Goal: Task Accomplishment & Management: Manage account settings

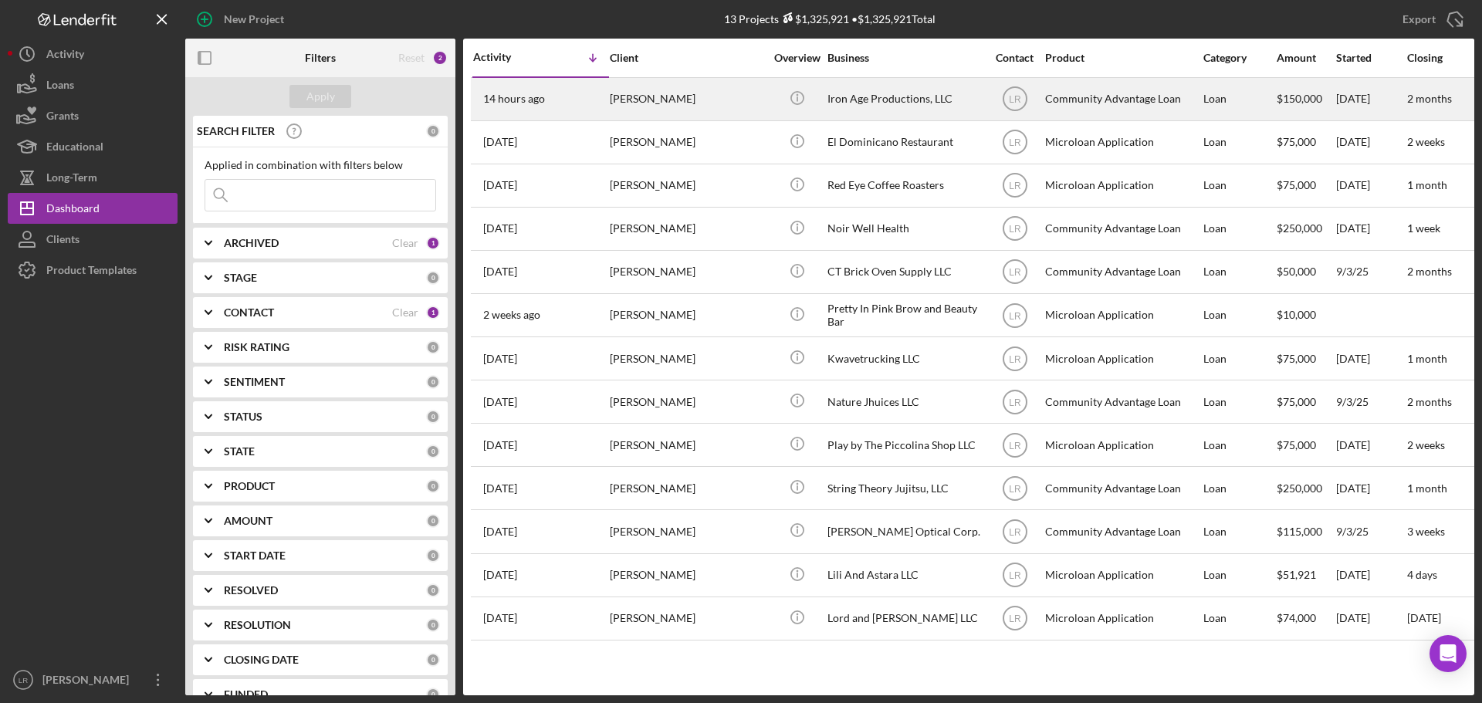
click at [663, 95] on div "[PERSON_NAME]" at bounding box center [687, 99] width 154 height 41
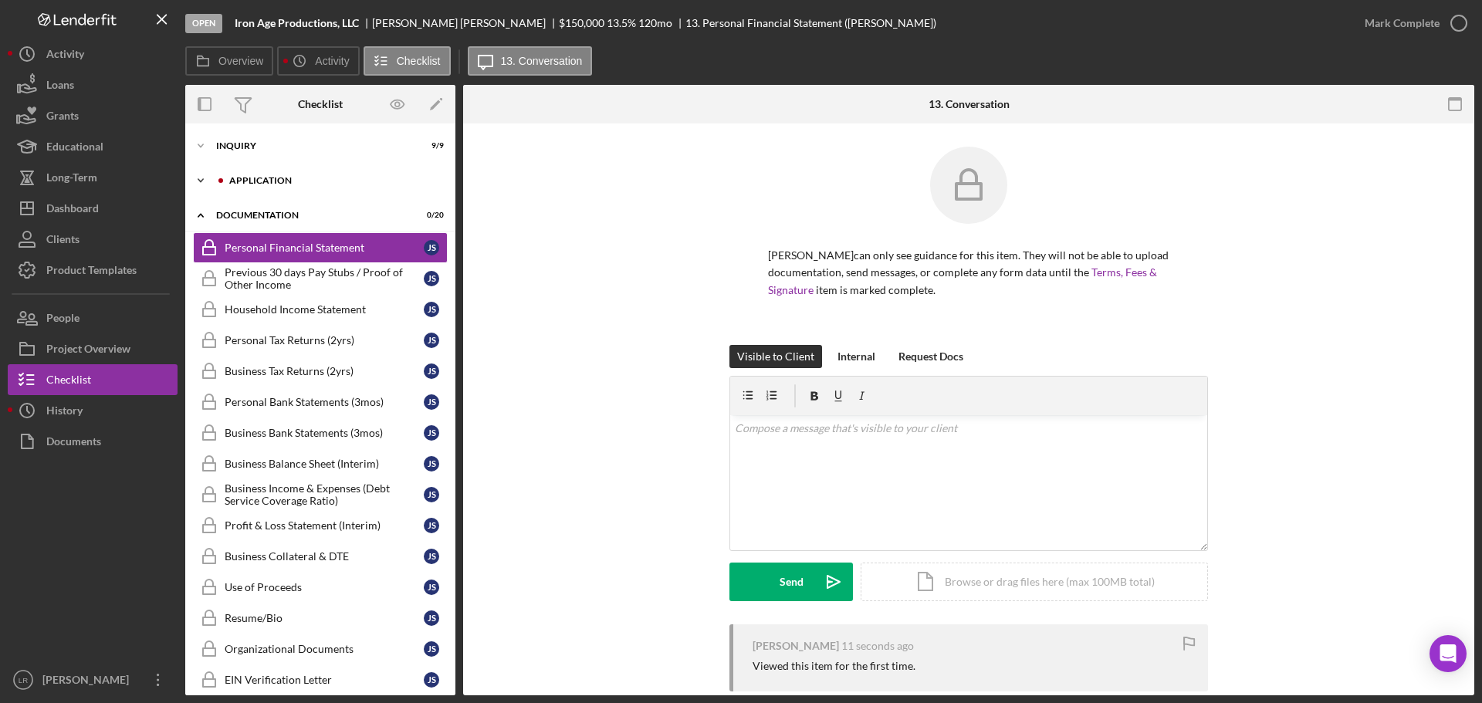
click at [255, 170] on div "Icon/Expander Application 1 / 6" at bounding box center [320, 180] width 270 height 31
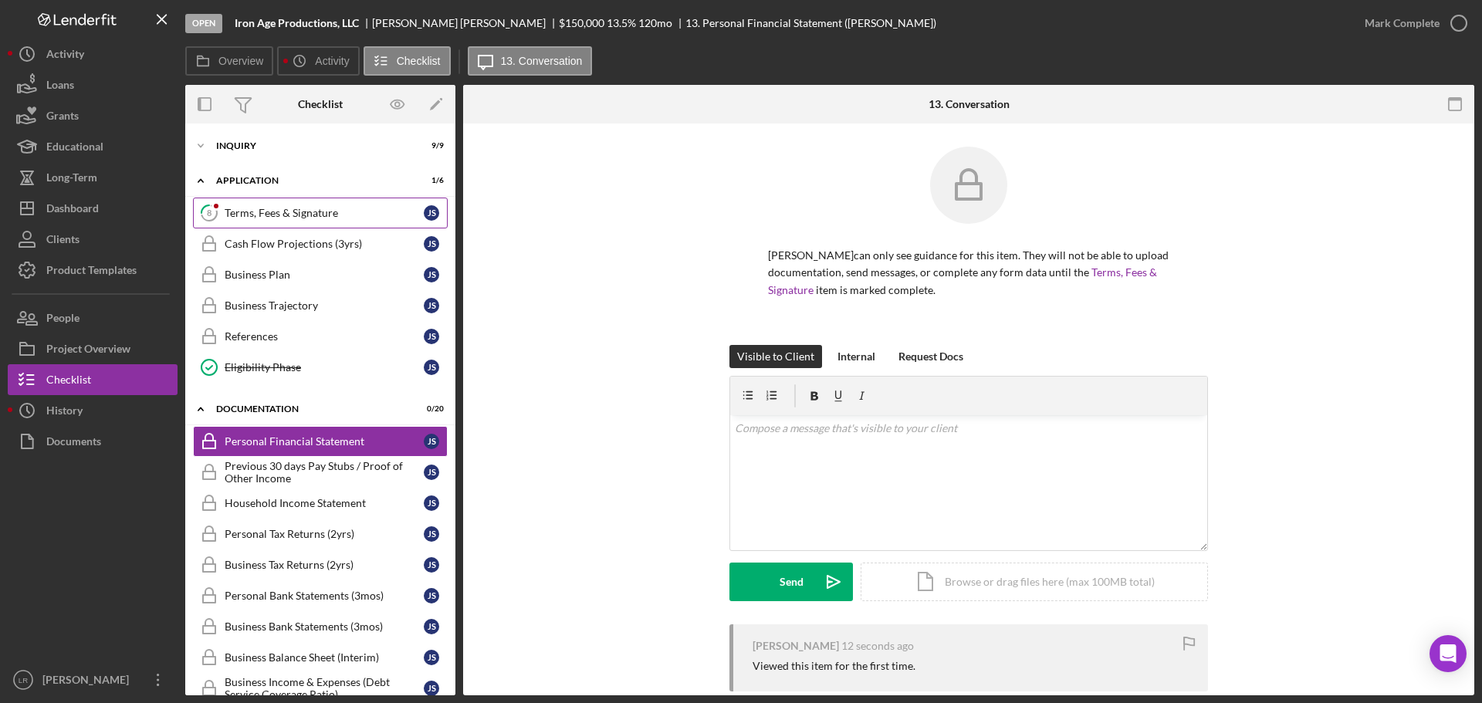
click at [280, 214] on div "Terms, Fees & Signature" at bounding box center [324, 213] width 199 height 12
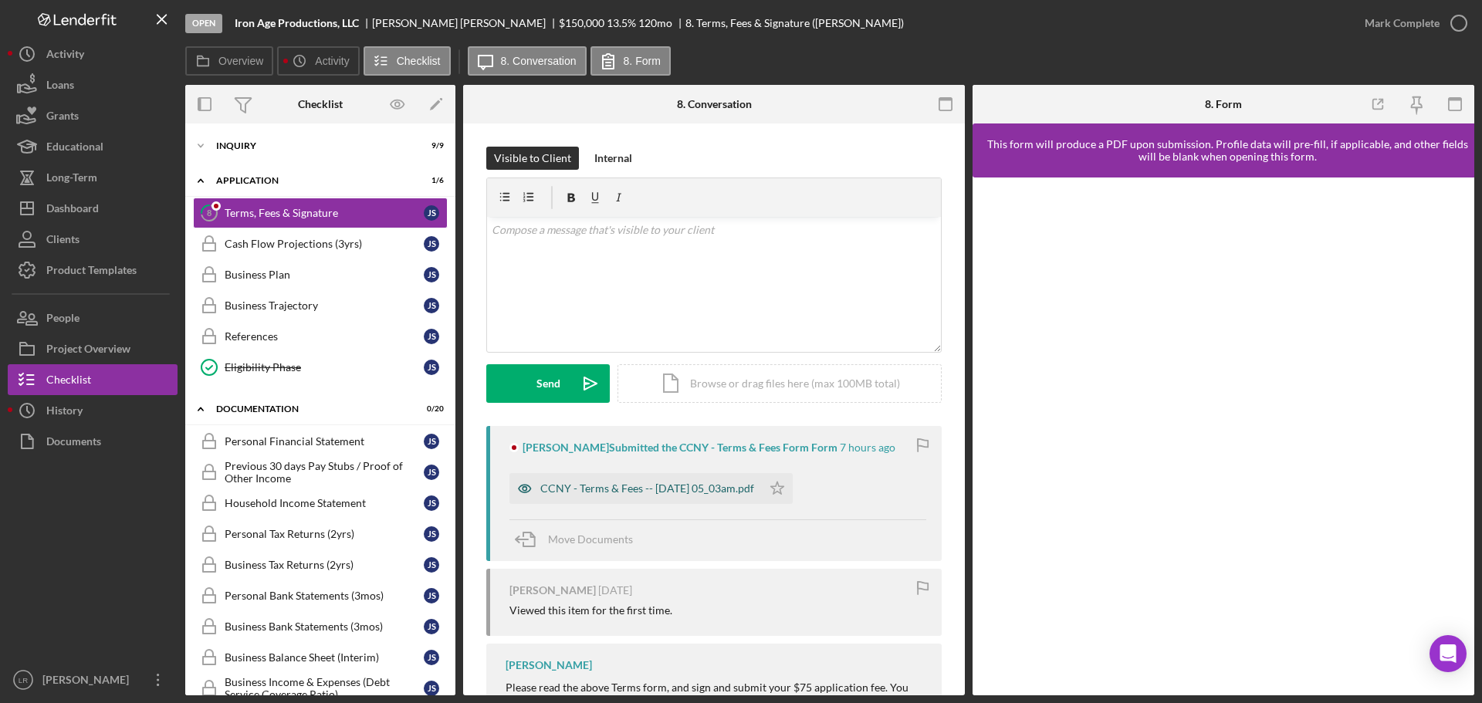
click at [563, 495] on div "CCNY - Terms & Fees -- [DATE] 05_03am.pdf" at bounding box center [635, 488] width 252 height 31
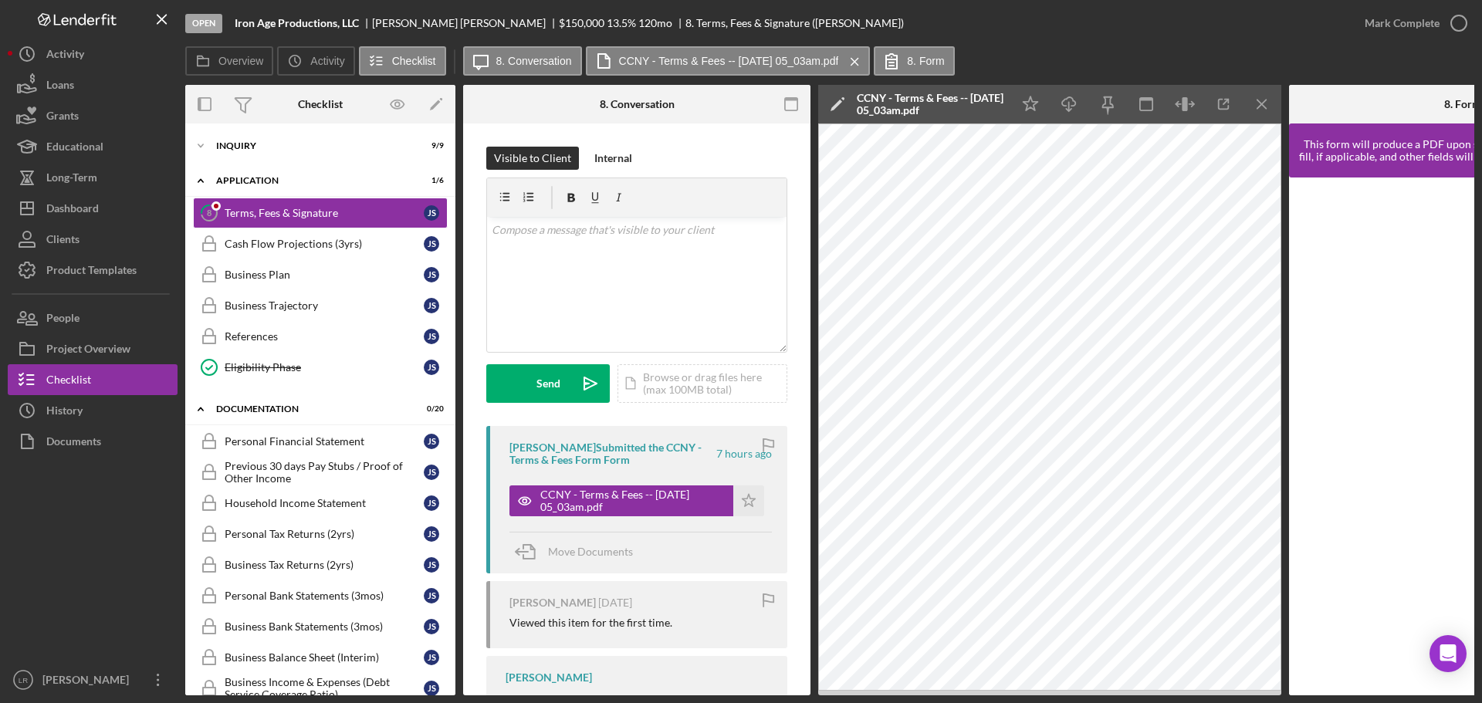
click at [836, 99] on icon "Icon/Edit" at bounding box center [837, 104] width 39 height 39
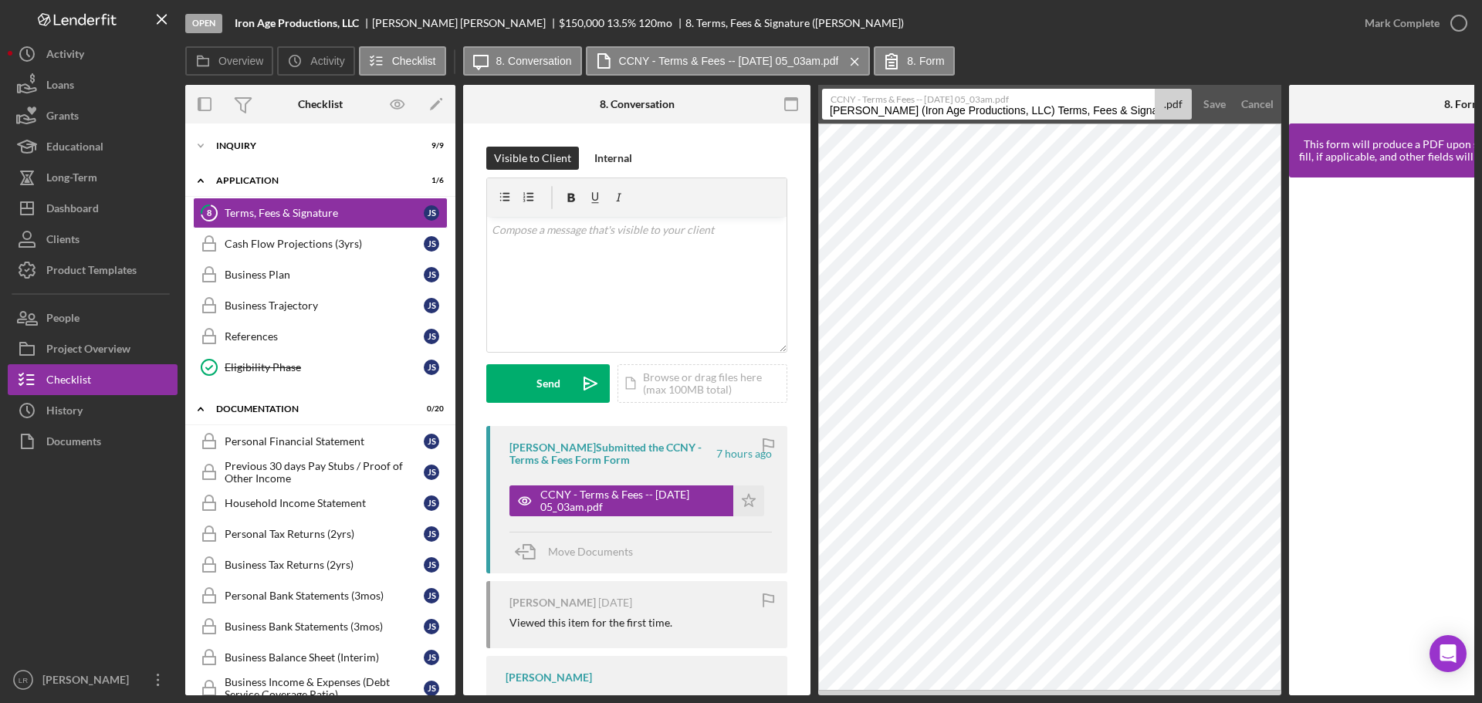
drag, startPoint x: 1033, startPoint y: 110, endPoint x: 697, endPoint y: 127, distance: 336.1
click at [697, 127] on div "Overview Internal Workflow Stage Open Icon/Dropdown Arrow Archive (can unarchiv…" at bounding box center [829, 390] width 1289 height 610
click at [950, 110] on input "Terms, Fees & Signature 20250924" at bounding box center [988, 104] width 333 height 31
type input "Terms, Fees & Signature 20250924"
click at [1211, 100] on div "Save" at bounding box center [1214, 104] width 22 height 31
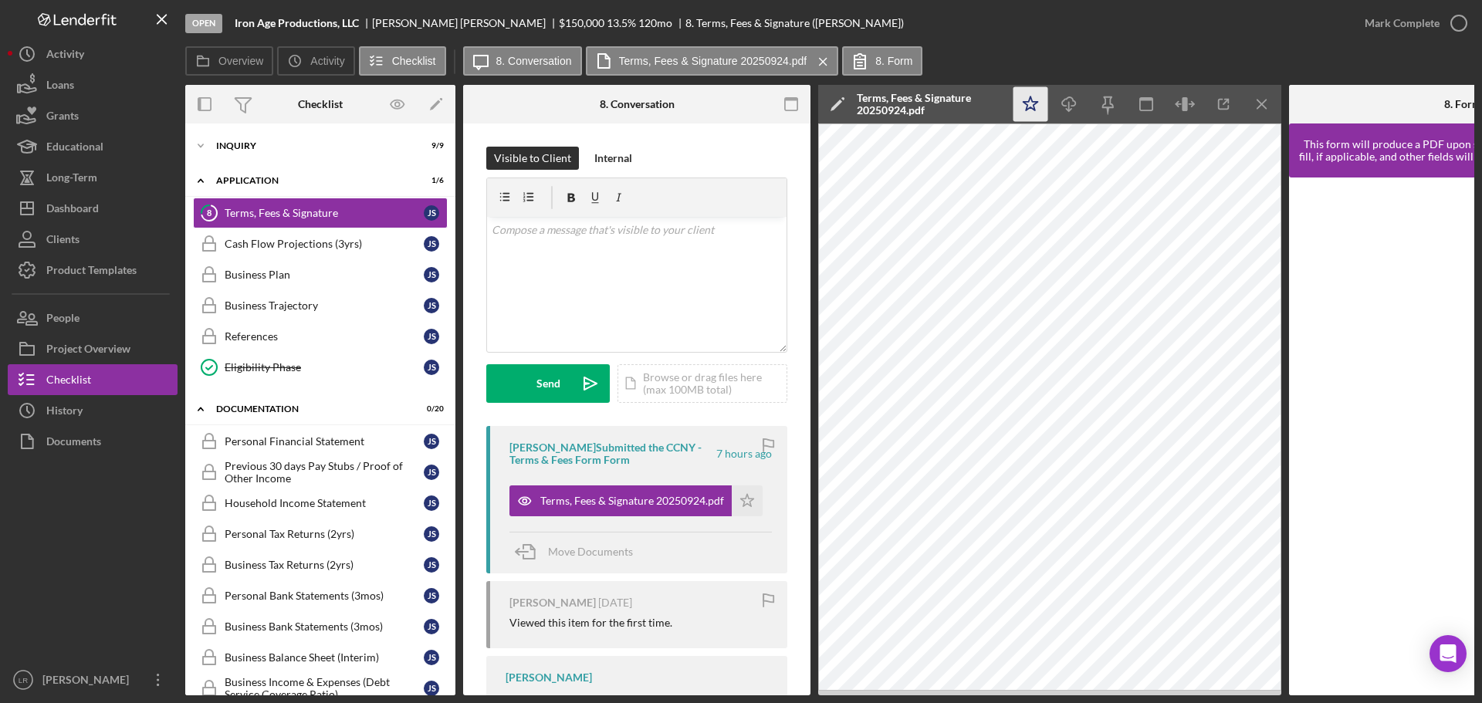
click at [1023, 96] on icon "Icon/Star" at bounding box center [1030, 104] width 35 height 35
click at [1071, 103] on icon "Icon/Download" at bounding box center [1069, 104] width 35 height 35
click at [1444, 25] on icon "button" at bounding box center [1458, 23] width 39 height 39
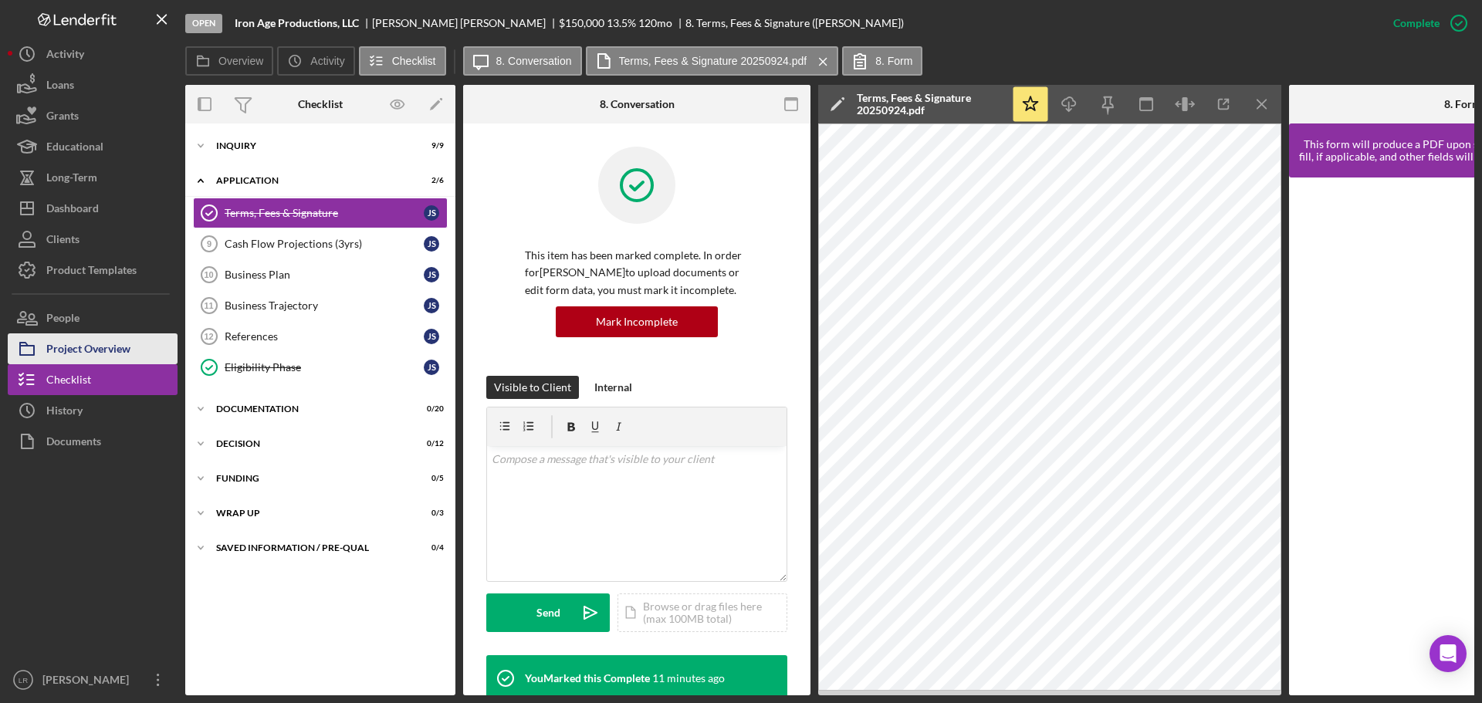
click at [81, 350] on div "Project Overview" at bounding box center [88, 350] width 84 height 35
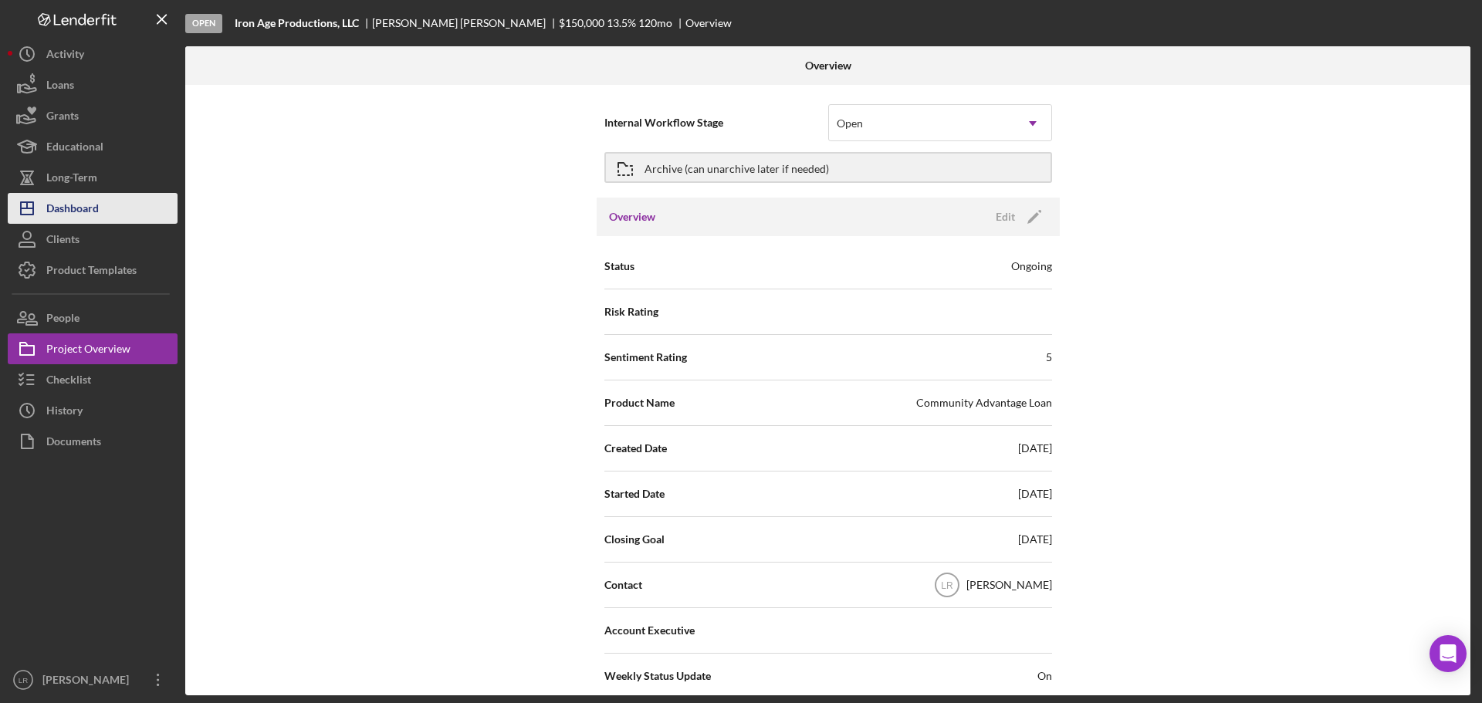
click at [86, 202] on div "Dashboard" at bounding box center [72, 210] width 52 height 35
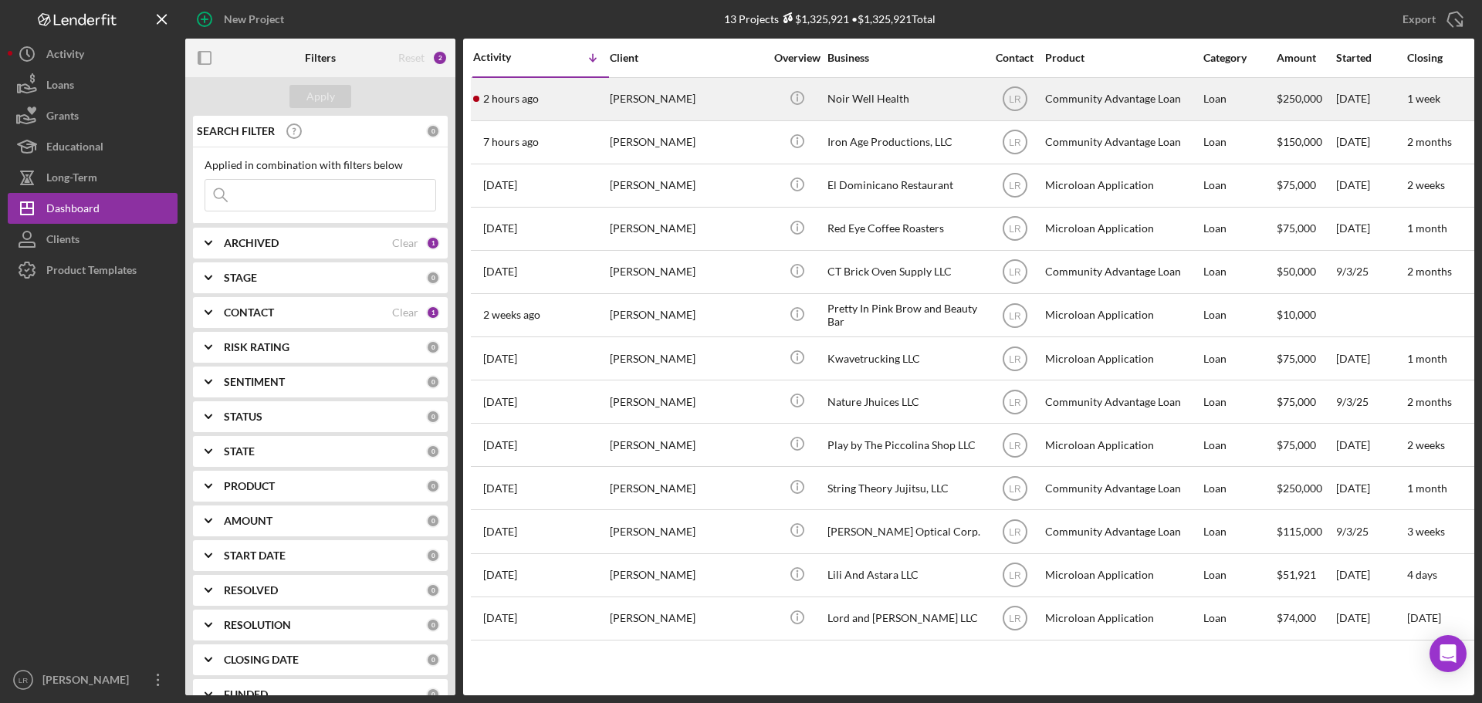
click at [663, 112] on div "[PERSON_NAME]" at bounding box center [687, 99] width 154 height 41
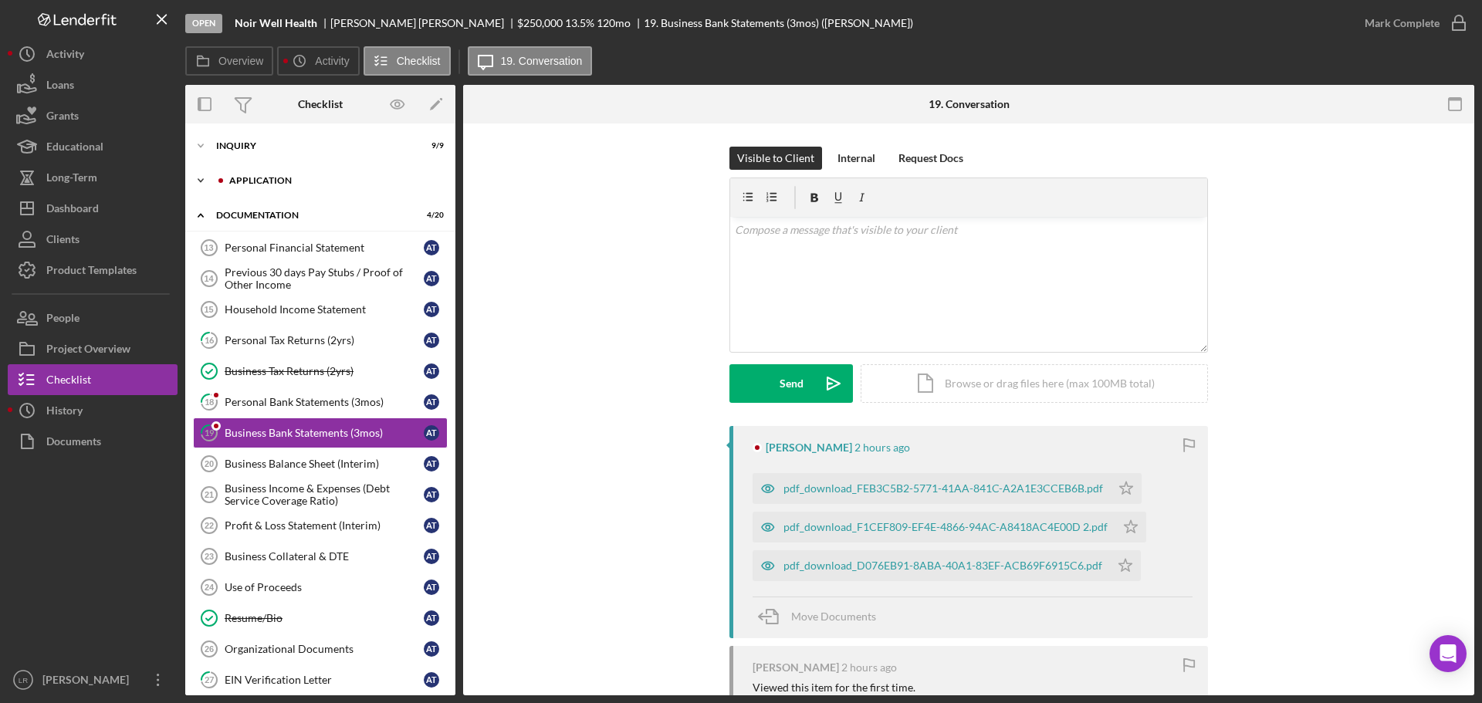
click at [195, 174] on icon "Icon/Expander" at bounding box center [200, 180] width 31 height 31
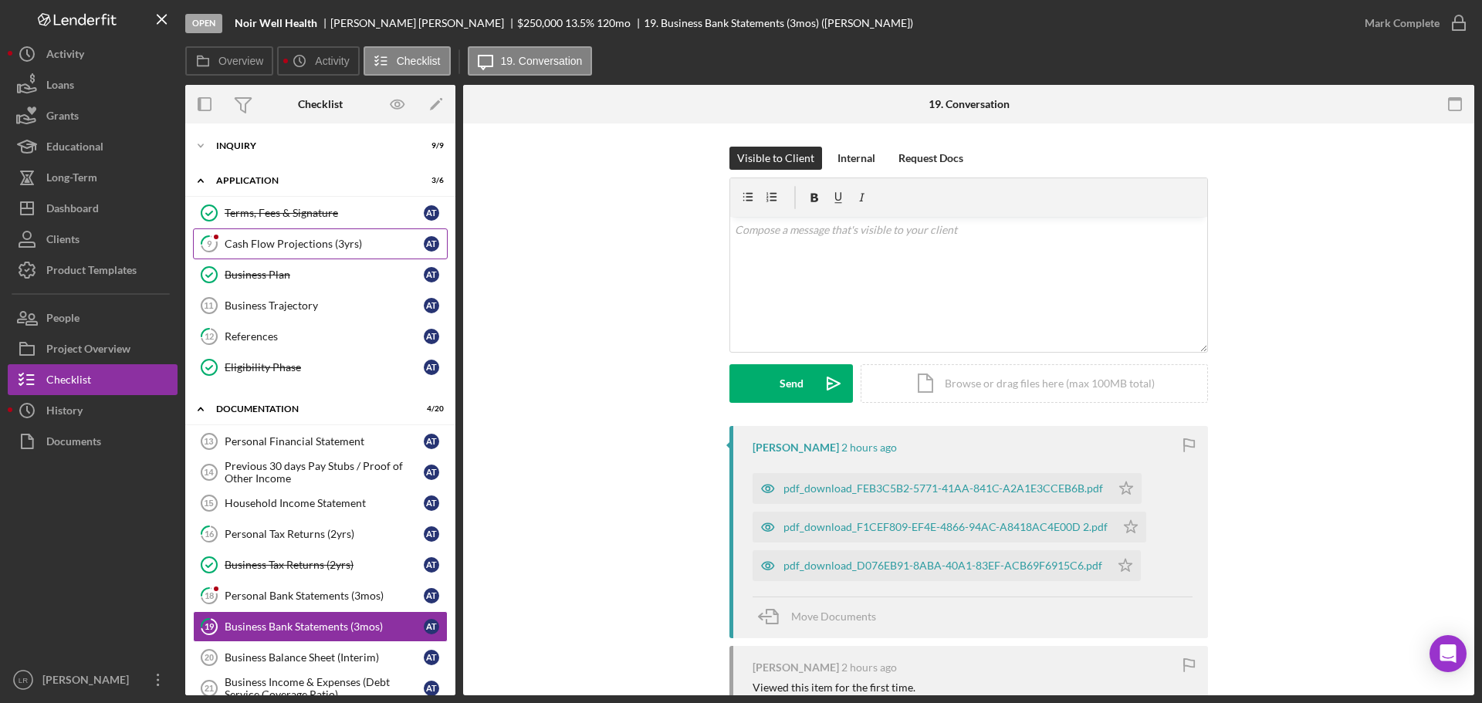
click at [277, 242] on div "Cash Flow Projections (3yrs)" at bounding box center [324, 244] width 199 height 12
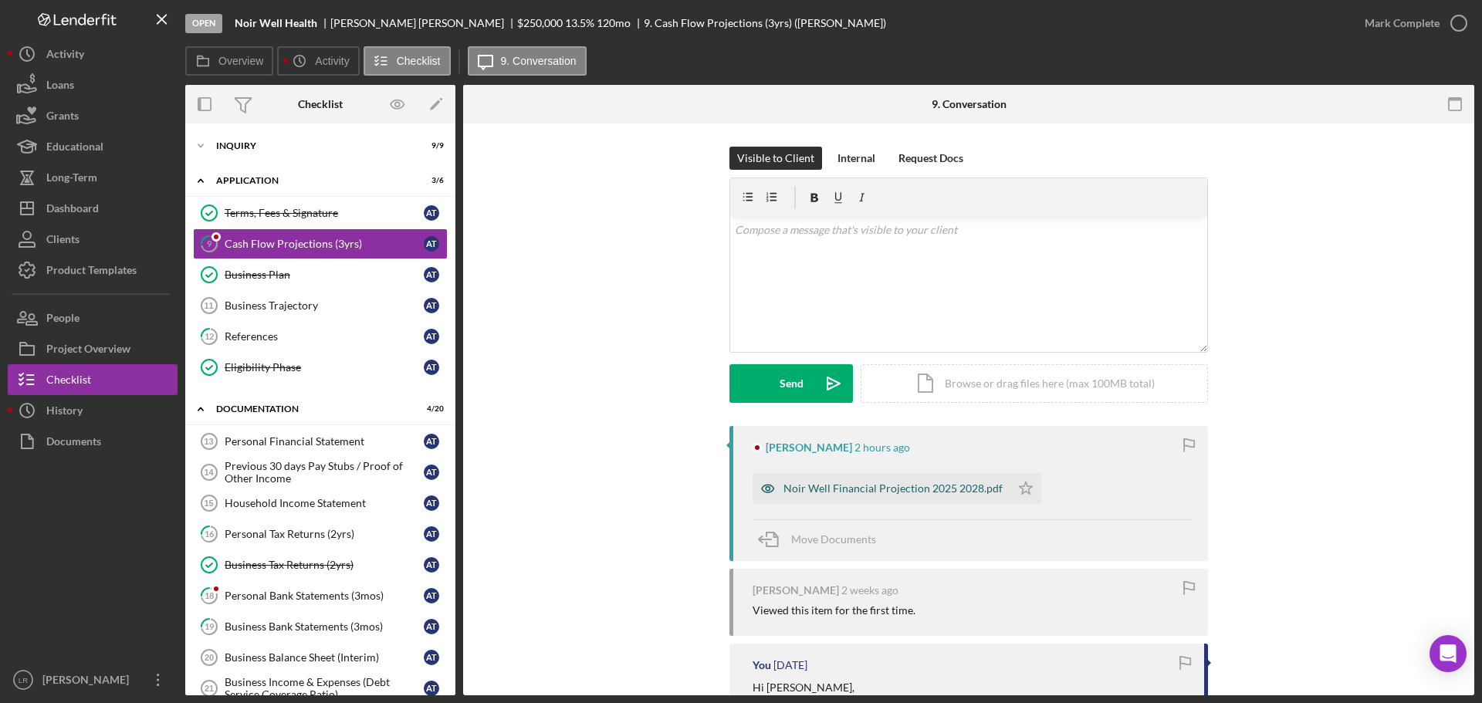
click at [874, 494] on div "Noir Well Financial Projection 2025 2028.pdf" at bounding box center [892, 488] width 219 height 12
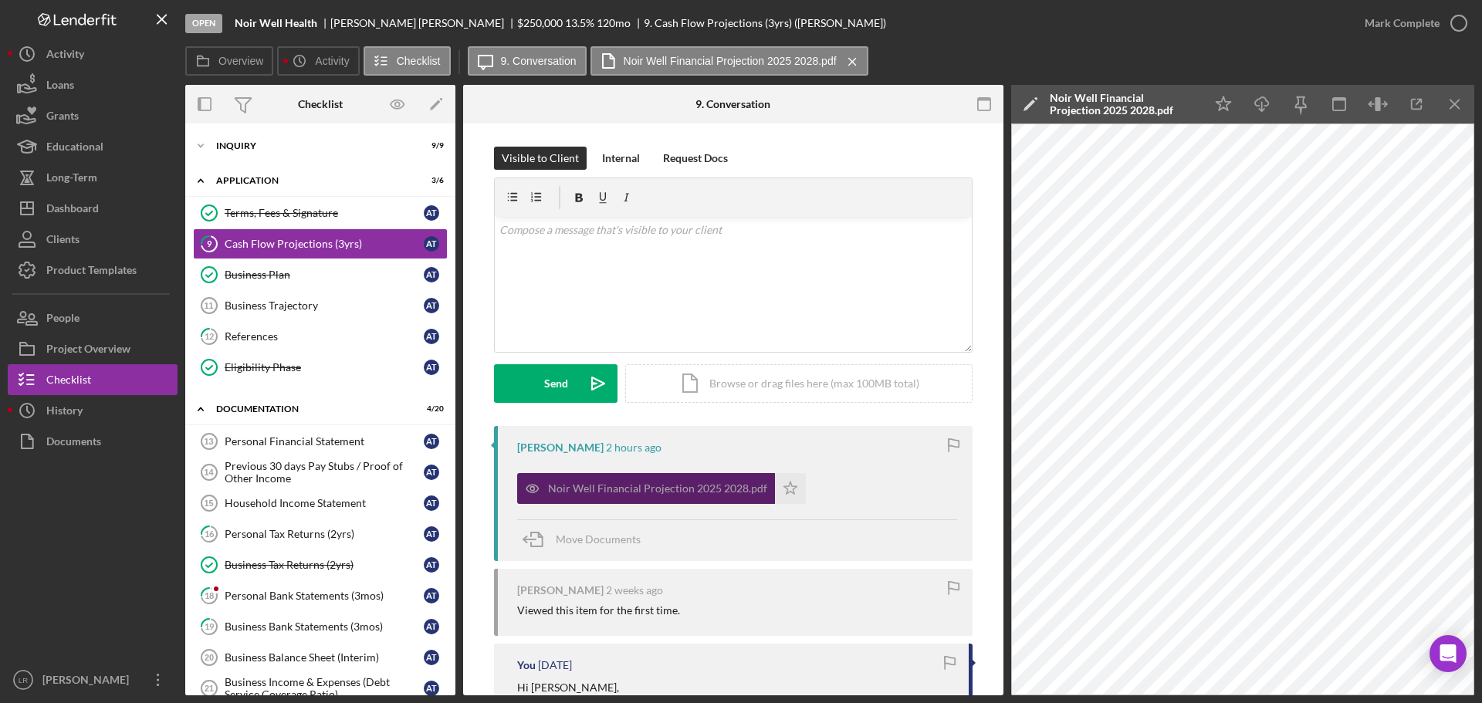
click at [668, 488] on div "Noir Well Financial Projection 2025 2028.pdf" at bounding box center [657, 488] width 219 height 12
click at [1425, 110] on icon "button" at bounding box center [1416, 104] width 35 height 35
click at [688, 266] on div "v Color teal Color pink Remove color Add row above Add row below Add column bef…" at bounding box center [733, 284] width 477 height 135
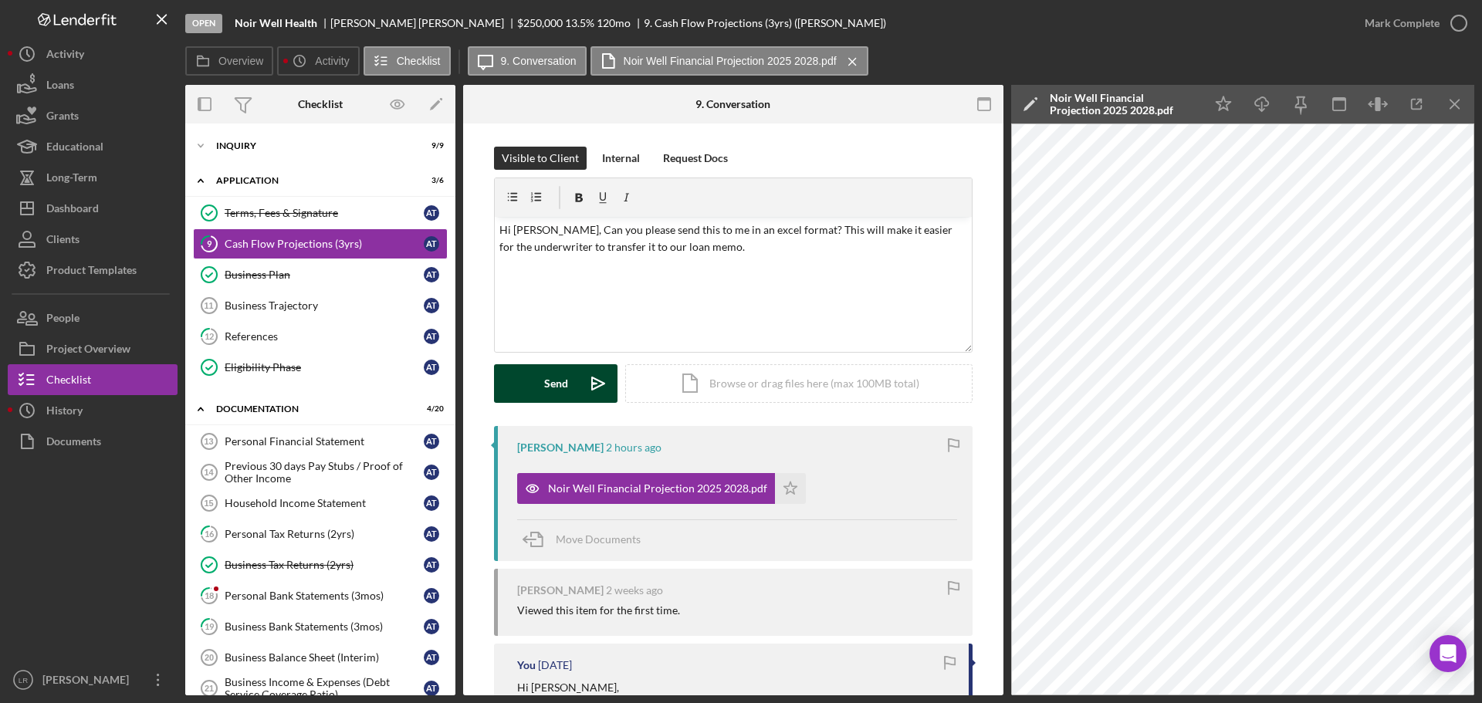
click at [546, 384] on div "Send" at bounding box center [556, 383] width 24 height 39
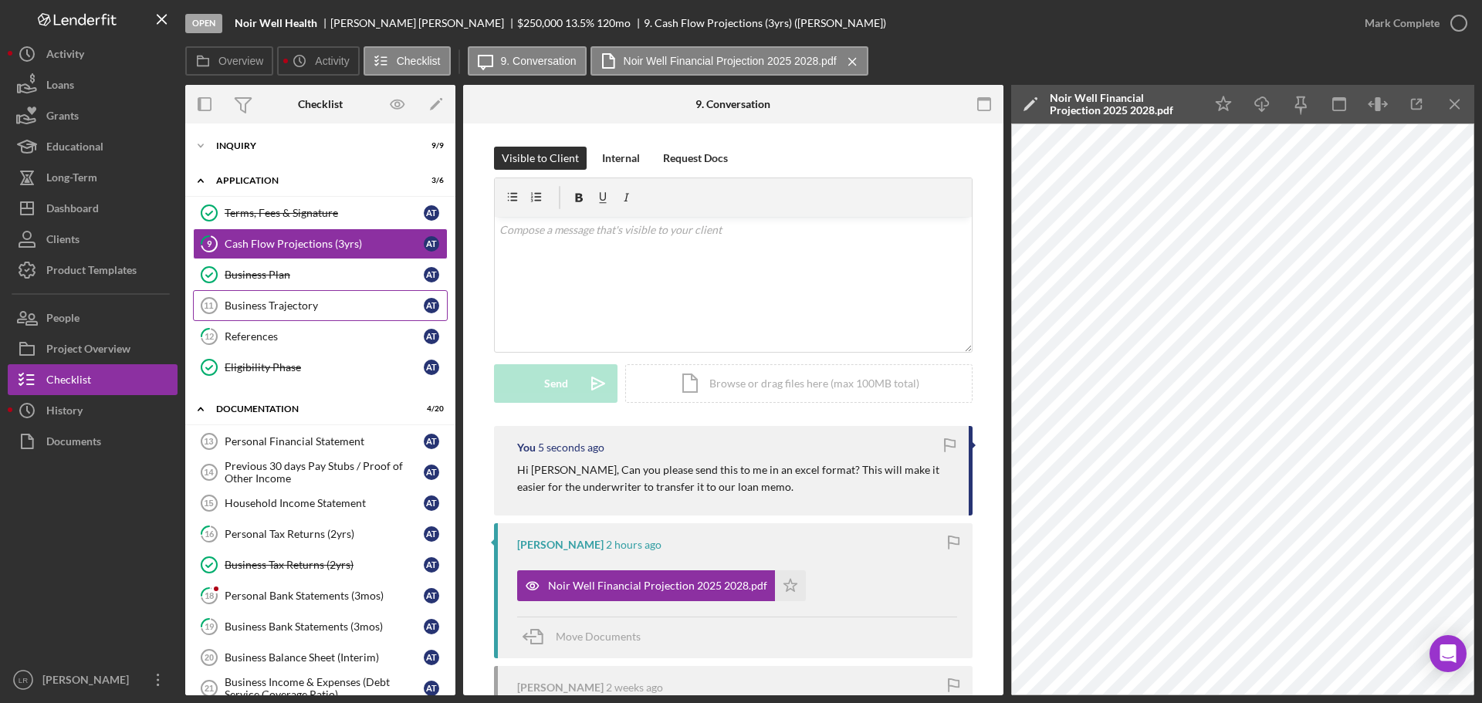
click at [296, 309] on div "Business Trajectory" at bounding box center [324, 305] width 199 height 12
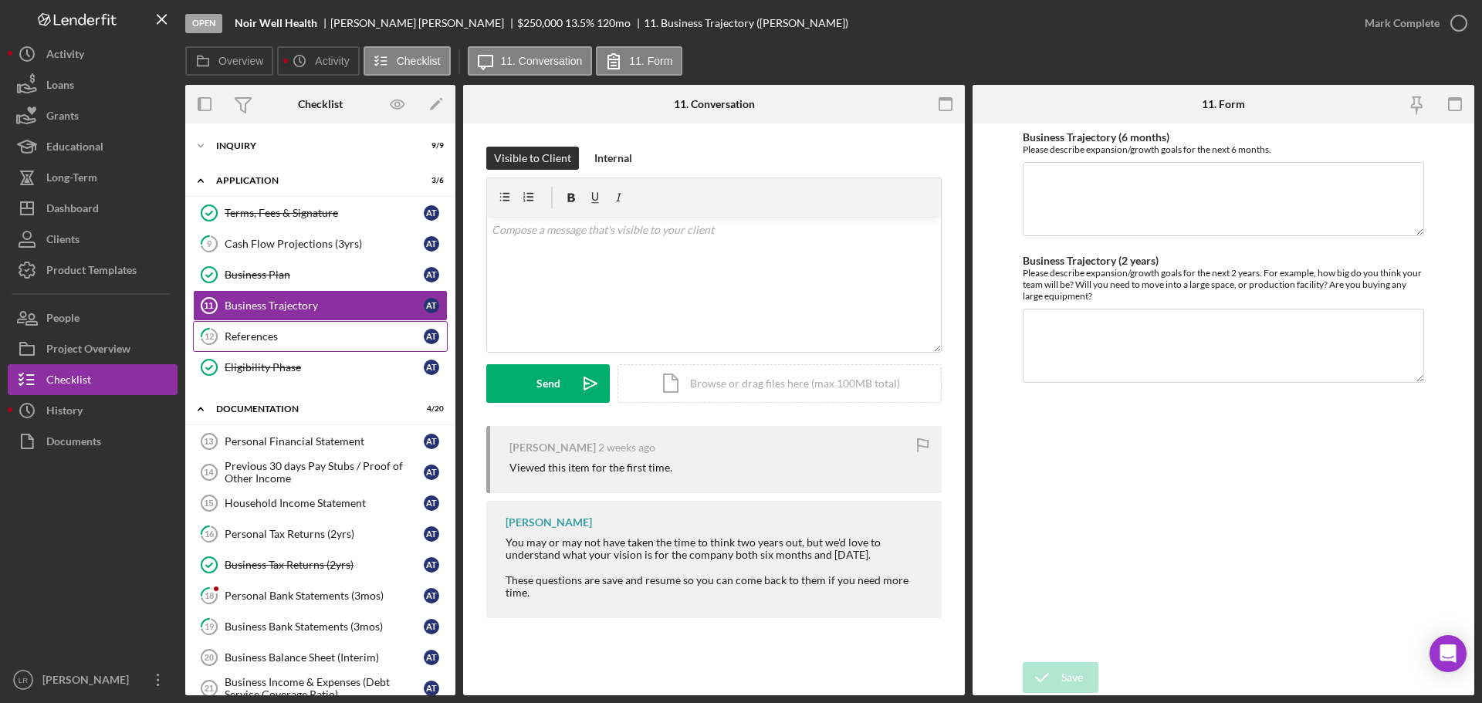
click at [301, 333] on div "References" at bounding box center [324, 336] width 199 height 12
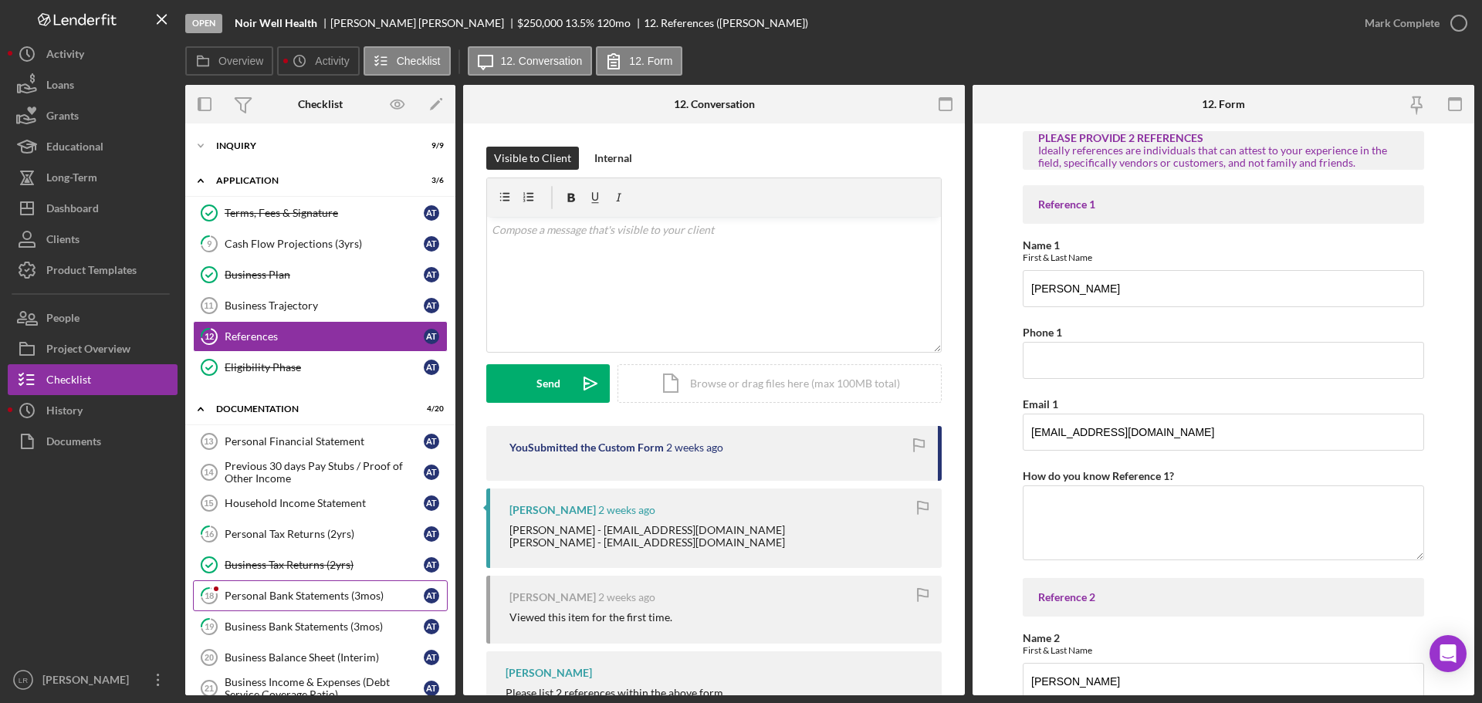
click at [260, 600] on div "Personal Bank Statements (3mos)" at bounding box center [324, 596] width 199 height 12
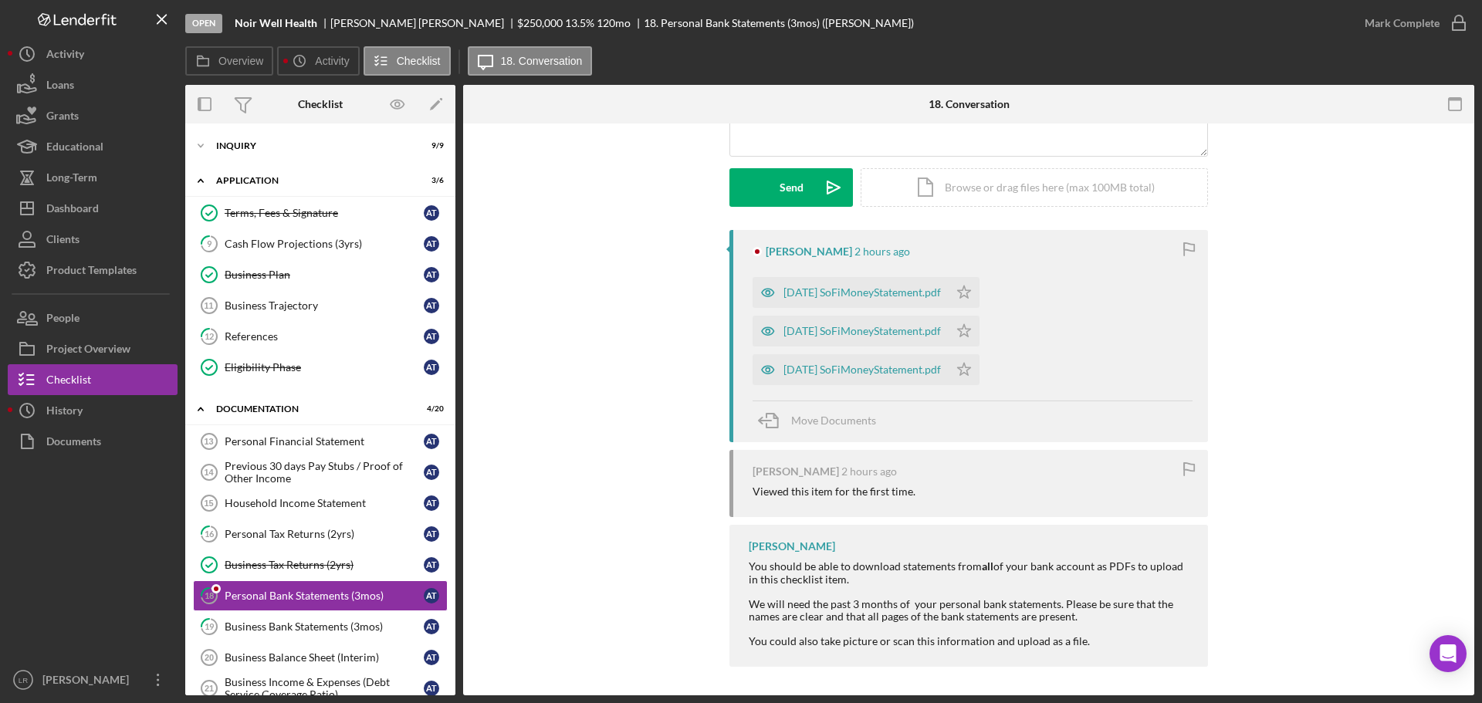
scroll to position [198, 0]
click at [820, 296] on div "[DATE] SoFiMoneyStatement.pdf" at bounding box center [861, 290] width 157 height 12
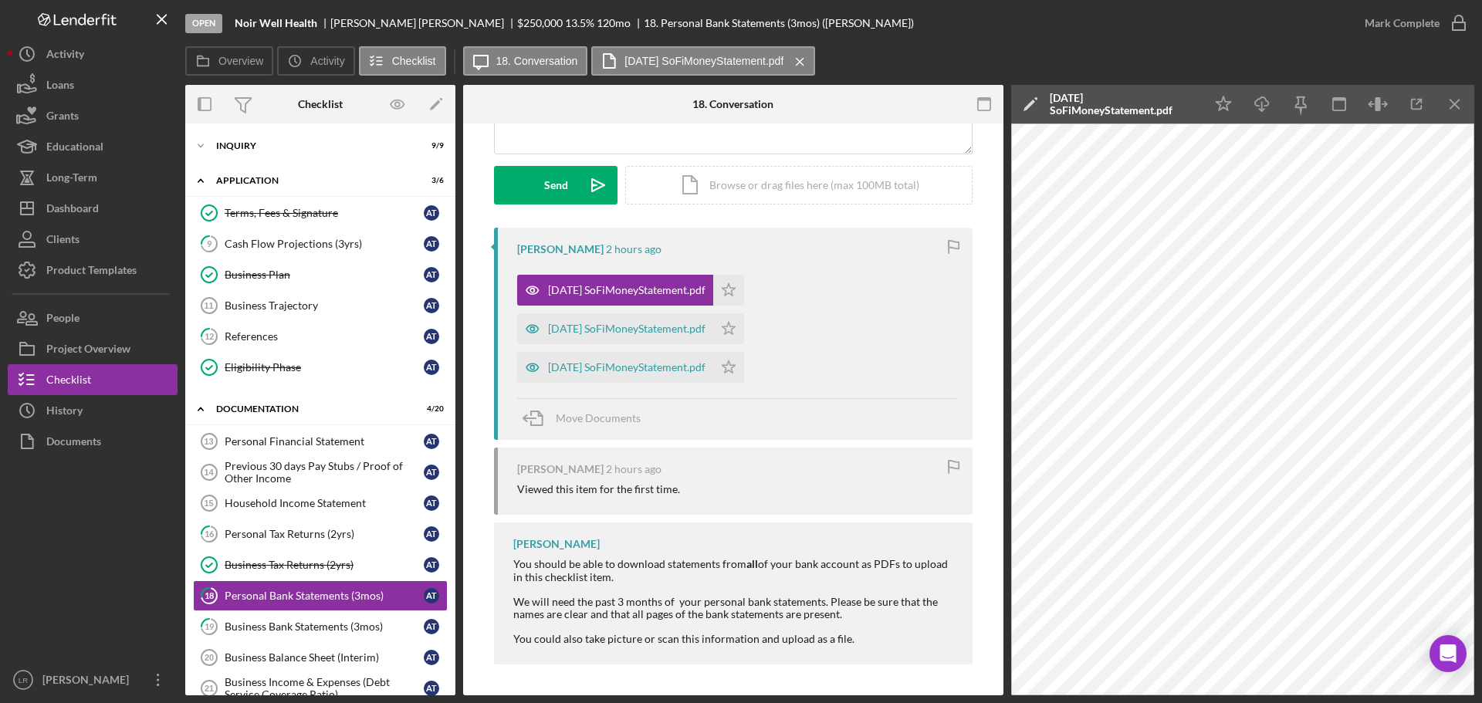
click at [1020, 99] on icon "Icon/Edit" at bounding box center [1030, 104] width 39 height 39
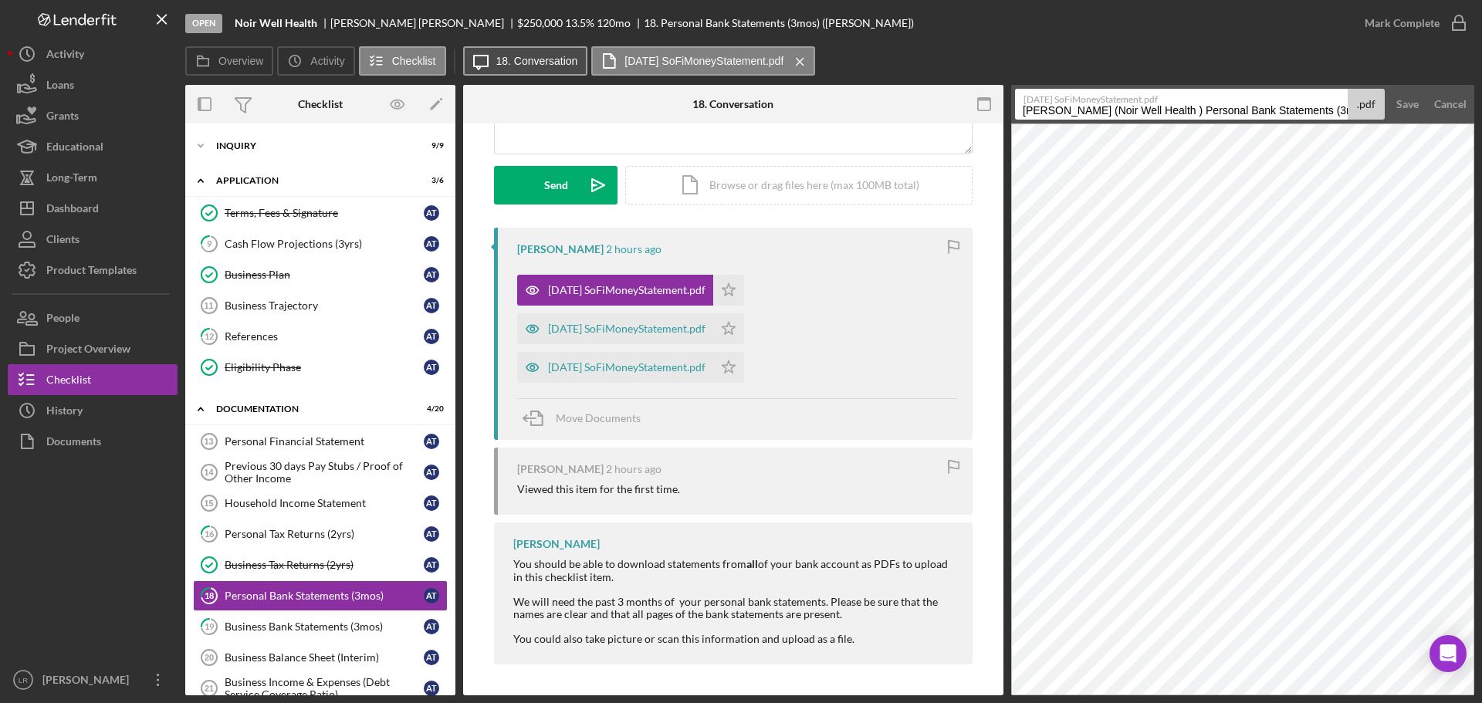
drag, startPoint x: 1179, startPoint y: 106, endPoint x: 527, endPoint y: 73, distance: 653.0
click at [527, 73] on div "Overview Icon/History Activity Checklist Icon/Message 18. Conversation [DATE] S…" at bounding box center [829, 370] width 1289 height 649
drag, startPoint x: 1144, startPoint y: 106, endPoint x: 1481, endPoint y: 161, distance: 340.9
click at [1481, 161] on div "Open Noir Well Health [PERSON_NAME] $250,000 $250,000 13.5 % 120 mo 18. Persona…" at bounding box center [741, 351] width 1482 height 703
type input "Personal Bank Statement - May"
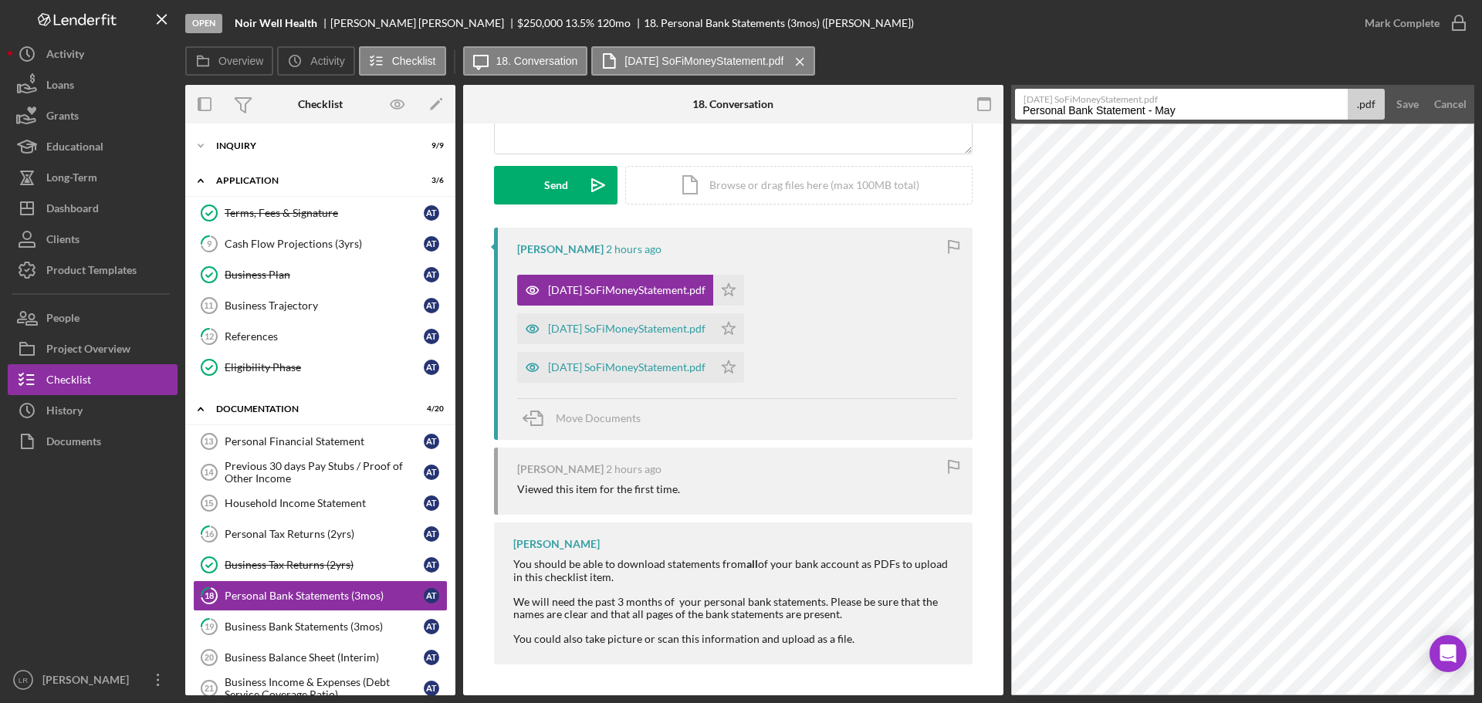
click at [1388, 89] on button "Save" at bounding box center [1407, 104] width 38 height 31
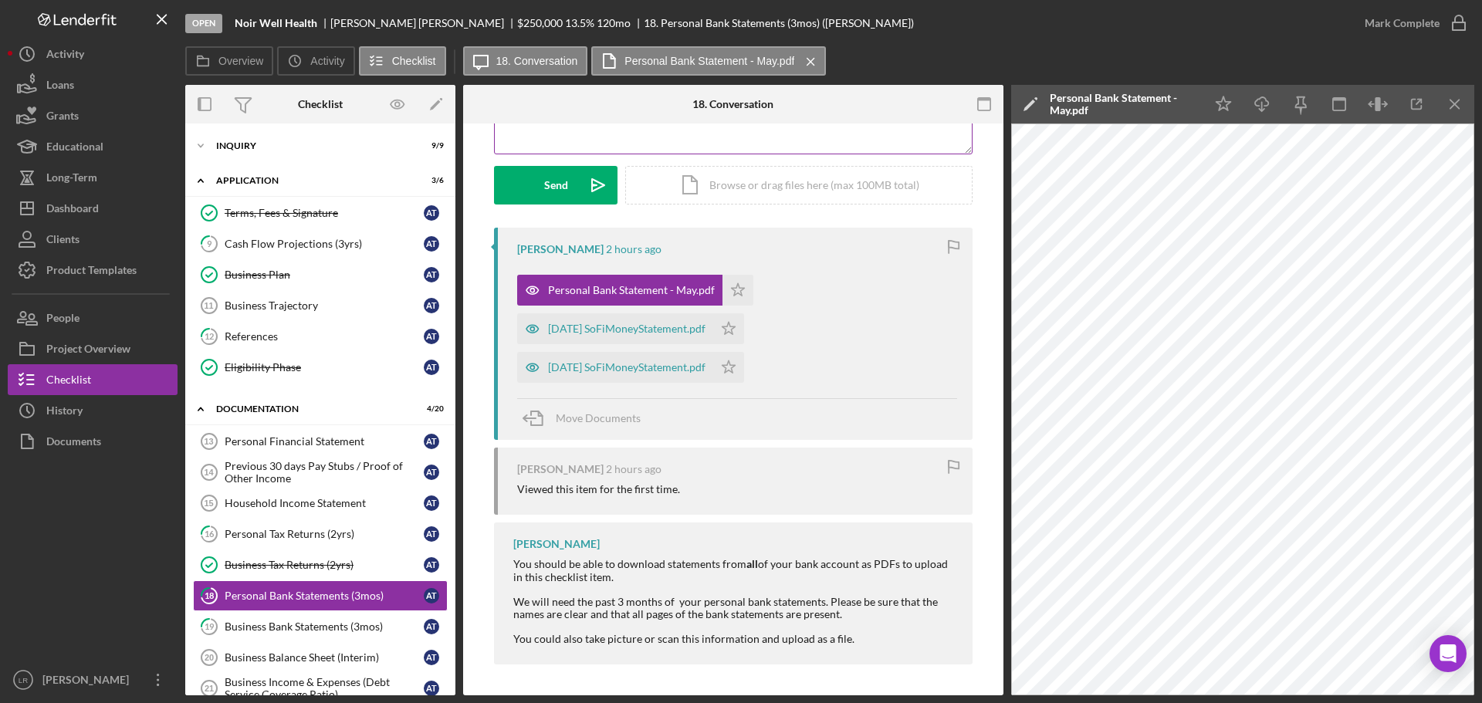
click at [709, 125] on div "v Color teal Color pink Remove color Add row above Add row below Add column bef…" at bounding box center [733, 86] width 477 height 135
click at [674, 134] on div "v Color teal Color pink Remove color Add row above Add row below Add column bef…" at bounding box center [733, 86] width 477 height 135
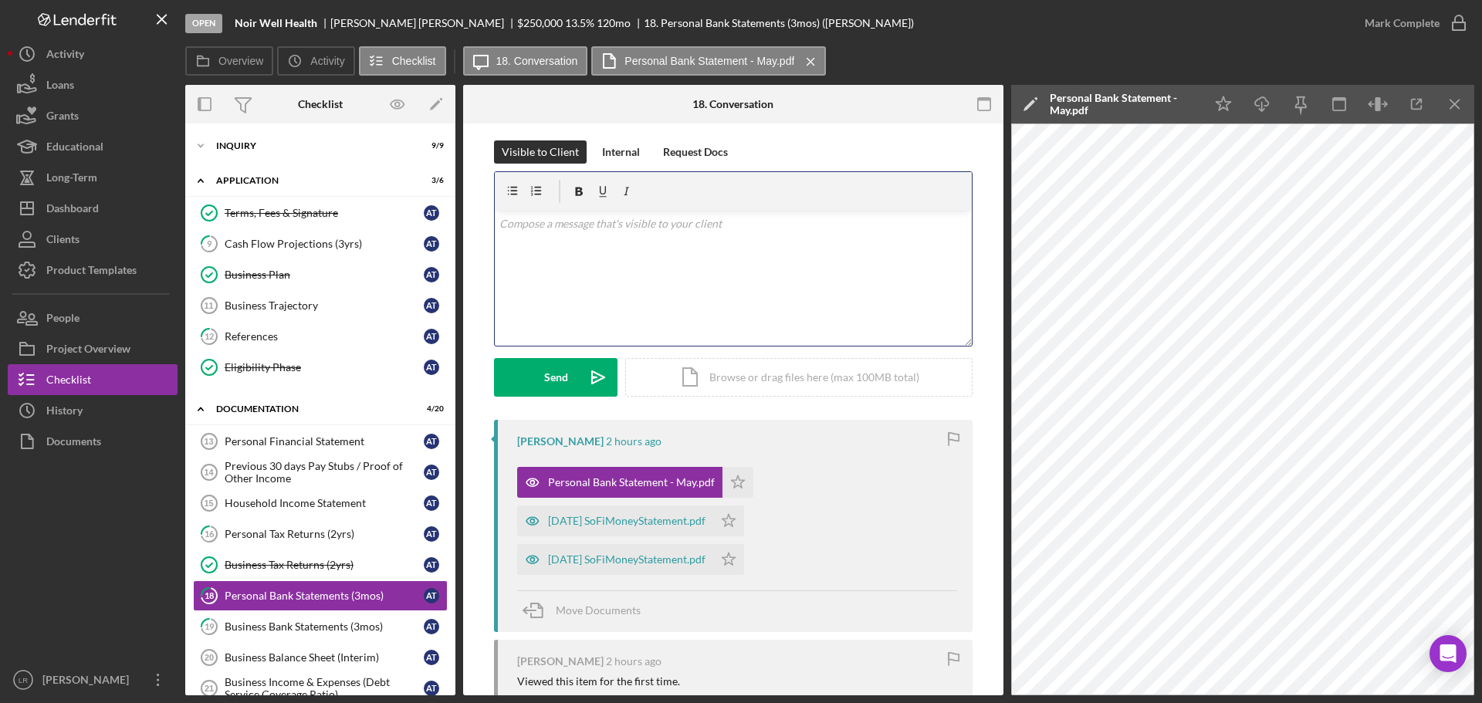
scroll to position [0, 0]
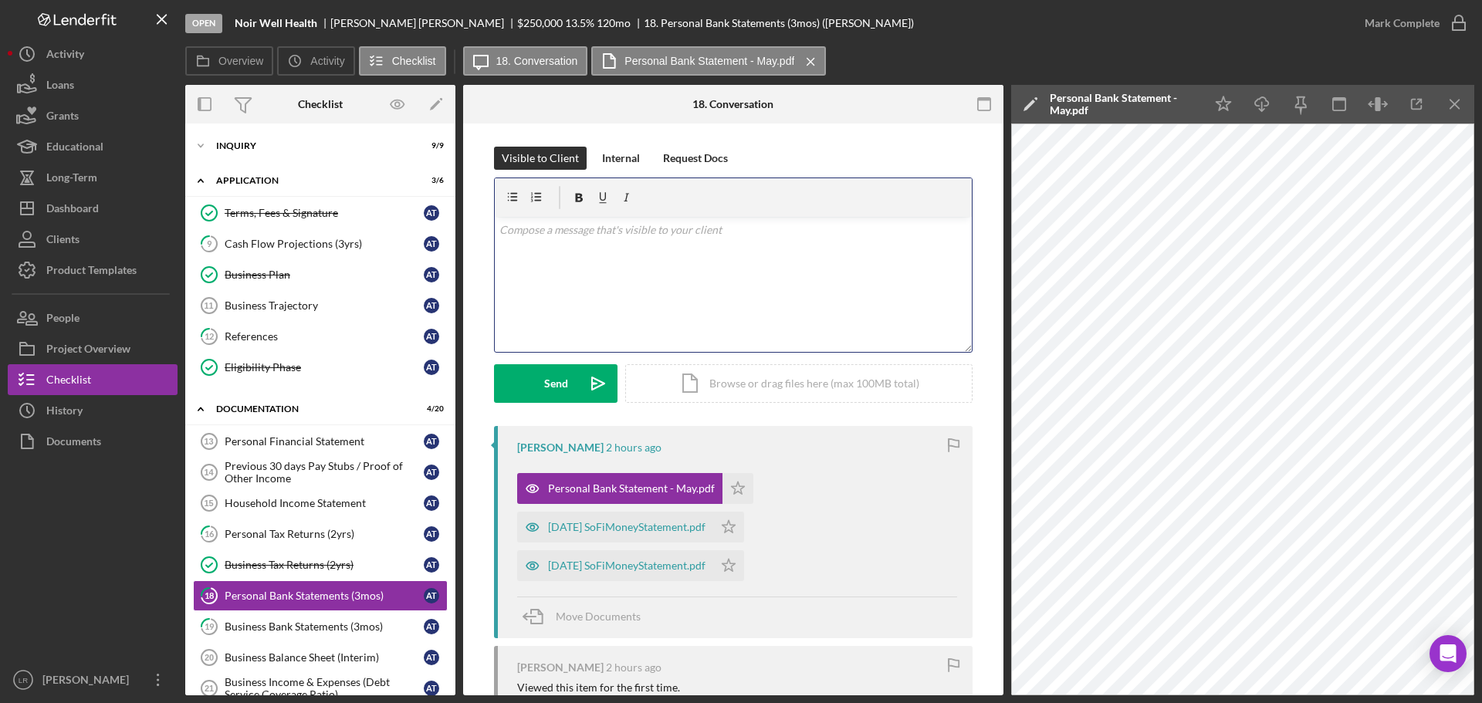
click at [652, 287] on div "v Color teal Color pink Remove color Add row above Add row below Add column bef…" at bounding box center [733, 284] width 477 height 135
click at [553, 381] on div "Send" at bounding box center [556, 383] width 24 height 39
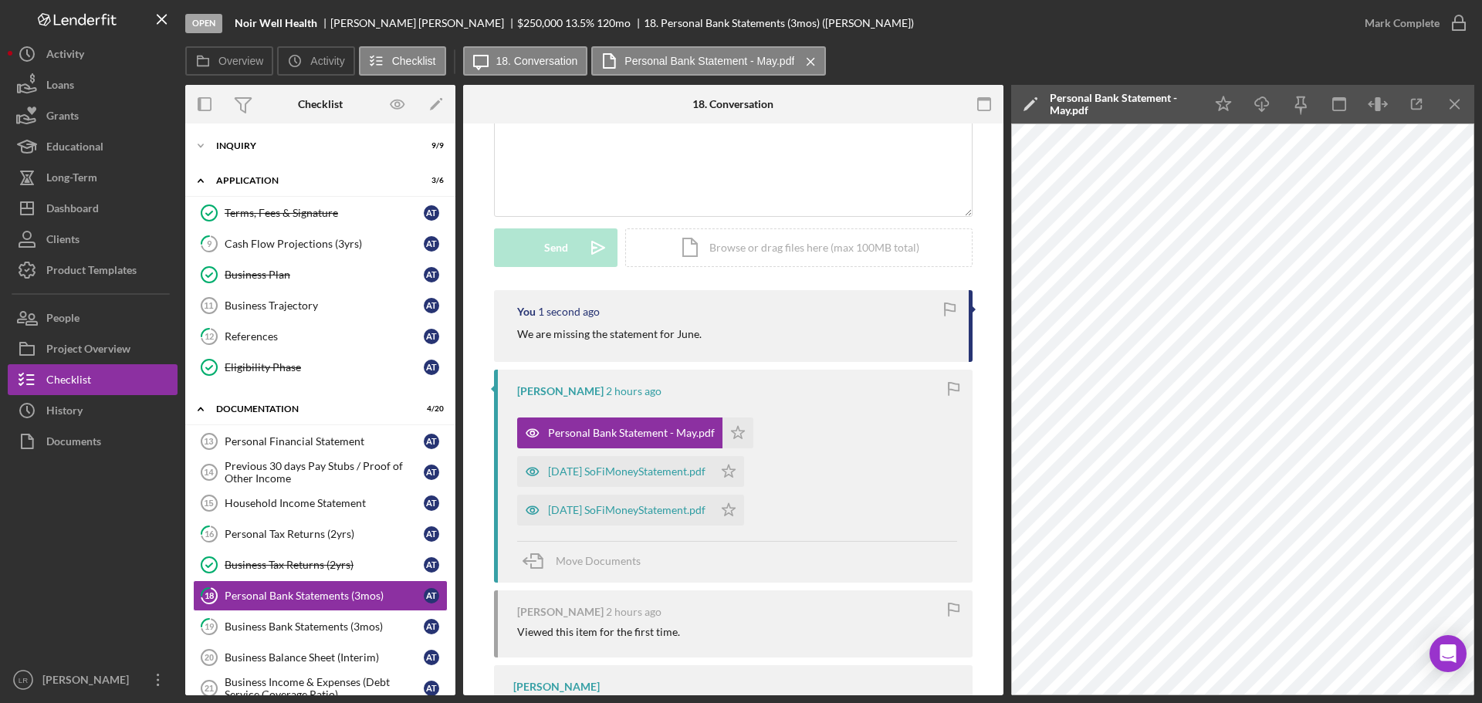
scroll to position [154, 0]
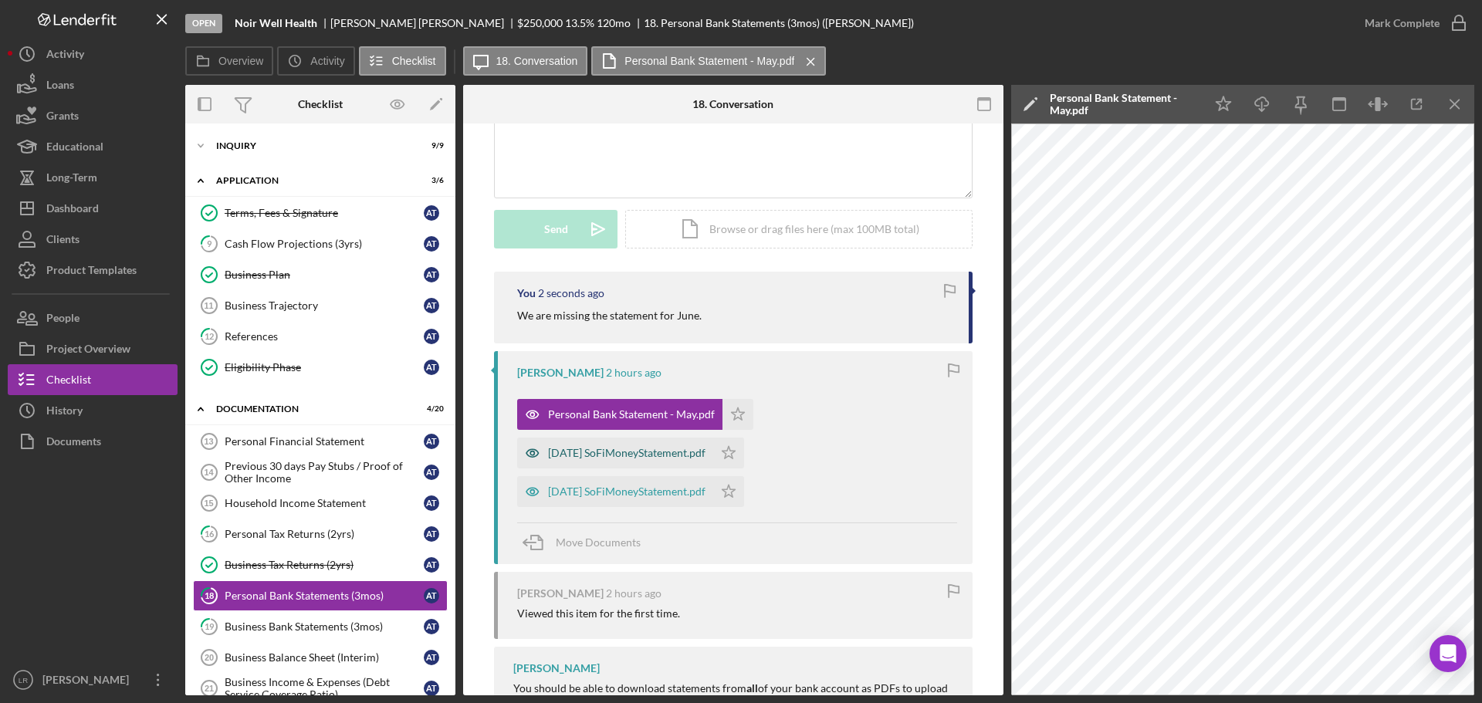
click at [650, 454] on div "[DATE] SoFiMoneyStatement.pdf" at bounding box center [626, 453] width 157 height 12
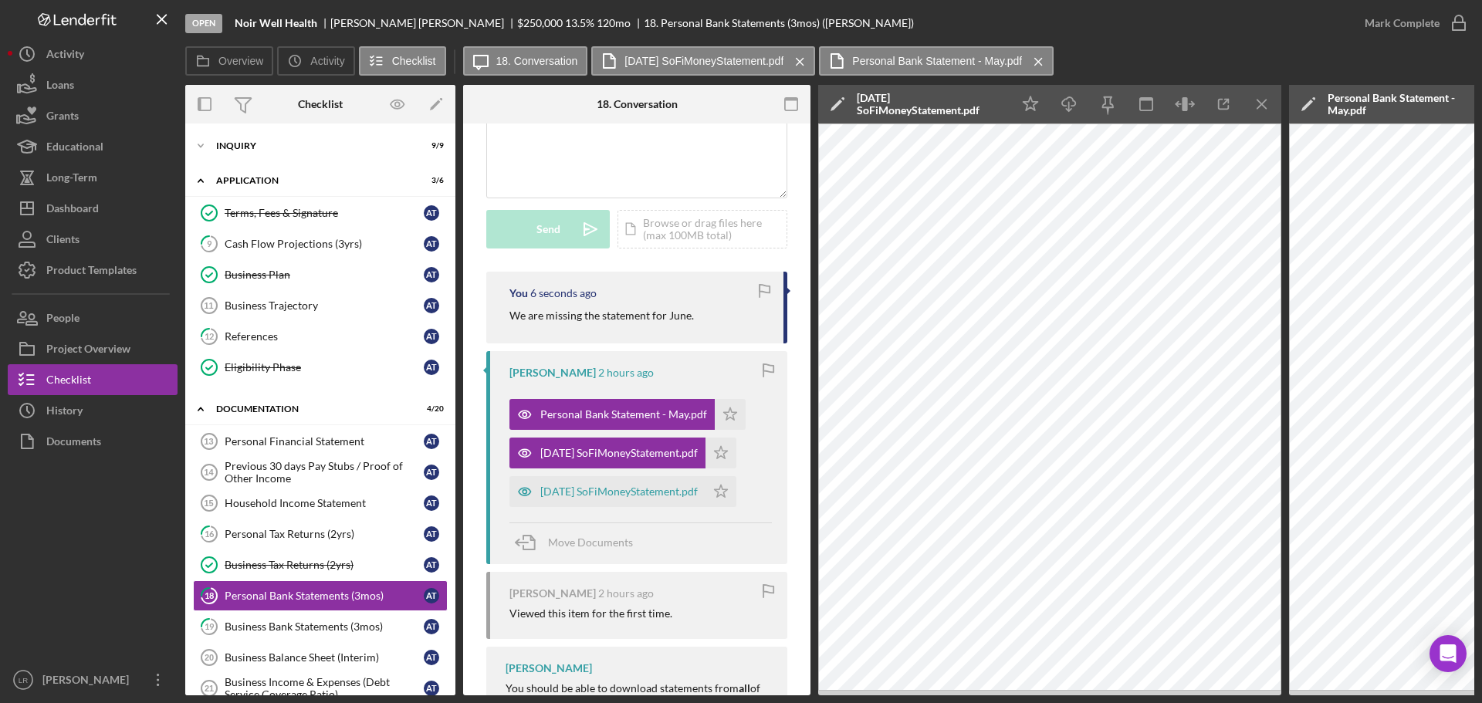
click at [834, 101] on icon "Icon/Edit" at bounding box center [837, 104] width 39 height 39
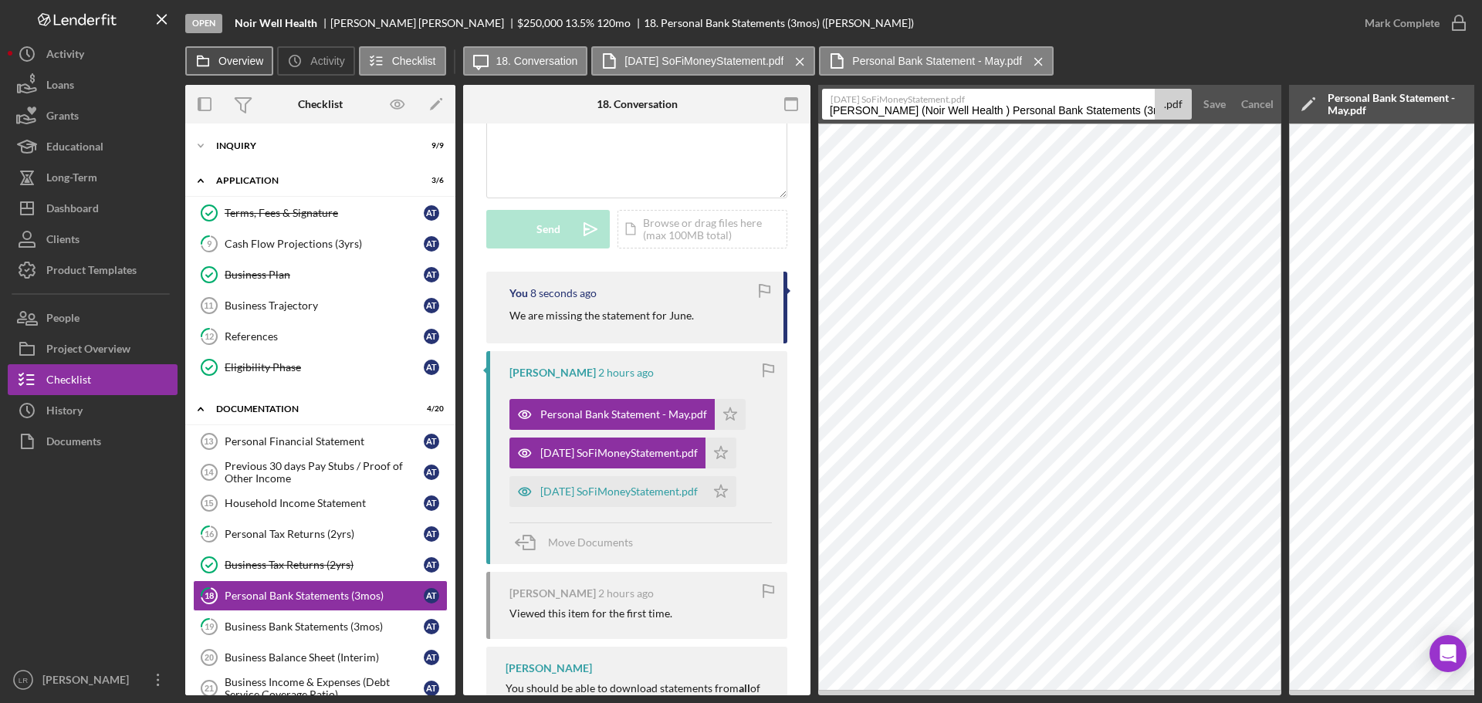
drag, startPoint x: 989, startPoint y: 112, endPoint x: 238, endPoint y: 49, distance: 752.8
click at [238, 49] on div "Overview Icon/History Activity Checklist Icon/Message 18. Conversation [DATE] S…" at bounding box center [829, 370] width 1289 height 649
click at [950, 106] on input "Personal Bank Statements (3mos) 20250924" at bounding box center [988, 104] width 333 height 31
click at [953, 109] on input "Personal Bank Statements (3mos) 20250924" at bounding box center [988, 104] width 333 height 31
click at [954, 109] on input "Personal Bank Statements (3mos) 20250924" at bounding box center [988, 104] width 333 height 31
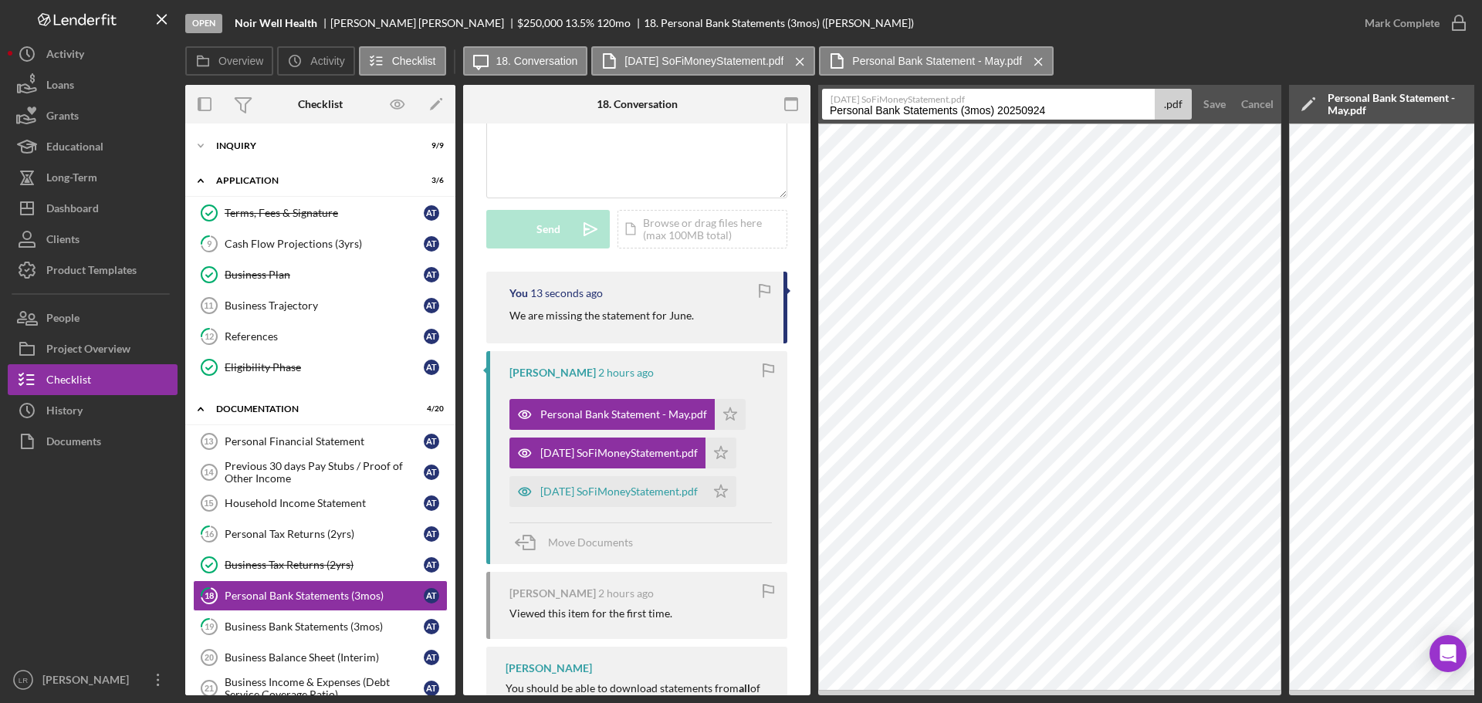
drag, startPoint x: 954, startPoint y: 113, endPoint x: 1091, endPoint y: 123, distance: 137.7
click at [448, 22] on div "Open Noir Well Health [PERSON_NAME] $250,000 $250,000 13.5 % 120 mo 18. Persona…" at bounding box center [829, 347] width 1289 height 695
click at [979, 116] on input "Personal Bank Statement -" at bounding box center [988, 104] width 333 height 31
type input "Personal Bank Statement - Jun"
click at [1195, 89] on button "Save" at bounding box center [1214, 104] width 38 height 31
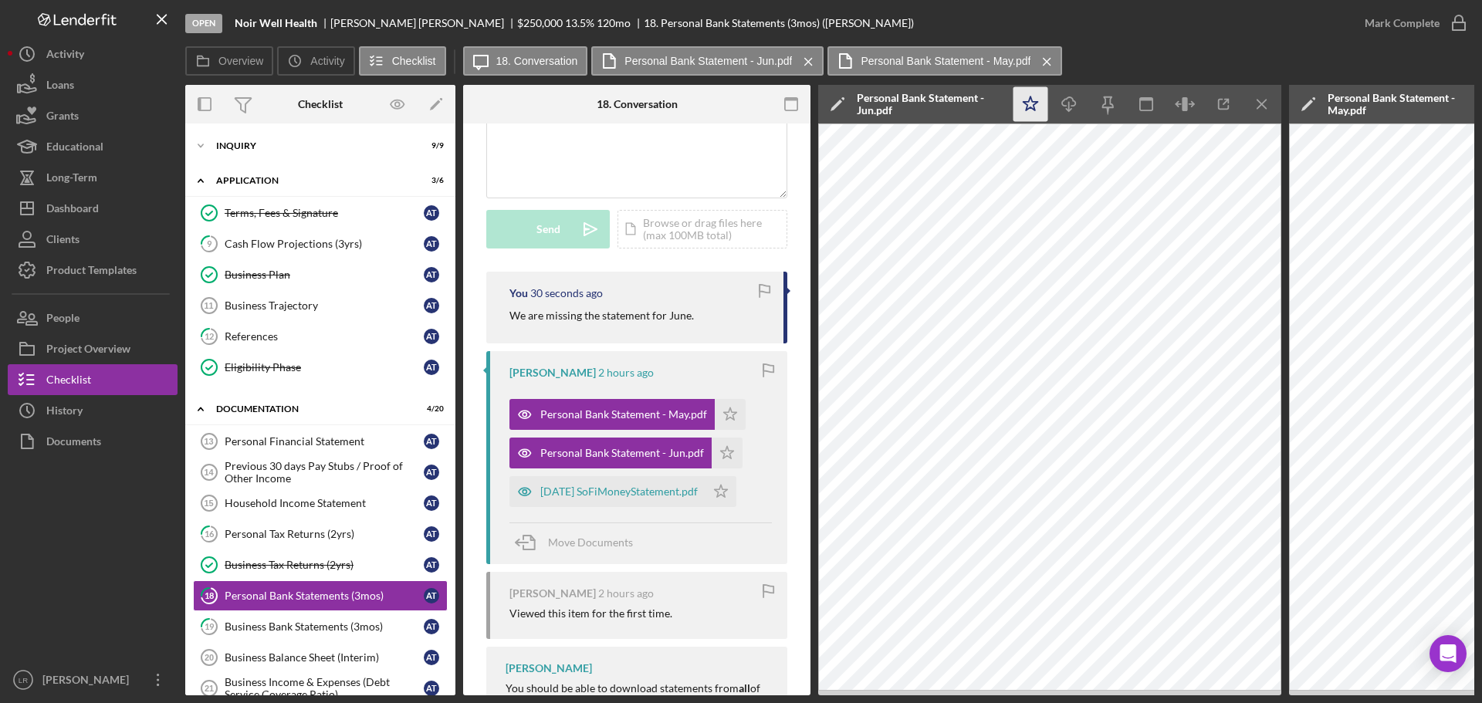
click at [1030, 103] on icon "Icon/Star" at bounding box center [1030, 104] width 35 height 35
click at [1065, 100] on icon "Icon/Download" at bounding box center [1069, 104] width 35 height 35
click at [1270, 106] on icon "Icon/Menu Close" at bounding box center [1262, 104] width 35 height 35
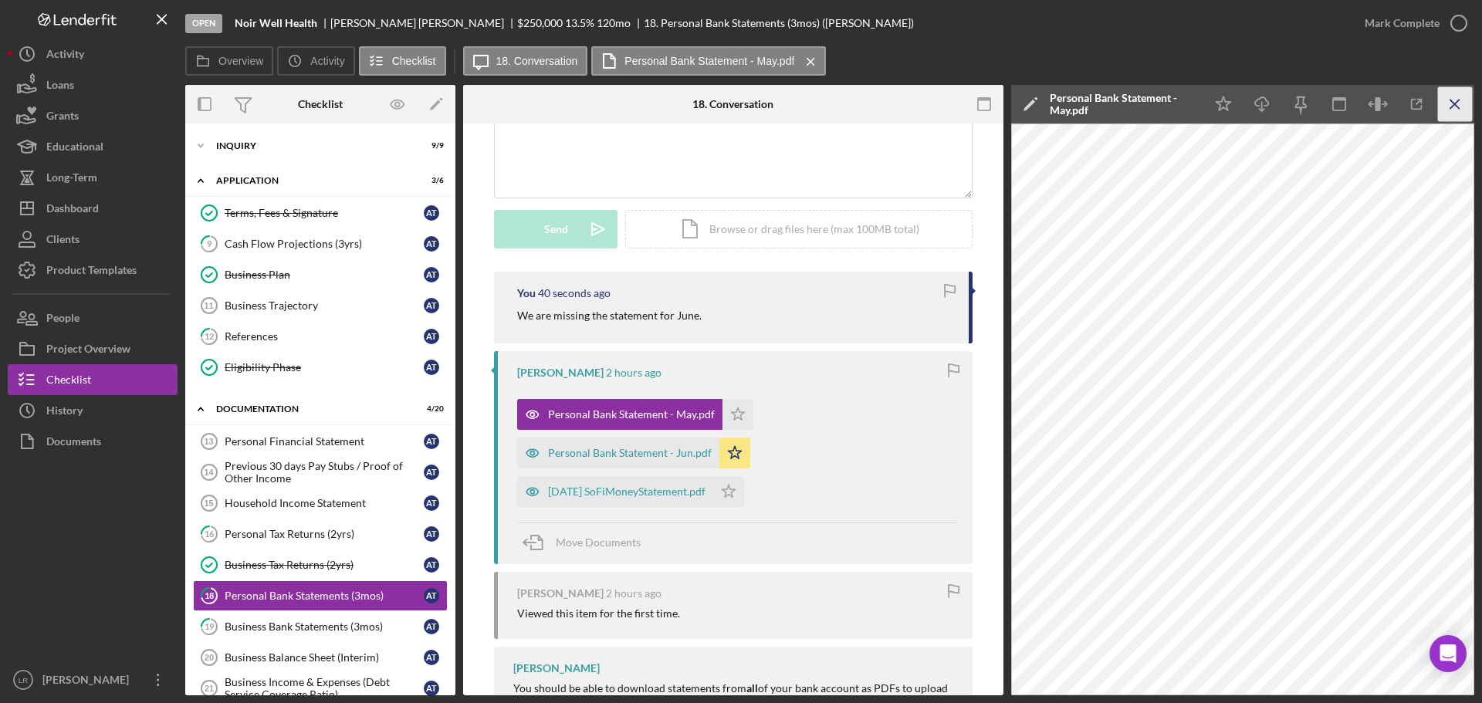
click at [1455, 104] on line "button" at bounding box center [1454, 104] width 8 height 8
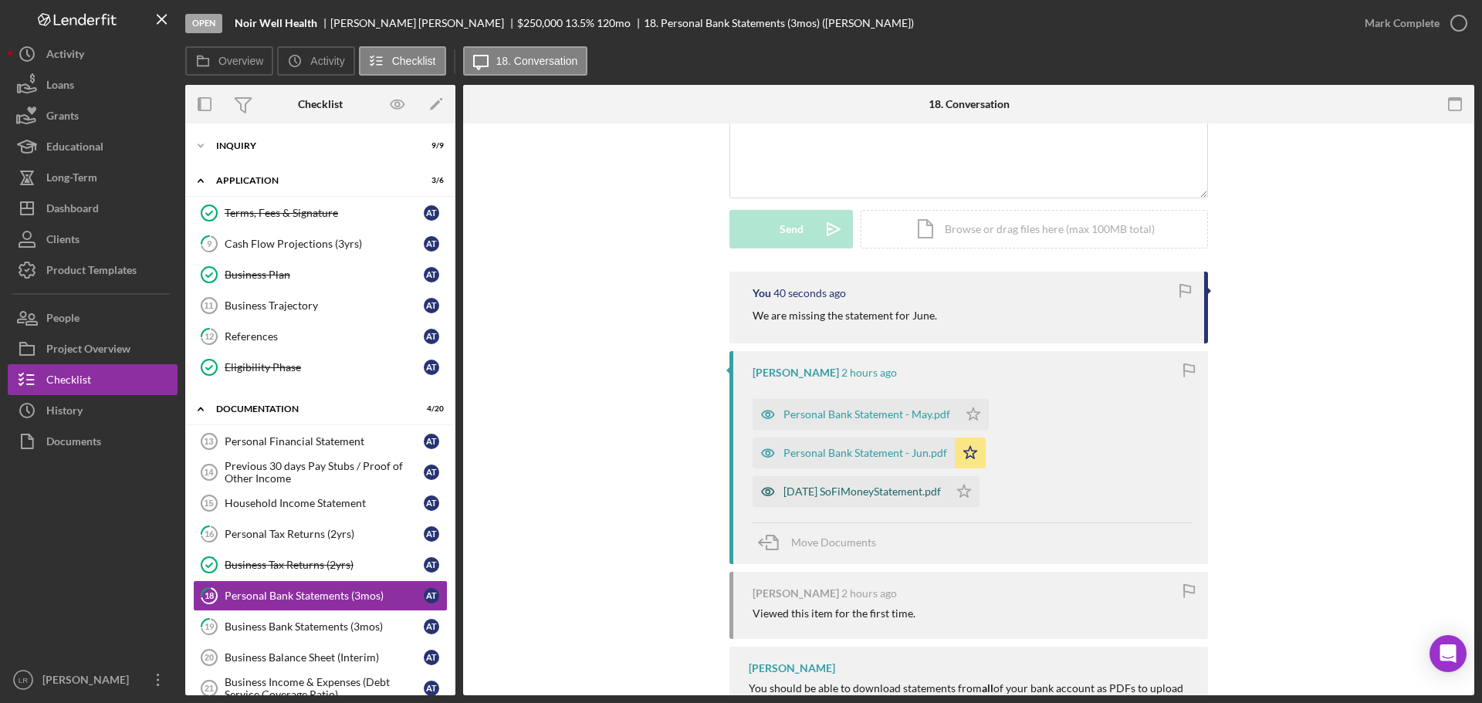
click at [856, 495] on div "[DATE] SoFiMoneyStatement.pdf" at bounding box center [861, 491] width 157 height 12
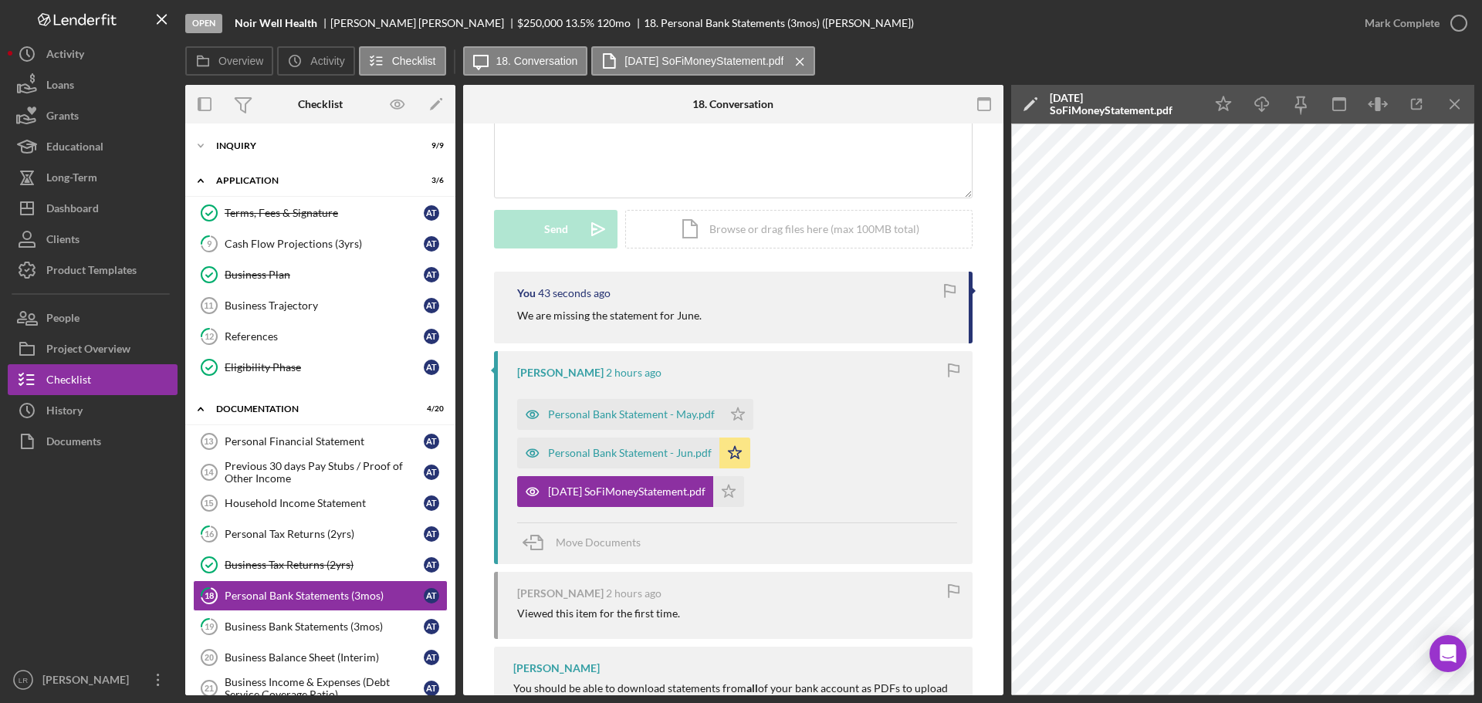
click at [1033, 103] on polygon at bounding box center [1029, 106] width 12 height 12
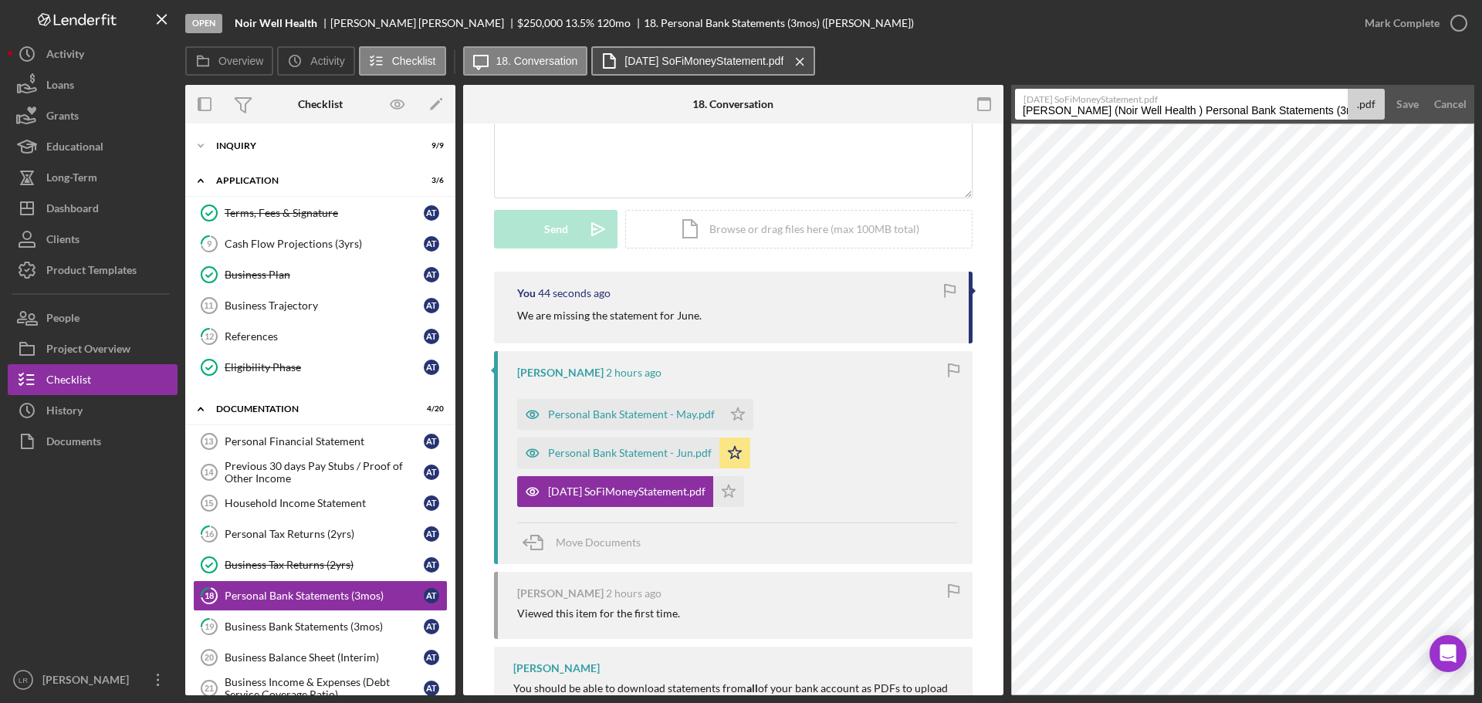
drag, startPoint x: 1182, startPoint y: 109, endPoint x: 658, endPoint y: 52, distance: 527.9
click at [658, 52] on div "Overview Icon/History Activity Checklist Icon/Message 18. Conversation [DATE] S…" at bounding box center [829, 370] width 1289 height 649
type input "Personal Bank Statement - Aug"
click at [1388, 89] on button "Save" at bounding box center [1407, 104] width 38 height 31
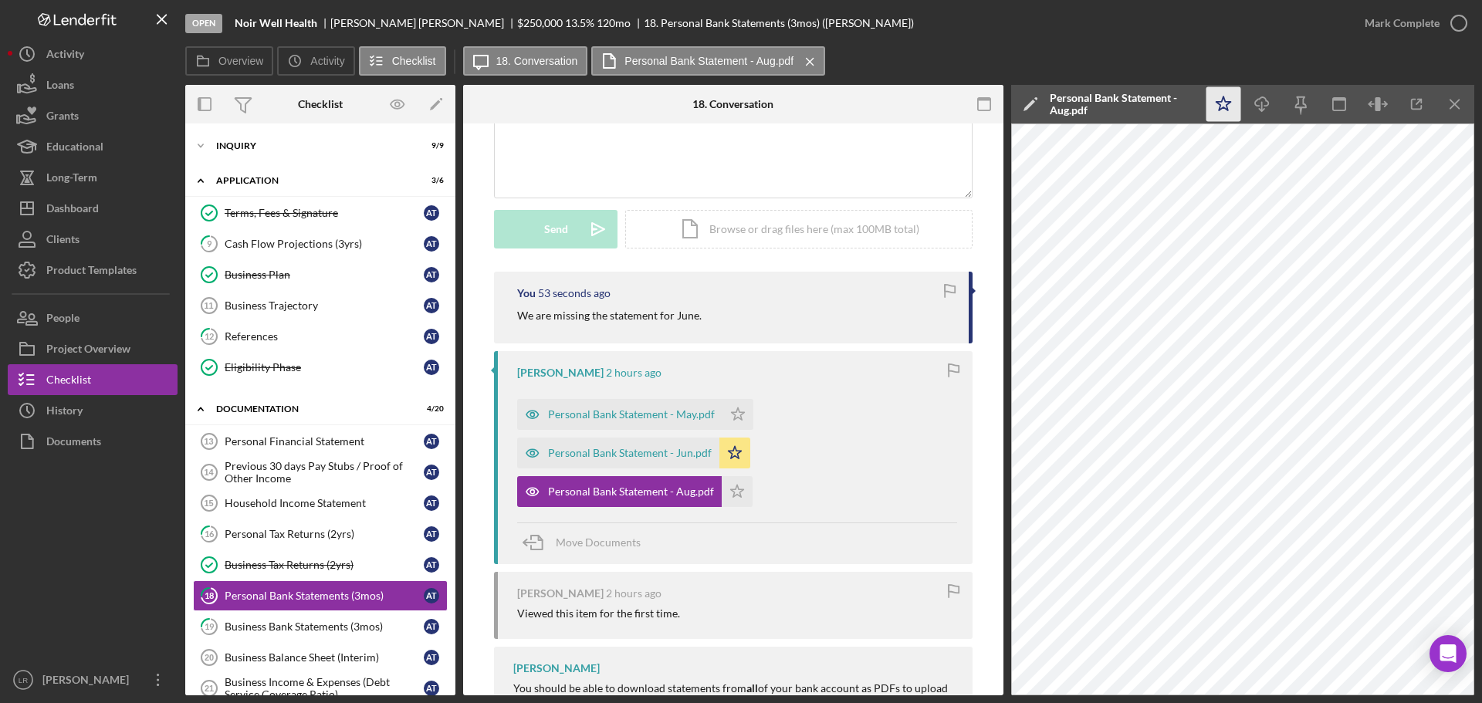
click at [1224, 97] on icon "Icon/Star" at bounding box center [1223, 104] width 35 height 35
click at [1264, 100] on icon "Icon/Download" at bounding box center [1262, 104] width 35 height 35
click at [1455, 103] on line "button" at bounding box center [1454, 104] width 8 height 8
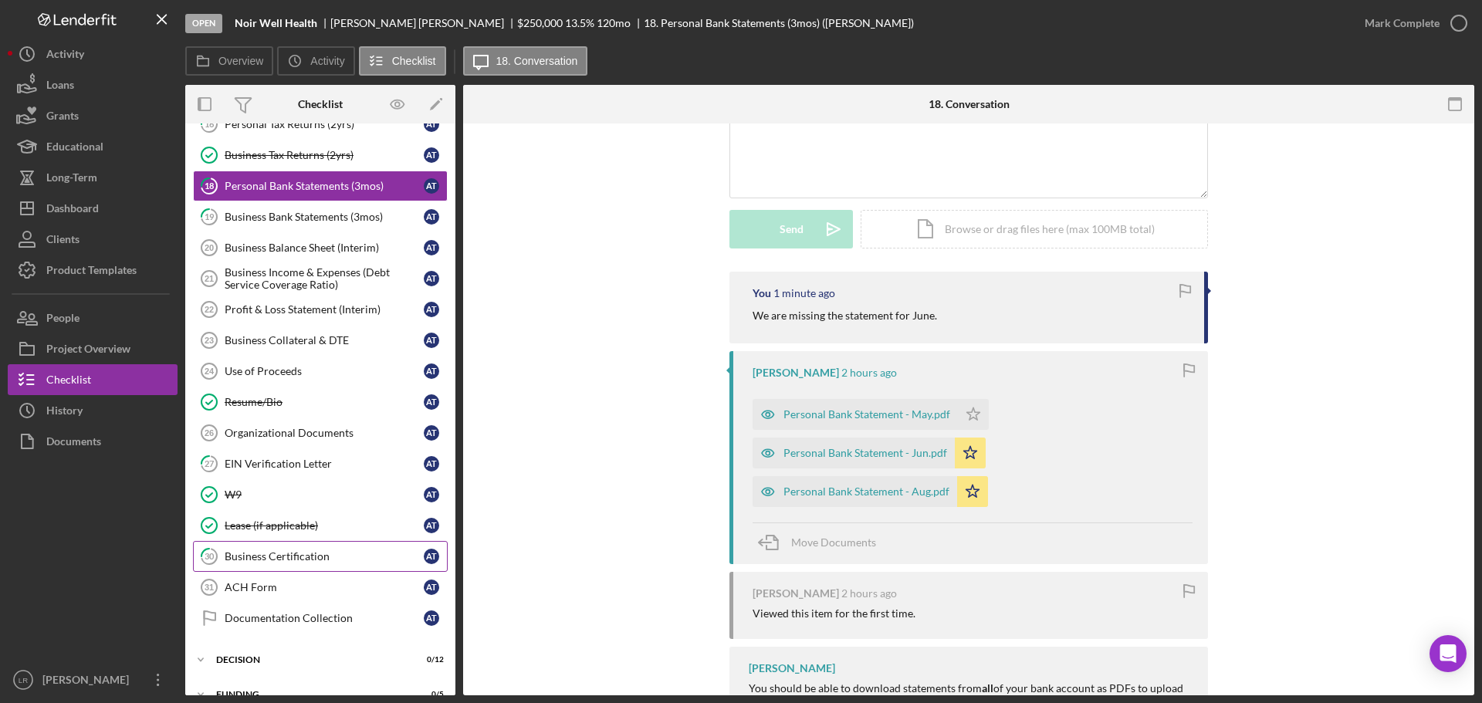
scroll to position [502, 0]
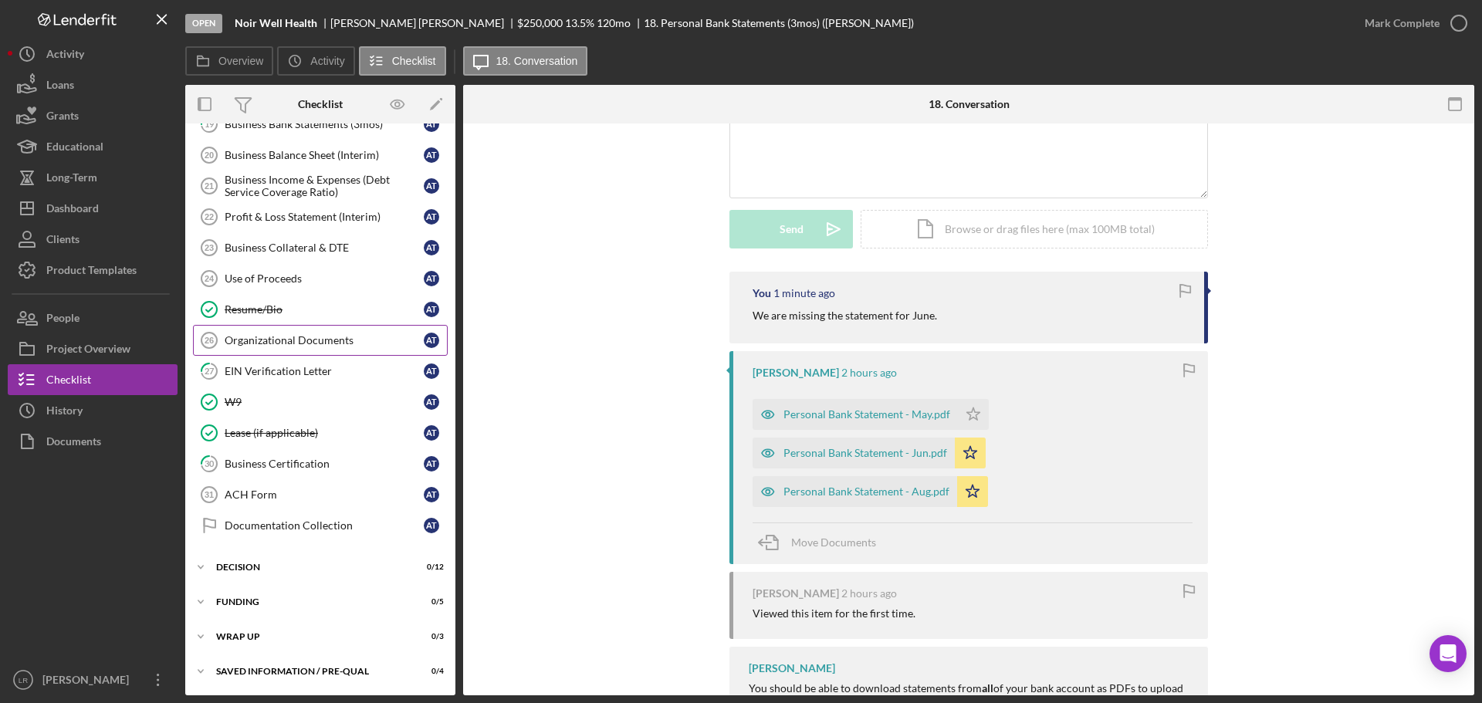
click at [316, 332] on link "Organizational Documents 26 Organizational Documents A T" at bounding box center [320, 340] width 255 height 31
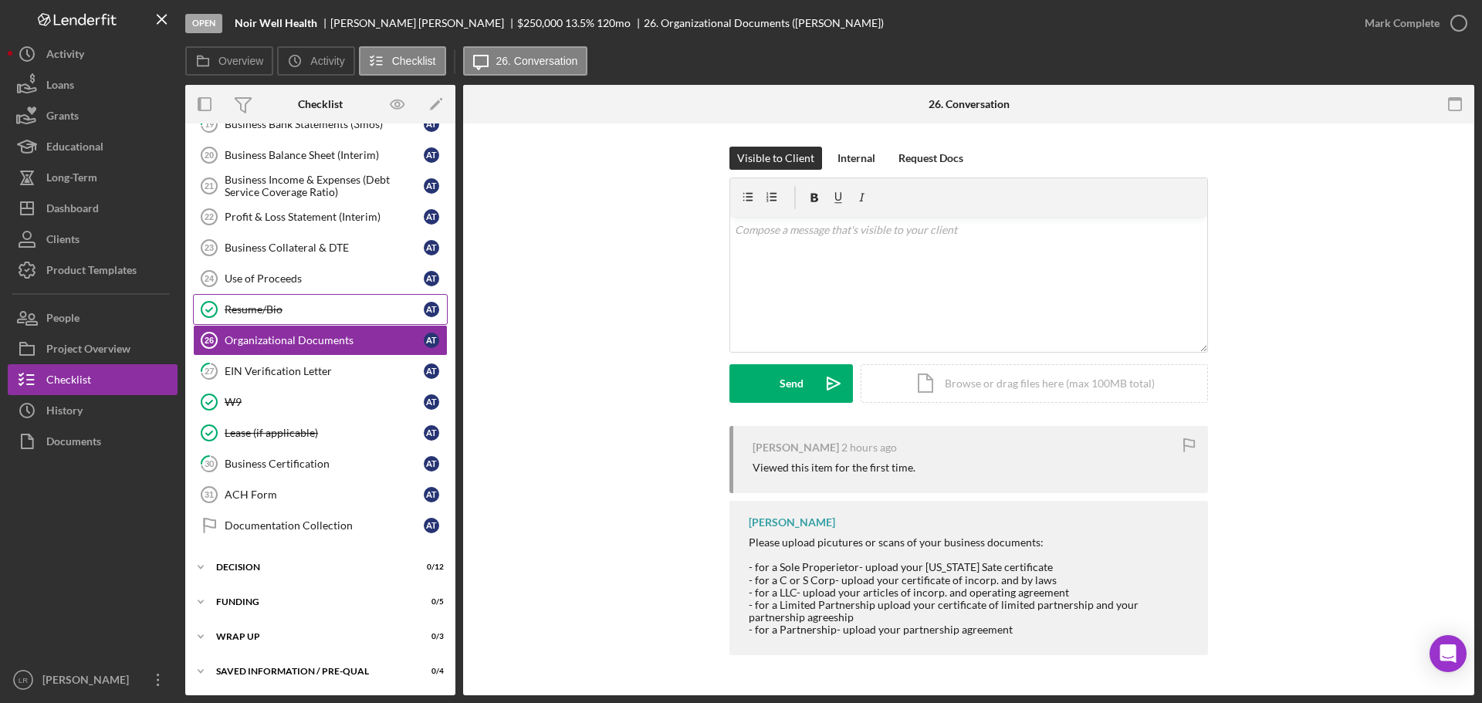
scroll to position [425, 0]
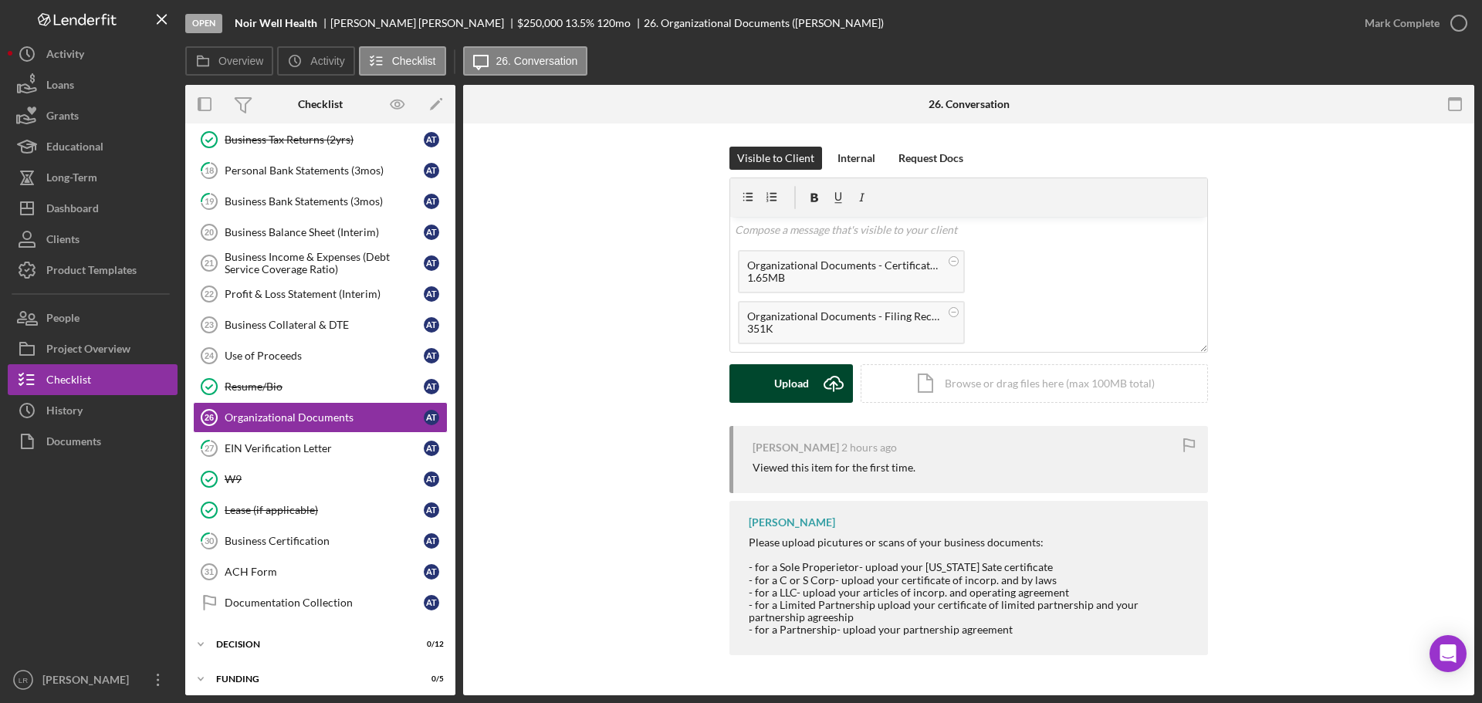
click at [786, 390] on div "Upload" at bounding box center [791, 383] width 35 height 39
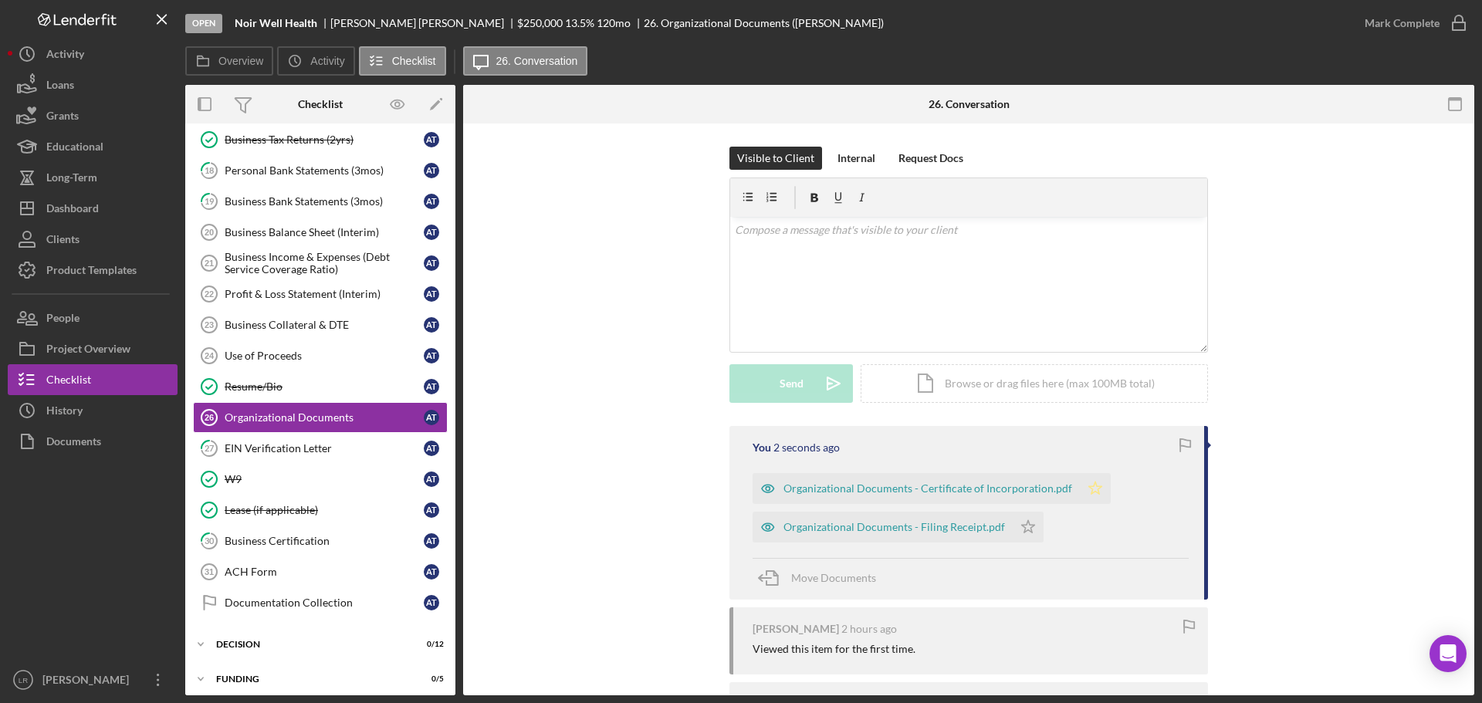
click at [1094, 492] on icon "Icon/Star" at bounding box center [1095, 488] width 31 height 31
click at [1023, 525] on polygon "button" at bounding box center [1028, 526] width 13 height 12
click at [1383, 17] on div "Mark Complete" at bounding box center [1401, 23] width 75 height 31
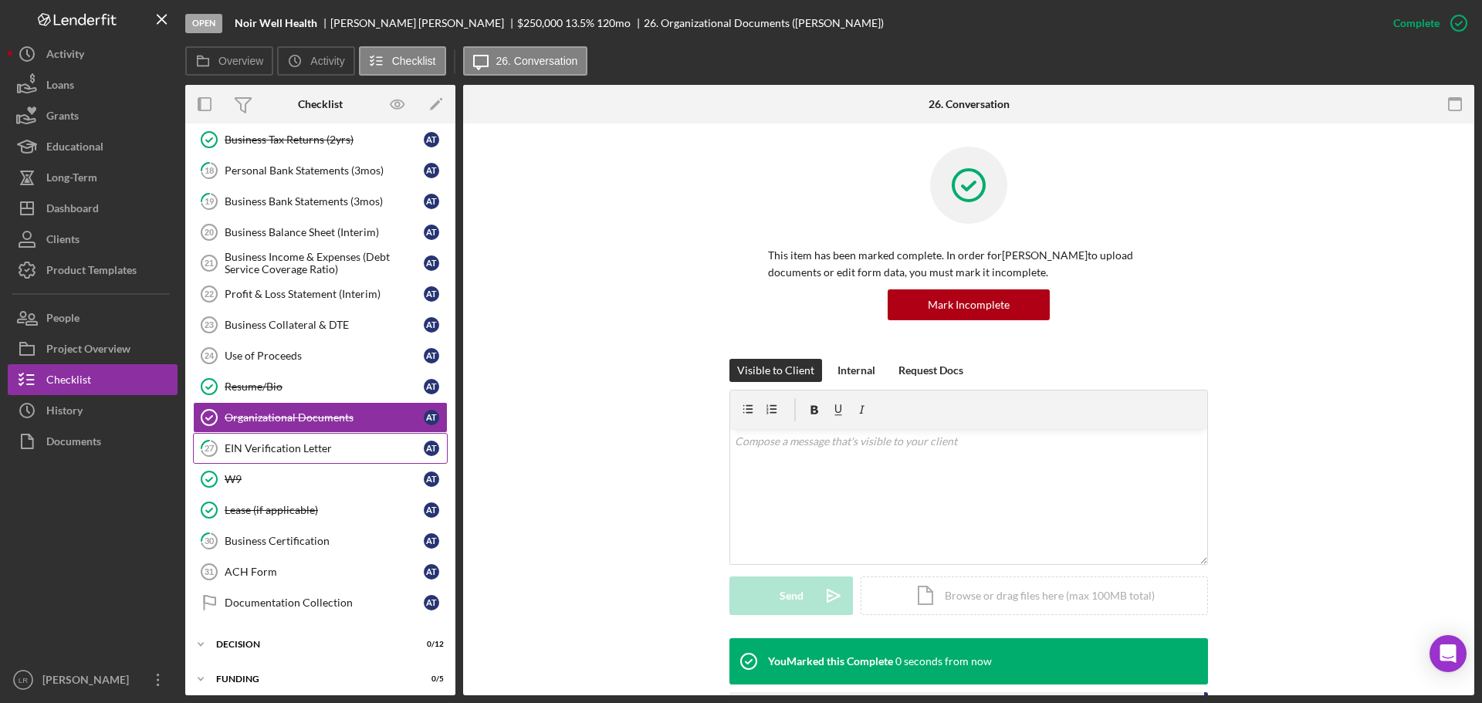
click at [287, 445] on div "EIN Verification Letter" at bounding box center [324, 448] width 199 height 12
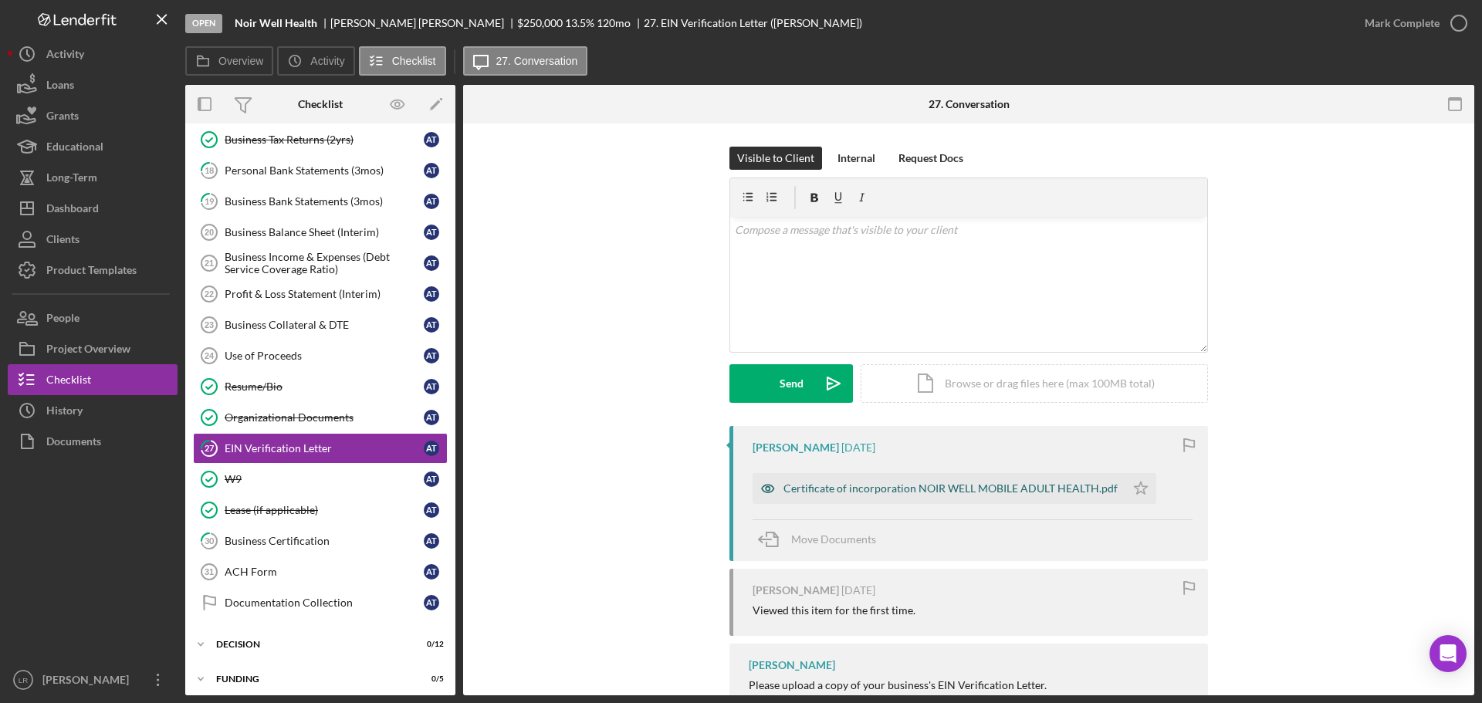
click at [893, 494] on div "Certificate of incorporation NOIR WELL MOBILE ADULT HEALTH.pdf" at bounding box center [950, 488] width 334 height 12
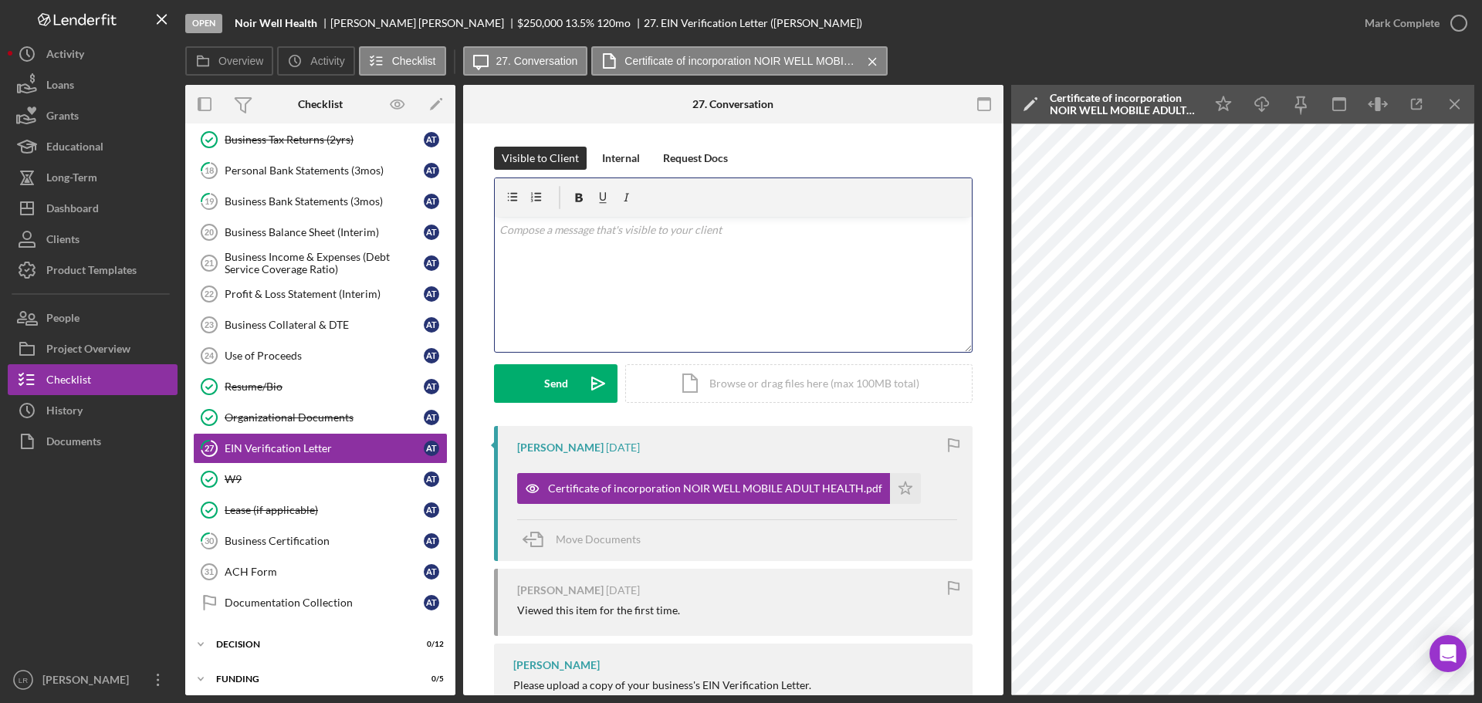
click at [623, 275] on div "v Color teal Color pink Remove color Add row above Add row below Add column bef…" at bounding box center [733, 284] width 477 height 135
click at [566, 377] on button "Send Icon/icon-invite-send" at bounding box center [555, 383] width 123 height 39
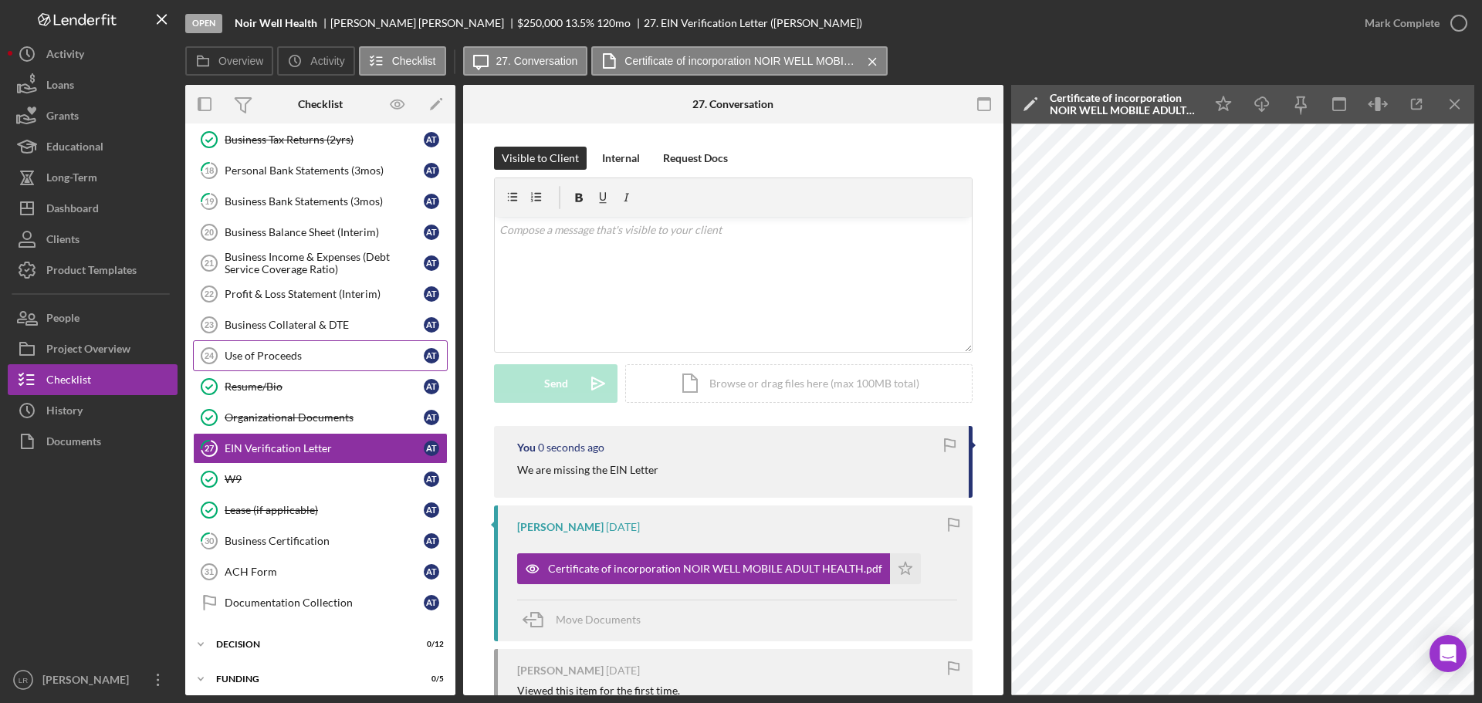
click at [337, 361] on div "Use of Proceeds" at bounding box center [324, 356] width 199 height 12
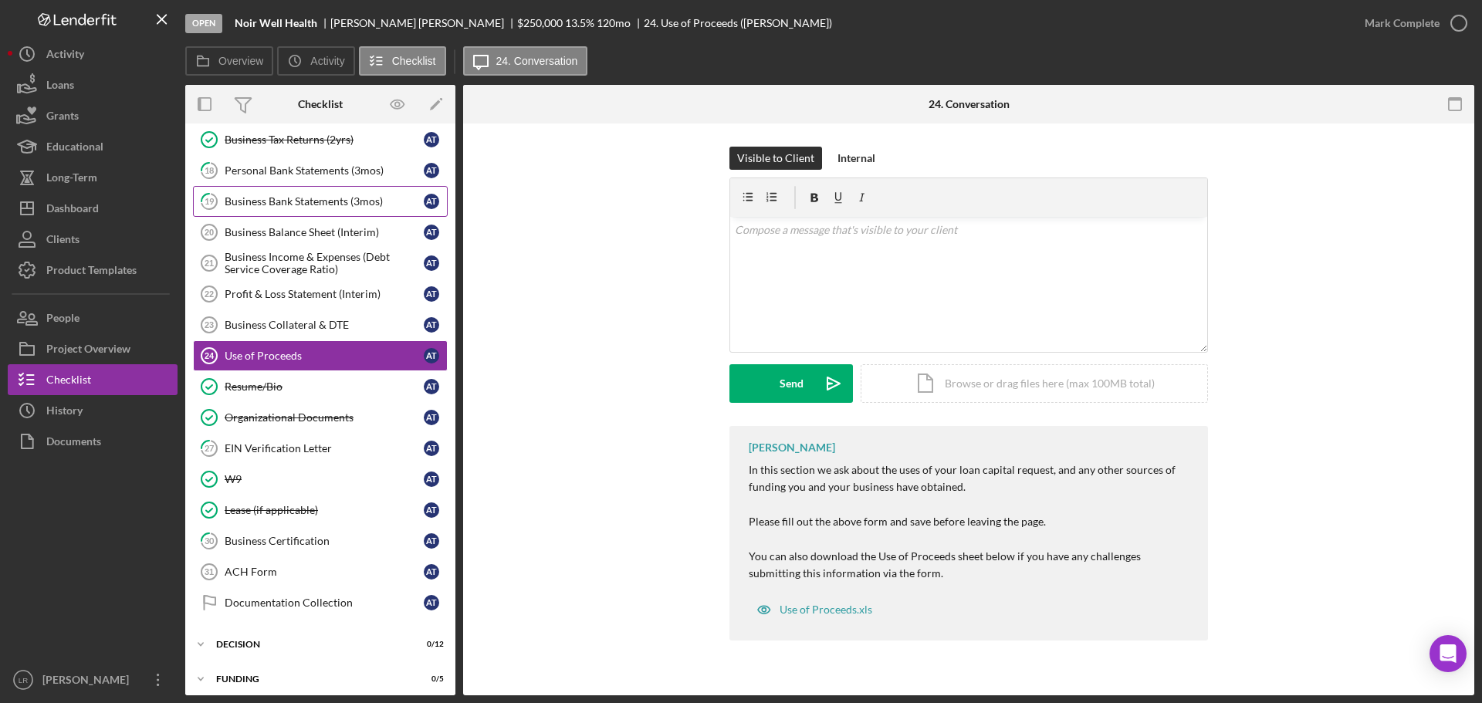
click at [303, 197] on div "Business Bank Statements (3mos)" at bounding box center [324, 201] width 199 height 12
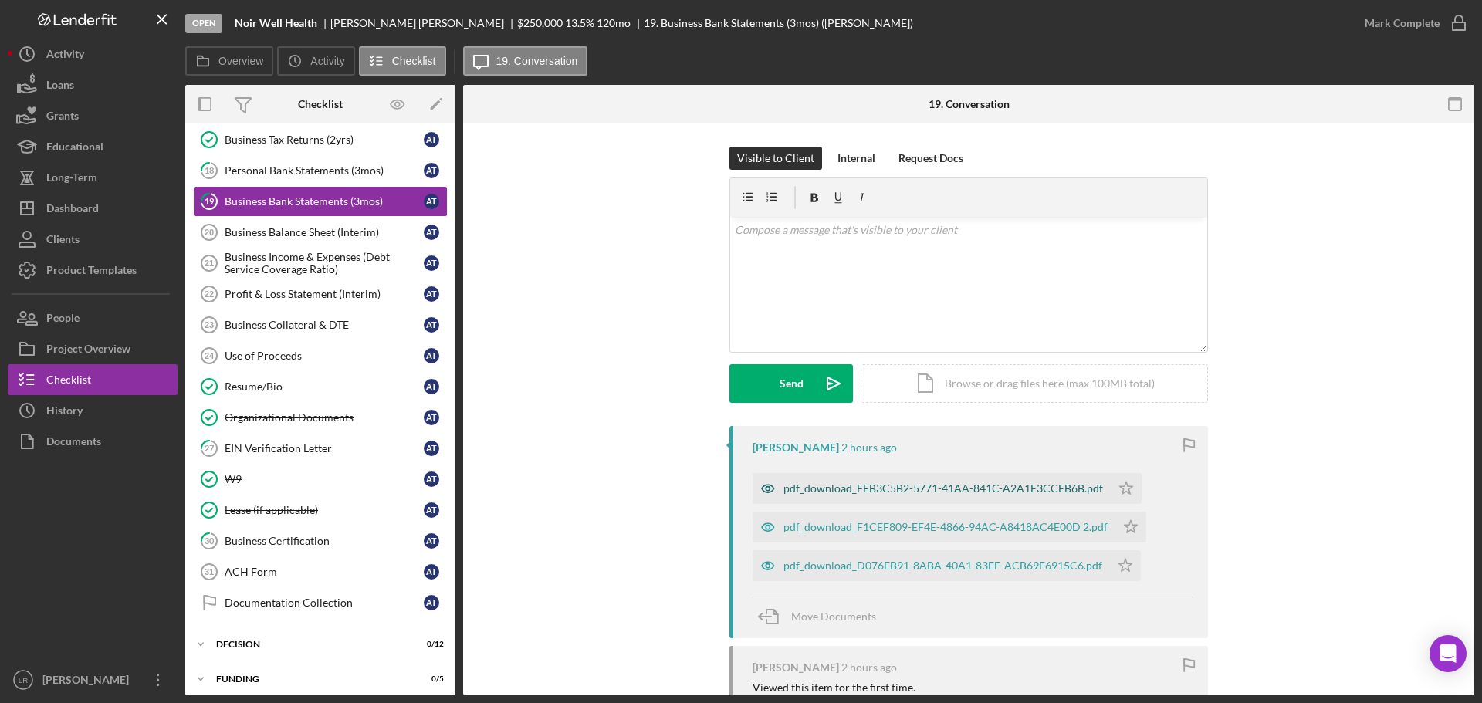
click at [848, 485] on div "pdf_download_FEB3C5B2-5771-41AA-841C-A2A1E3CCEB6B.pdf" at bounding box center [942, 488] width 319 height 12
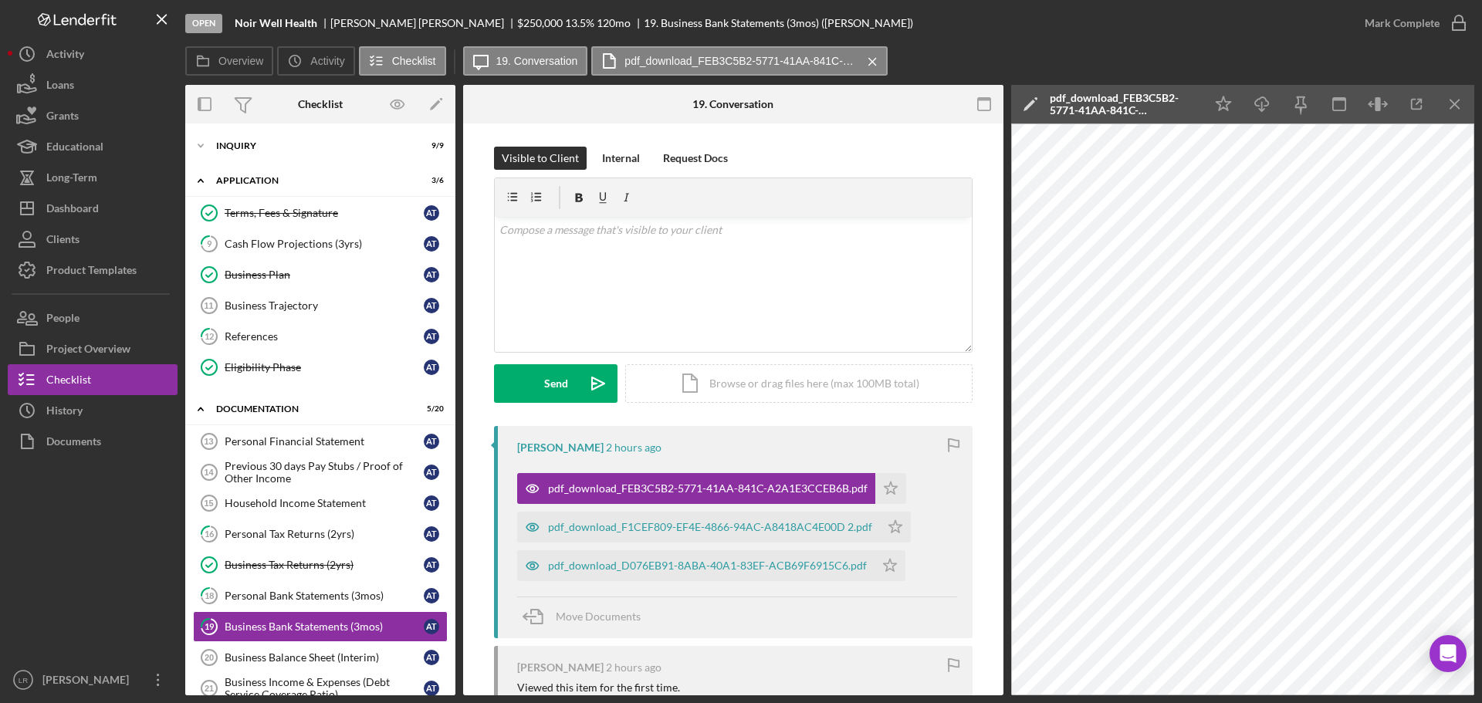
click at [1030, 100] on icon "Icon/Edit" at bounding box center [1030, 104] width 39 height 39
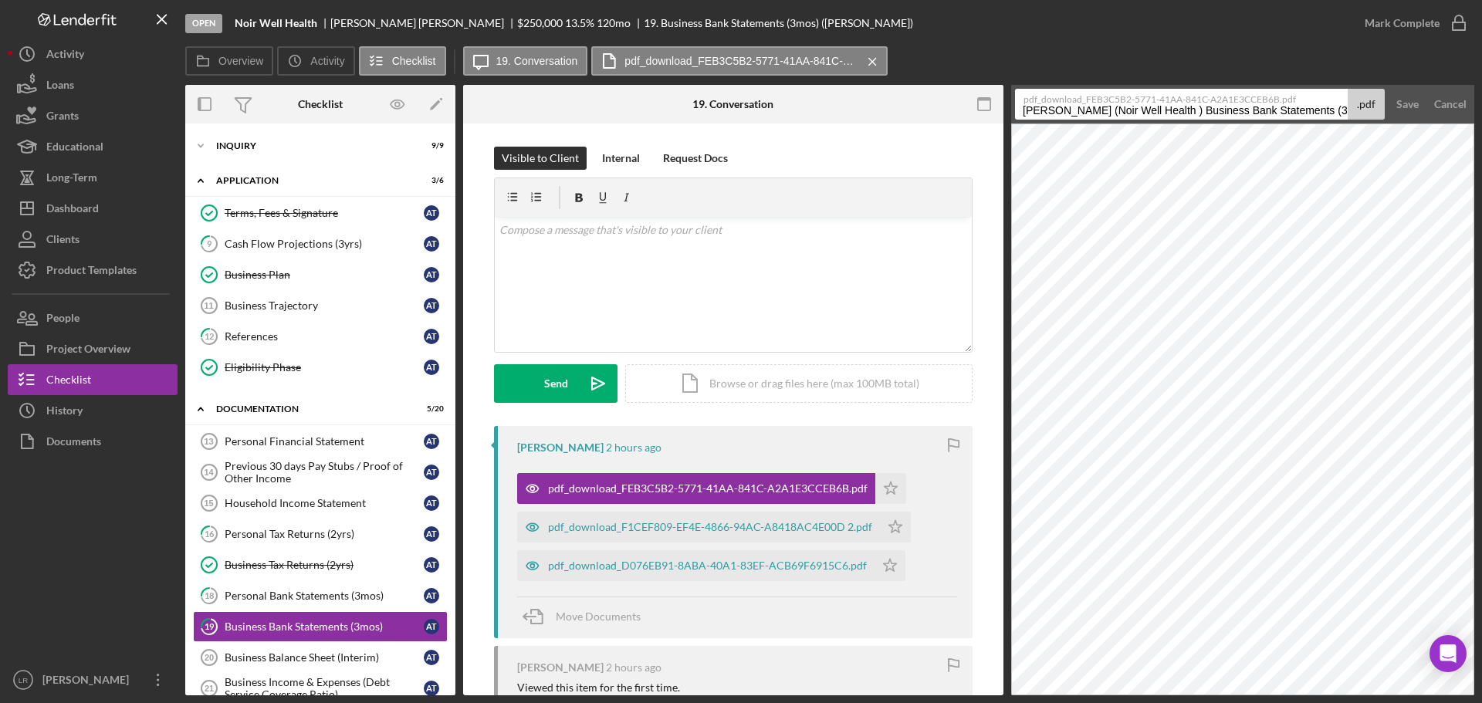
drag, startPoint x: 1180, startPoint y: 110, endPoint x: 609, endPoint y: 83, distance: 571.8
click at [610, 85] on div "Overview Internal Workflow Stage Open Icon/Dropdown Arrow Archive (can unarchiv…" at bounding box center [829, 390] width 1289 height 610
drag, startPoint x: 1146, startPoint y: 110, endPoint x: 1481, endPoint y: 182, distance: 342.7
click at [1481, 182] on div "Open Noir Well Health [PERSON_NAME] $250,000 $250,000 13.5 % 120 mo 19. Busines…" at bounding box center [741, 351] width 1482 height 703
type input "Business Bank Statement - [DATE]"
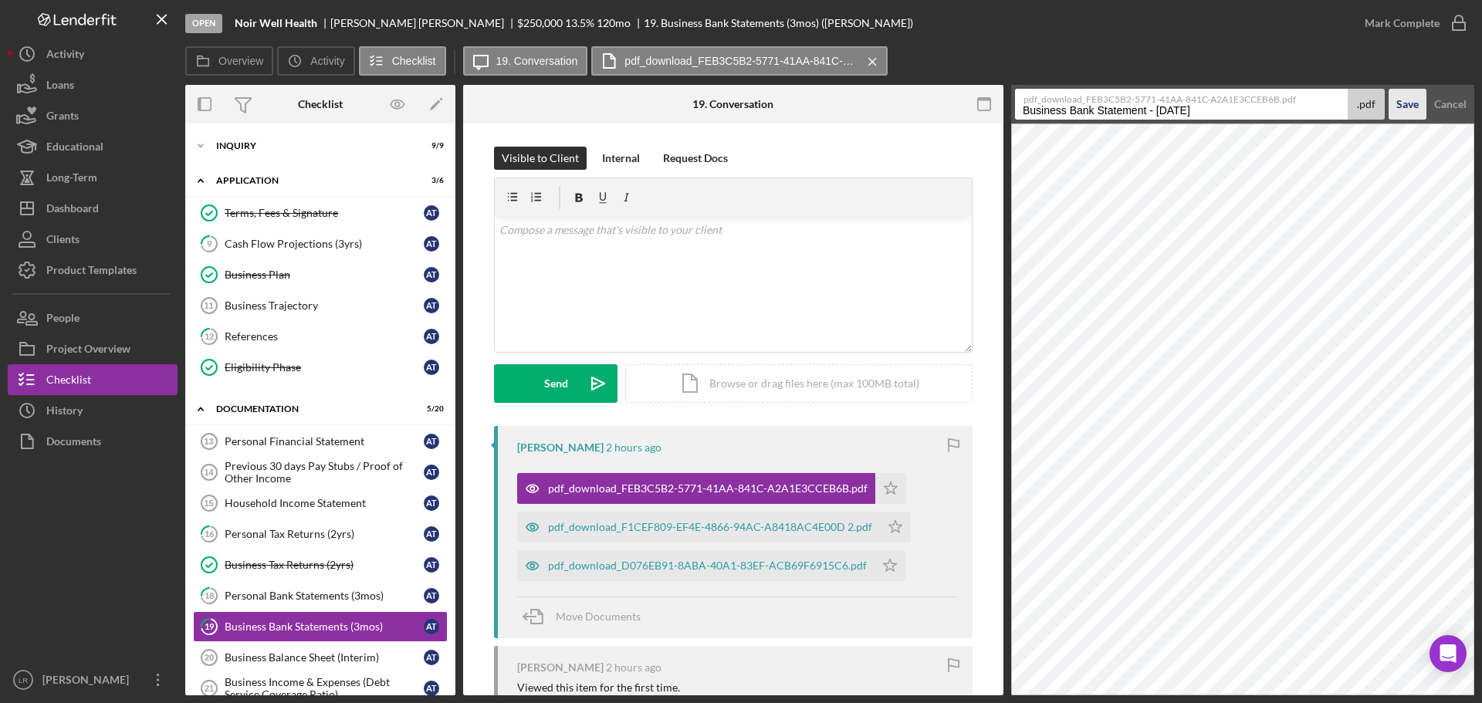
click at [1414, 108] on div "Save" at bounding box center [1407, 104] width 22 height 31
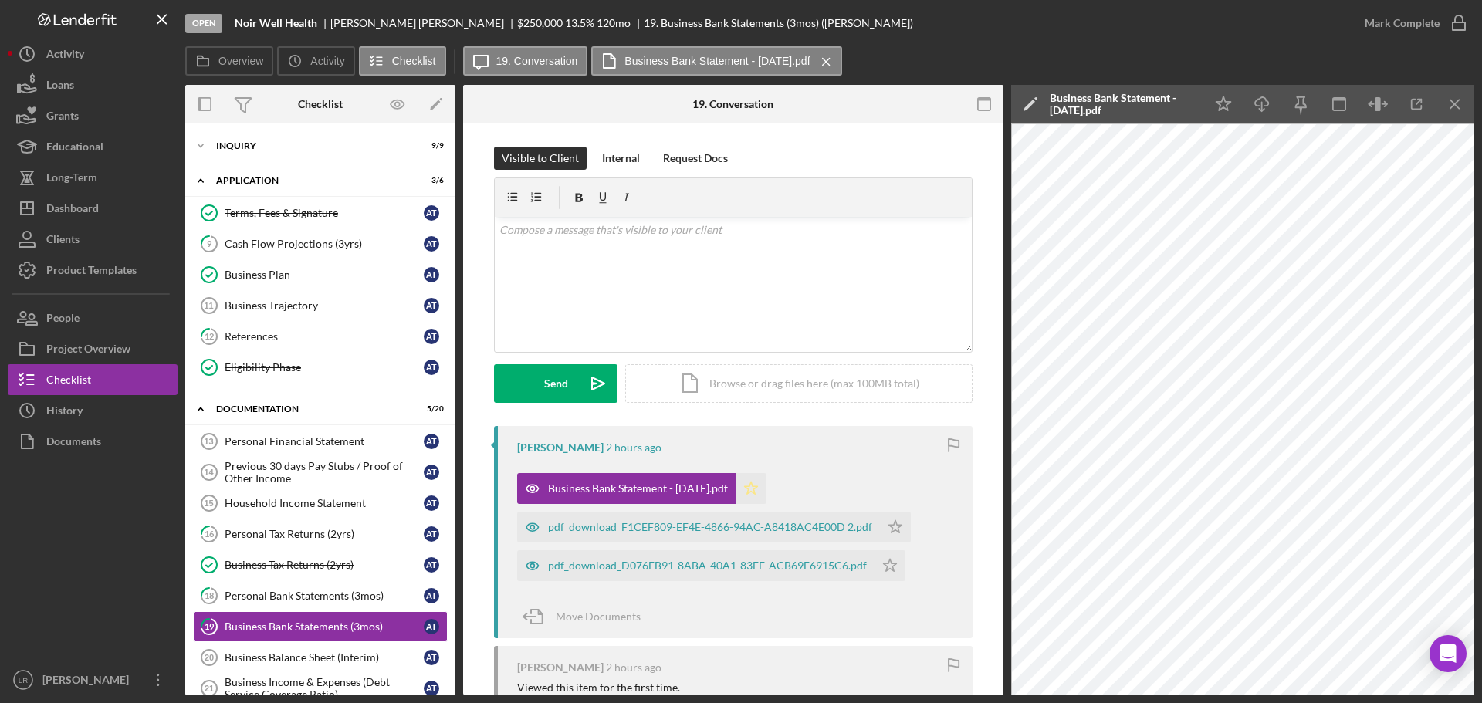
click at [745, 492] on polygon "button" at bounding box center [751, 488] width 13 height 12
click at [1260, 106] on icon "Icon/Download" at bounding box center [1262, 104] width 35 height 35
click at [672, 537] on div "pdf_download_F1CEF809-EF4E-4866-94AC-A8418AC4E00D 2.pdf" at bounding box center [698, 527] width 363 height 31
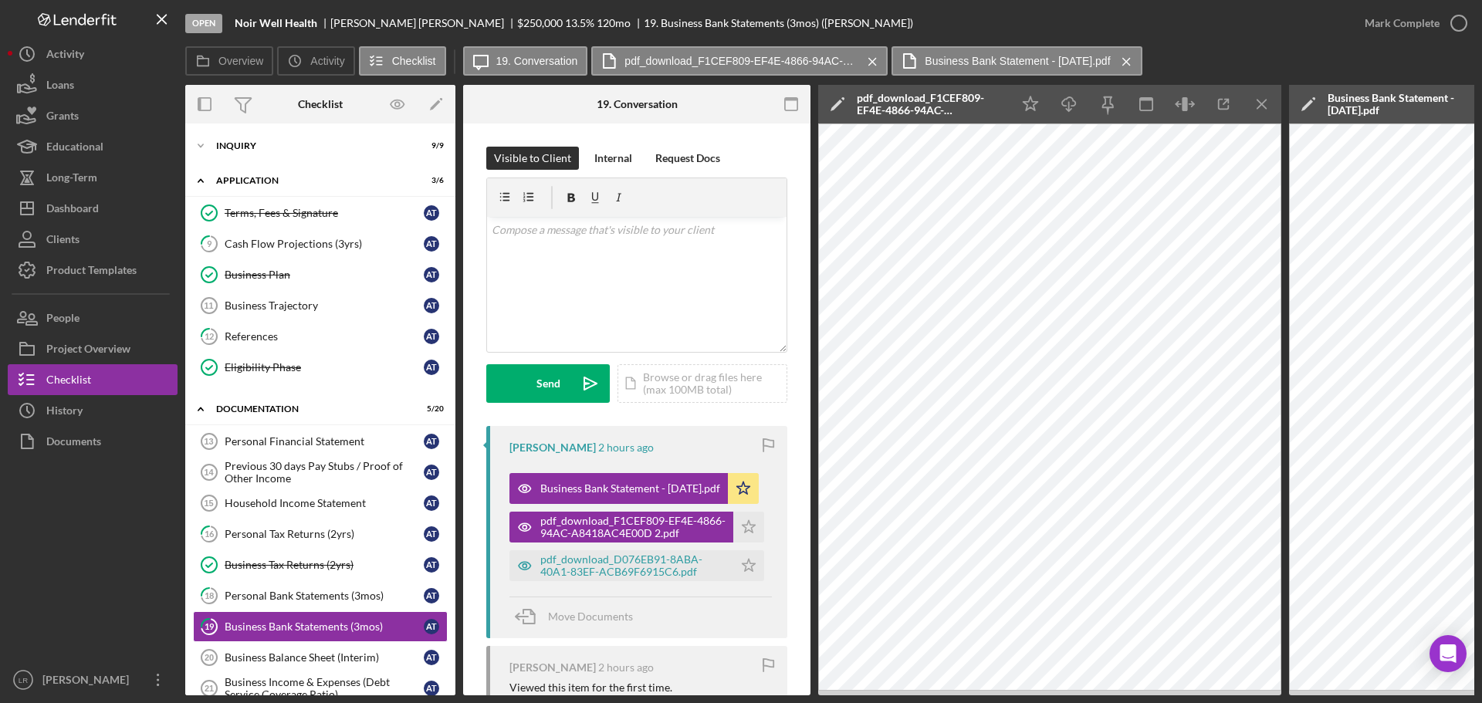
click at [834, 109] on polygon at bounding box center [836, 106] width 12 height 12
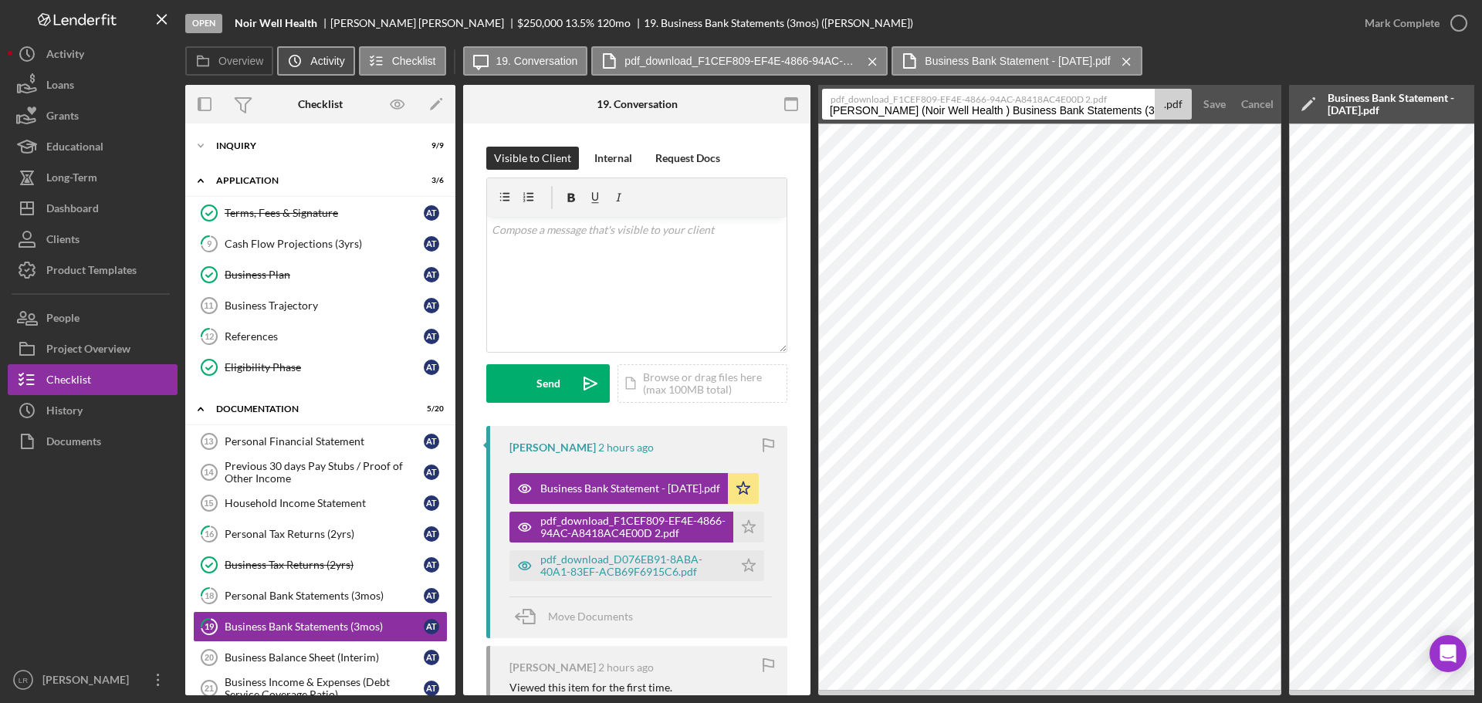
drag, startPoint x: 989, startPoint y: 112, endPoint x: 309, endPoint y: 56, distance: 682.2
click at [309, 56] on div "Overview Icon/History Activity Checklist Icon/Message 19. Conversation pdf_down…" at bounding box center [829, 370] width 1289 height 649
drag, startPoint x: 955, startPoint y: 111, endPoint x: 1067, endPoint y: 123, distance: 113.3
click at [343, 6] on div "Open Noir Well Health [PERSON_NAME] $250,000 $250,000 13.5 % 120 mo 19. Busines…" at bounding box center [829, 347] width 1289 height 695
type input "Business Bank Statement - Aug"
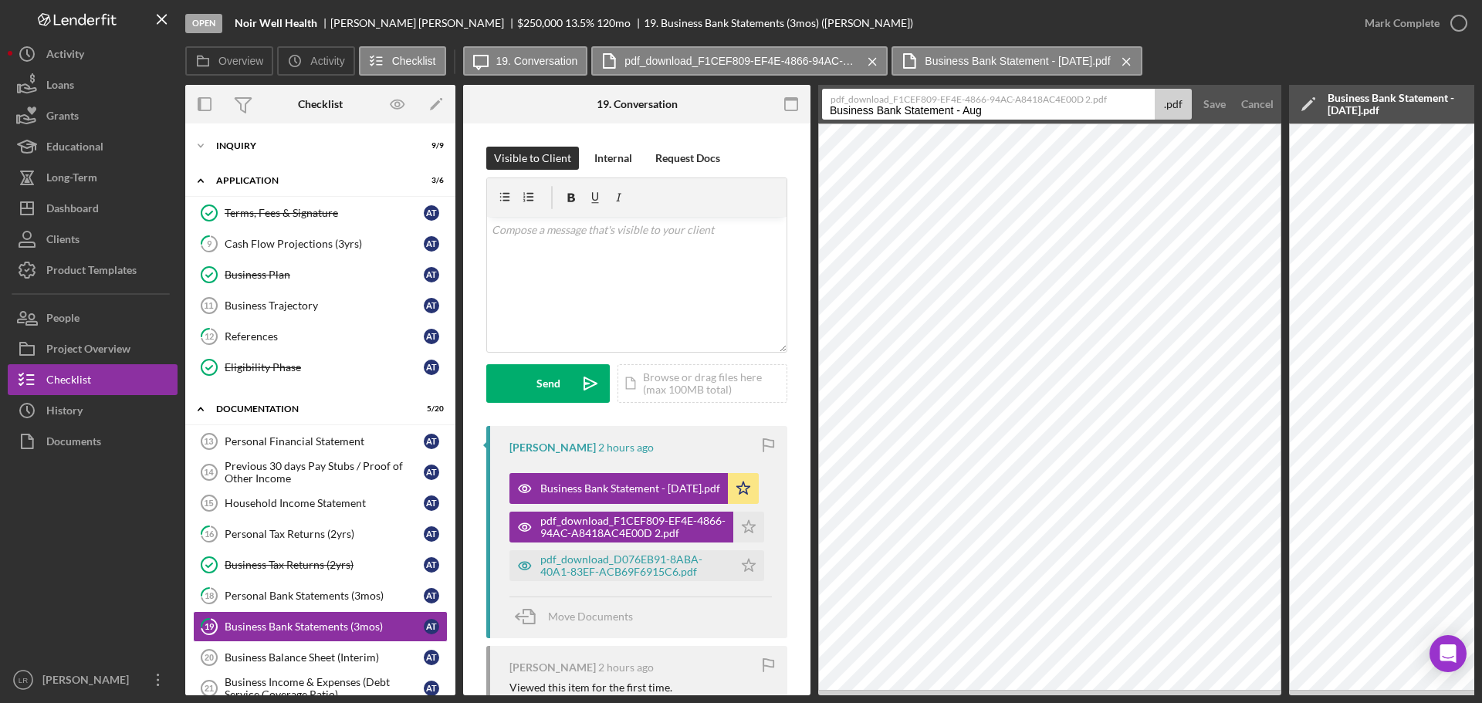
click at [1195, 89] on button "Save" at bounding box center [1214, 104] width 38 height 31
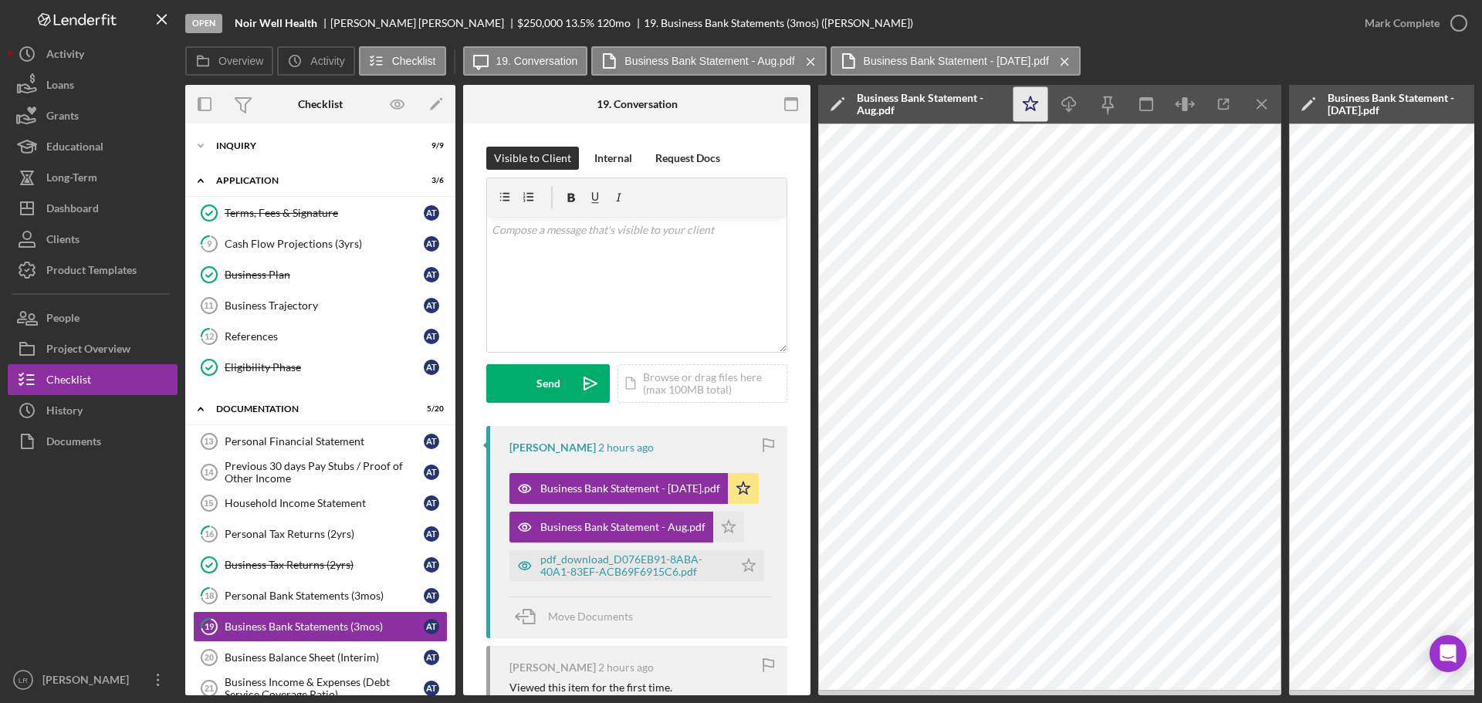
click at [1033, 103] on icon "Icon/Star" at bounding box center [1030, 104] width 35 height 35
click at [1066, 103] on icon "Icon/Download" at bounding box center [1069, 104] width 35 height 35
drag, startPoint x: 606, startPoint y: 565, endPoint x: 623, endPoint y: 561, distance: 17.4
click at [606, 565] on div "pdf_download_D076EB91-8ABA-40A1-83EF-ACB69F6915C6.pdf" at bounding box center [632, 565] width 185 height 25
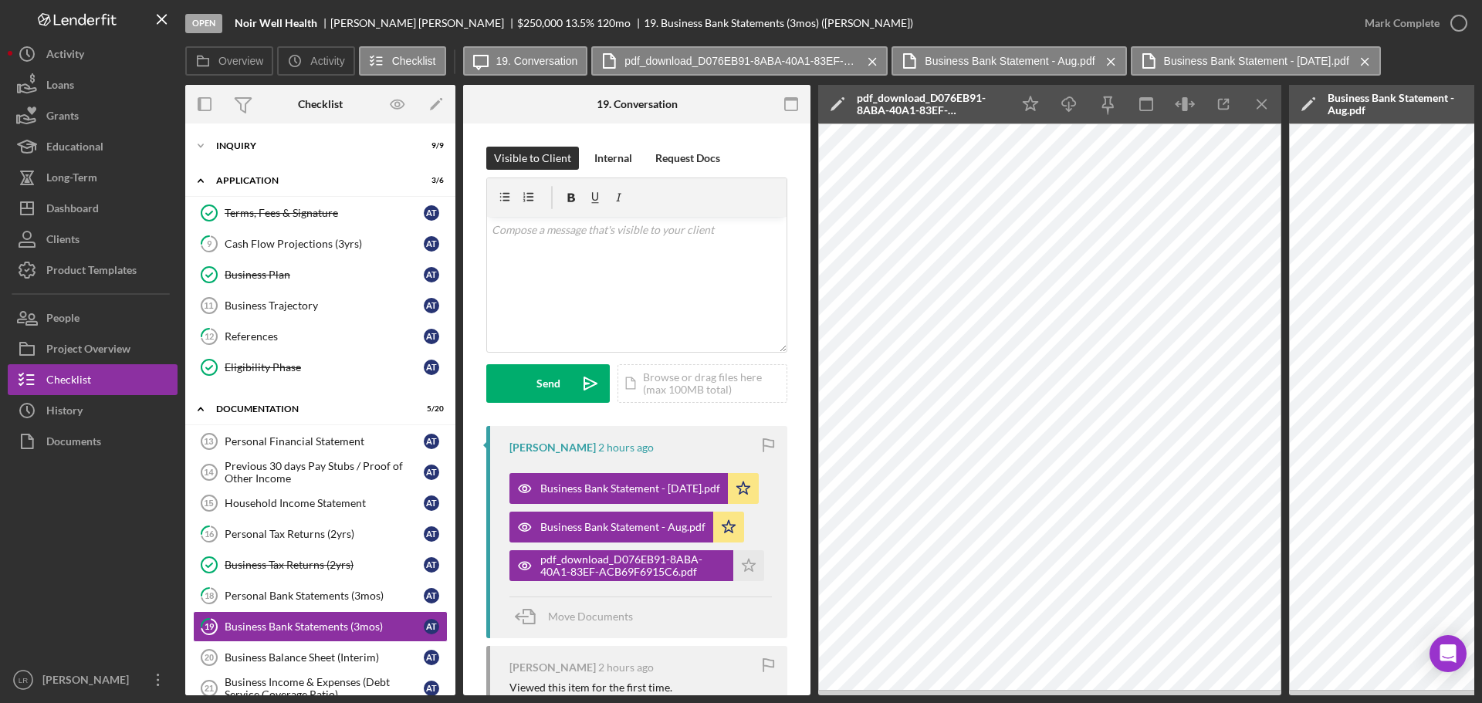
click at [844, 104] on icon "Icon/Edit" at bounding box center [837, 104] width 39 height 39
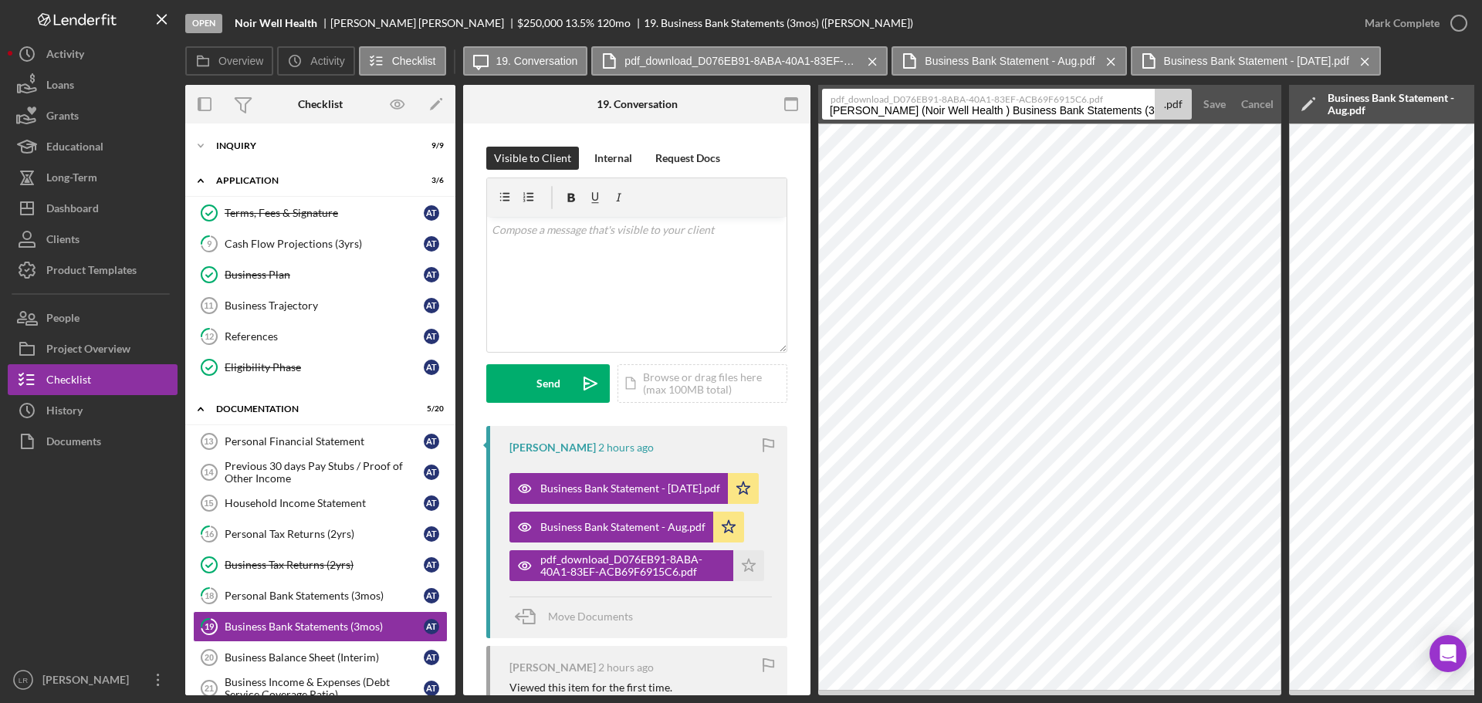
drag, startPoint x: 990, startPoint y: 110, endPoint x: 452, endPoint y: 54, distance: 540.8
click at [451, 59] on div "Overview Icon/History Activity Checklist Icon/Message 19. Conversation pdf_down…" at bounding box center [829, 370] width 1289 height 649
drag, startPoint x: 953, startPoint y: 110, endPoint x: 1089, endPoint y: 123, distance: 136.4
click at [382, 9] on div "Open Noir Well Health [PERSON_NAME] $250,000 $250,000 13.5 % 120 mo 19. Busines…" at bounding box center [829, 347] width 1289 height 695
type input "Business Bank Statement - Jun"
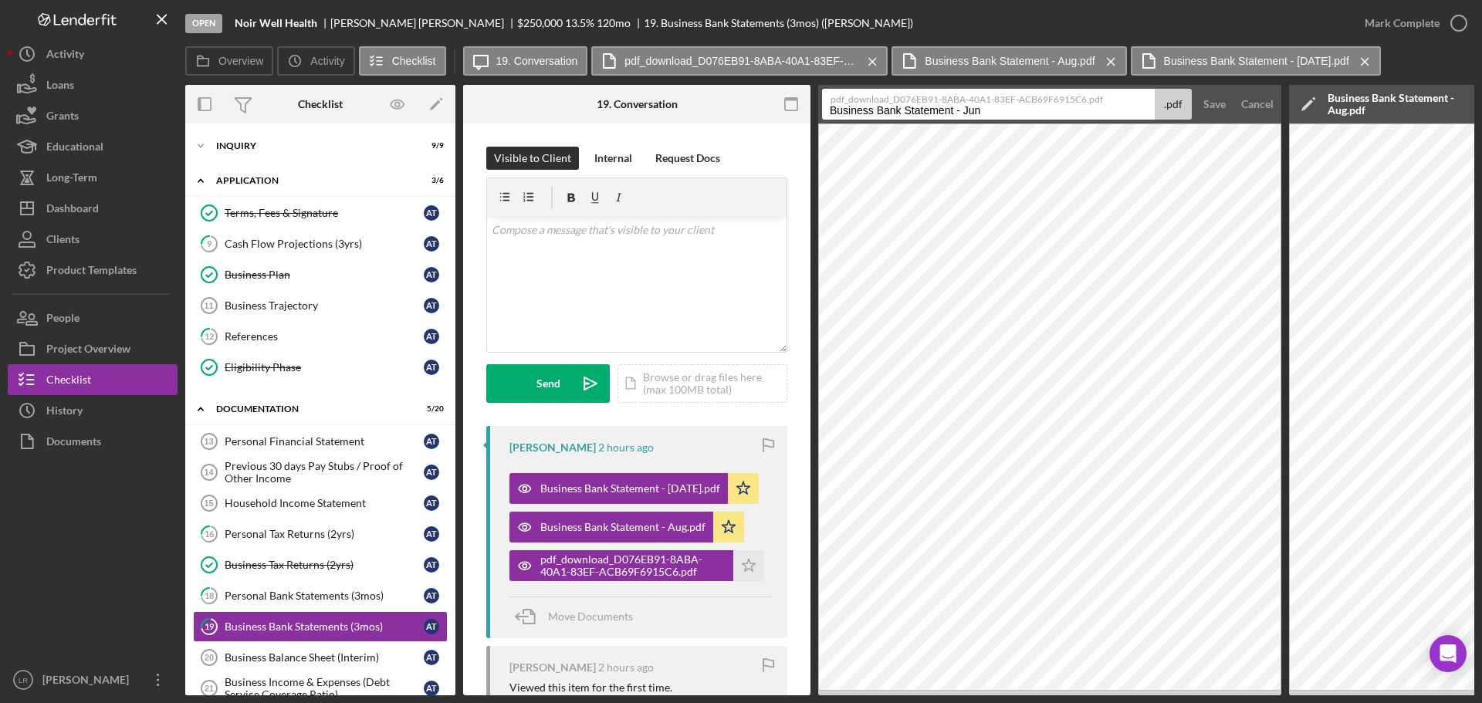
click at [1195, 89] on button "Save" at bounding box center [1214, 104] width 38 height 31
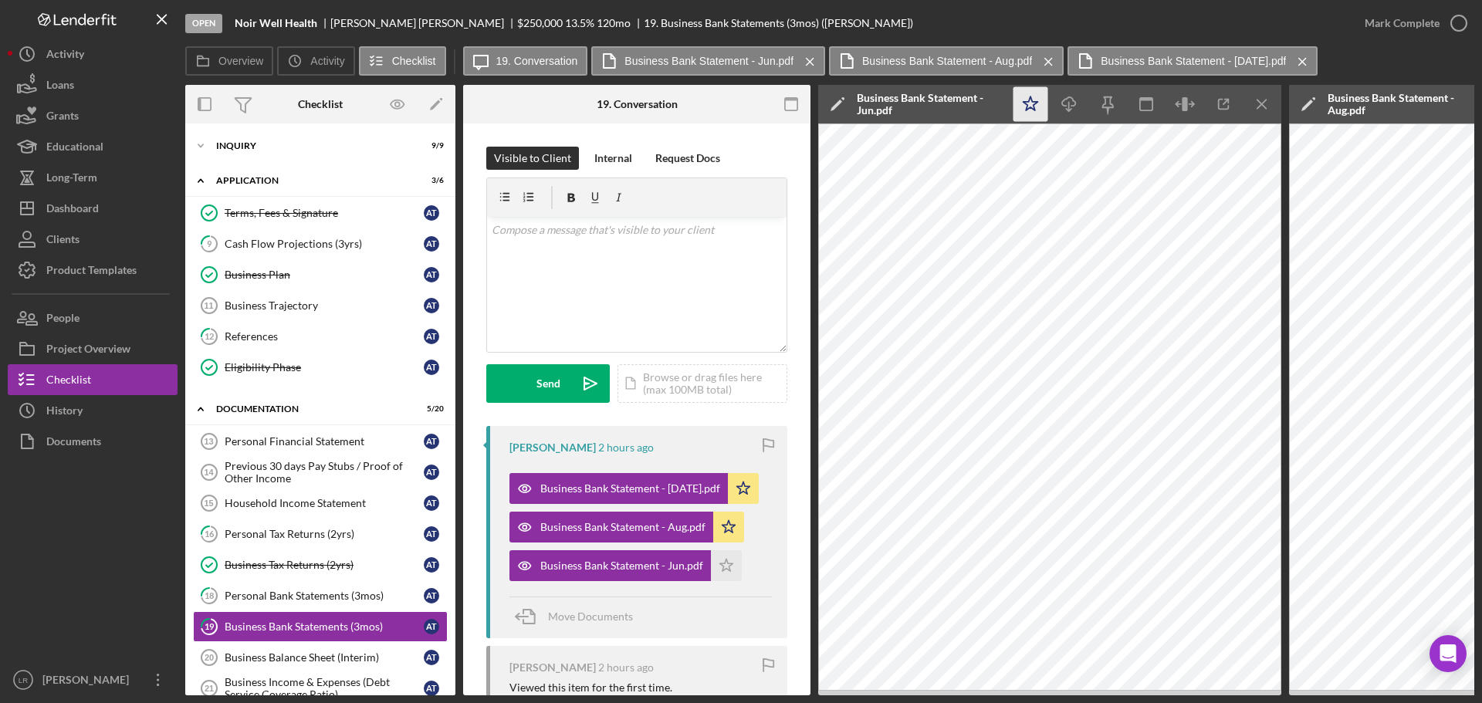
click at [1030, 101] on icon "Icon/Star" at bounding box center [1030, 104] width 35 height 35
click at [1069, 106] on line "button" at bounding box center [1069, 106] width 0 height 8
click at [1459, 24] on icon "button" at bounding box center [1458, 23] width 39 height 39
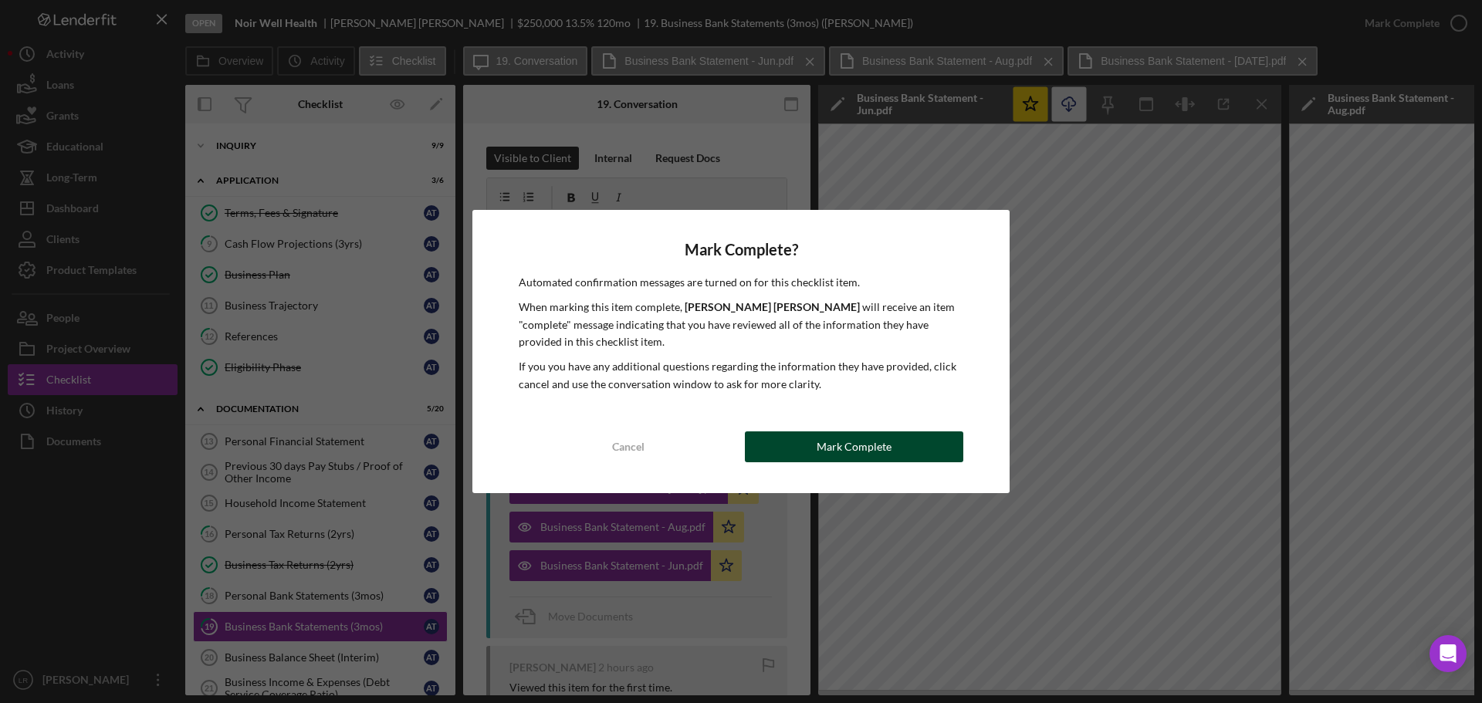
click at [857, 438] on div "Mark Complete" at bounding box center [853, 446] width 75 height 31
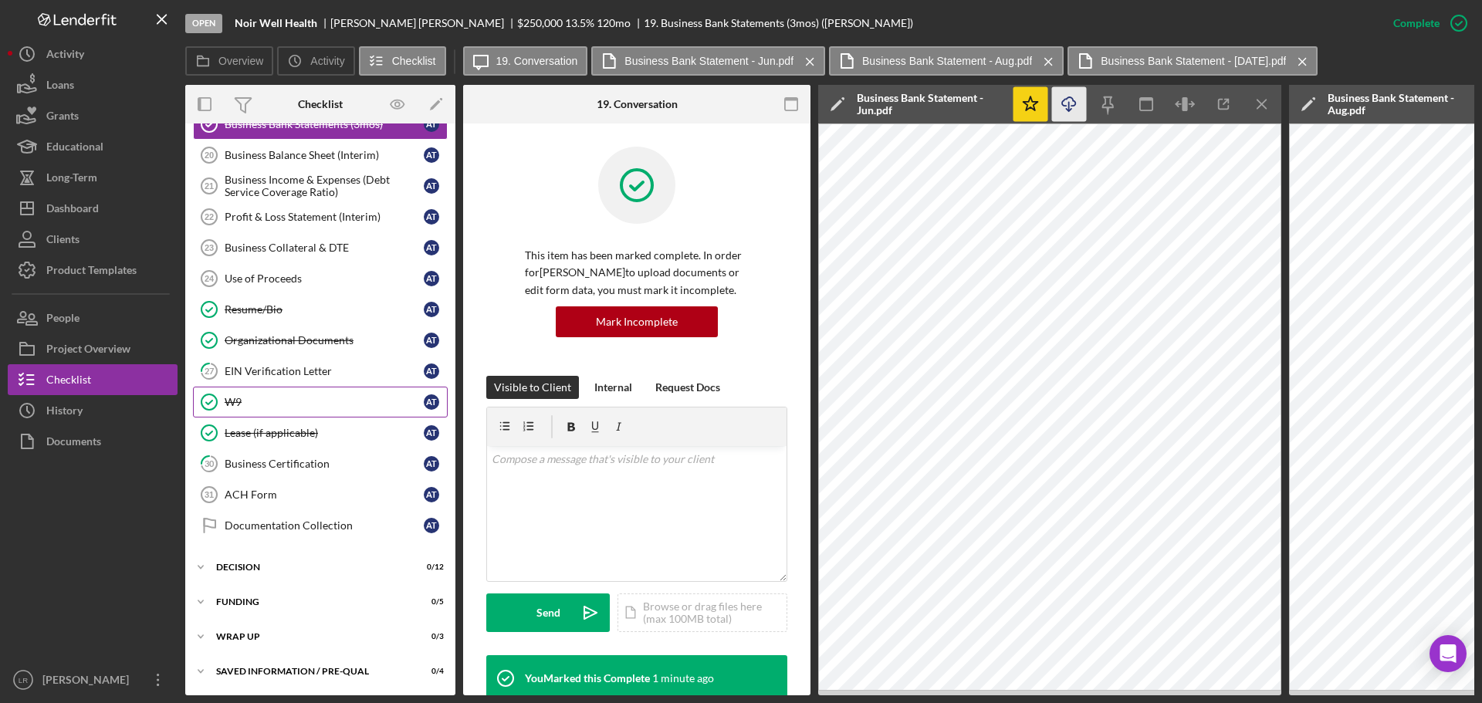
scroll to position [507, 0]
click at [297, 365] on div "EIN Verification Letter" at bounding box center [324, 371] width 199 height 12
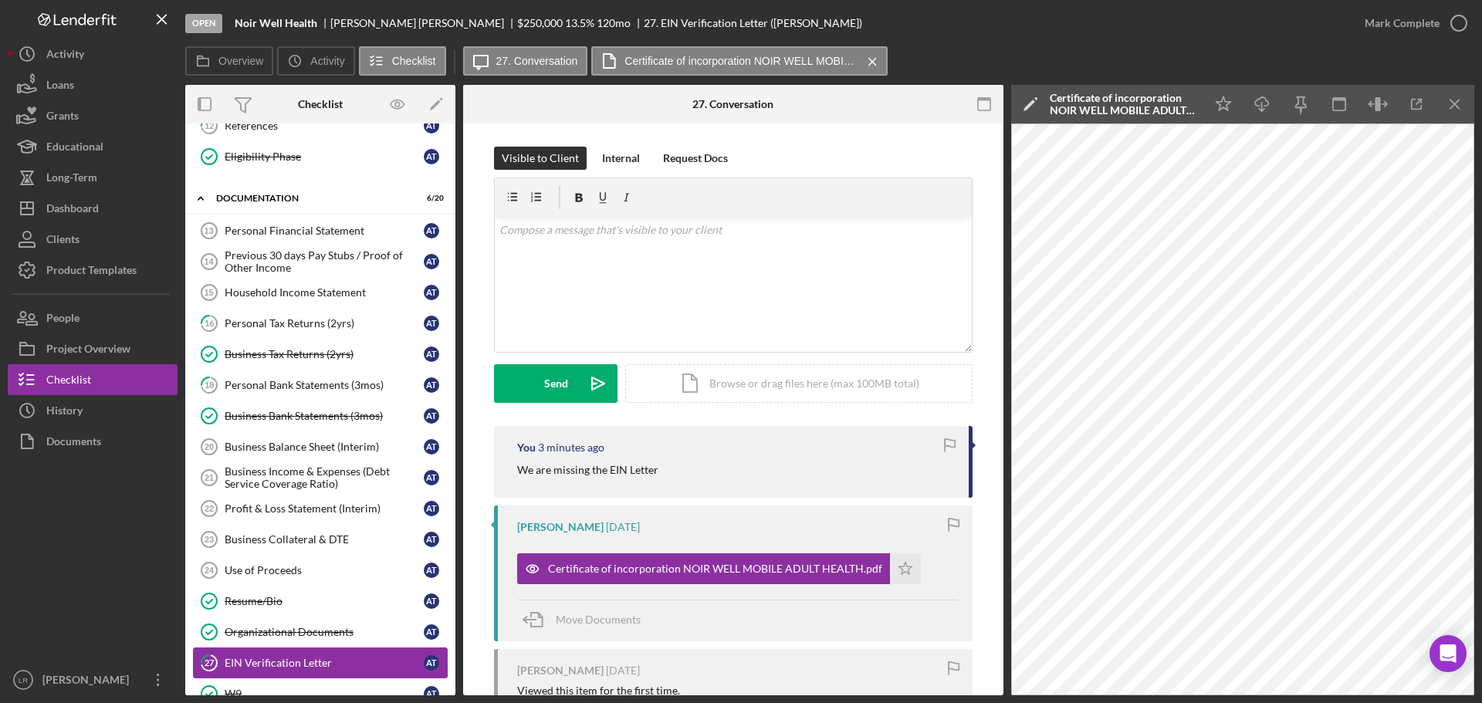
scroll to position [194, 0]
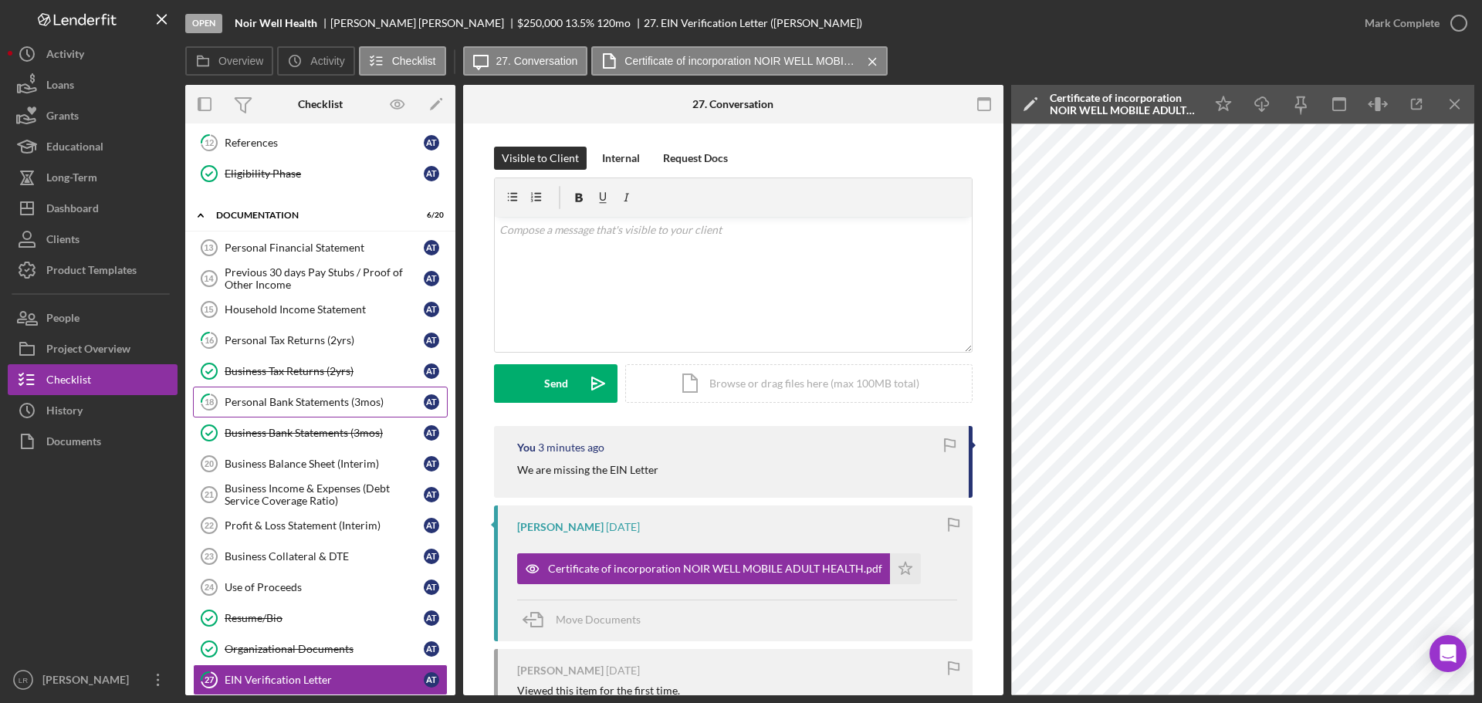
click at [276, 406] on div "Personal Bank Statements (3mos)" at bounding box center [324, 402] width 199 height 12
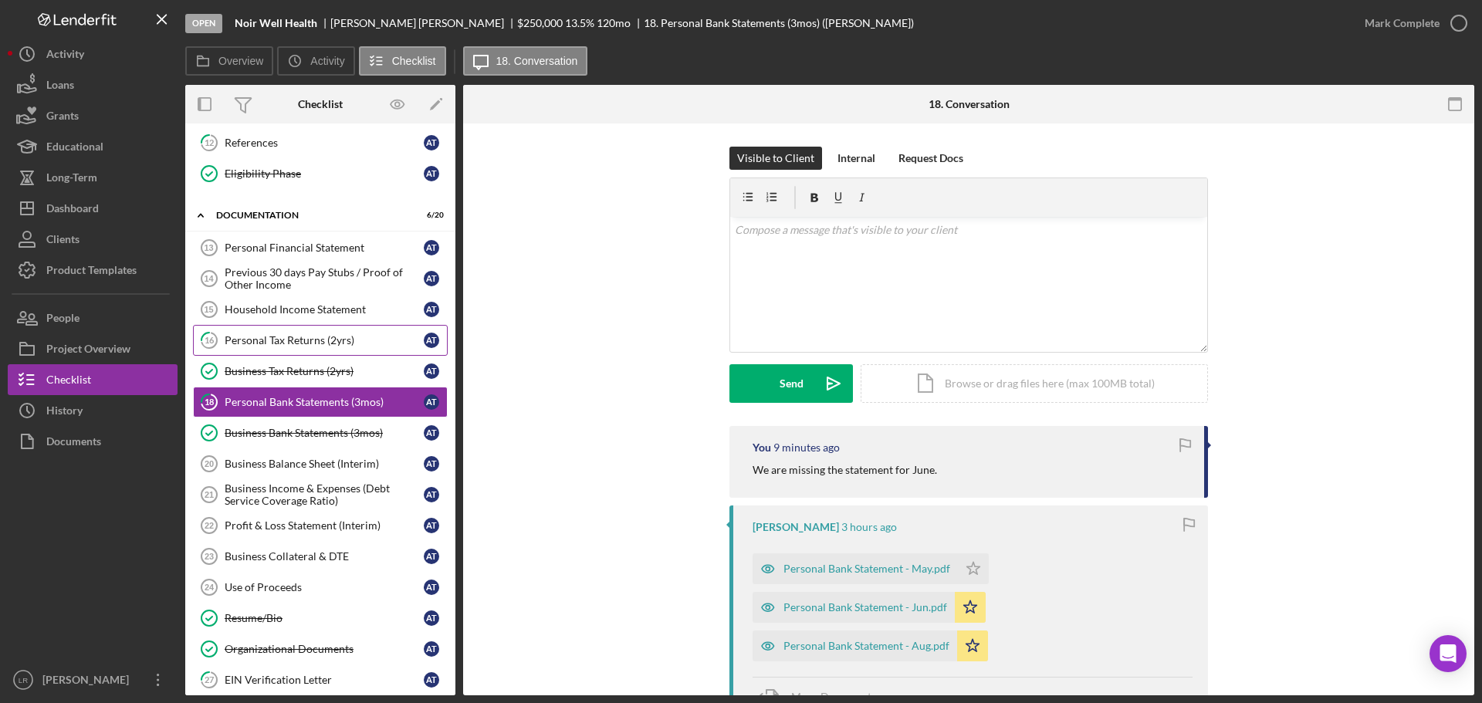
click at [289, 340] on div "Personal Tax Returns (2yrs)" at bounding box center [324, 340] width 199 height 12
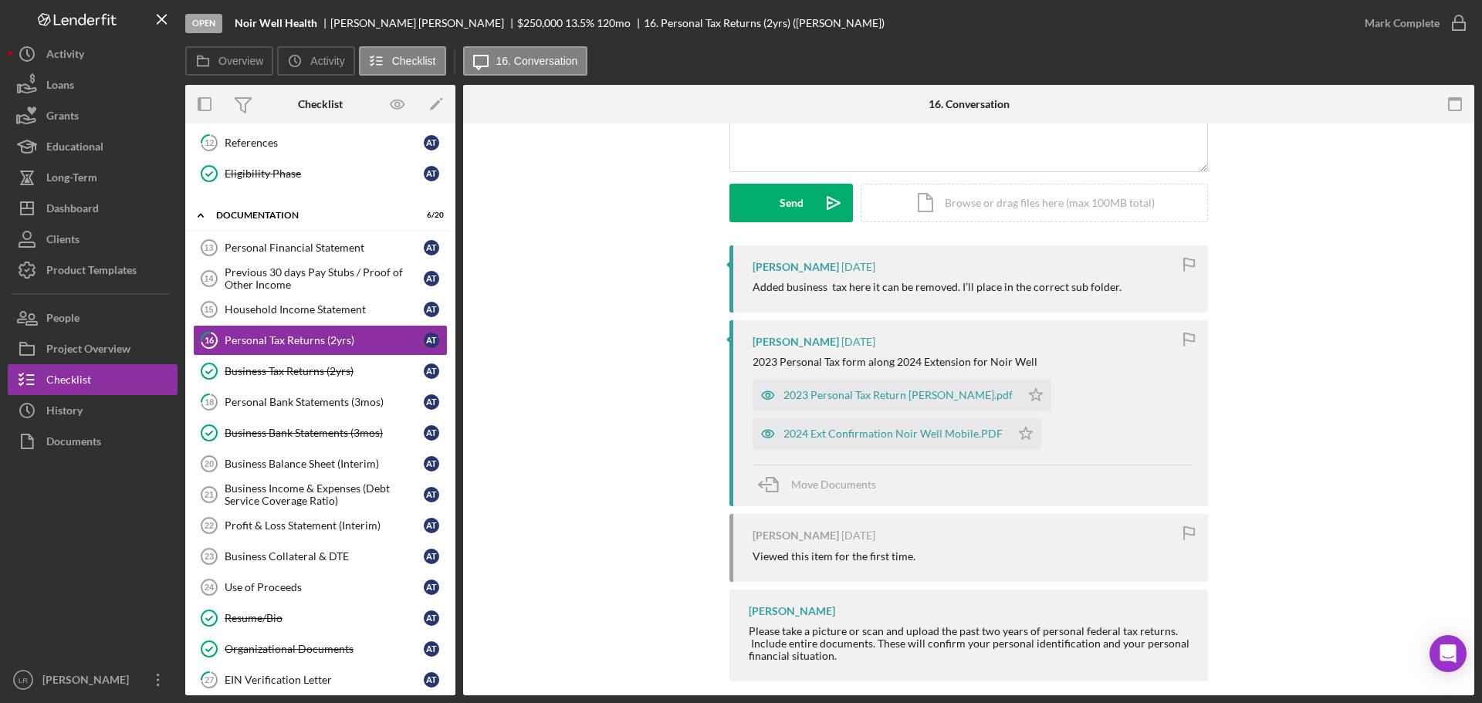
scroll to position [198, 0]
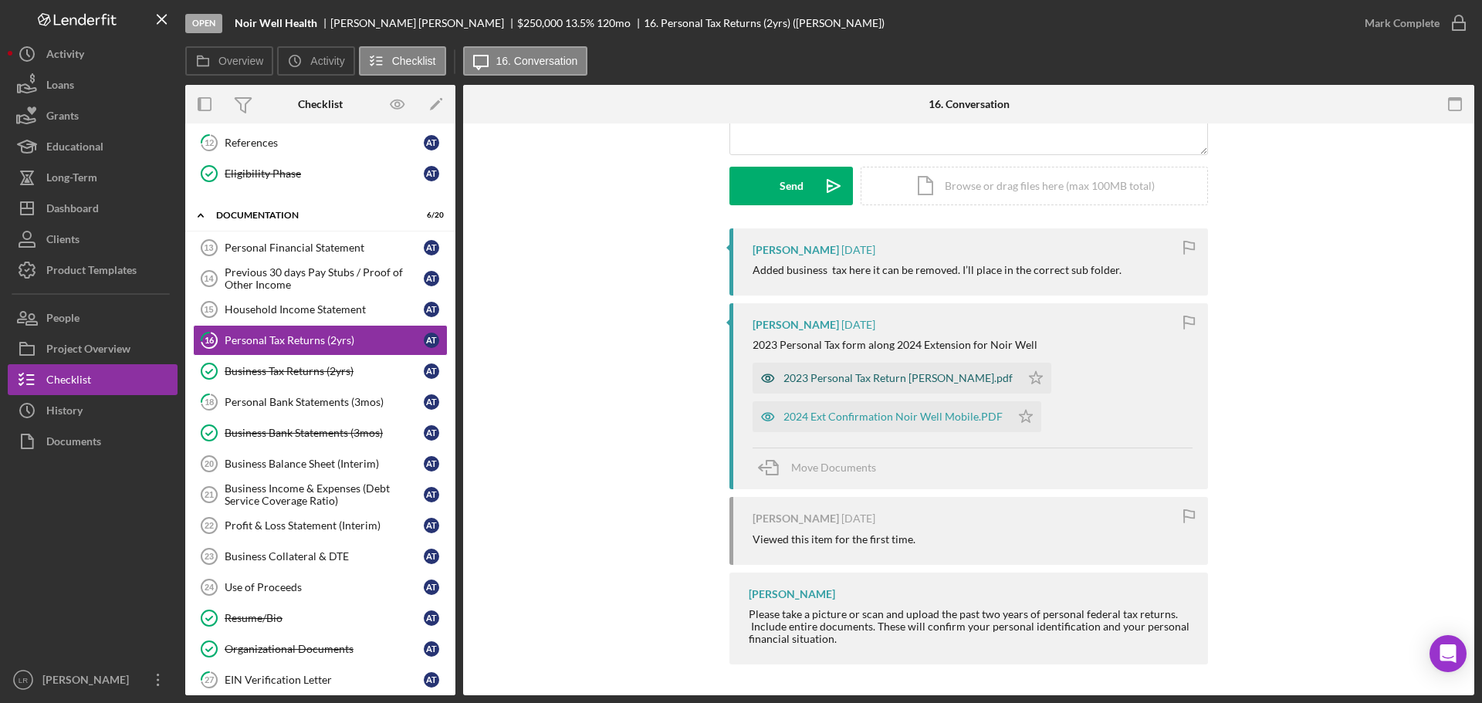
click at [872, 374] on div "2023 Personal Tax Return [PERSON_NAME].pdf" at bounding box center [897, 378] width 229 height 12
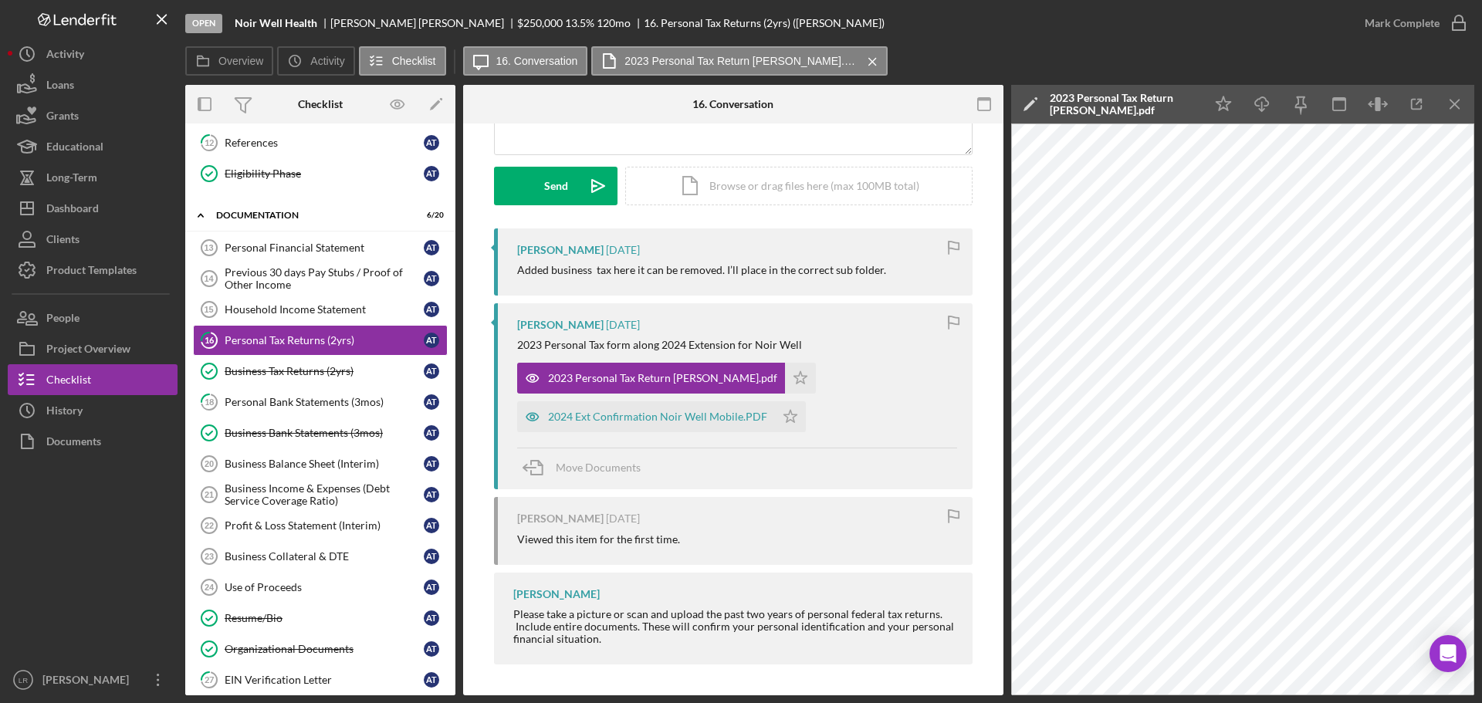
click at [1029, 103] on icon "Icon/Edit" at bounding box center [1030, 104] width 39 height 39
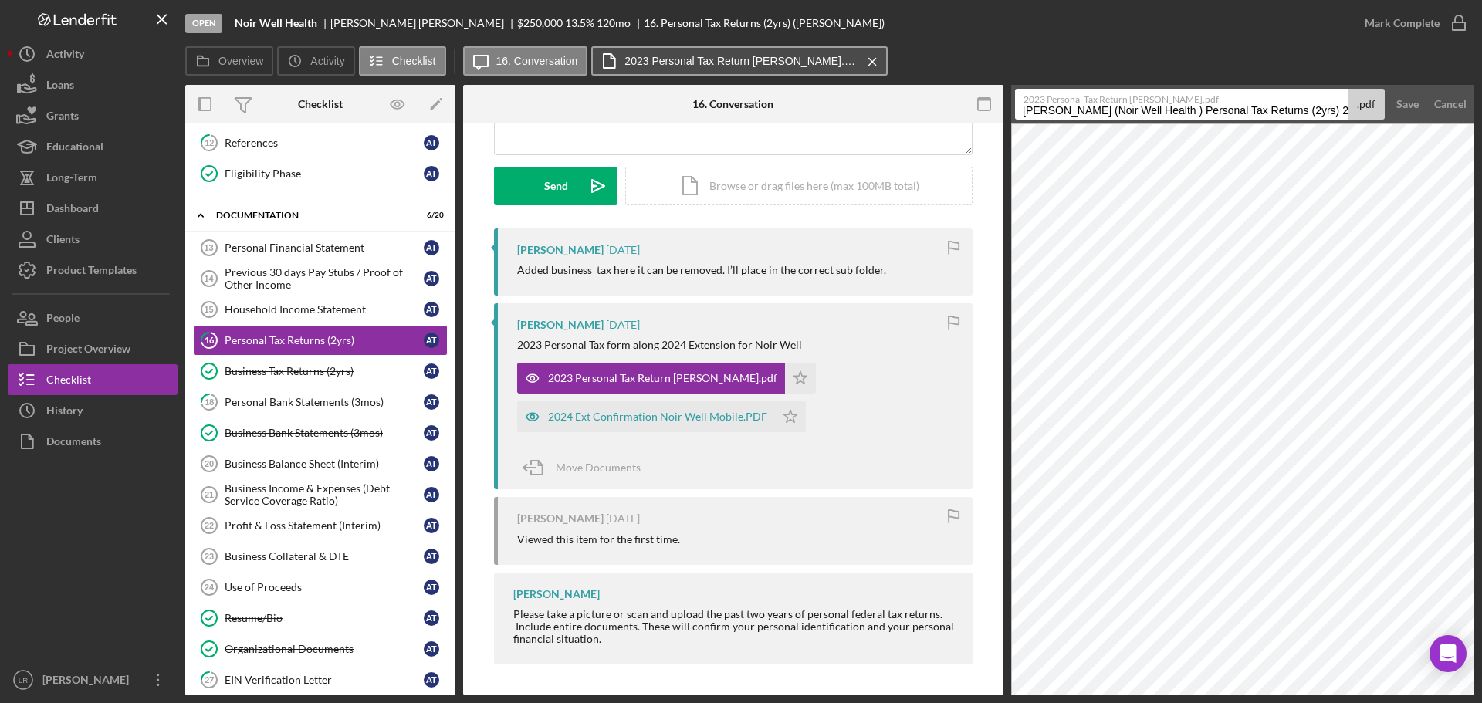
drag, startPoint x: 1179, startPoint y: 110, endPoint x: 614, endPoint y: 61, distance: 567.0
click at [614, 61] on div "Overview Icon/History Activity Checklist Icon/Message 16. Conversation 2023 Per…" at bounding box center [829, 370] width 1289 height 649
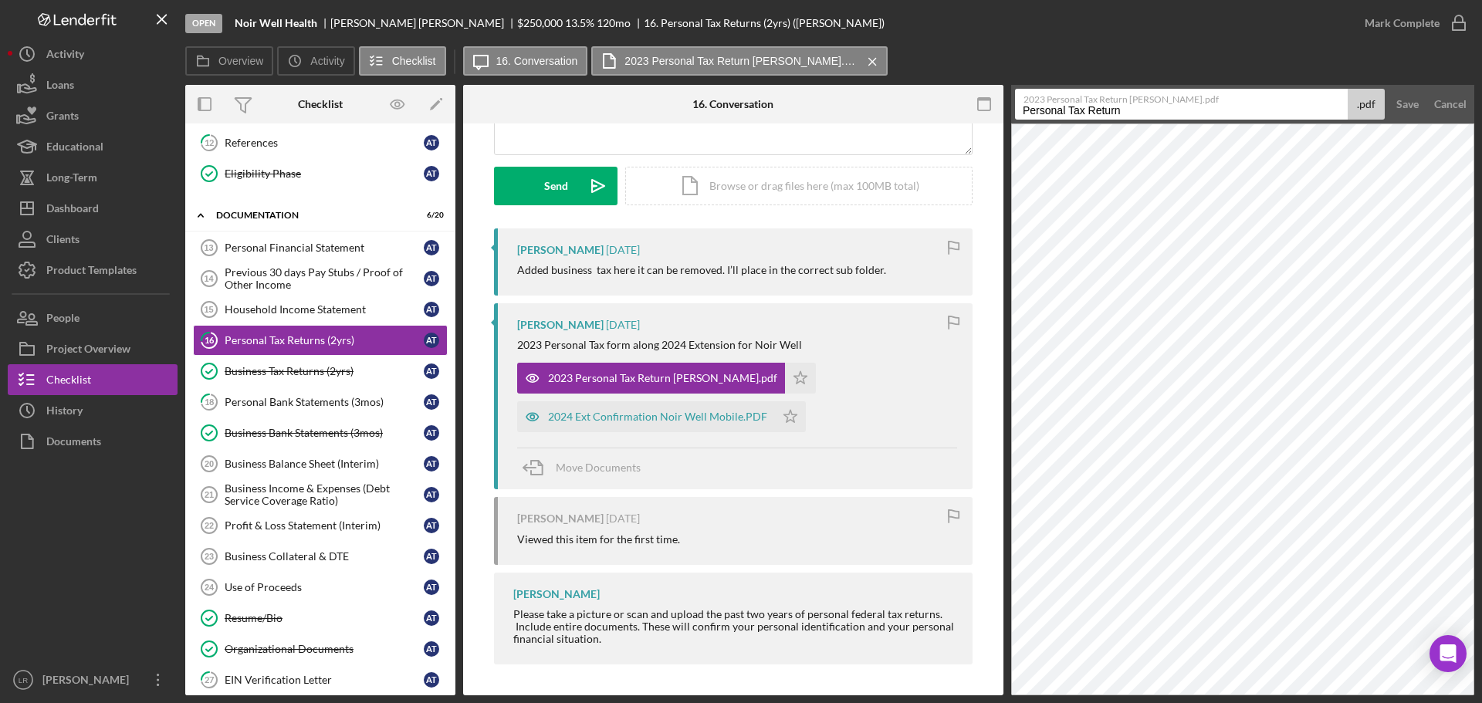
type input "Personal Tax Return 2023"
click at [1401, 102] on div "Save" at bounding box center [1407, 104] width 22 height 31
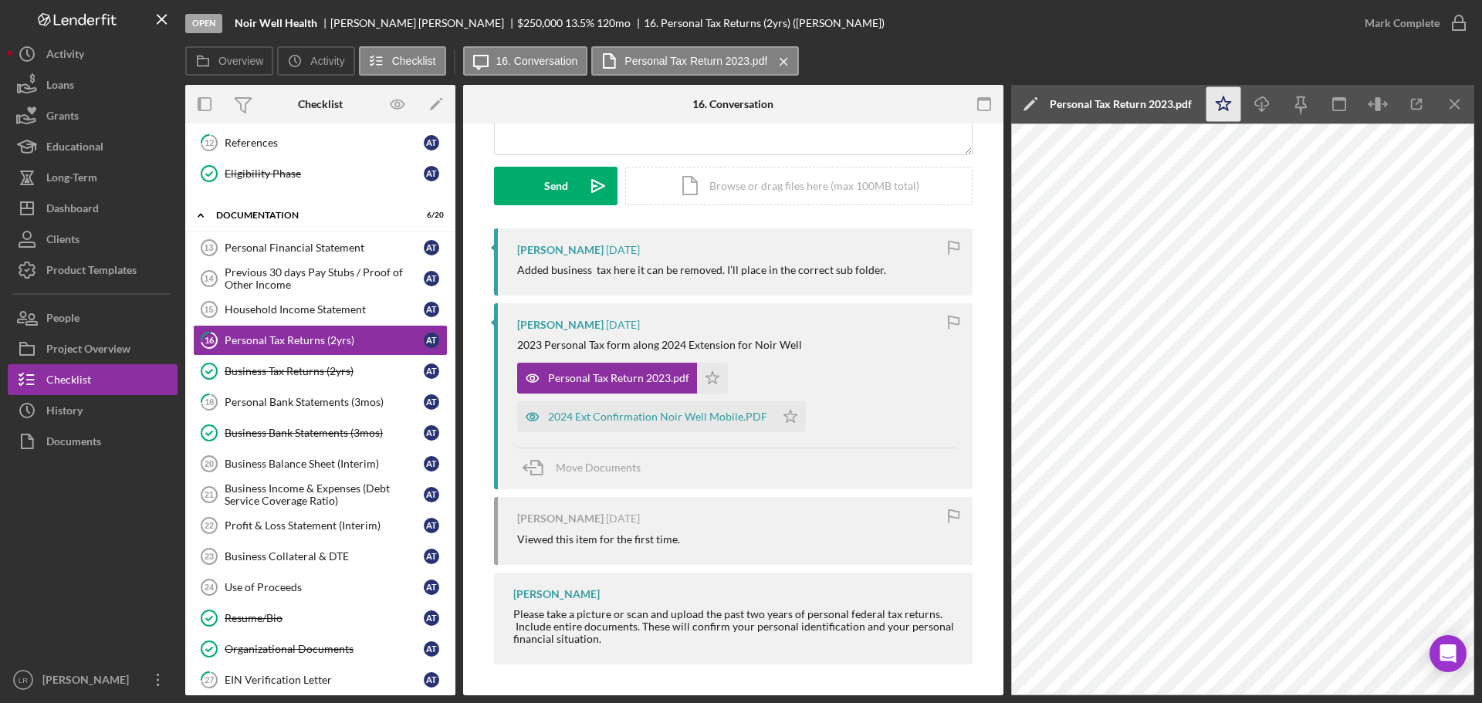
click at [1222, 103] on icon "Icon/Star" at bounding box center [1223, 104] width 35 height 35
click at [1259, 103] on icon "Icon/Download" at bounding box center [1262, 104] width 35 height 35
click at [288, 371] on div "Business Tax Returns (2yrs)" at bounding box center [324, 371] width 199 height 12
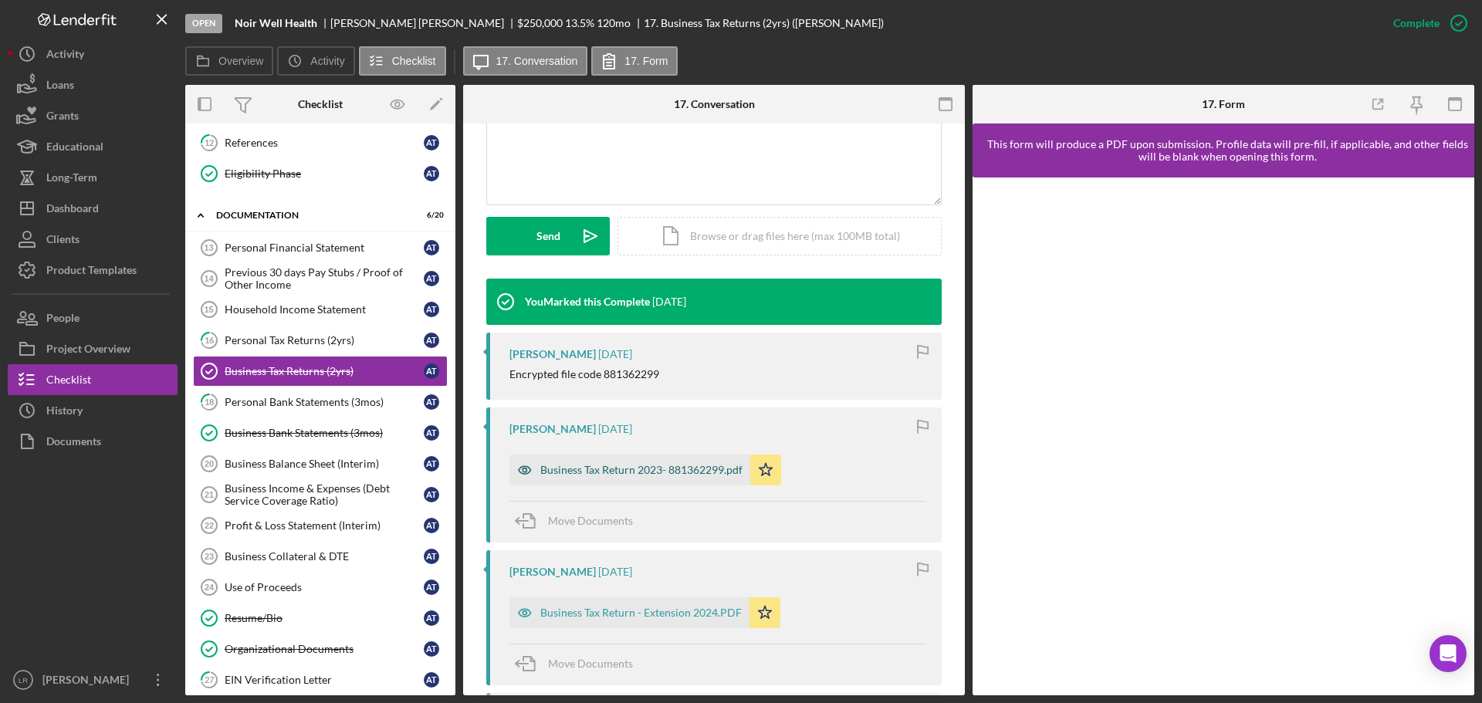
scroll to position [386, 0]
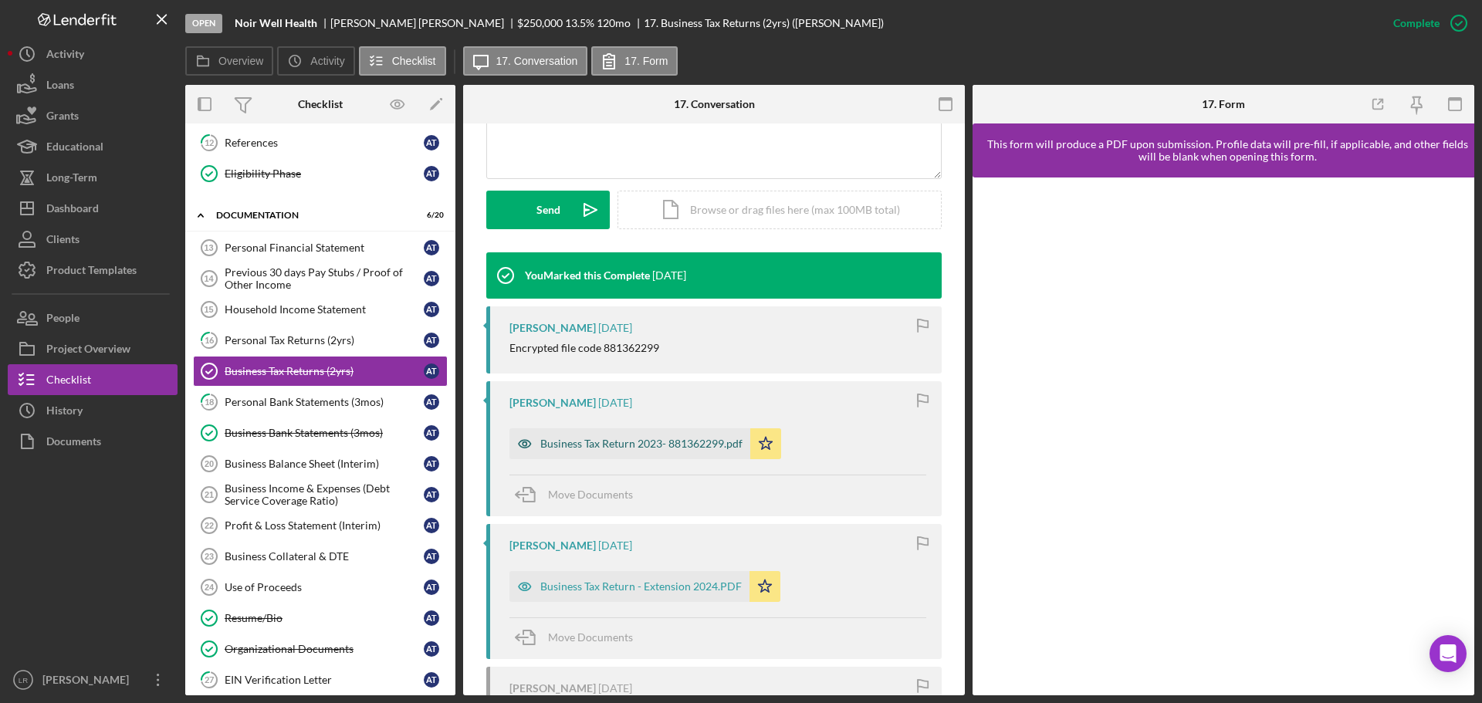
click at [560, 444] on div "Business Tax Return 2023- 881362299.pdf" at bounding box center [641, 444] width 202 height 12
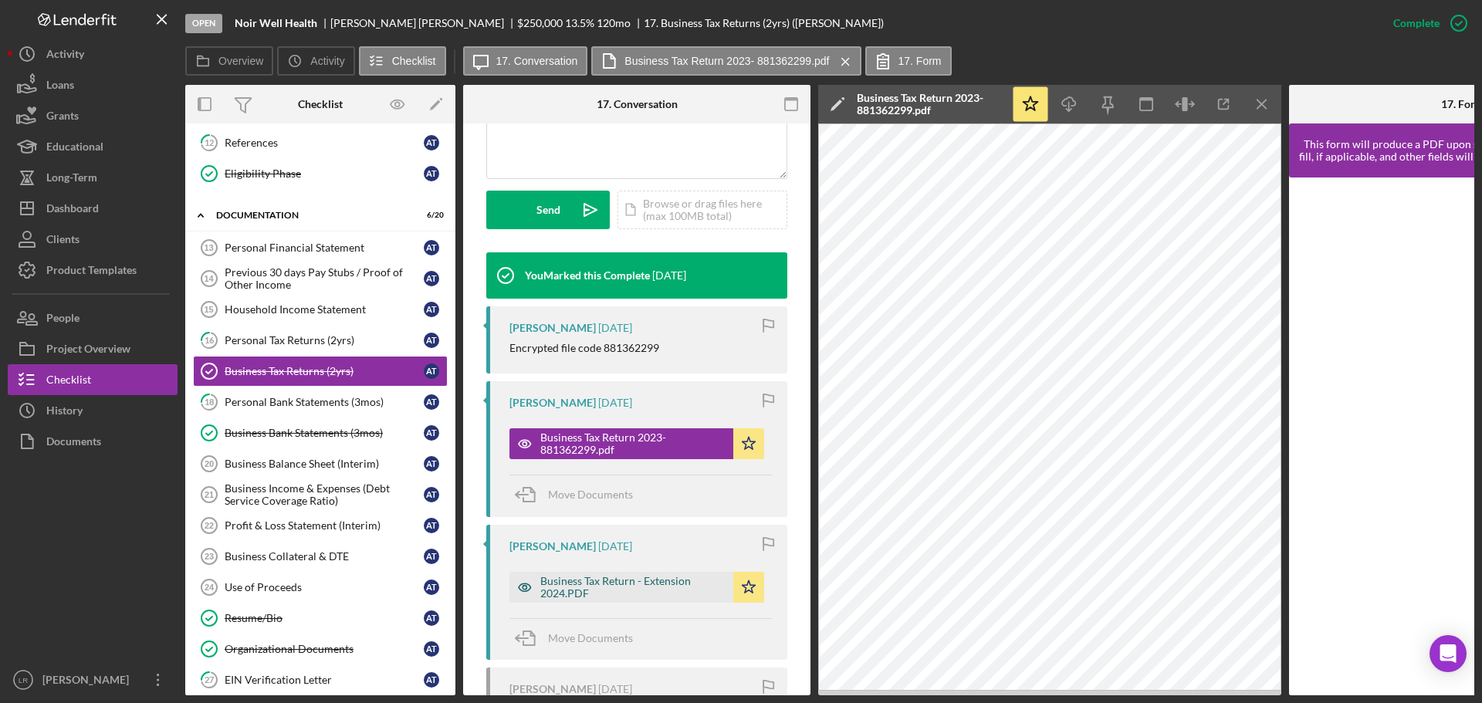
click at [641, 589] on div "Business Tax Return - Extension 2024.PDF" at bounding box center [632, 587] width 185 height 25
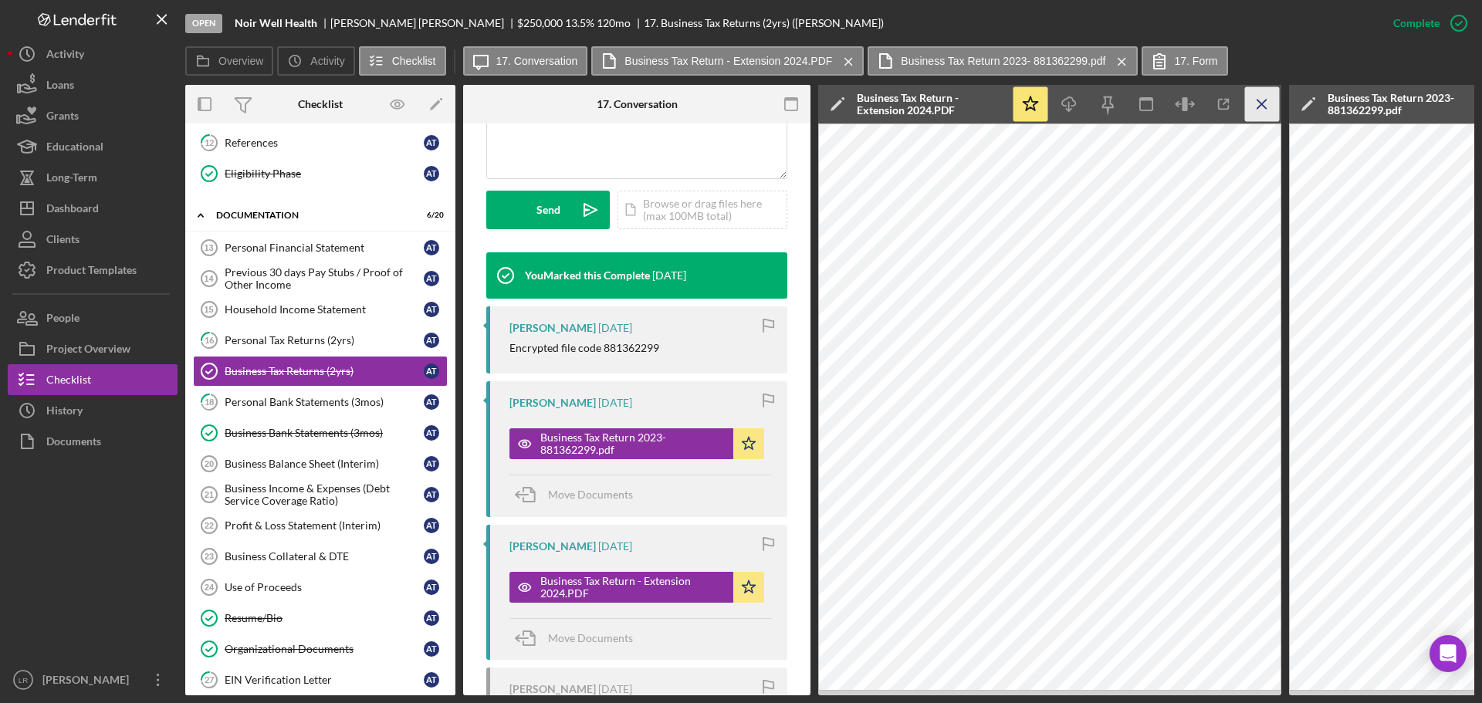
click at [1256, 100] on icon "Icon/Menu Close" at bounding box center [1262, 104] width 35 height 35
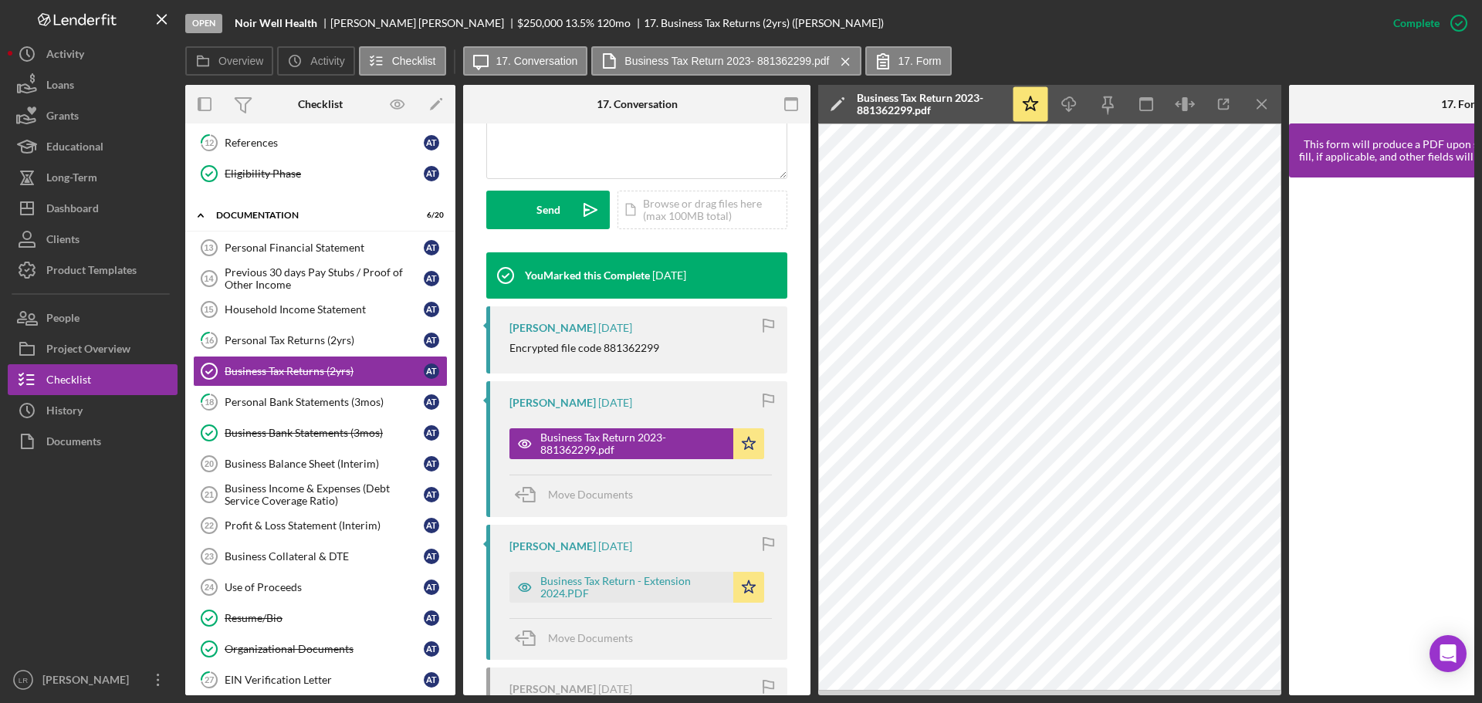
click at [1256, 100] on icon "Icon/Menu Close" at bounding box center [1262, 104] width 35 height 35
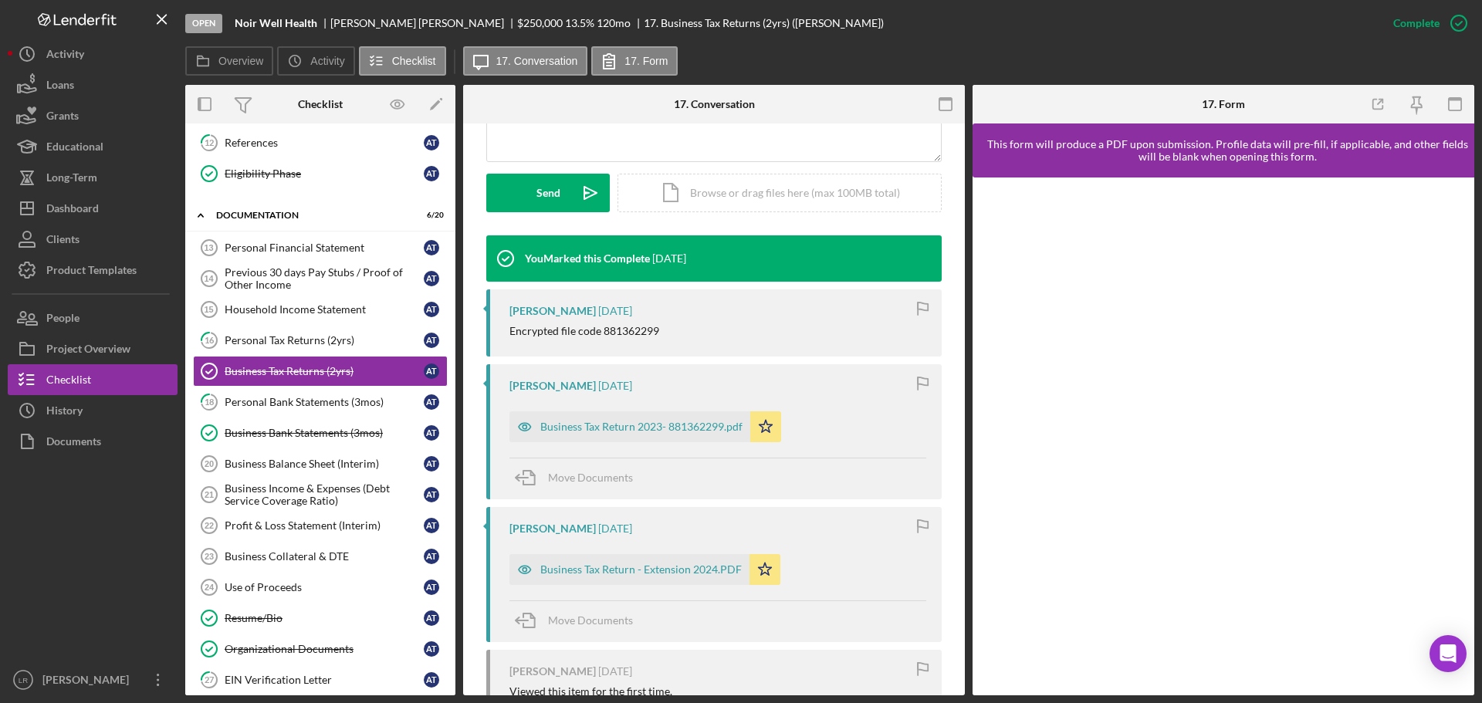
scroll to position [386, 0]
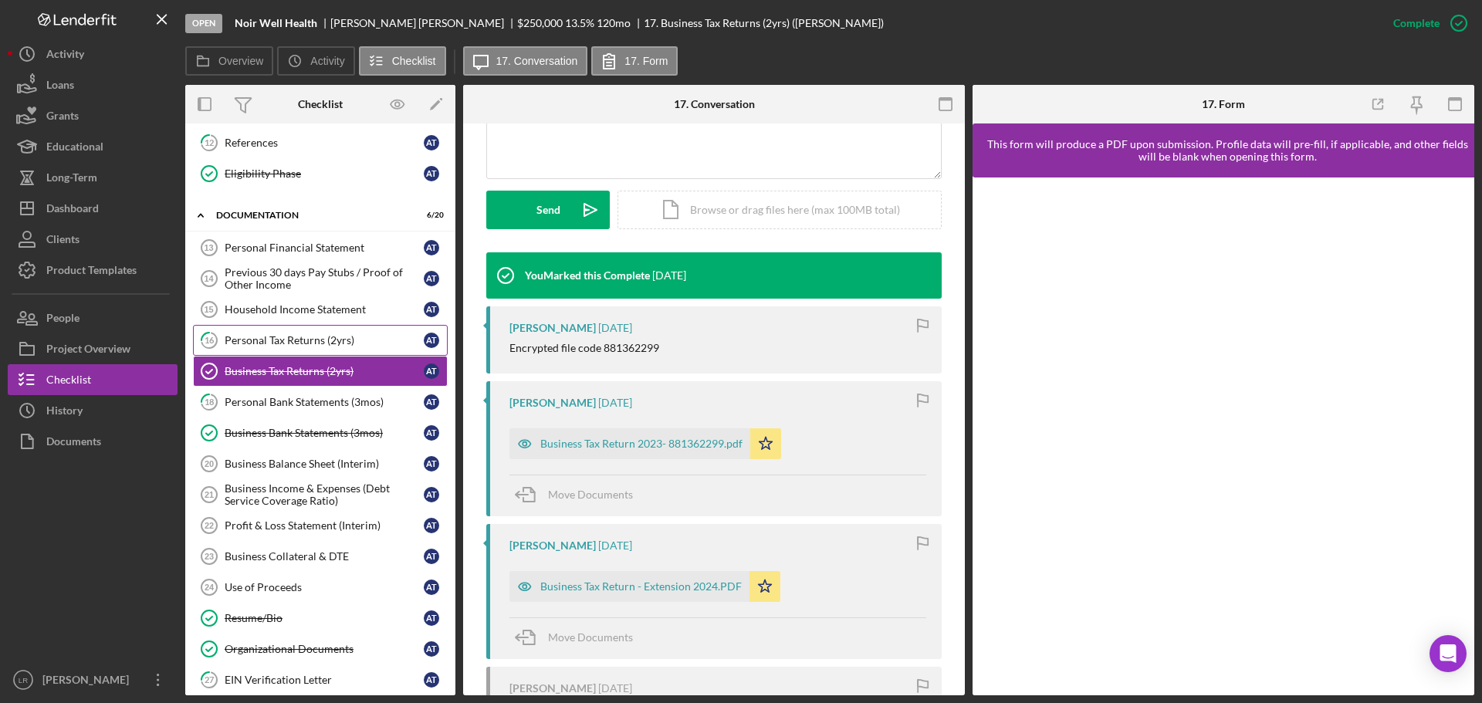
drag, startPoint x: 305, startPoint y: 336, endPoint x: 335, endPoint y: 336, distance: 30.1
click at [305, 336] on div "Personal Tax Returns (2yrs)" at bounding box center [324, 340] width 199 height 12
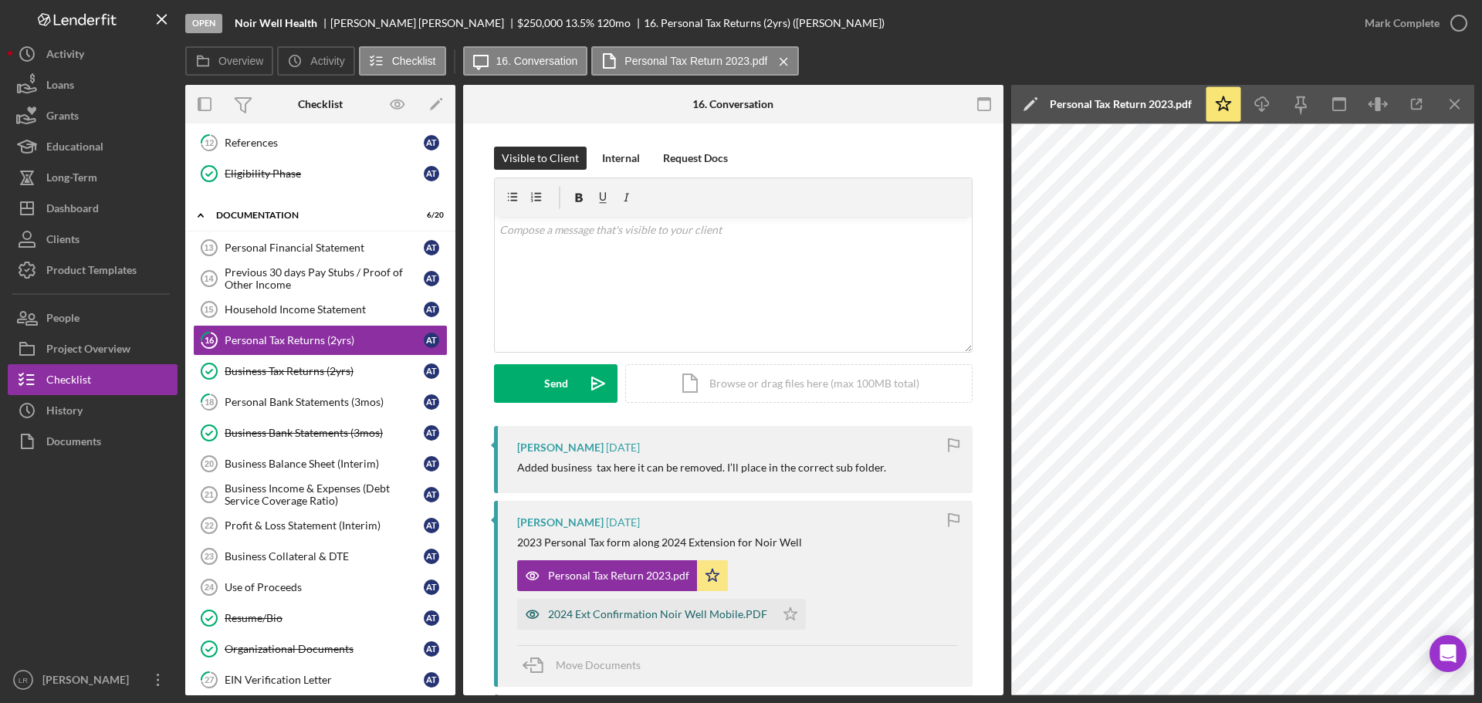
click at [659, 617] on div "2024 Ext Confirmation Noir Well Mobile.PDF" at bounding box center [657, 614] width 219 height 12
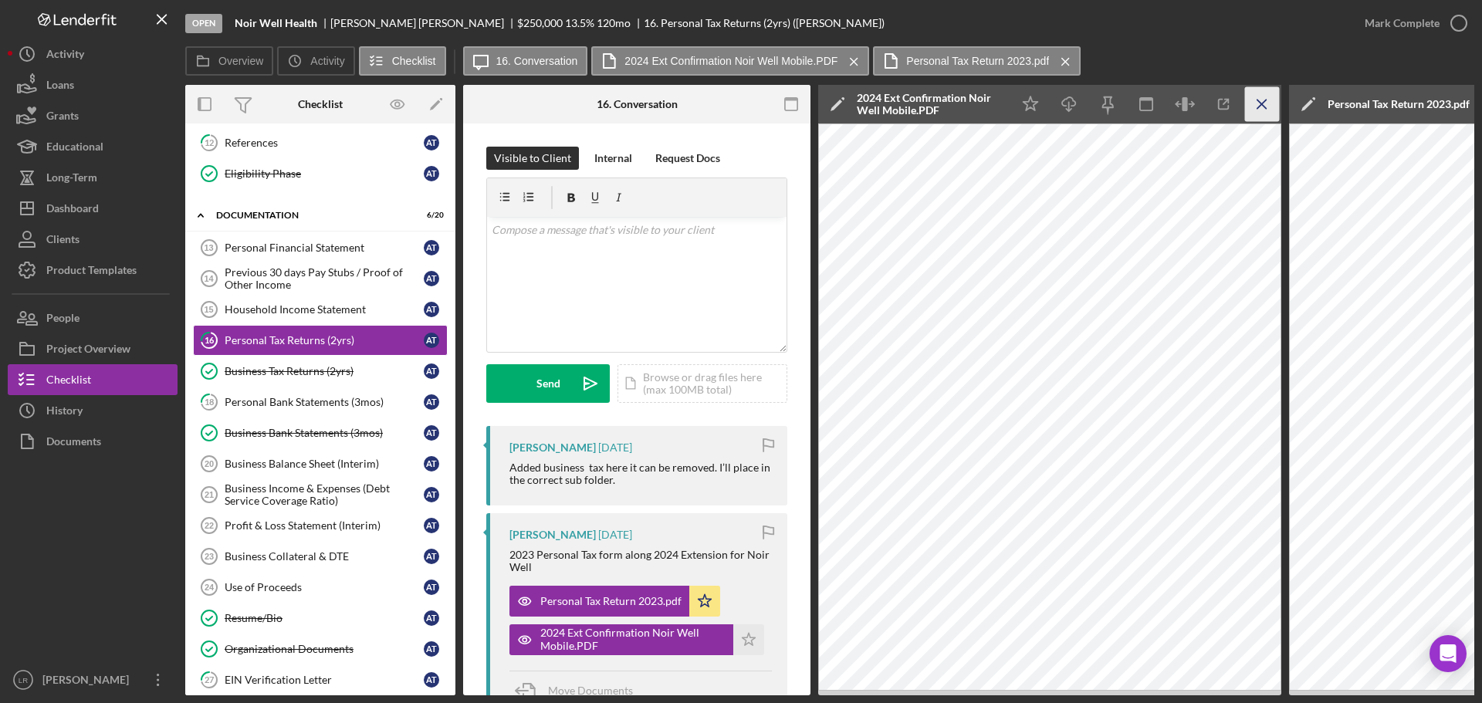
click at [1253, 97] on icon "Icon/Menu Close" at bounding box center [1262, 104] width 35 height 35
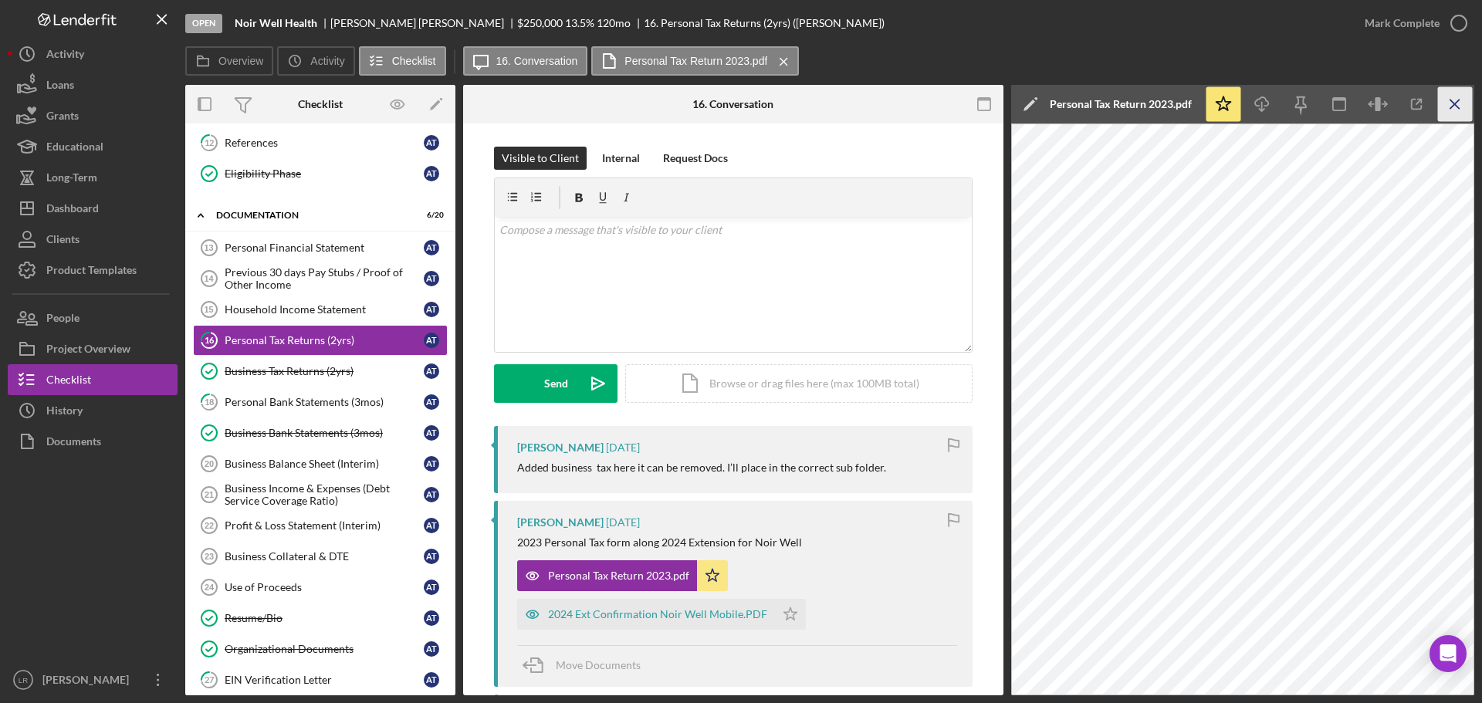
drag, startPoint x: 1457, startPoint y: 108, endPoint x: 1452, endPoint y: 97, distance: 11.8
click at [1452, 97] on icon "Icon/Menu Close" at bounding box center [1455, 104] width 35 height 35
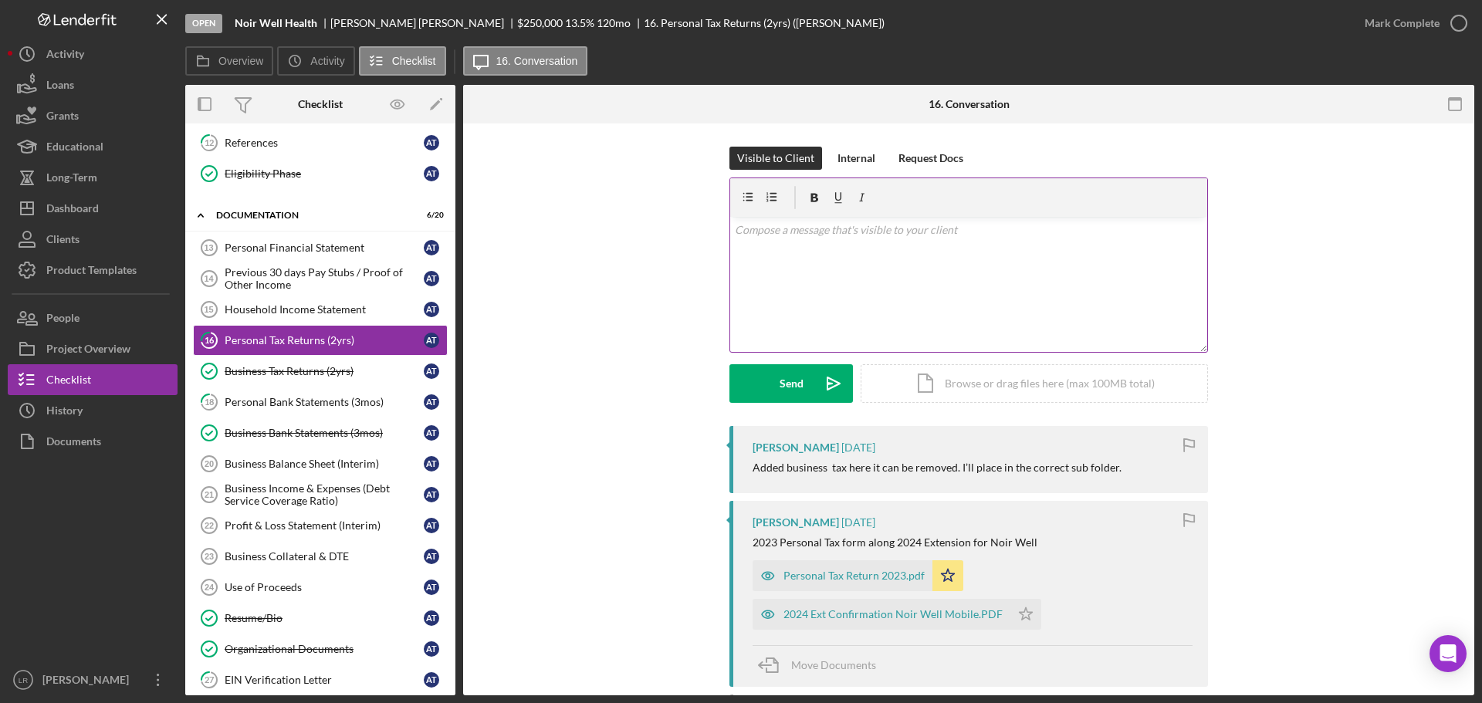
click at [962, 290] on div "v Color teal Color pink Remove color Add row above Add row below Add column bef…" at bounding box center [968, 284] width 477 height 135
click at [789, 394] on div "Send" at bounding box center [791, 383] width 24 height 39
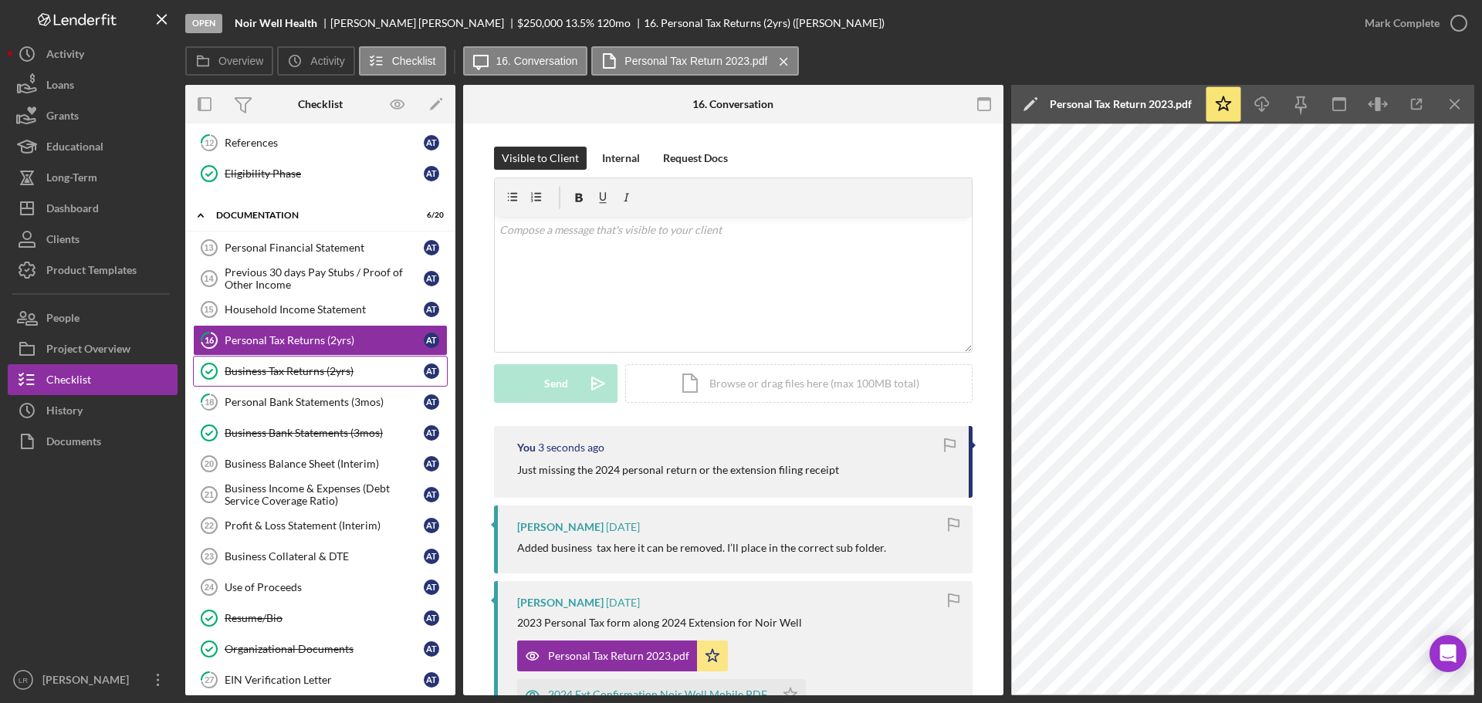
click at [292, 375] on div "Business Tax Returns (2yrs)" at bounding box center [324, 371] width 199 height 12
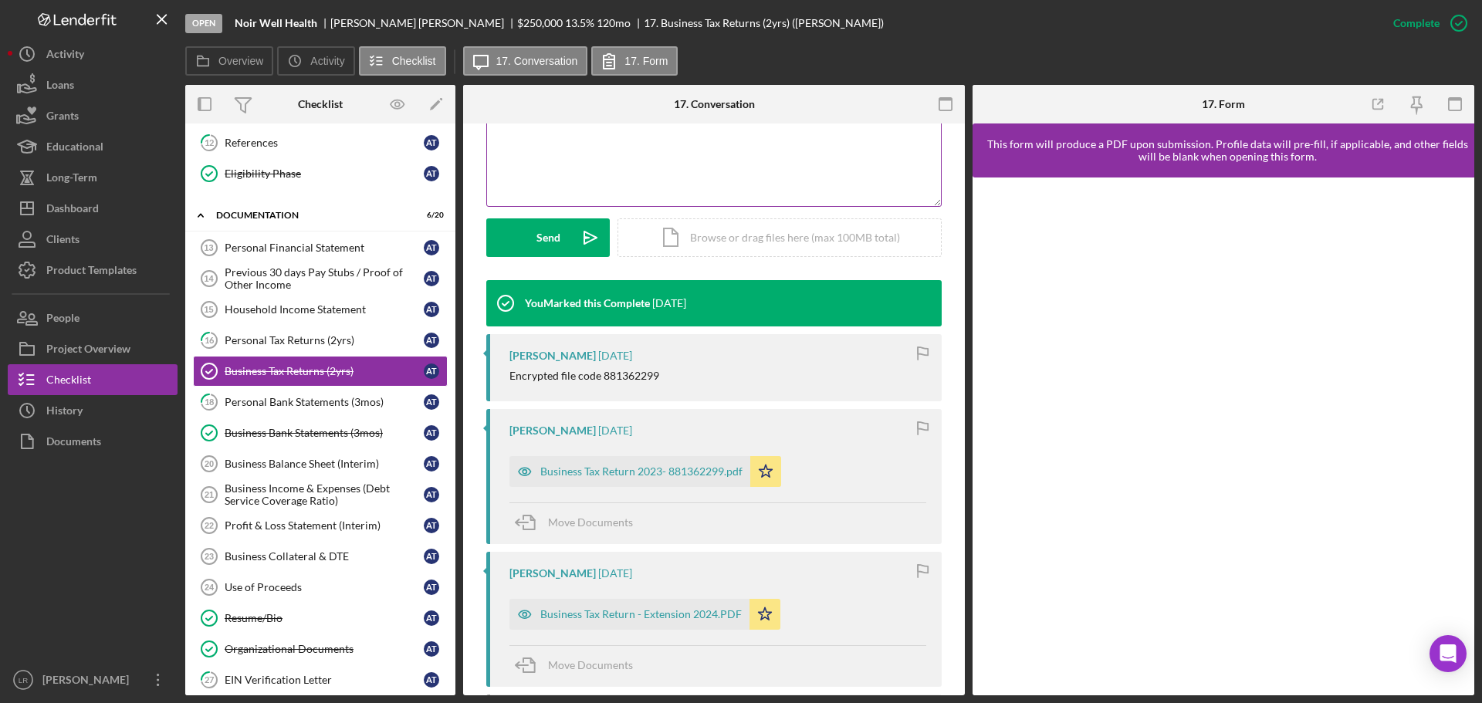
scroll to position [386, 0]
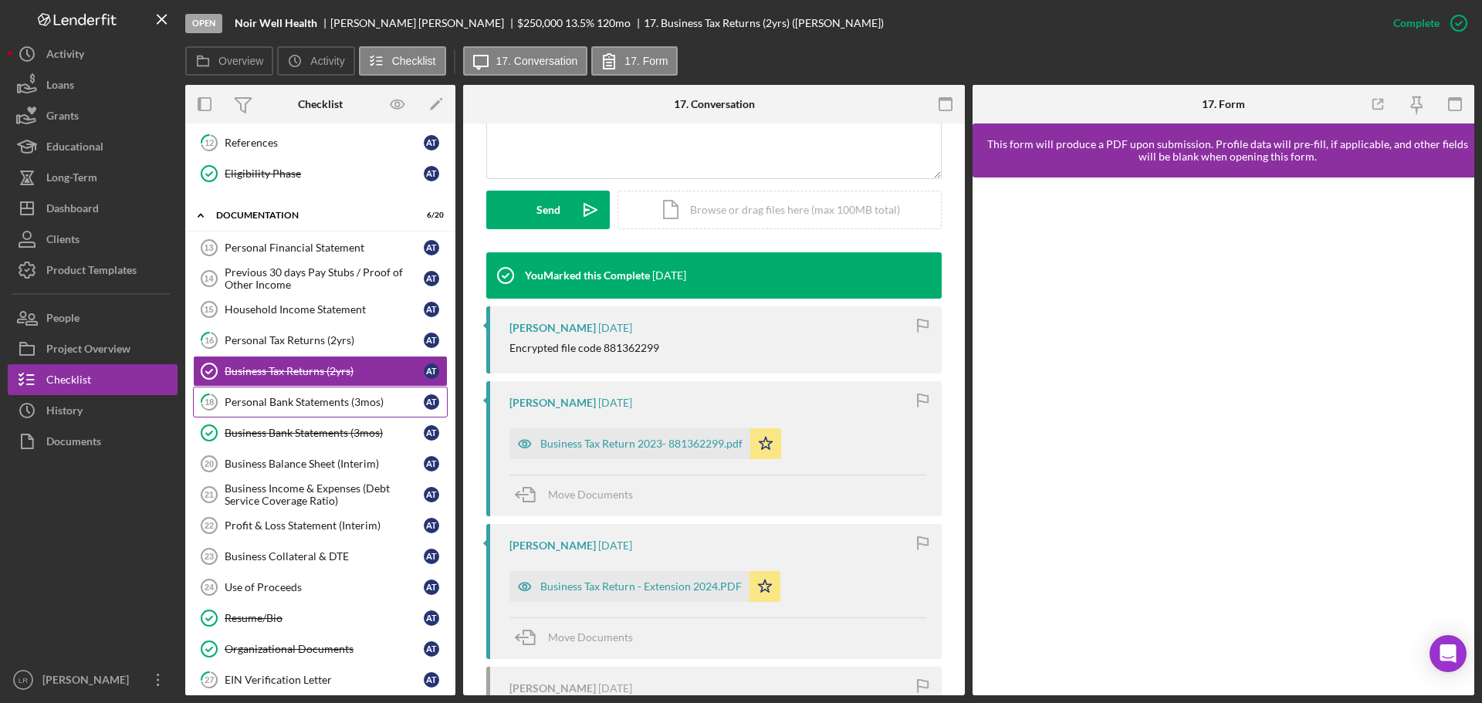
drag, startPoint x: 273, startPoint y: 399, endPoint x: 282, endPoint y: 399, distance: 8.5
click at [273, 399] on div "Personal Bank Statements (3mos)" at bounding box center [324, 402] width 199 height 12
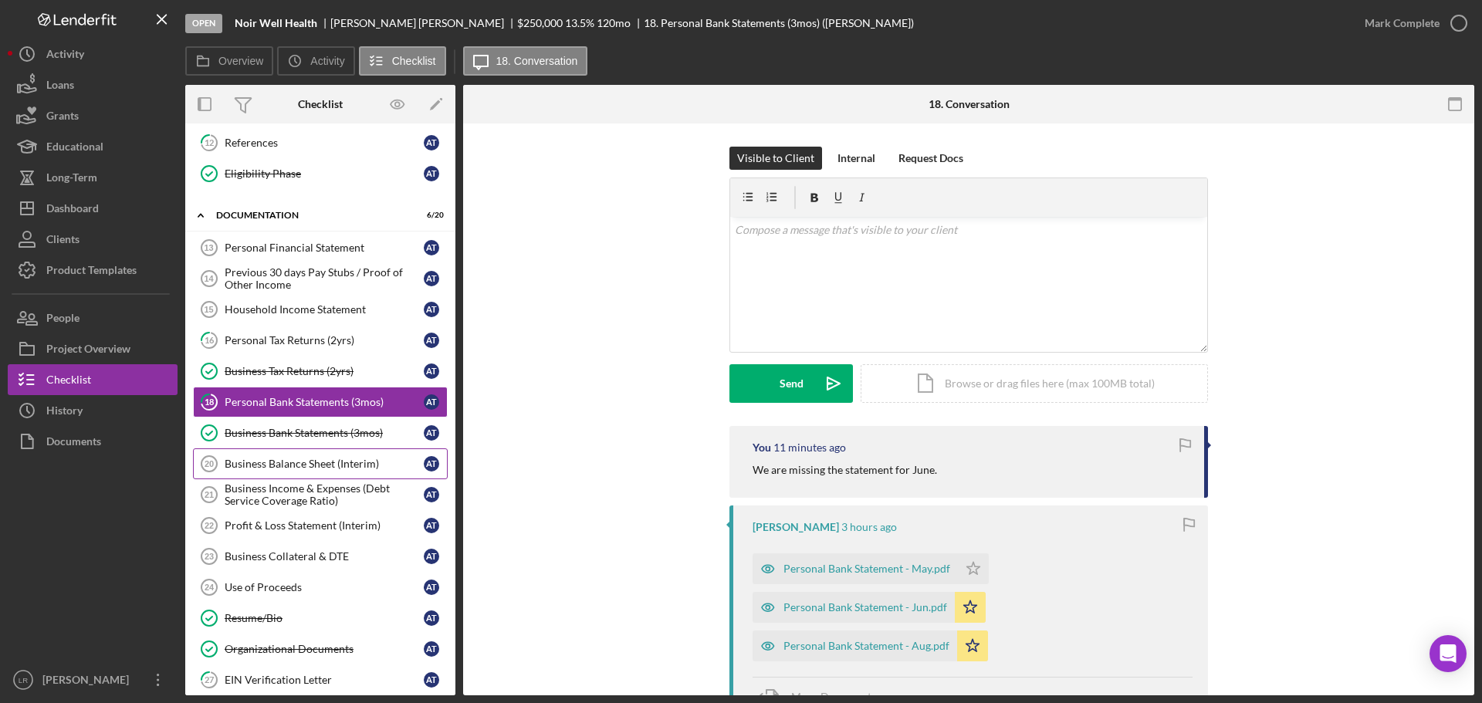
click at [279, 458] on div "Business Balance Sheet (Interim)" at bounding box center [324, 464] width 199 height 12
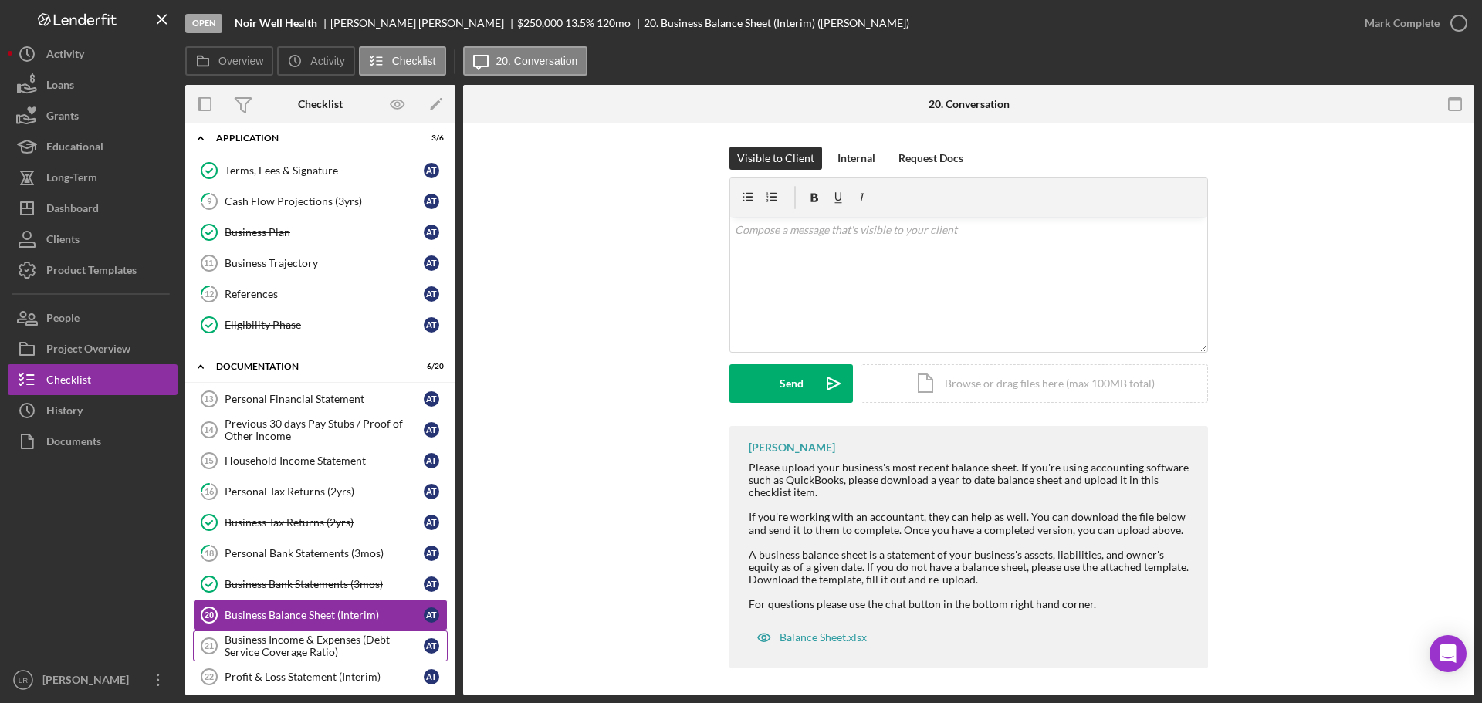
scroll to position [39, 0]
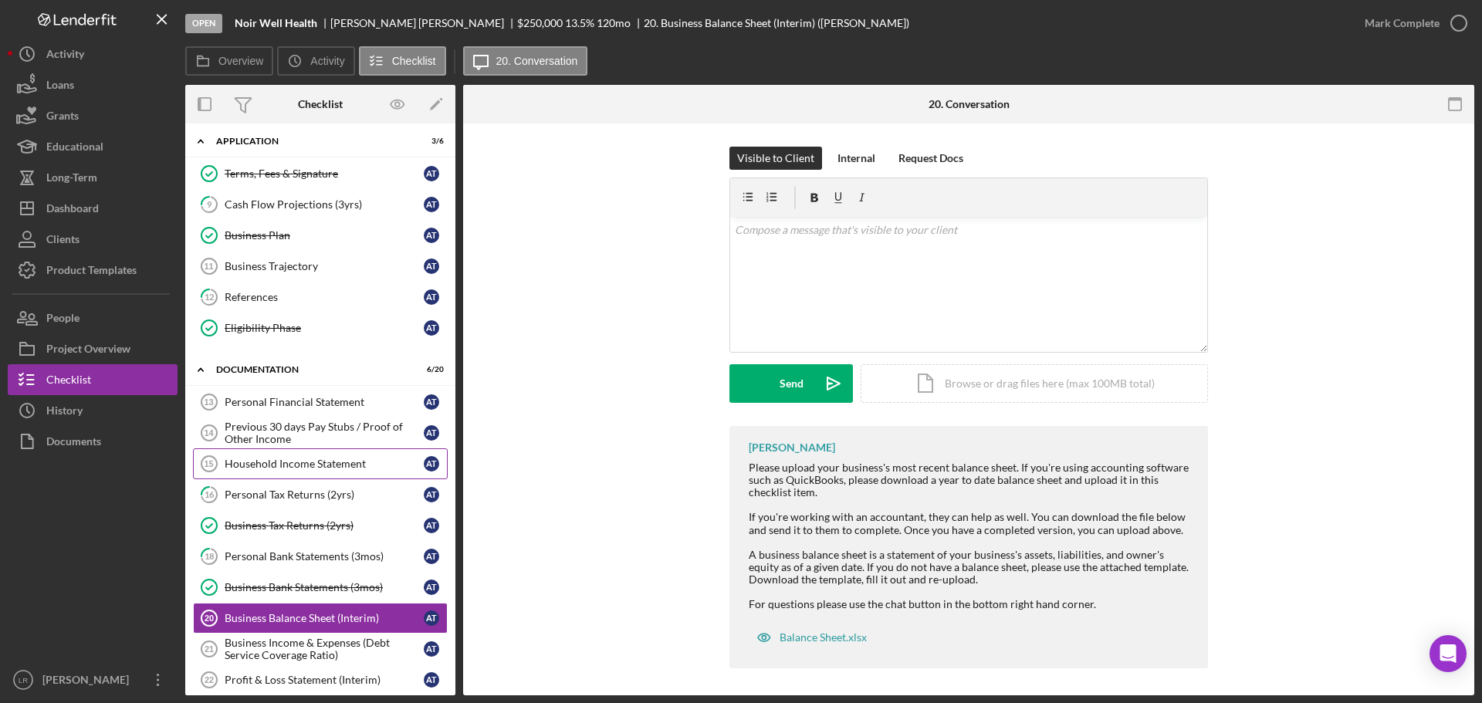
click at [272, 468] on div "Household Income Statement" at bounding box center [324, 464] width 199 height 12
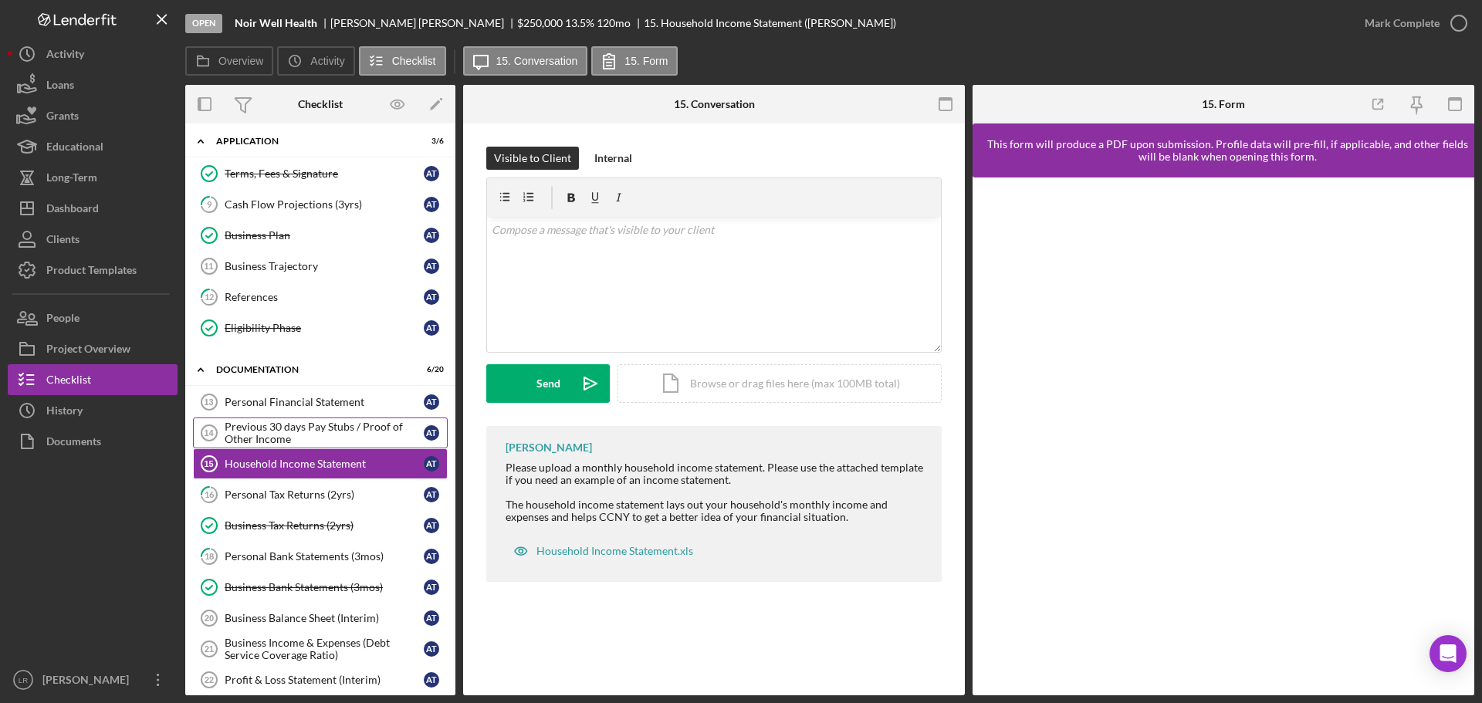
click at [281, 421] on div "Previous 30 days Pay Stubs / Proof of Other Income" at bounding box center [324, 433] width 199 height 25
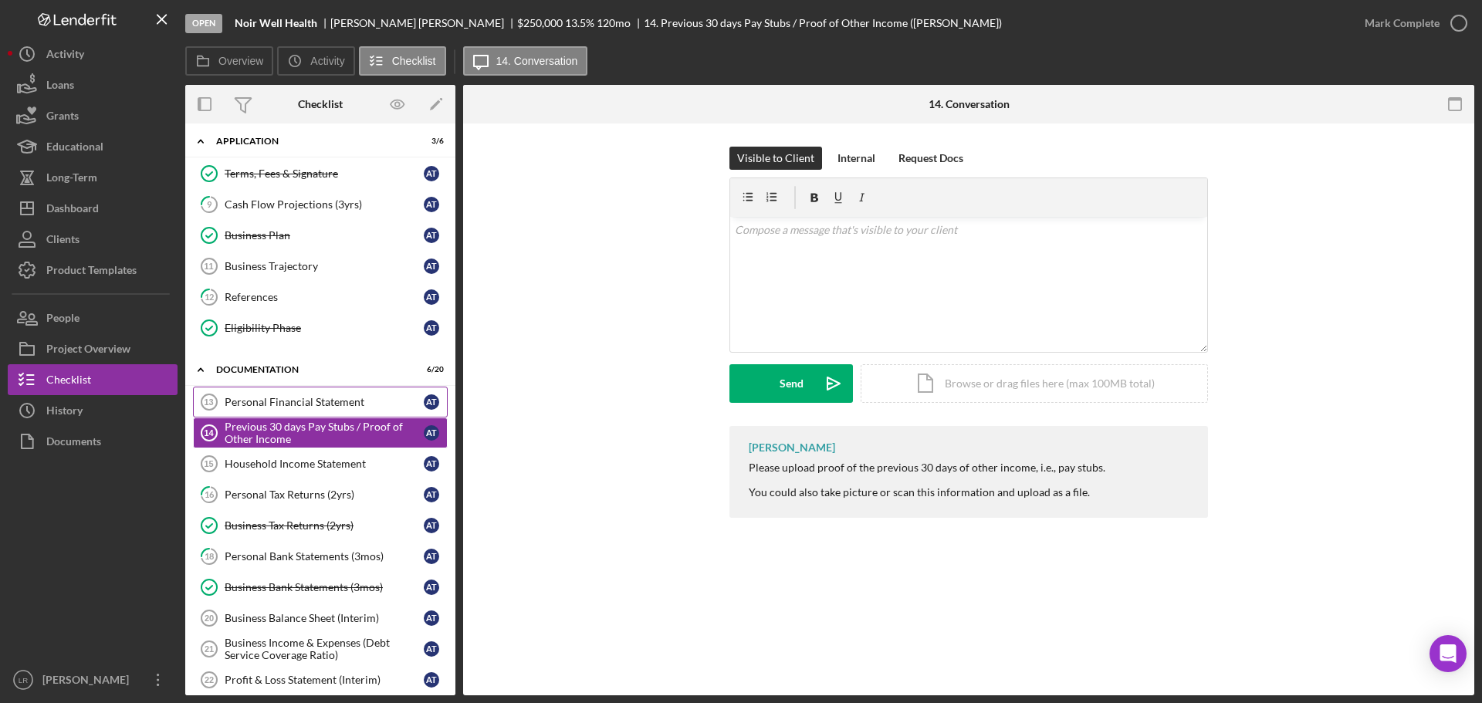
click at [284, 402] on div "Personal Financial Statement" at bounding box center [324, 402] width 199 height 12
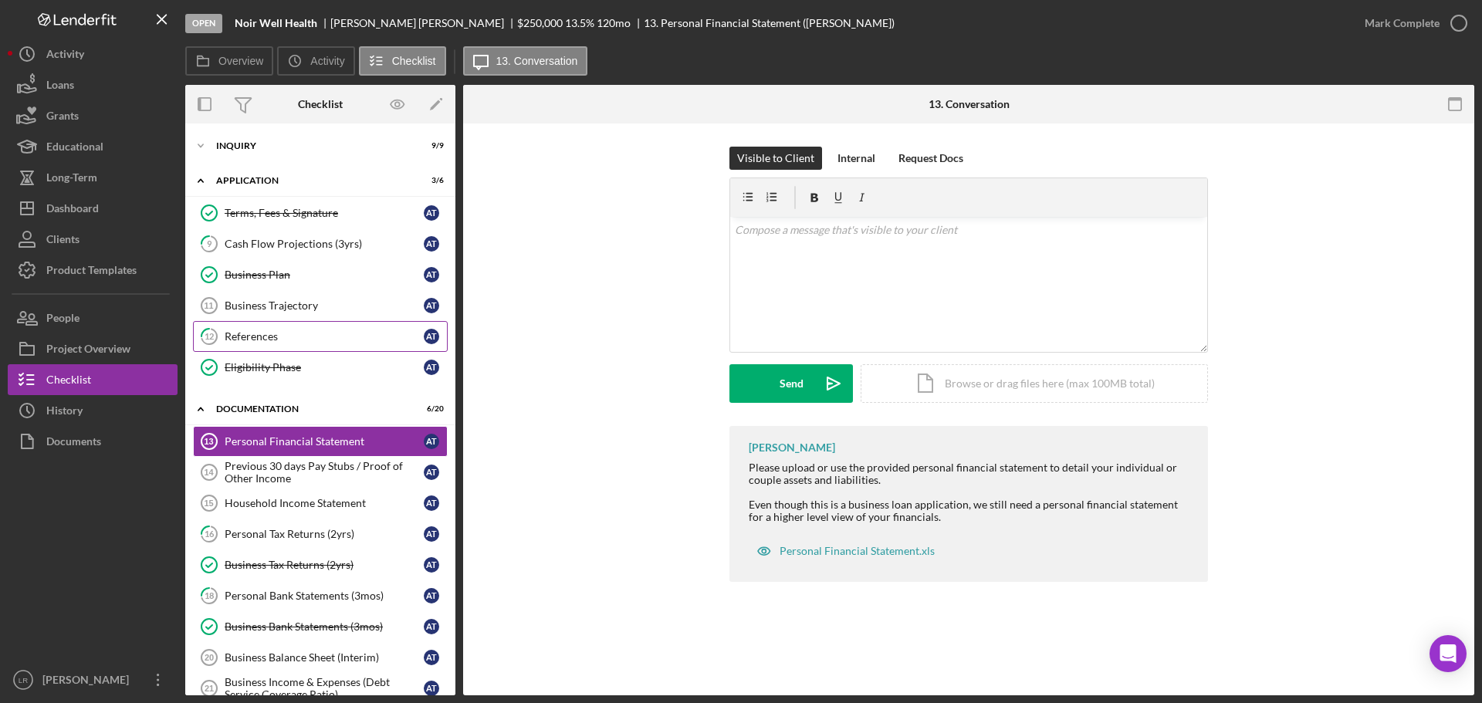
click at [267, 342] on div "References" at bounding box center [324, 336] width 199 height 12
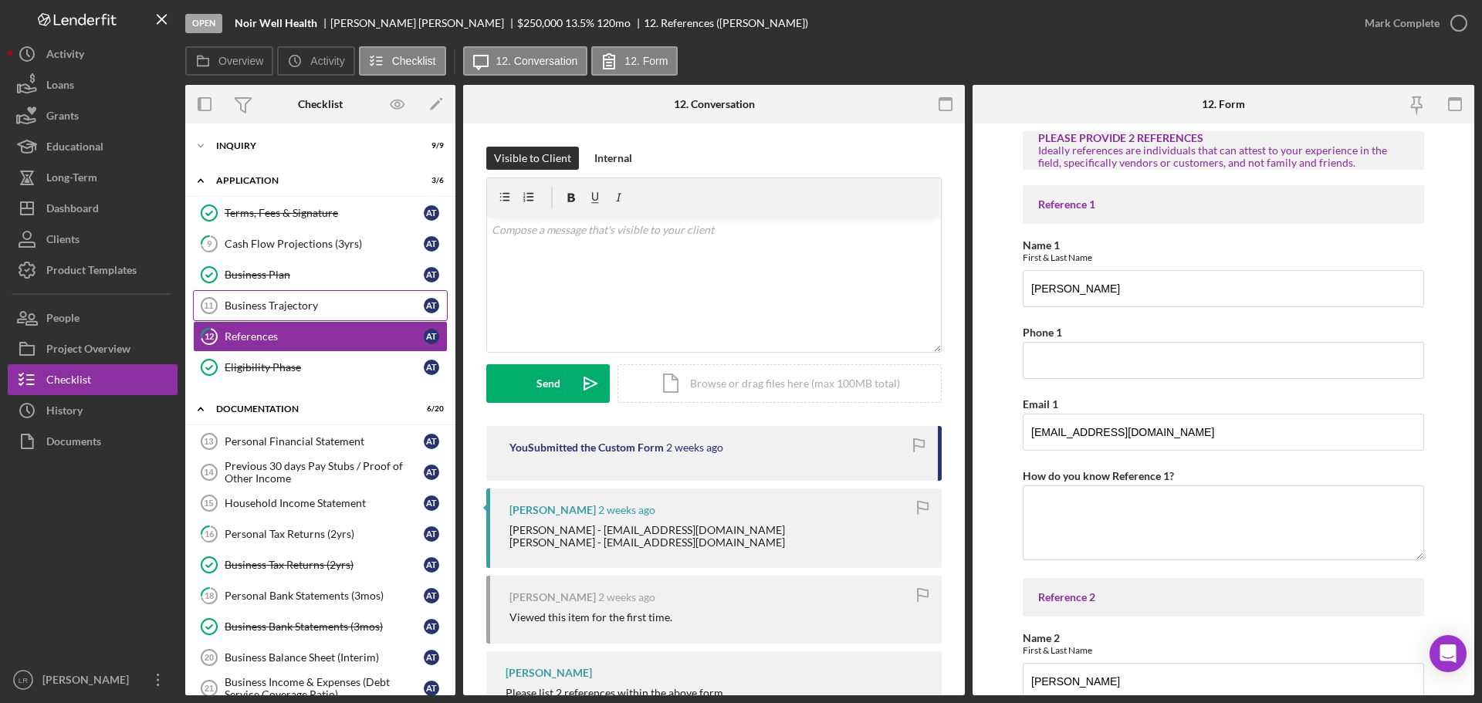
click at [282, 306] on div "Business Trajectory" at bounding box center [324, 305] width 199 height 12
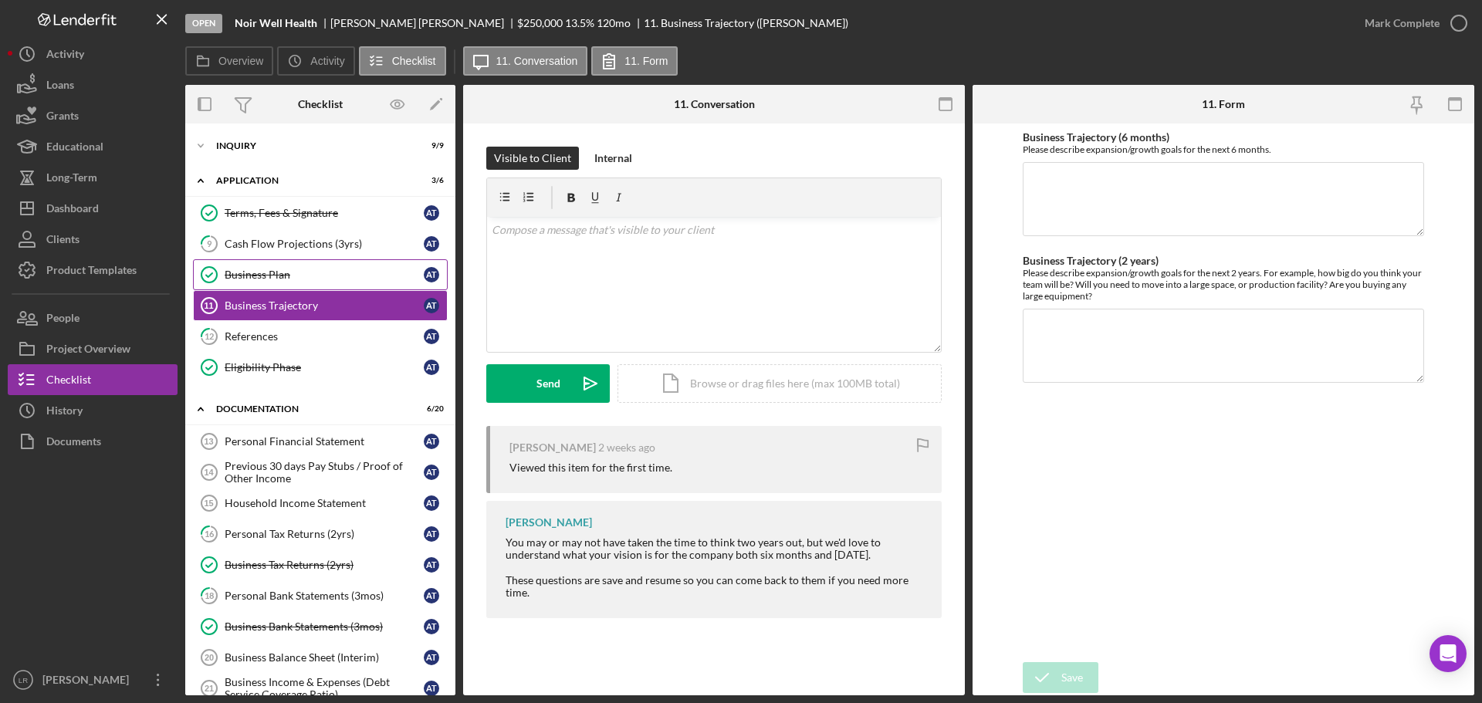
click at [285, 269] on div "Business Plan" at bounding box center [324, 275] width 199 height 12
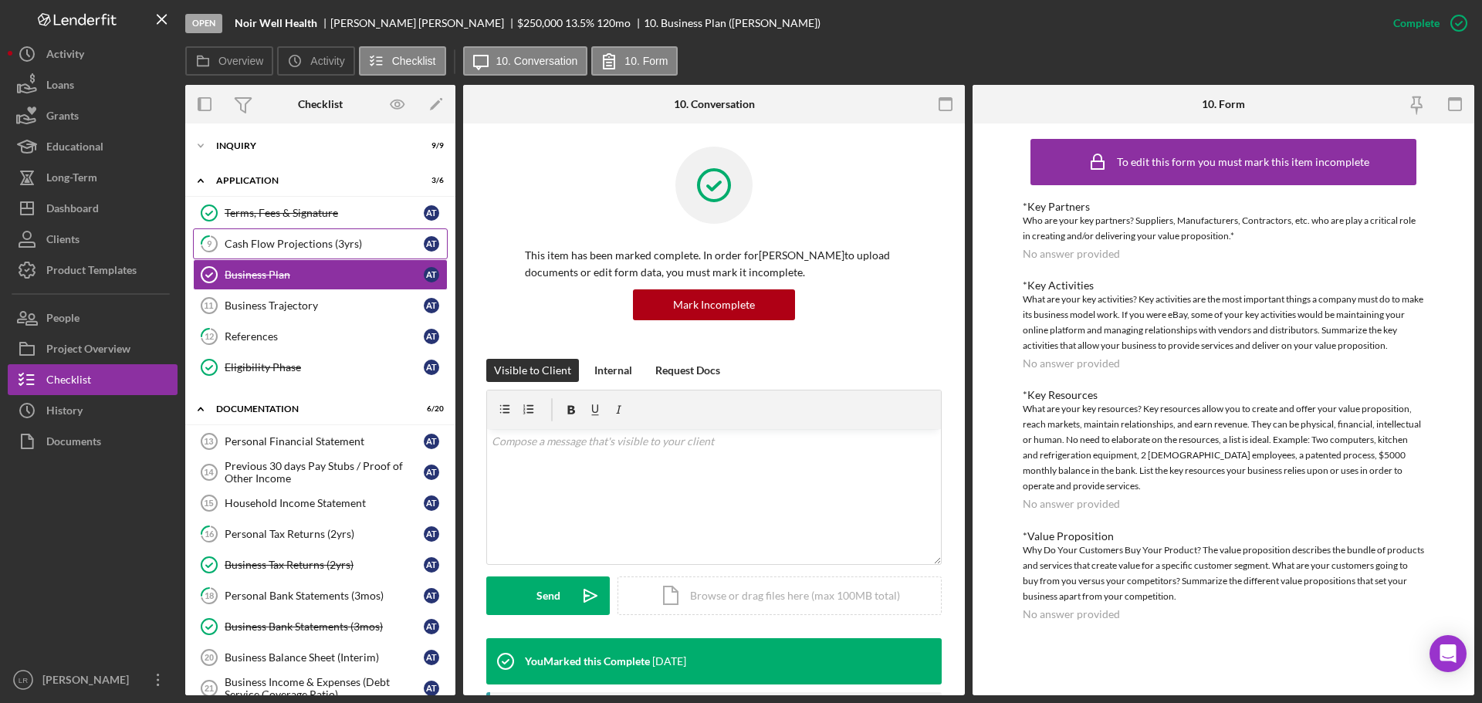
click at [284, 245] on div "Cash Flow Projections (3yrs)" at bounding box center [324, 244] width 199 height 12
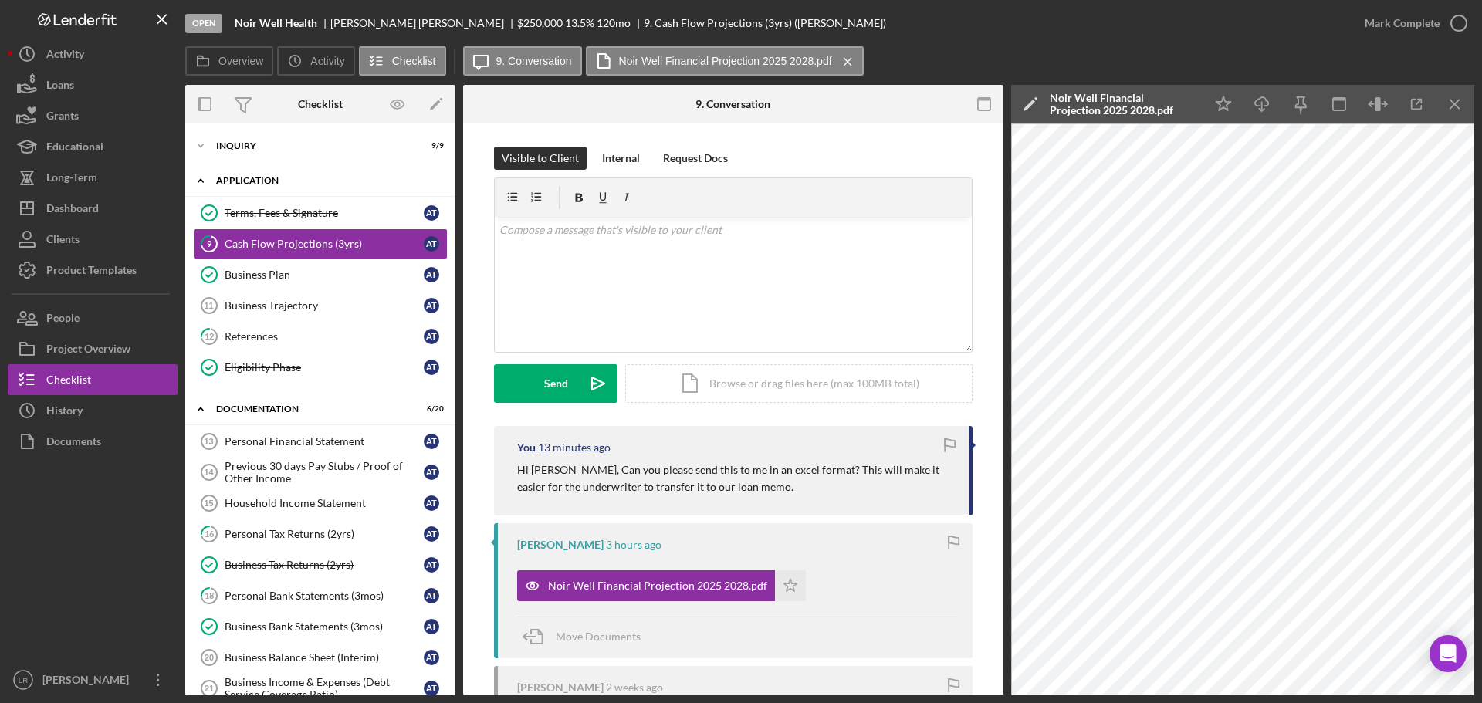
click at [200, 181] on icon "Icon/Expander" at bounding box center [200, 180] width 31 height 31
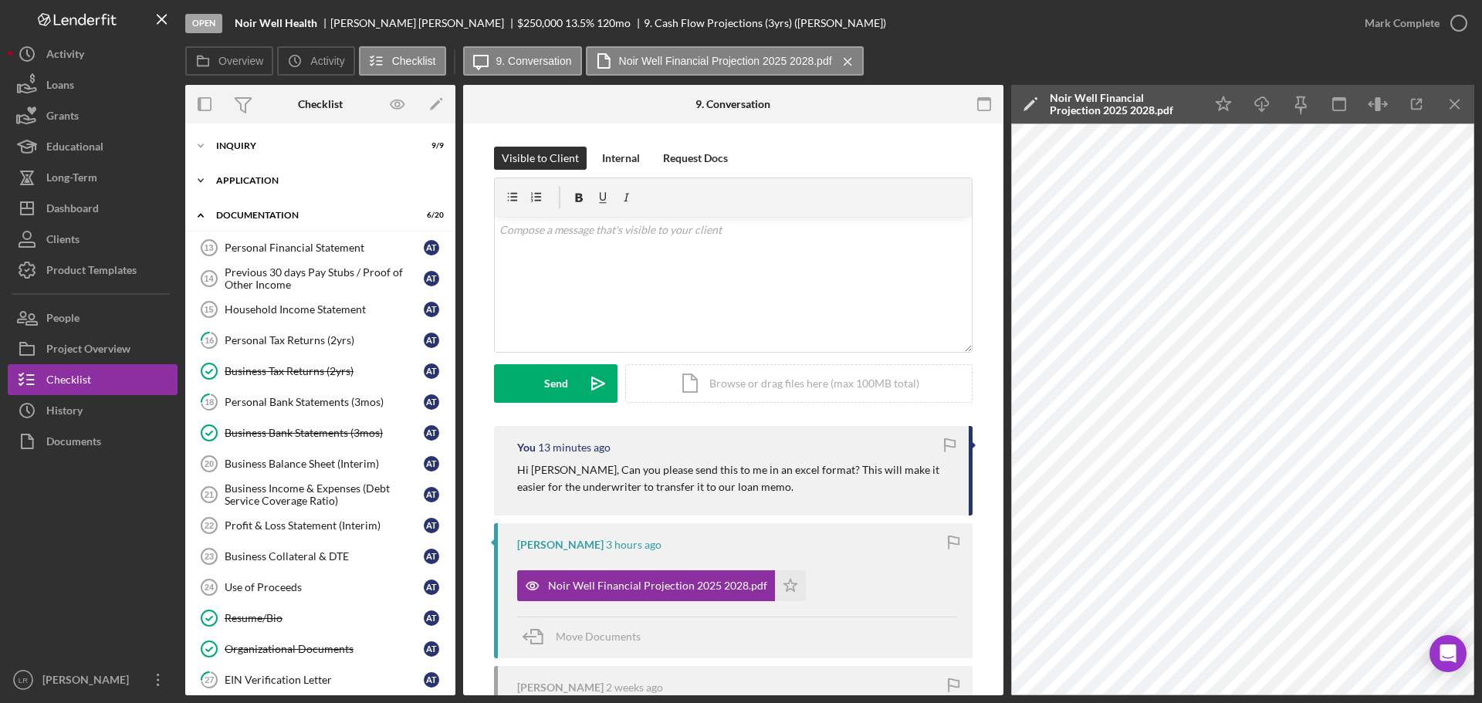
click at [207, 180] on icon "Icon/Expander" at bounding box center [200, 180] width 31 height 31
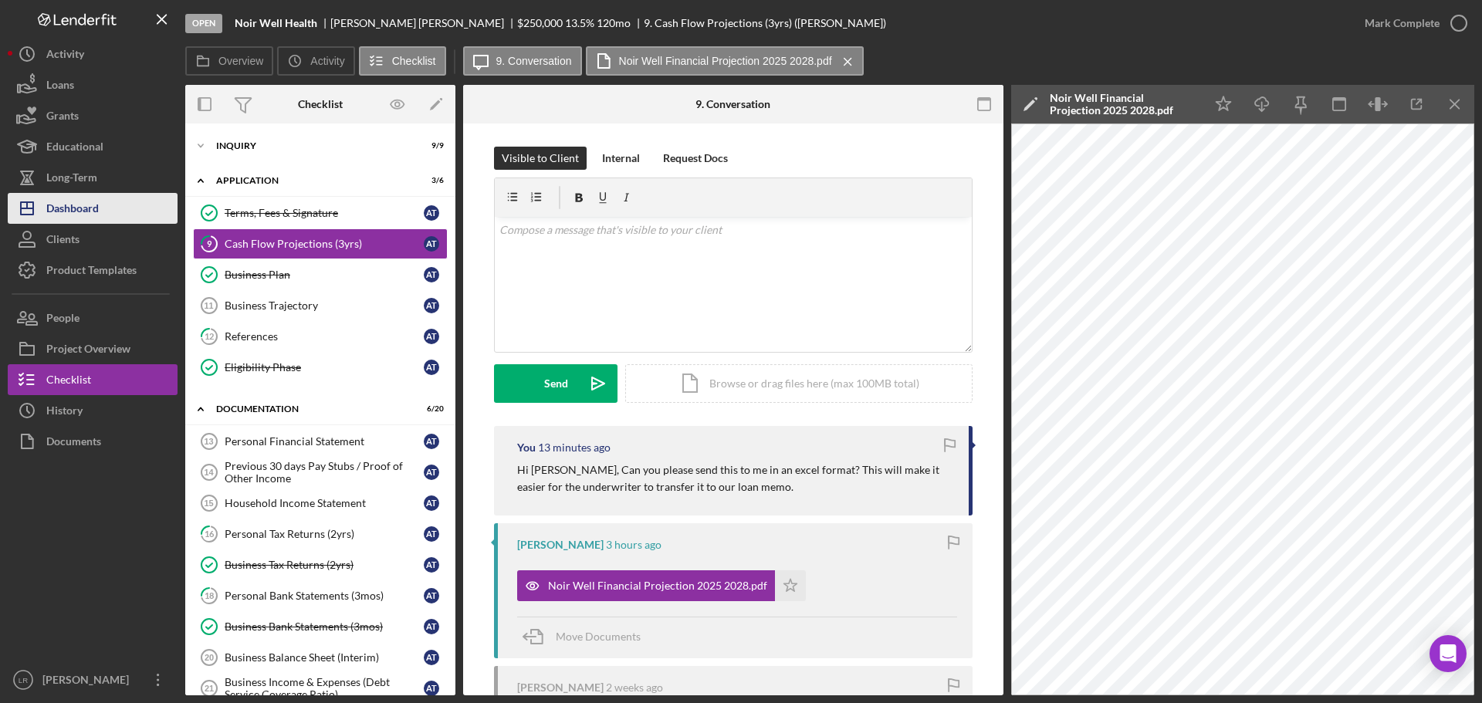
click at [87, 205] on div "Dashboard" at bounding box center [72, 210] width 52 height 35
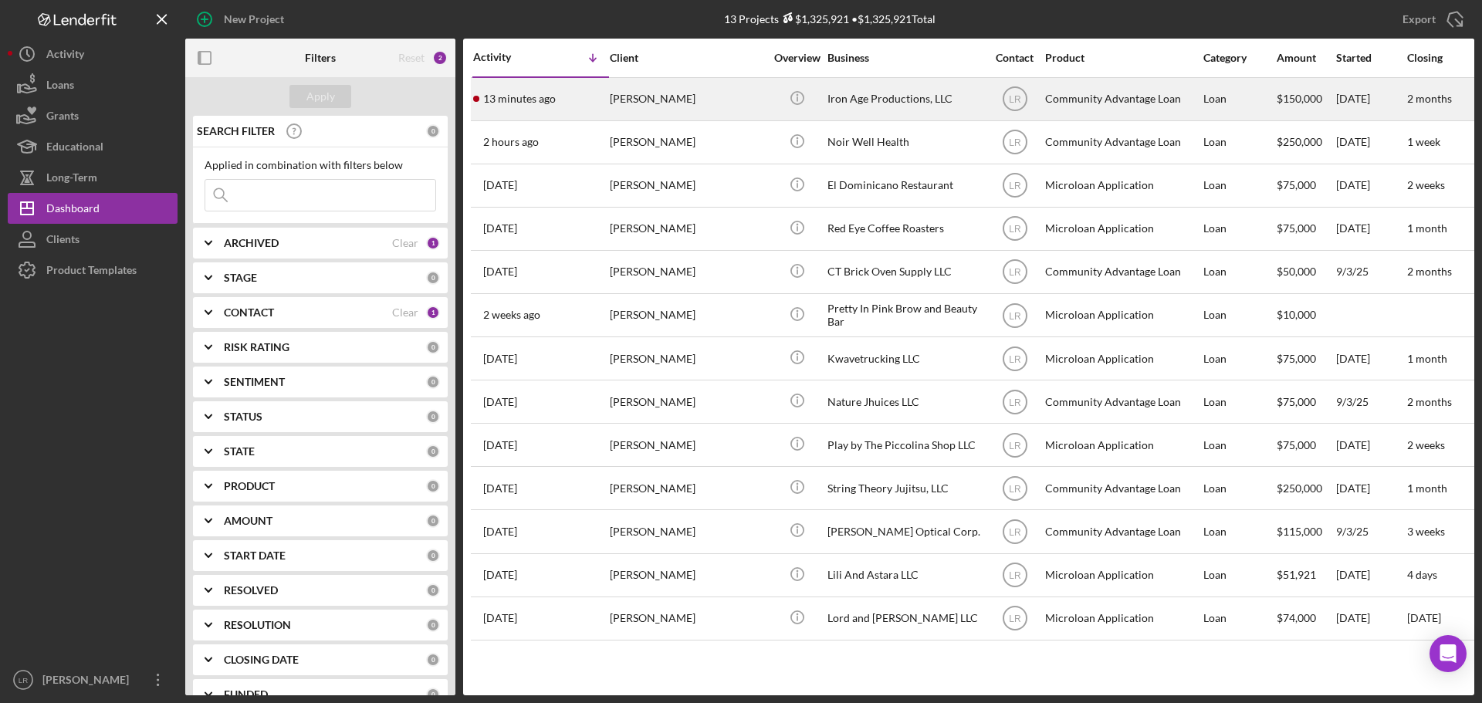
click at [649, 88] on div "[PERSON_NAME]" at bounding box center [687, 99] width 154 height 41
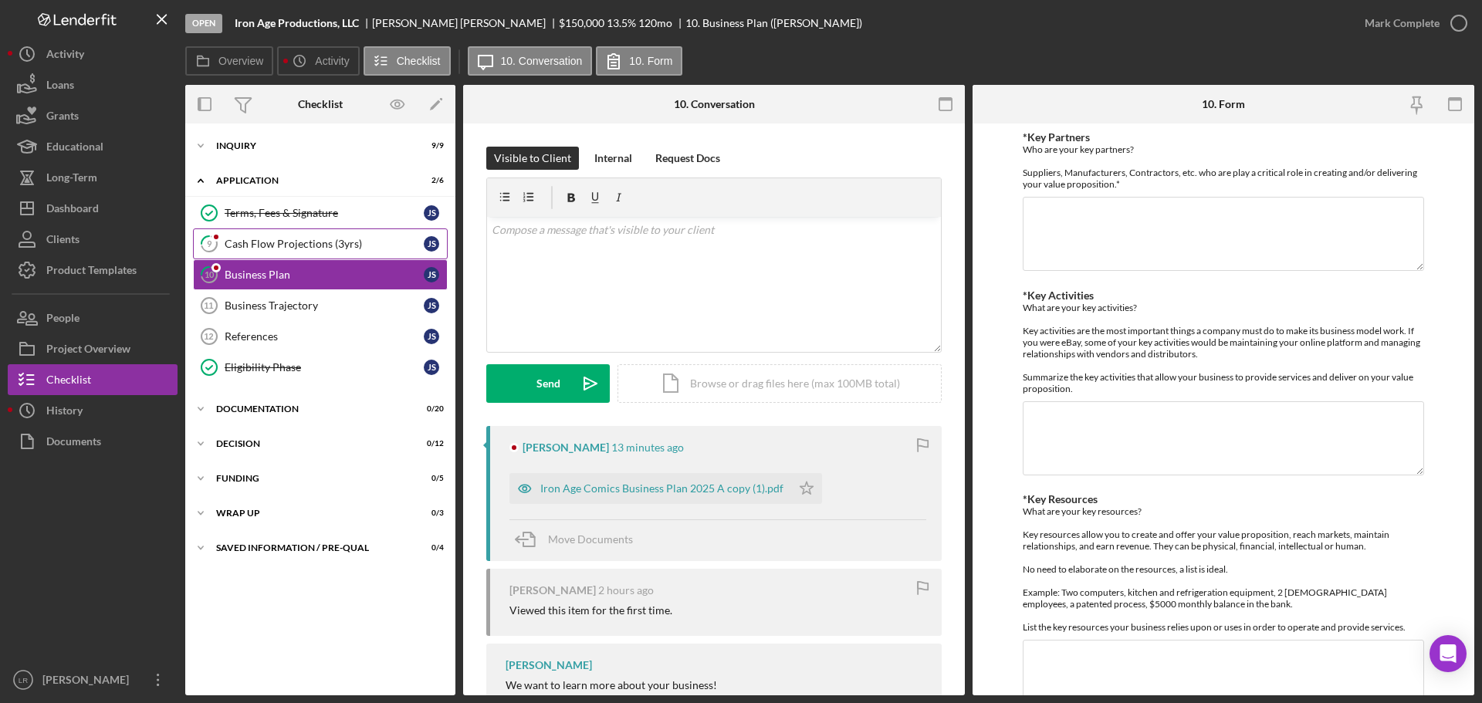
click at [305, 239] on div "Cash Flow Projections (3yrs)" at bounding box center [324, 244] width 199 height 12
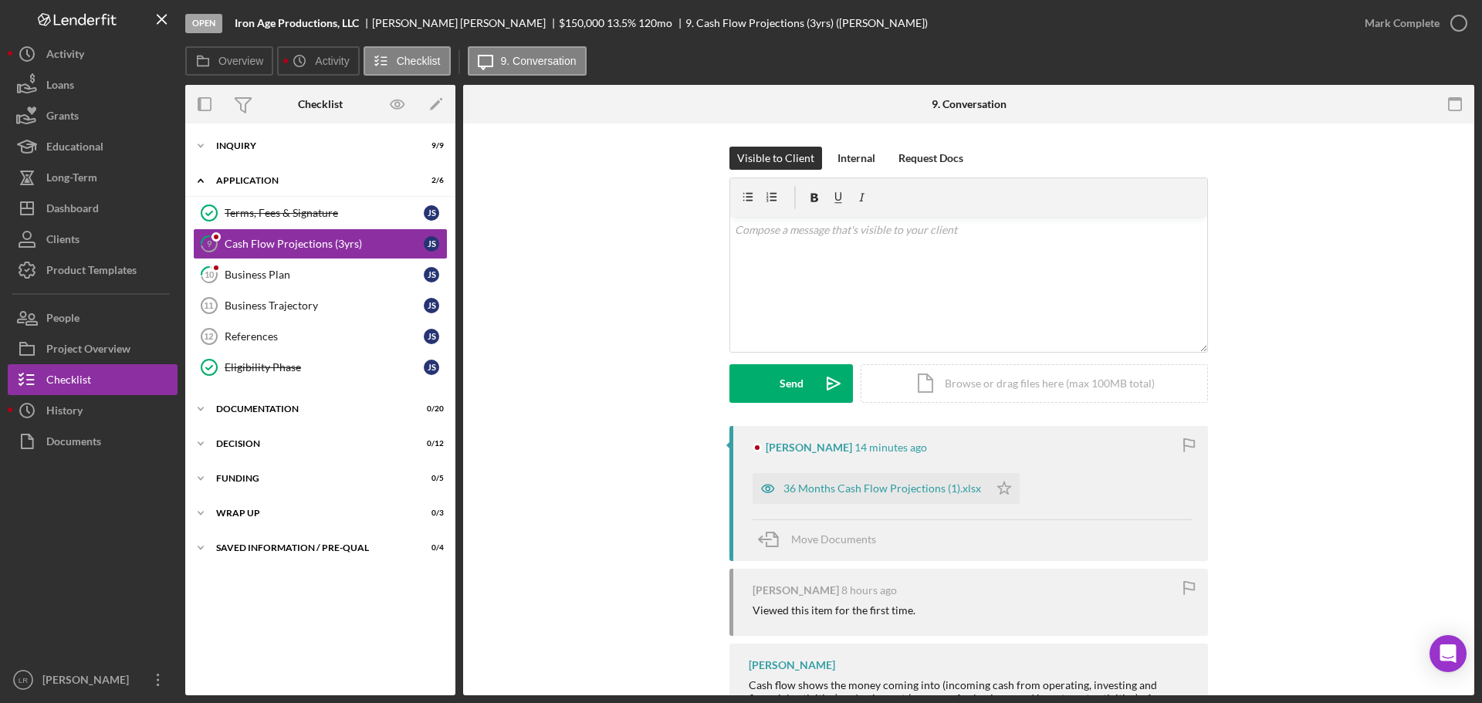
drag, startPoint x: 878, startPoint y: 489, endPoint x: 887, endPoint y: 490, distance: 8.5
click at [878, 490] on div "36 Months Cash Flow Projections (1).xlsx" at bounding box center [882, 488] width 198 height 12
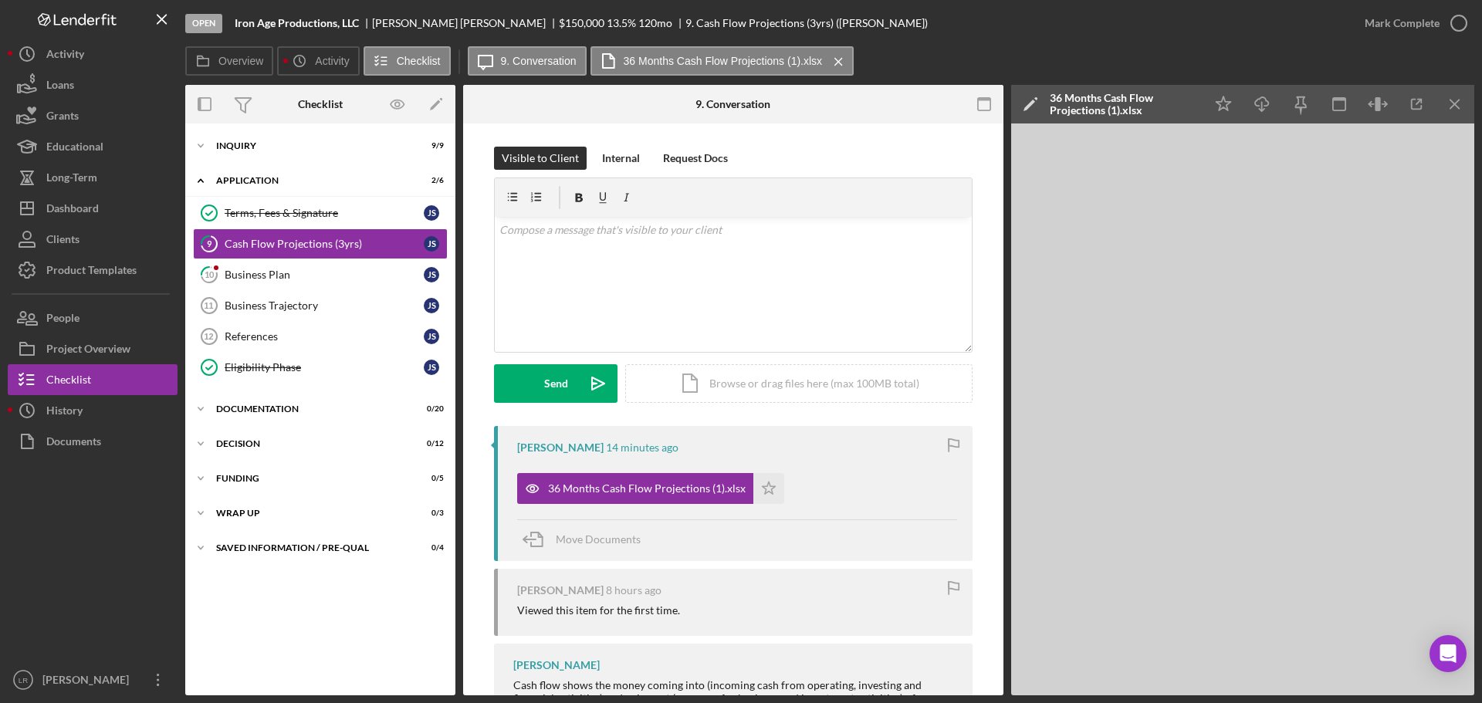
click at [1033, 97] on icon "Icon/Edit" at bounding box center [1030, 104] width 39 height 39
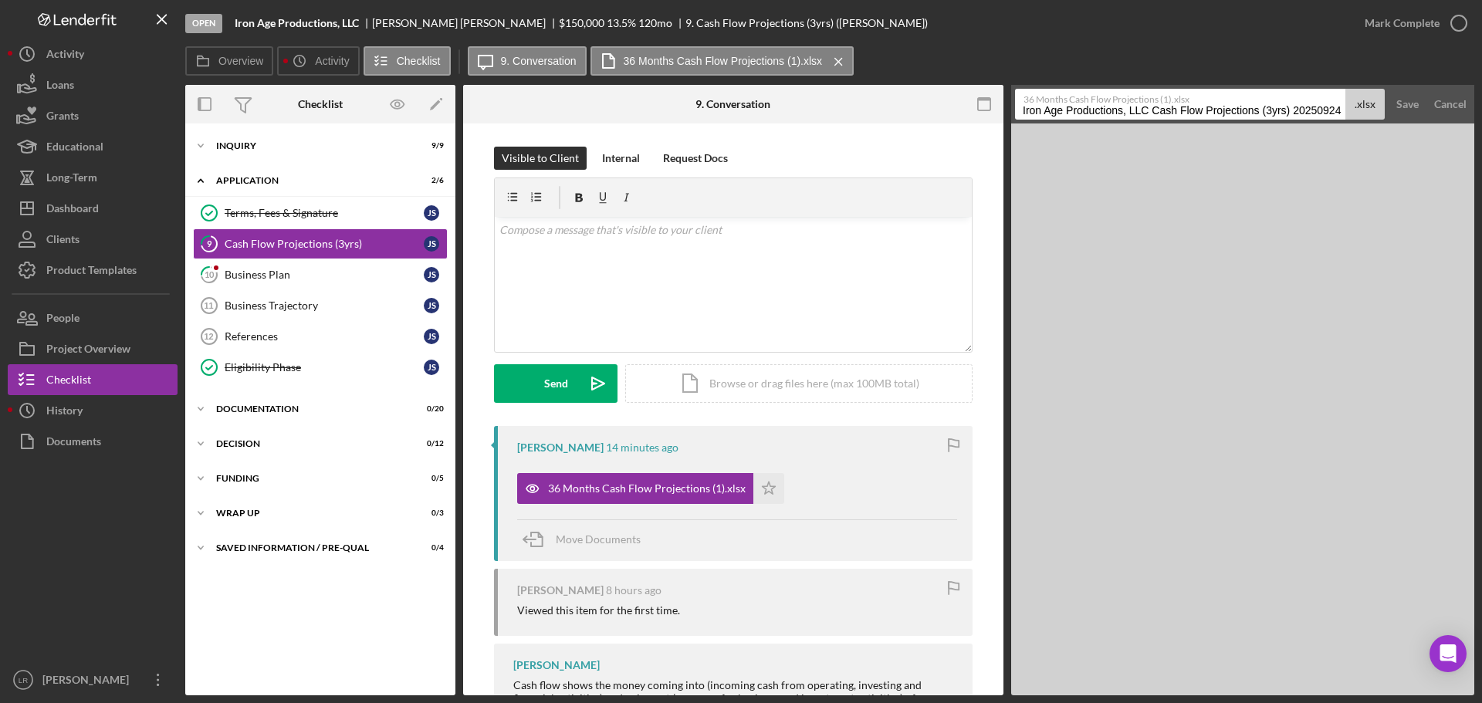
drag, startPoint x: 1155, startPoint y: 109, endPoint x: 472, endPoint y: 130, distance: 683.3
click at [472, 130] on div "Overview Internal Workflow Stage Open Icon/Dropdown Arrow Archive (can unarchiv…" at bounding box center [829, 390] width 1289 height 610
drag, startPoint x: 1131, startPoint y: 110, endPoint x: 1470, endPoint y: 84, distance: 339.7
click at [1470, 84] on div "Overview Icon/History Activity Checklist Icon/Message 9. Conversation 36 Months…" at bounding box center [829, 370] width 1289 height 649
type input "Cash Flow Projections"
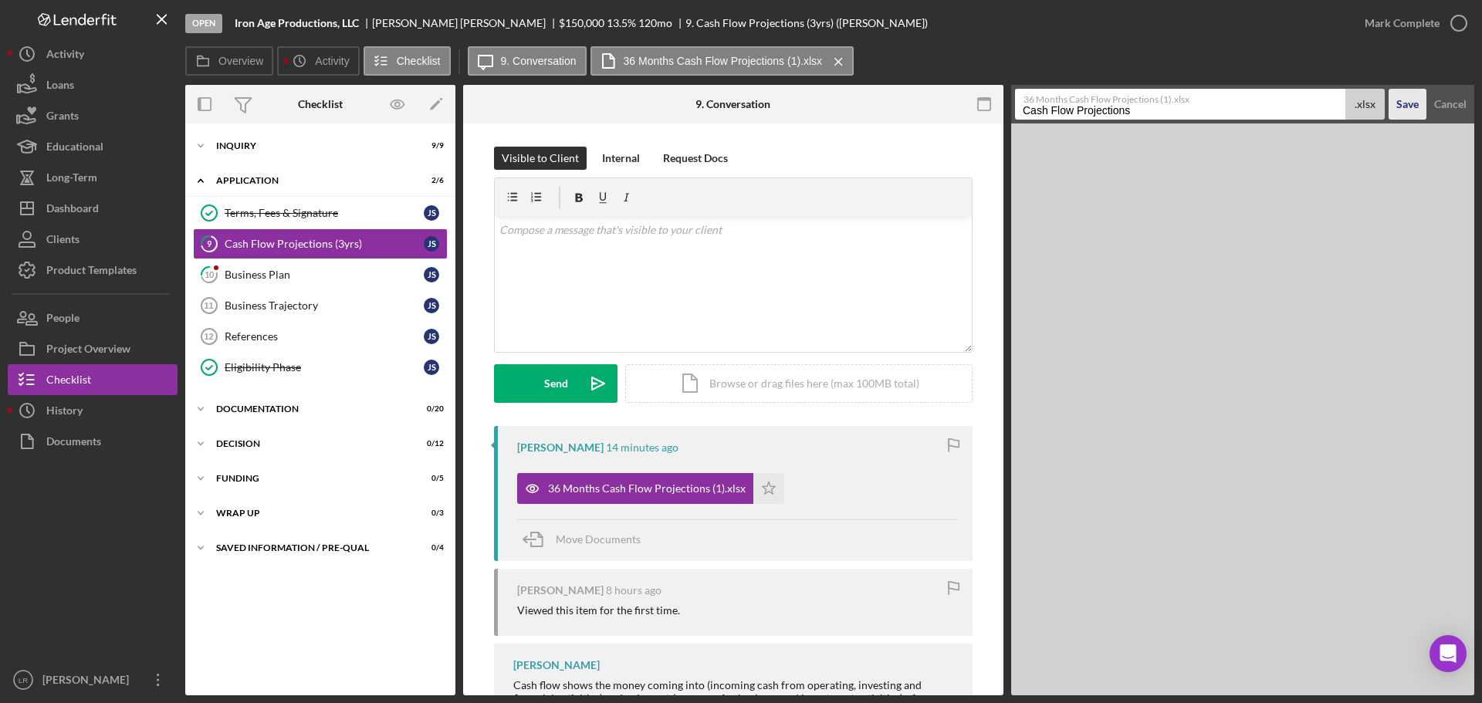
click at [1402, 103] on div "Save" at bounding box center [1407, 104] width 22 height 31
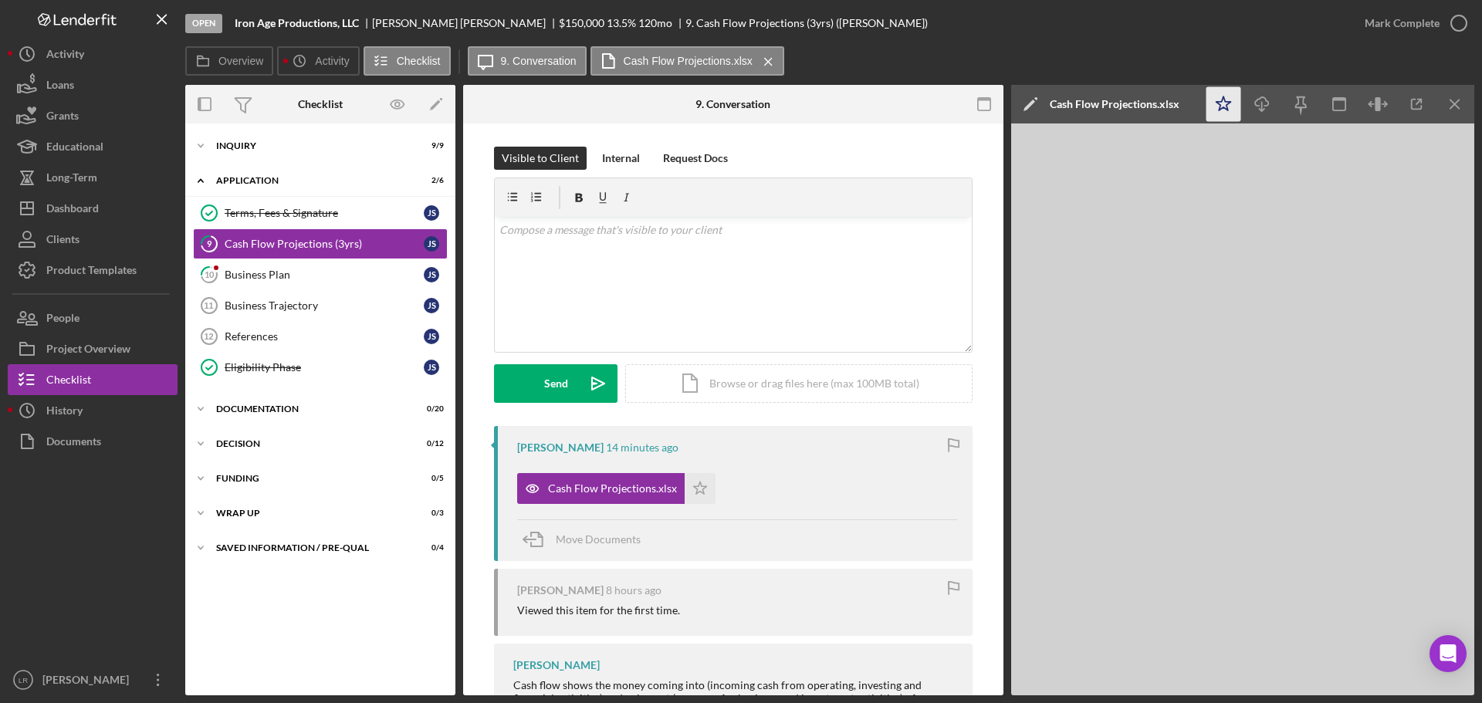
click at [1219, 98] on icon "Icon/Star" at bounding box center [1223, 104] width 35 height 35
click at [1265, 106] on icon "button" at bounding box center [1261, 101] width 13 height 8
click at [277, 276] on div "Business Plan" at bounding box center [324, 275] width 199 height 12
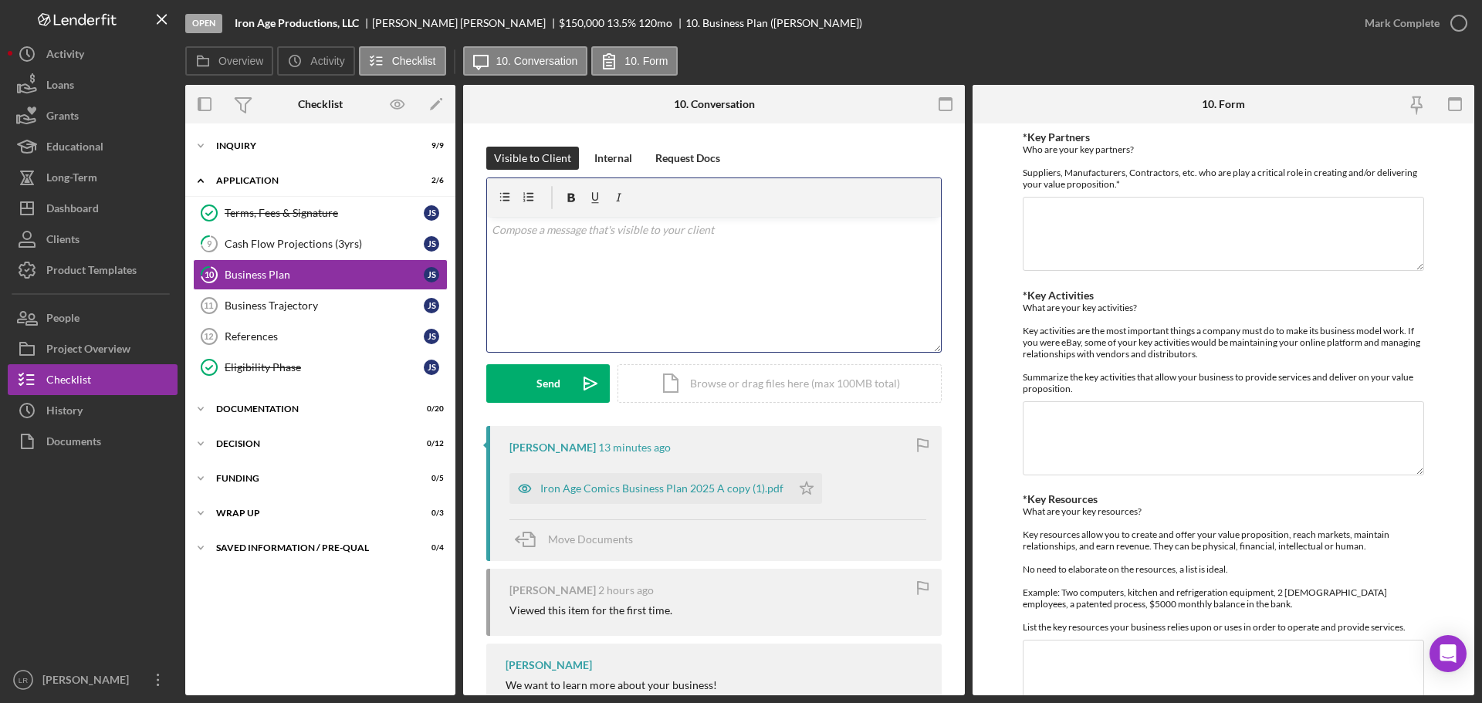
click at [658, 268] on div "v Color teal Color pink Remove color Add row above Add row below Add column bef…" at bounding box center [714, 284] width 454 height 135
click at [537, 384] on div "Send" at bounding box center [548, 383] width 24 height 39
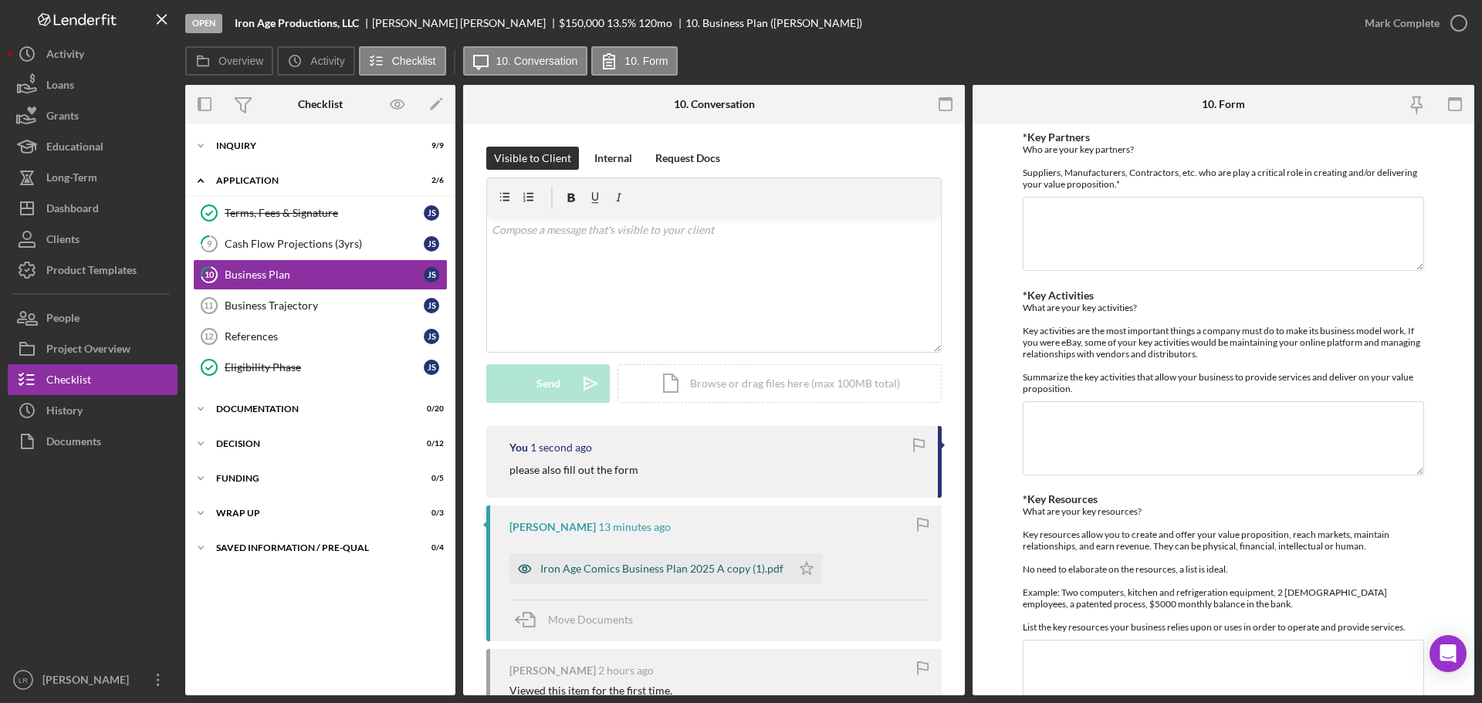
click at [725, 570] on div "Iron Age Comics Business Plan 2025 A copy (1).pdf" at bounding box center [661, 569] width 243 height 12
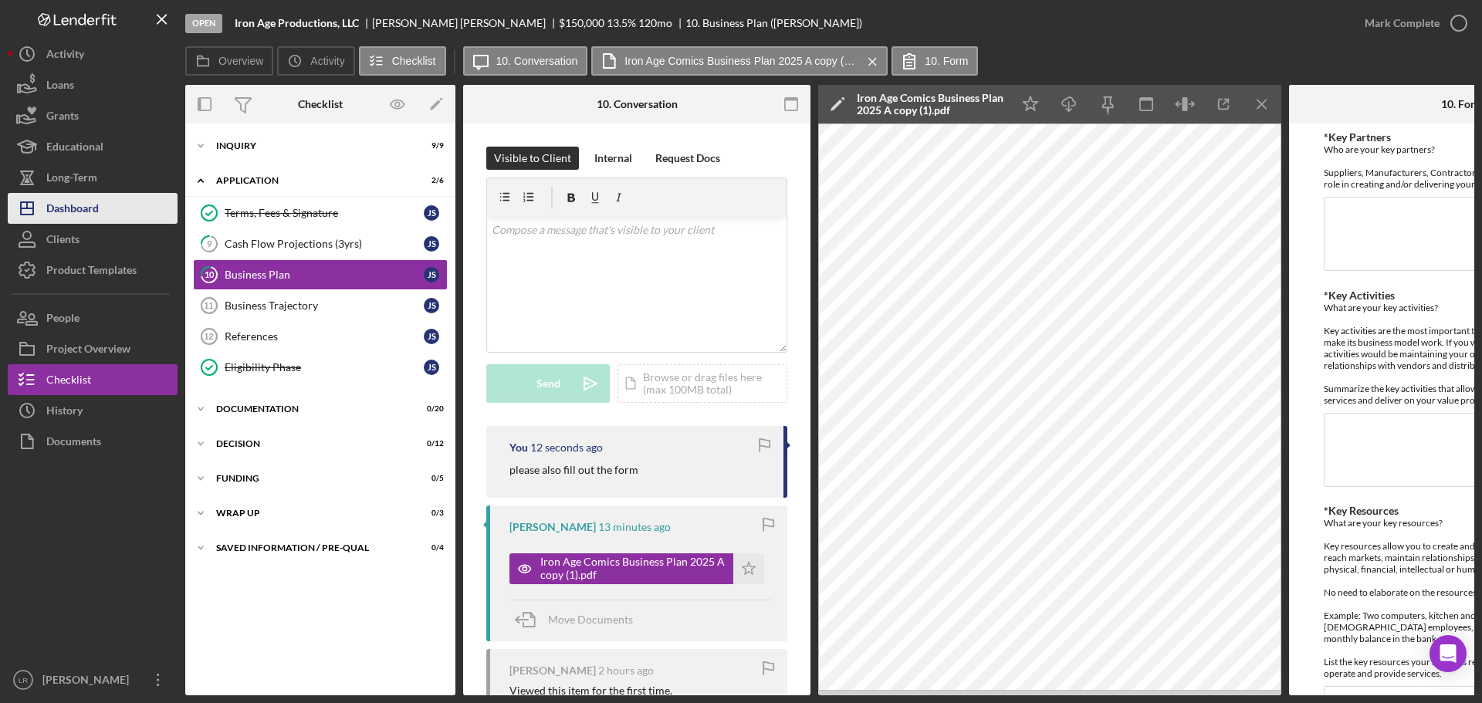
click at [78, 209] on div "Dashboard" at bounding box center [72, 210] width 52 height 35
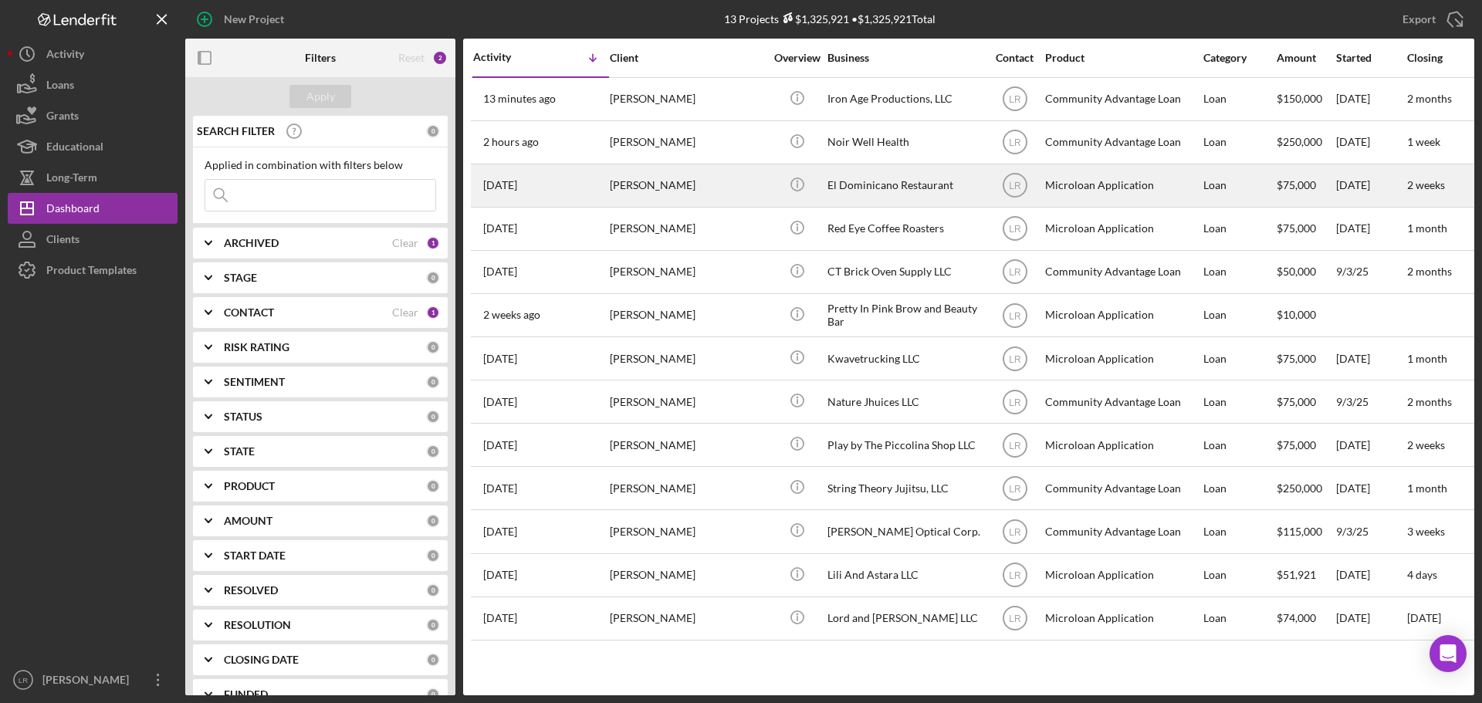
click at [691, 180] on div "[PERSON_NAME]" at bounding box center [687, 185] width 154 height 41
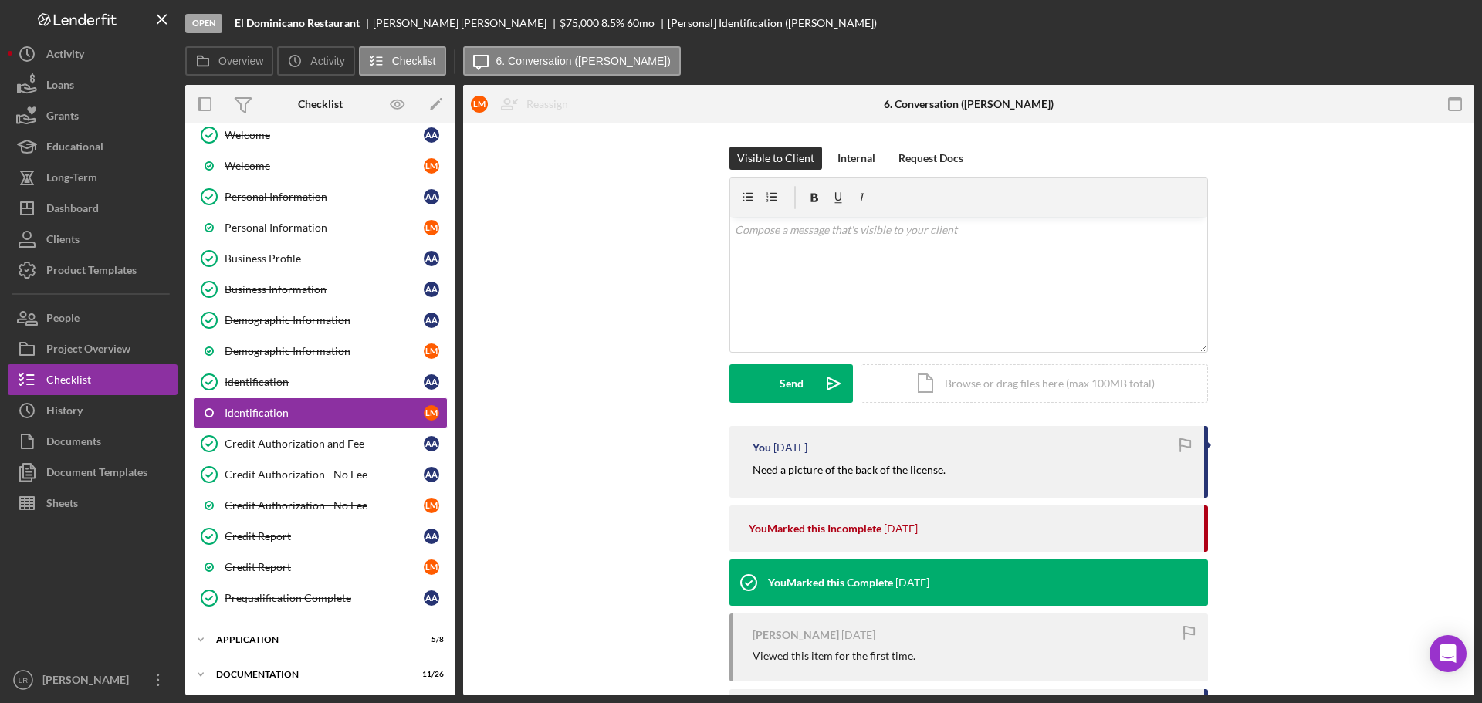
scroll to position [80, 0]
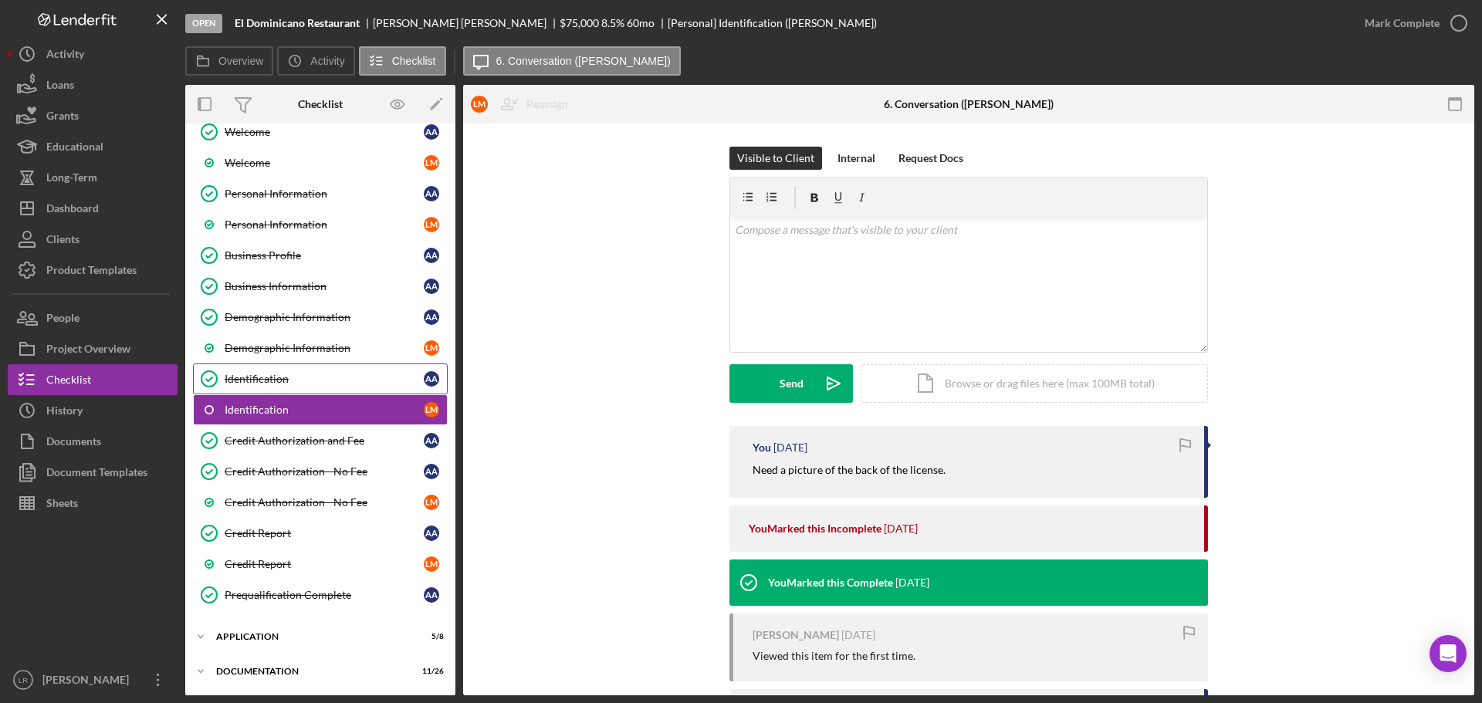
click at [296, 381] on div "Identification" at bounding box center [324, 379] width 199 height 12
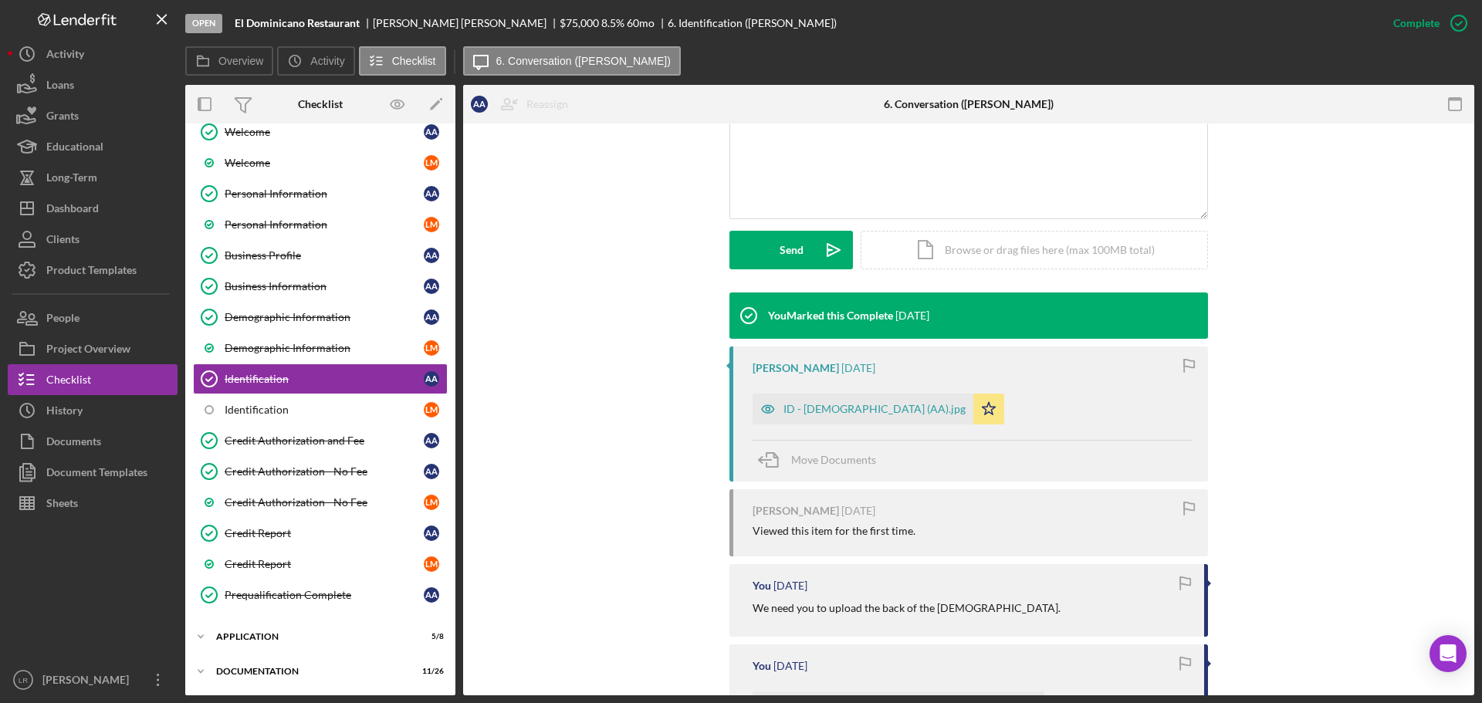
scroll to position [345, 0]
click at [299, 409] on div "Identification" at bounding box center [324, 410] width 199 height 12
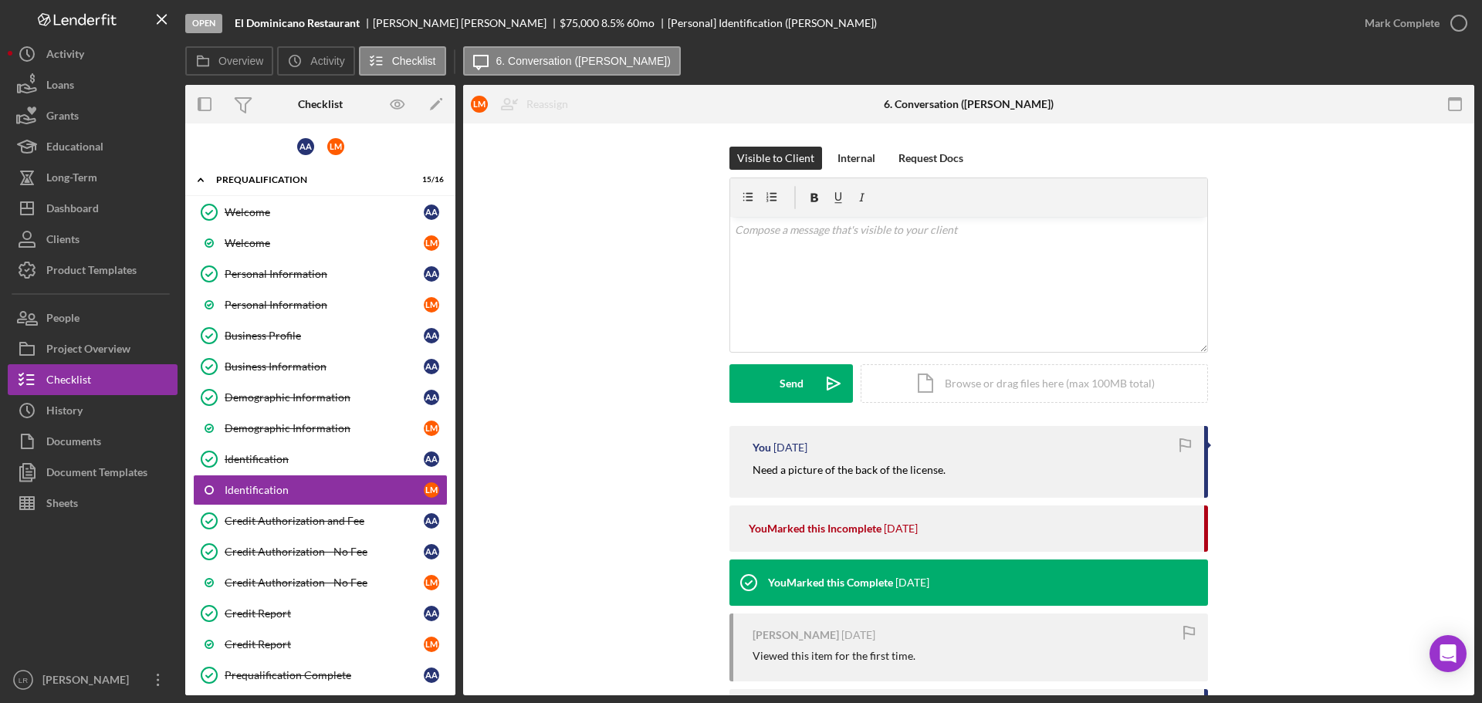
scroll to position [77, 0]
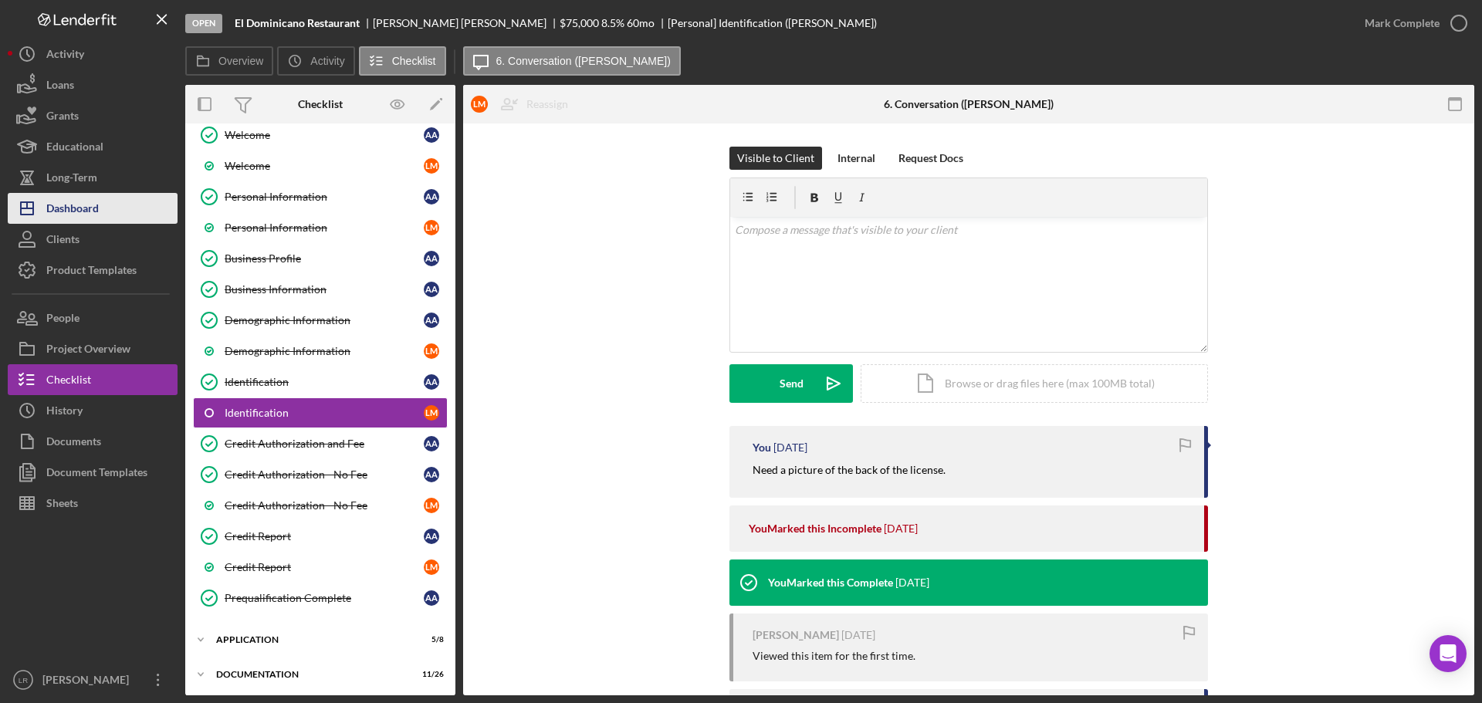
click at [98, 208] on div "Dashboard" at bounding box center [72, 210] width 52 height 35
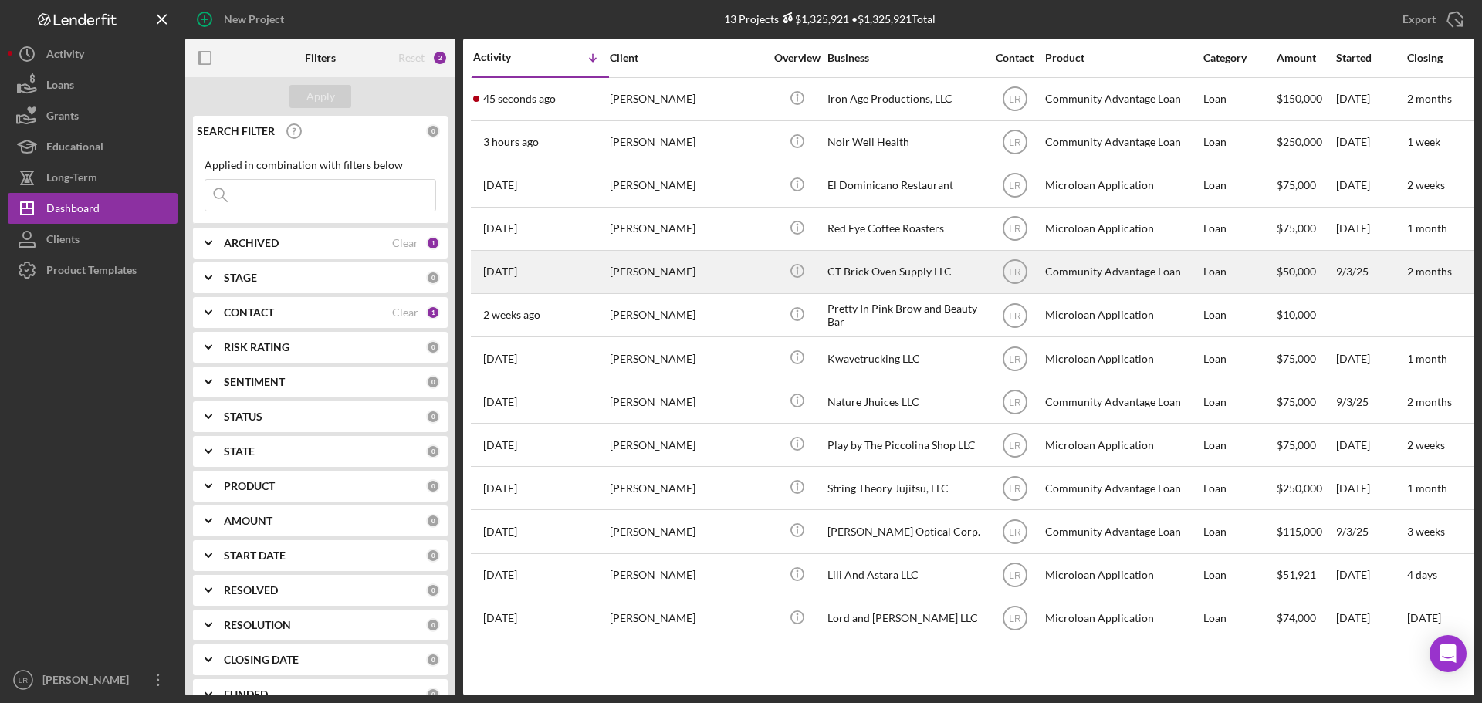
click at [664, 265] on div "[PERSON_NAME]" at bounding box center [687, 272] width 154 height 41
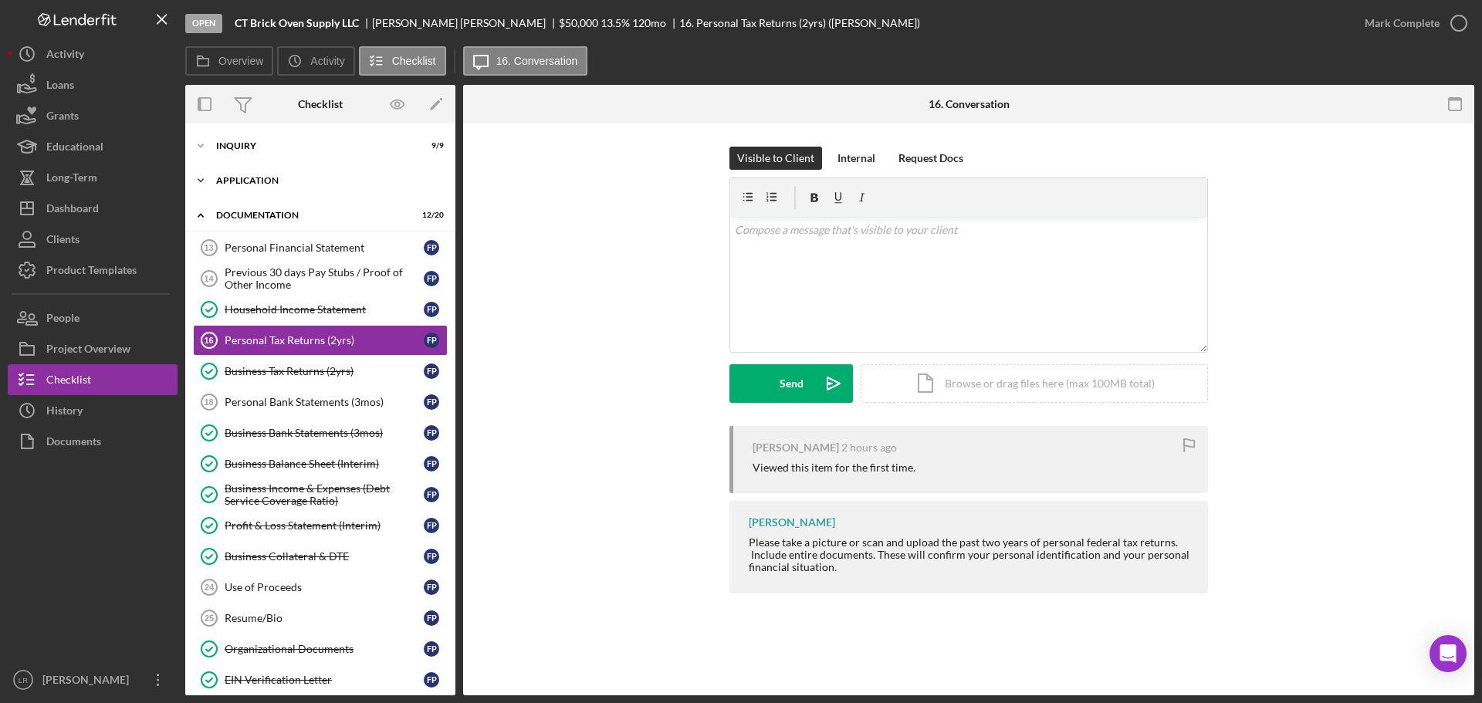
click at [203, 176] on icon "Icon/Expander" at bounding box center [200, 180] width 31 height 31
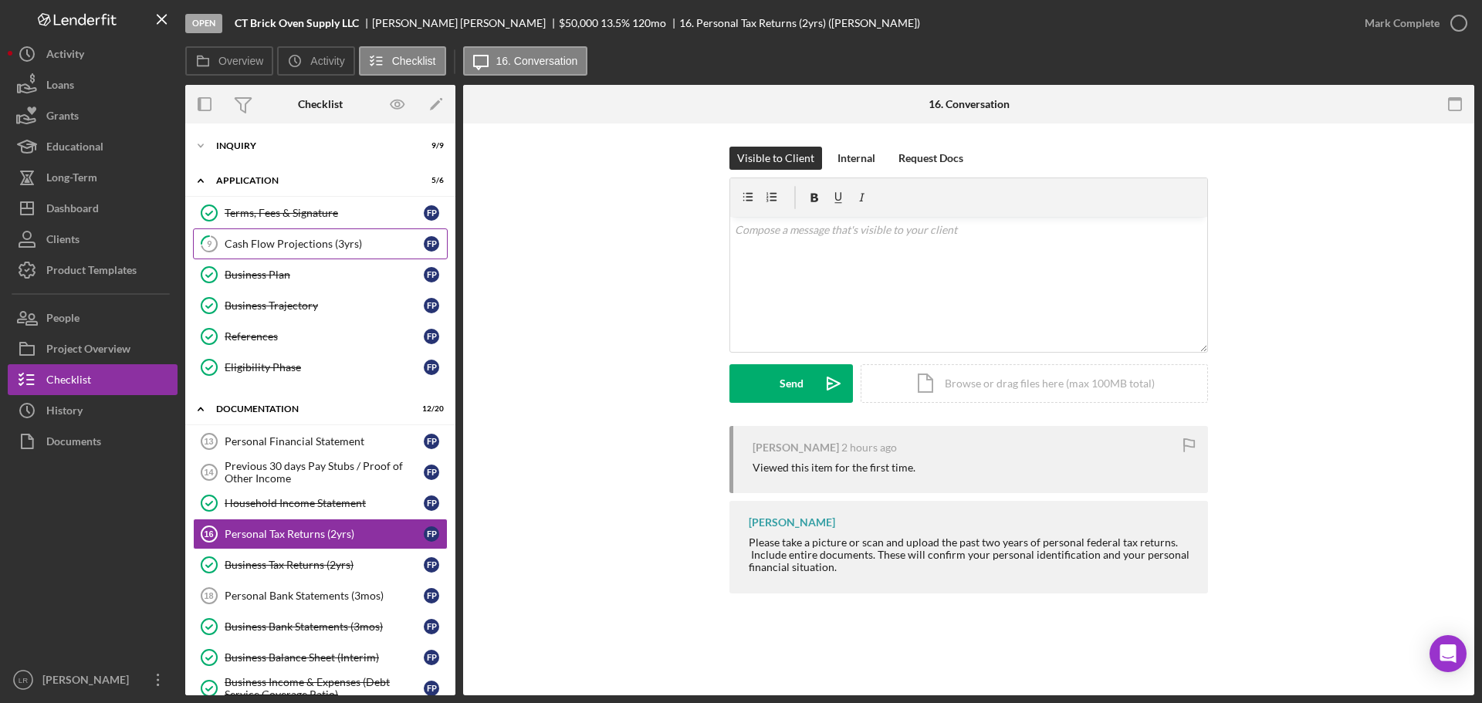
click at [255, 241] on div "Cash Flow Projections (3yrs)" at bounding box center [324, 244] width 199 height 12
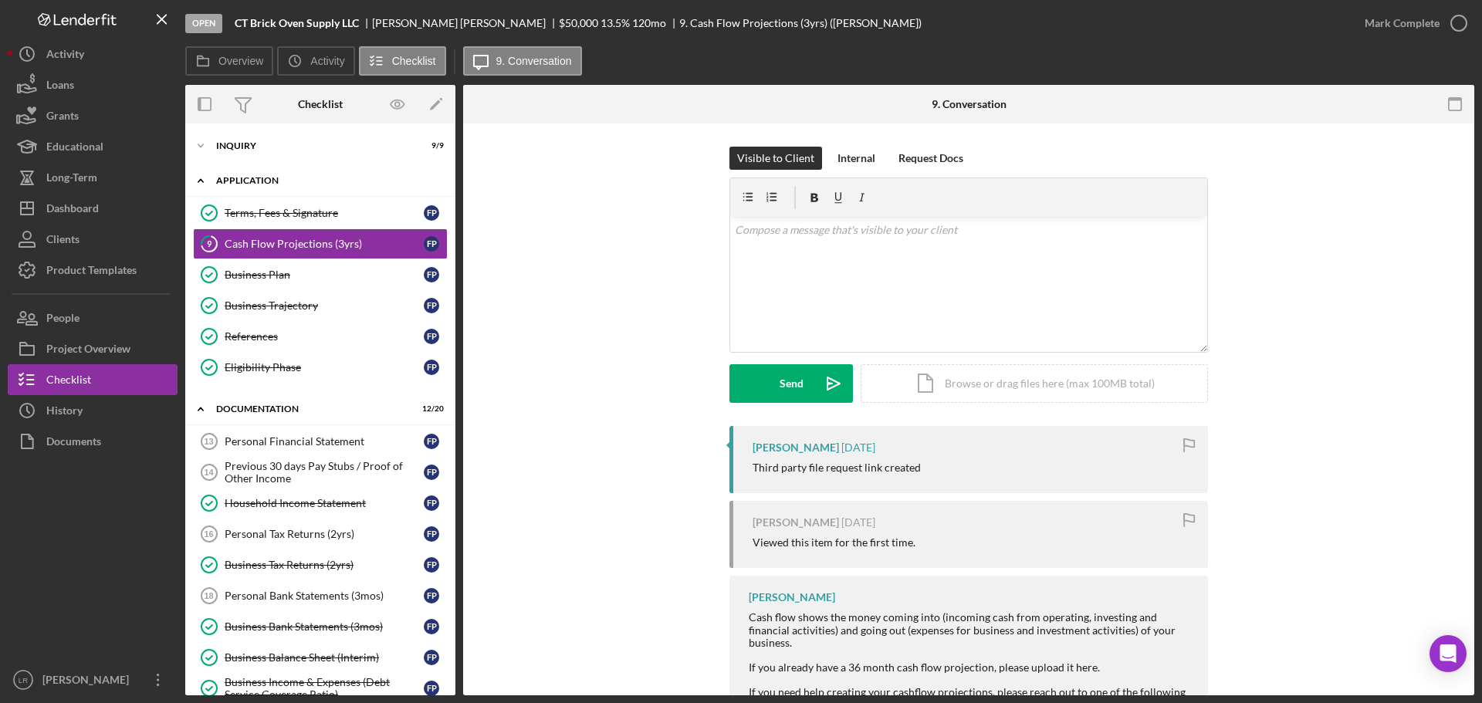
click at [205, 183] on icon "Icon/Expander" at bounding box center [200, 180] width 31 height 31
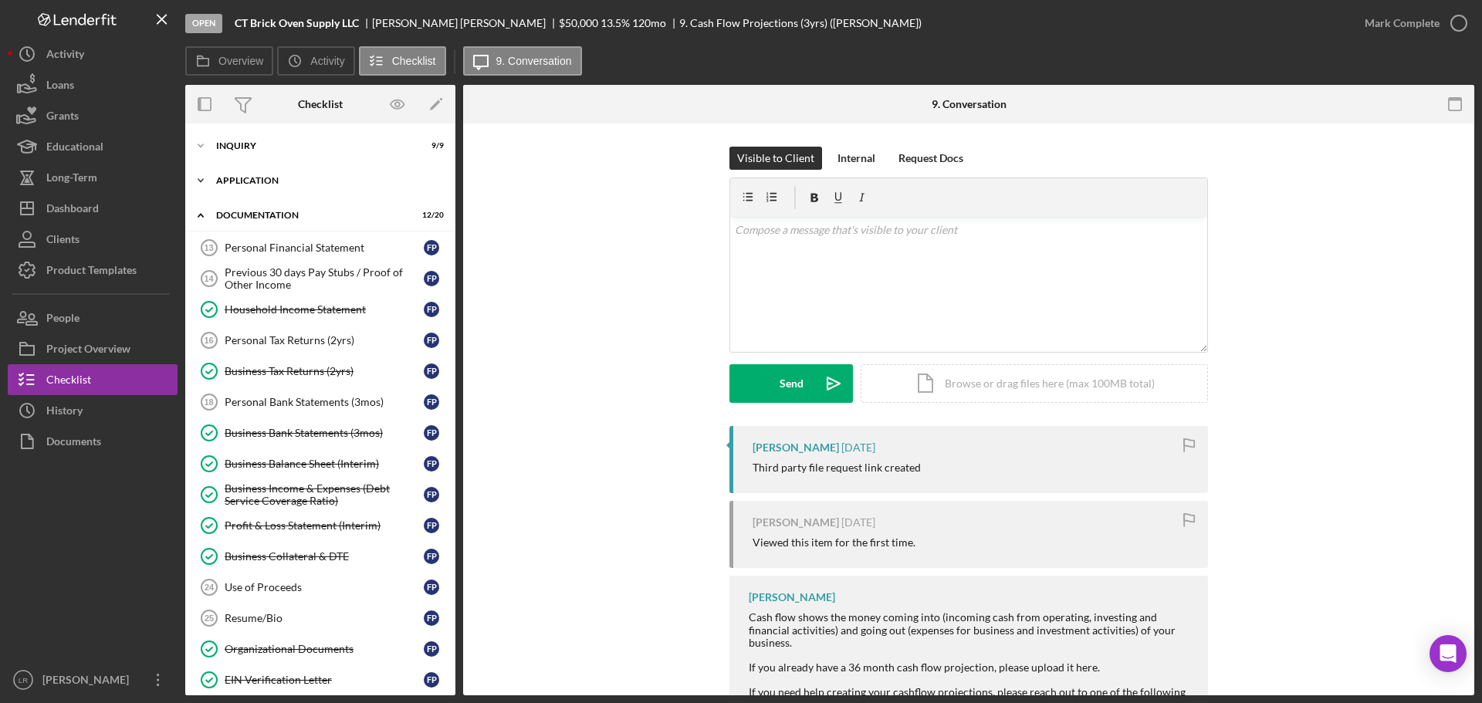
click at [207, 178] on icon "Icon/Expander" at bounding box center [200, 180] width 31 height 31
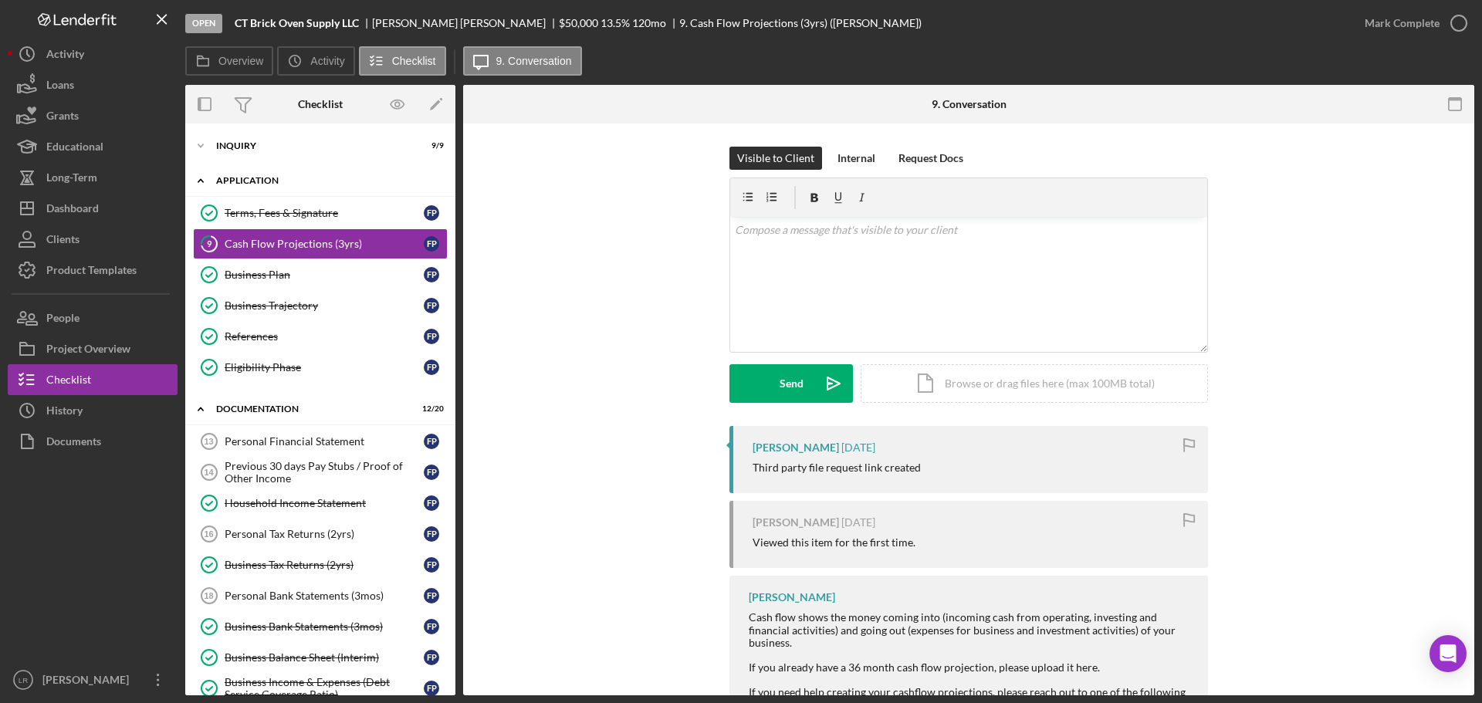
click at [195, 181] on icon "Icon/Expander" at bounding box center [200, 180] width 31 height 31
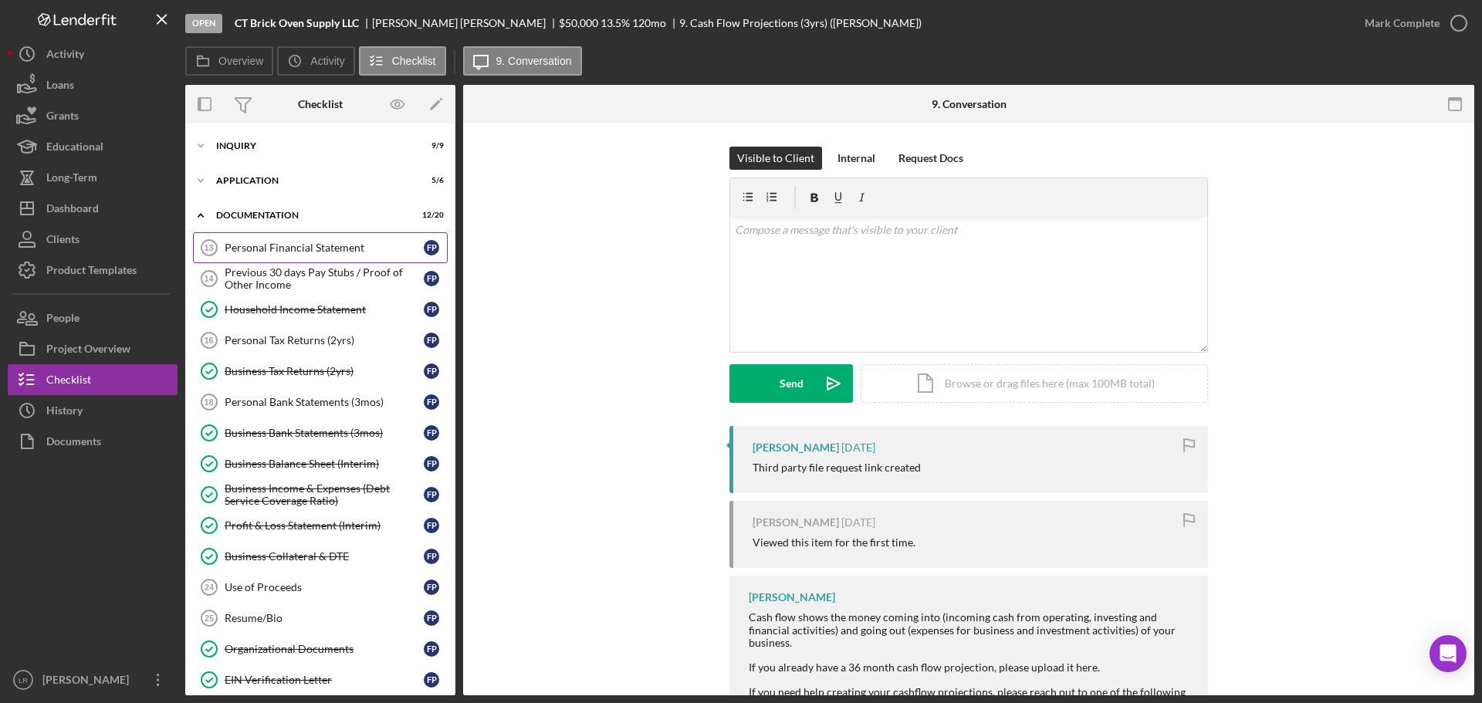
click at [287, 249] on div "Personal Financial Statement" at bounding box center [324, 248] width 199 height 12
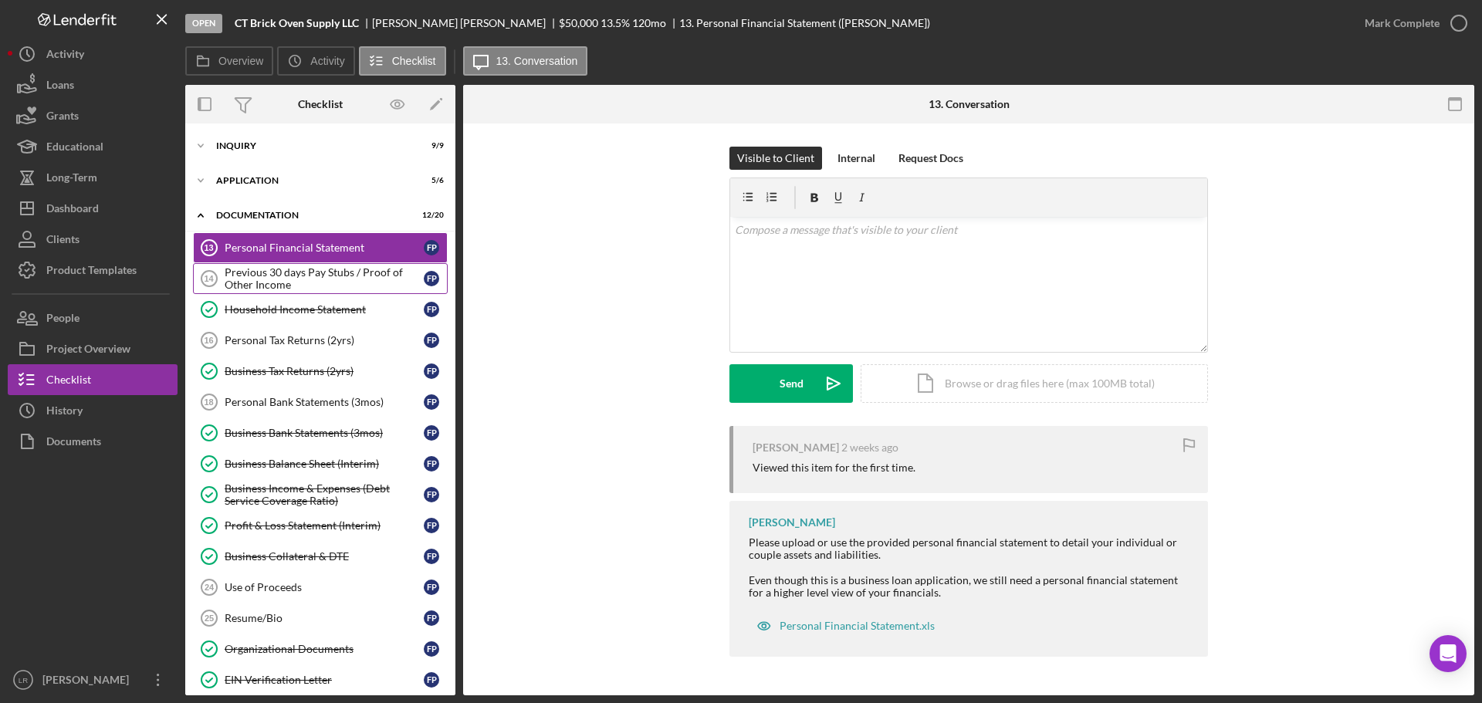
click at [363, 279] on div "Previous 30 days Pay Stubs / Proof of Other Income" at bounding box center [324, 278] width 199 height 25
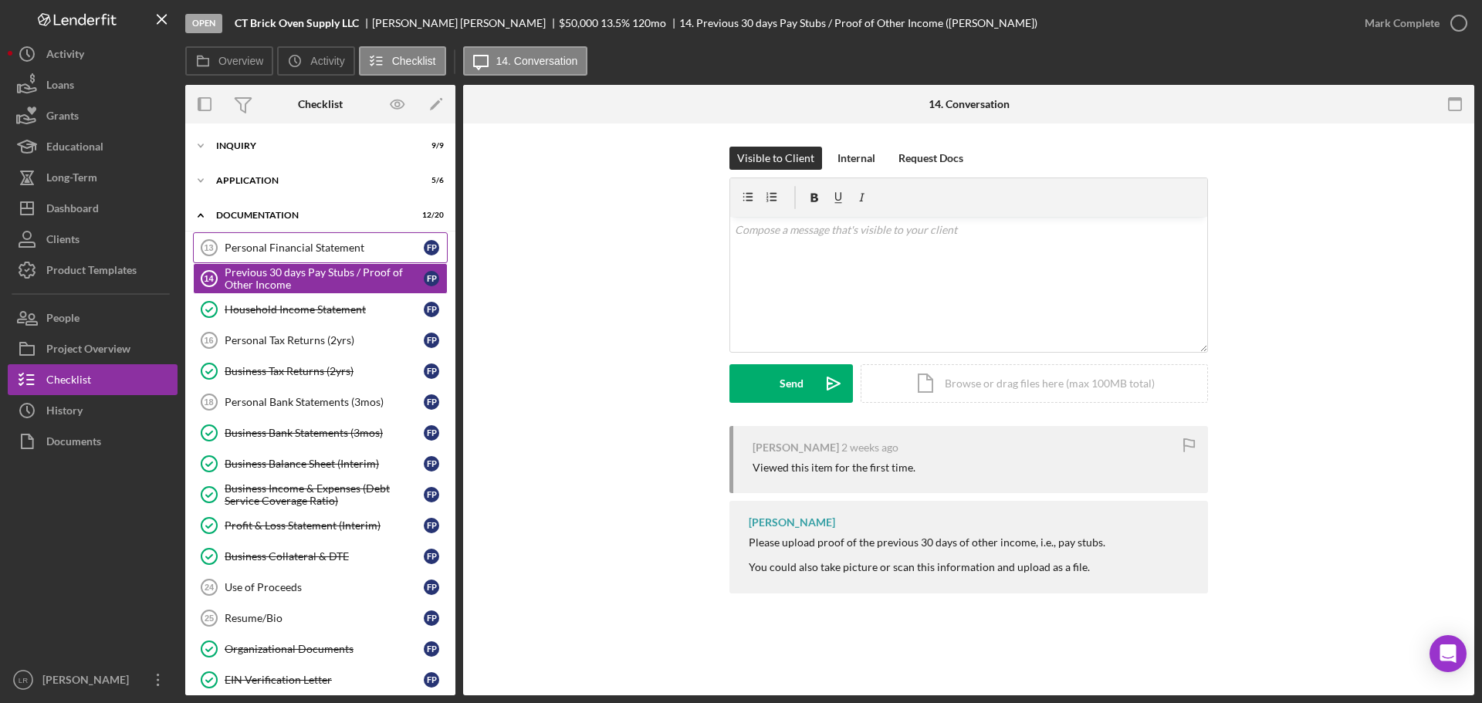
click at [364, 250] on div "Personal Financial Statement" at bounding box center [324, 248] width 199 height 12
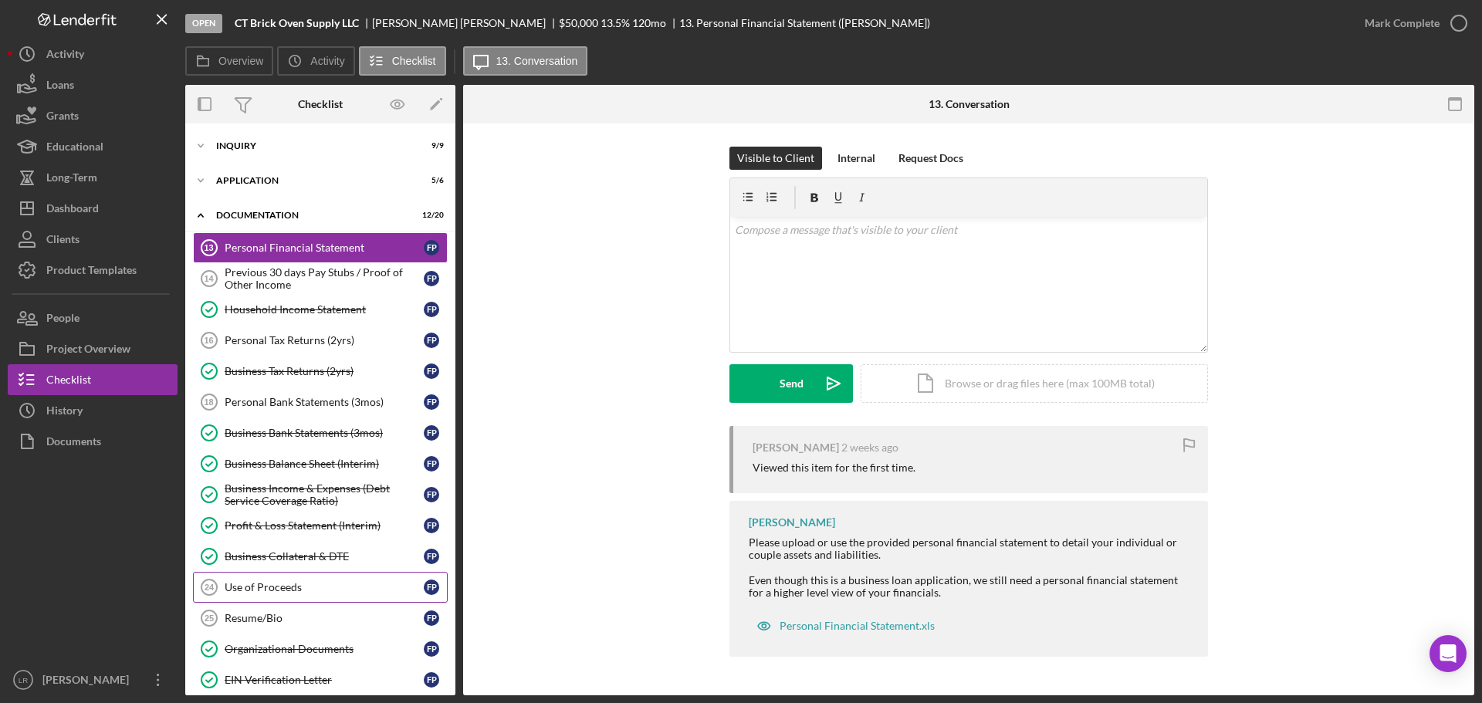
click at [286, 587] on div "Use of Proceeds" at bounding box center [324, 587] width 199 height 12
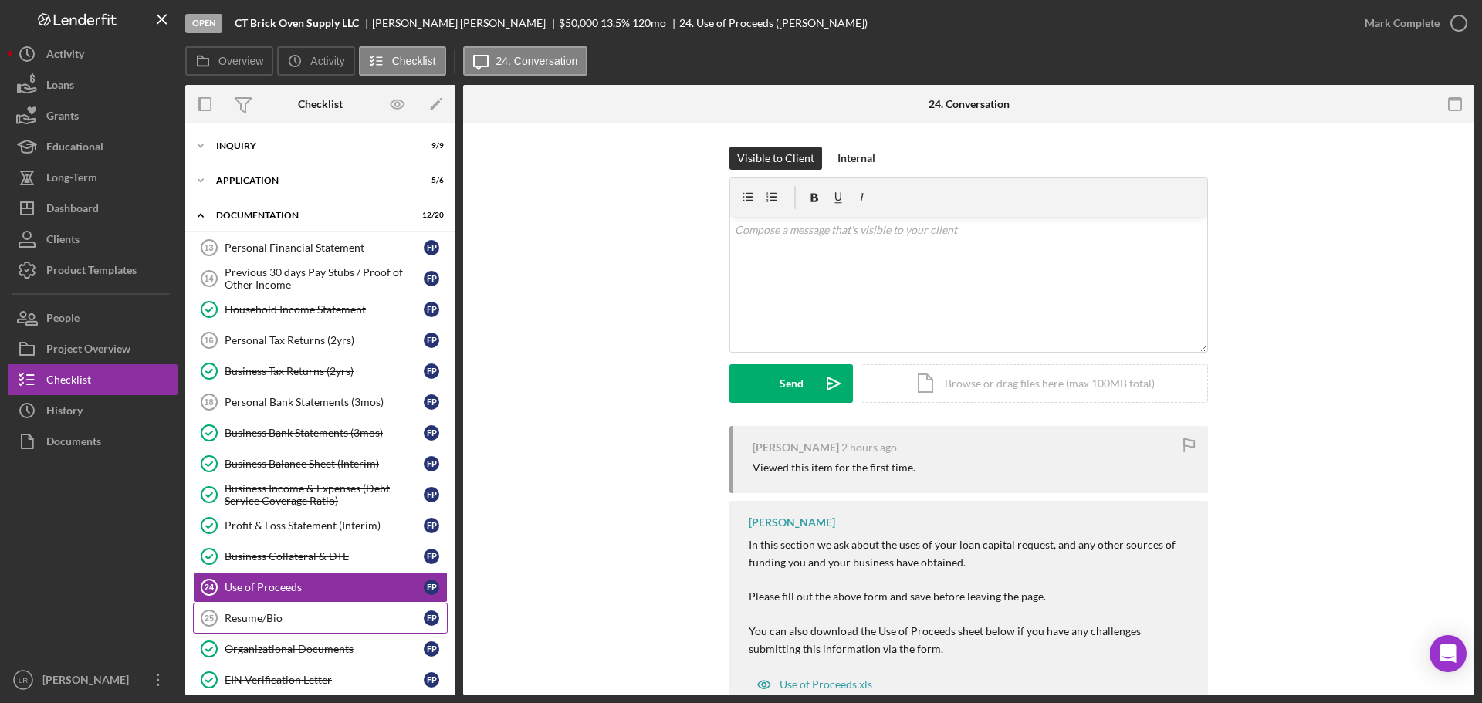
click at [292, 616] on div "Resume/Bio" at bounding box center [324, 618] width 199 height 12
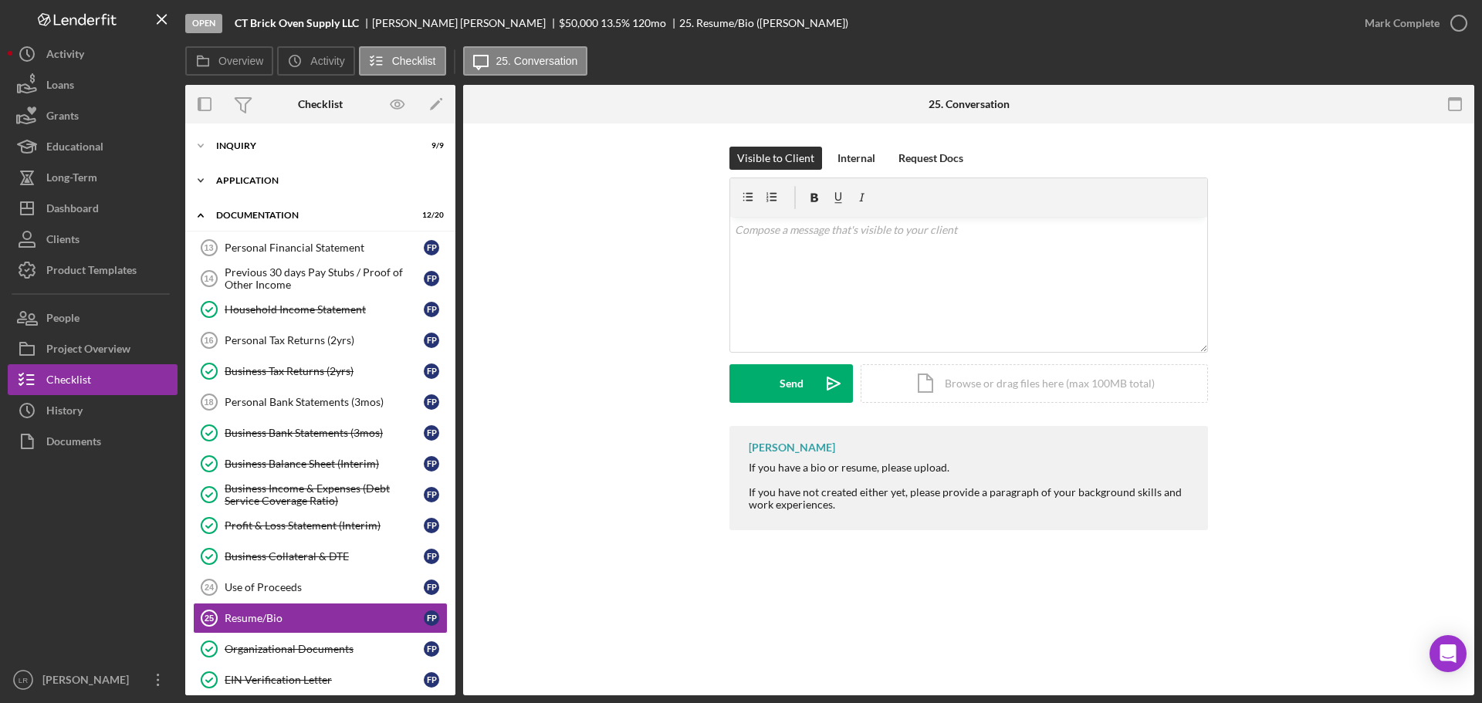
click at [210, 181] on icon "Icon/Expander" at bounding box center [200, 180] width 31 height 31
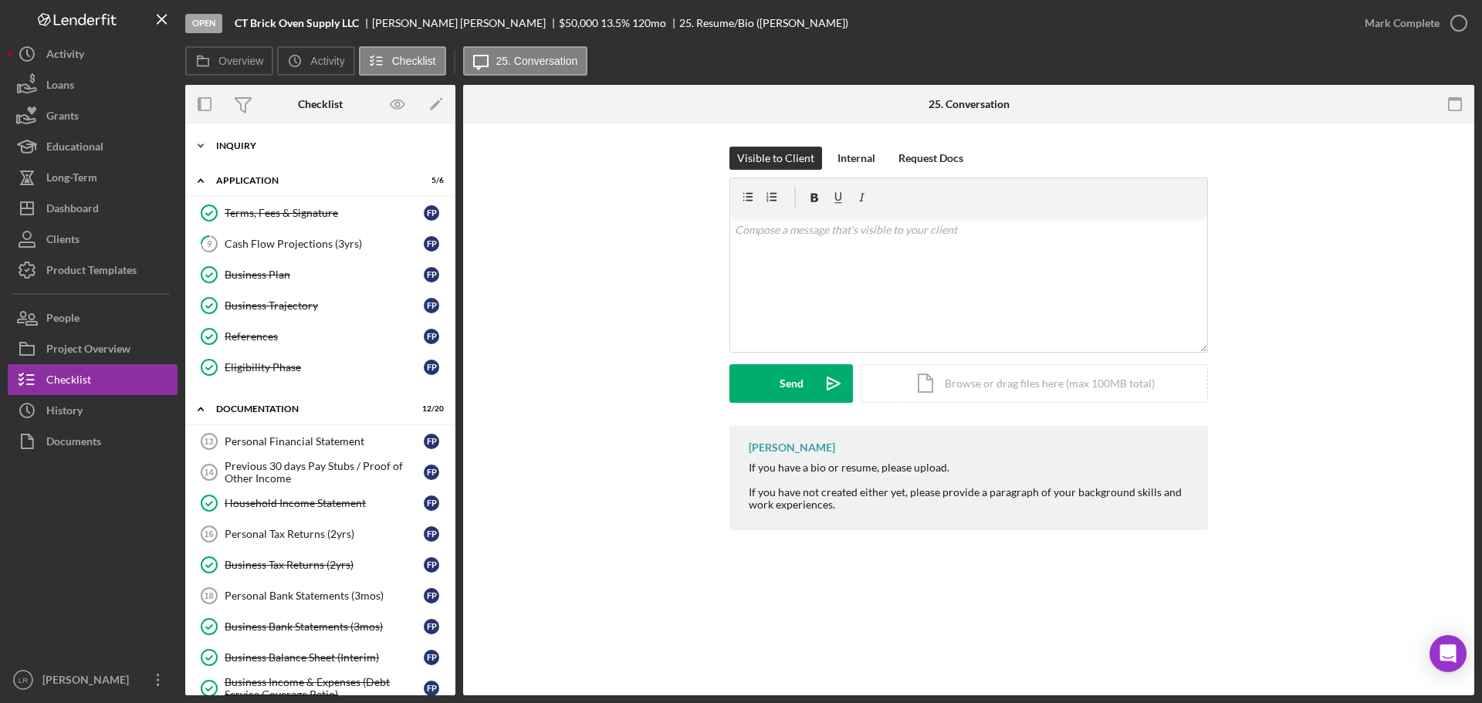
click at [231, 134] on div "Icon/Expander Inquiry 9 / 9" at bounding box center [320, 145] width 270 height 31
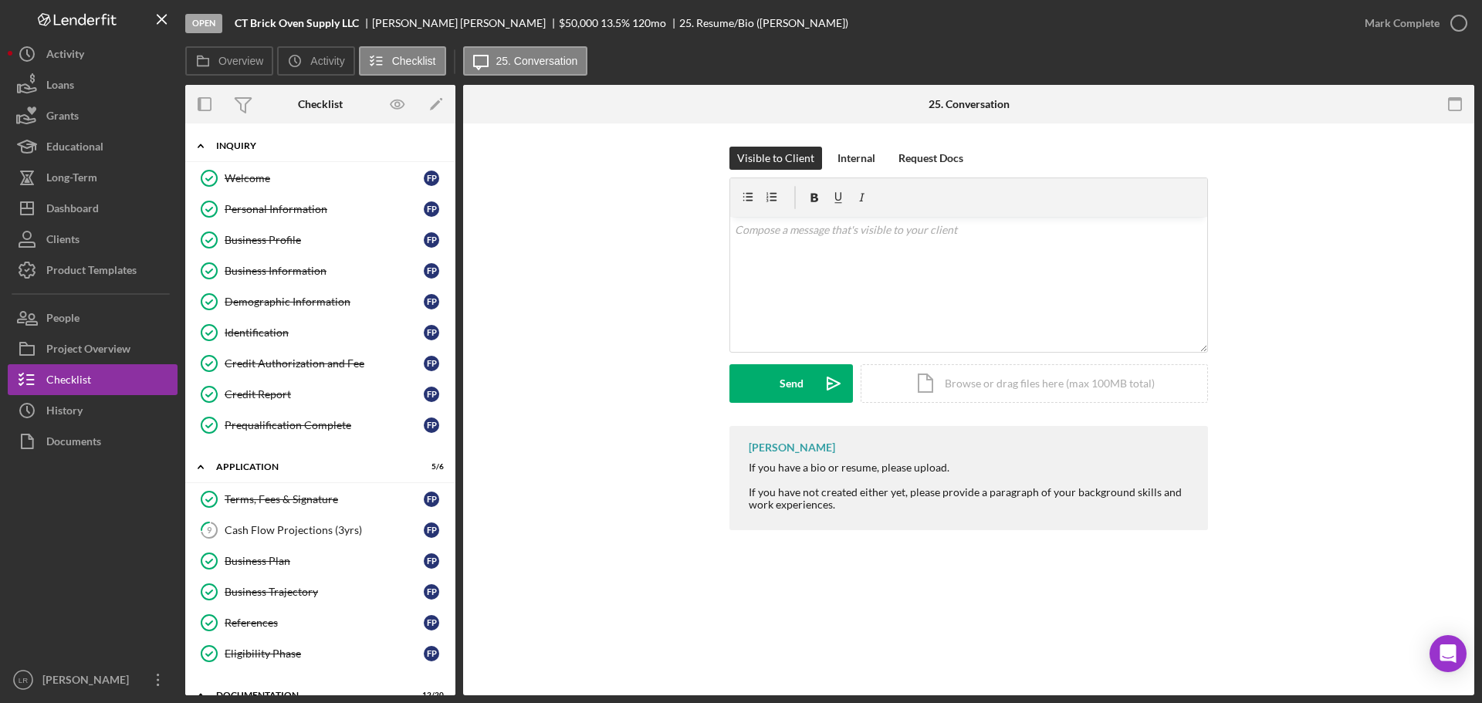
click at [235, 137] on div "Icon/Expander Inquiry 9 / 9" at bounding box center [320, 146] width 270 height 32
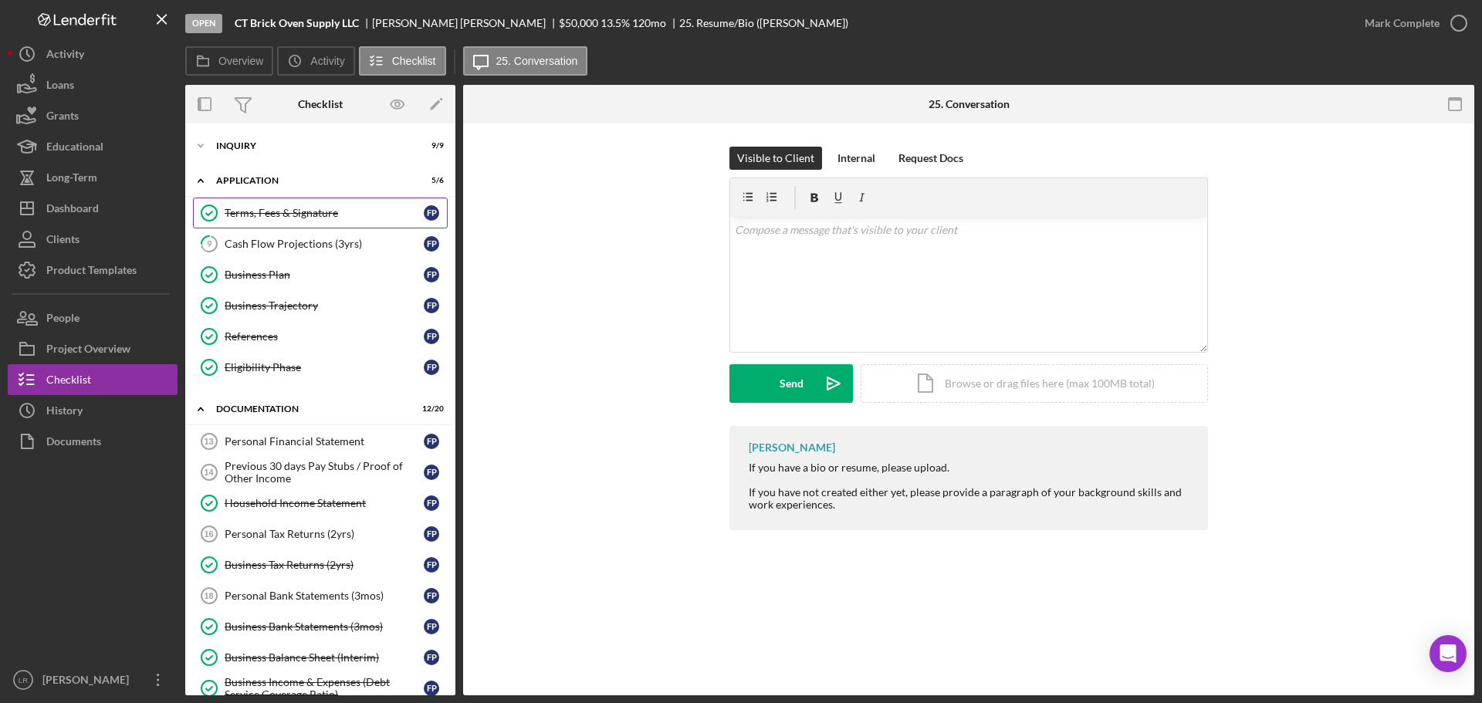
click at [295, 214] on div "Terms, Fees & Signature" at bounding box center [324, 213] width 199 height 12
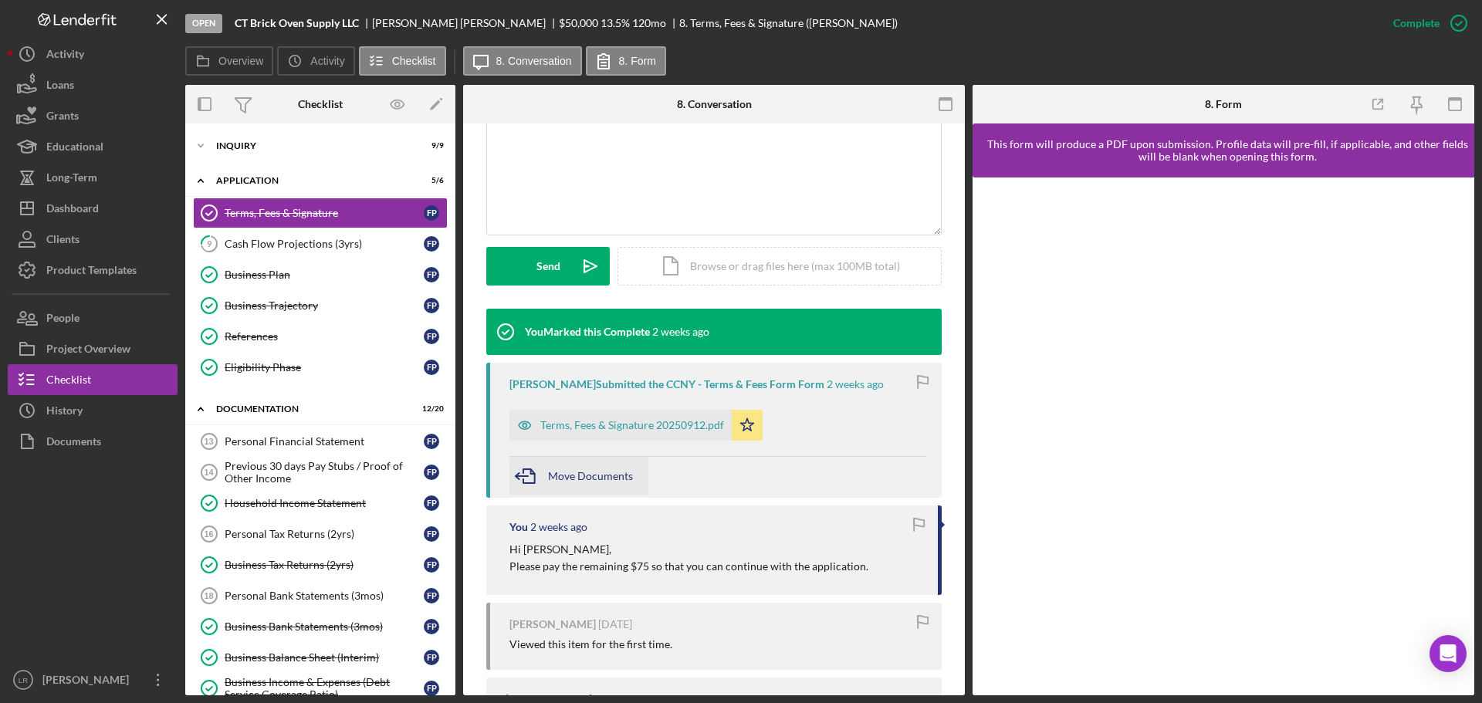
scroll to position [309, 0]
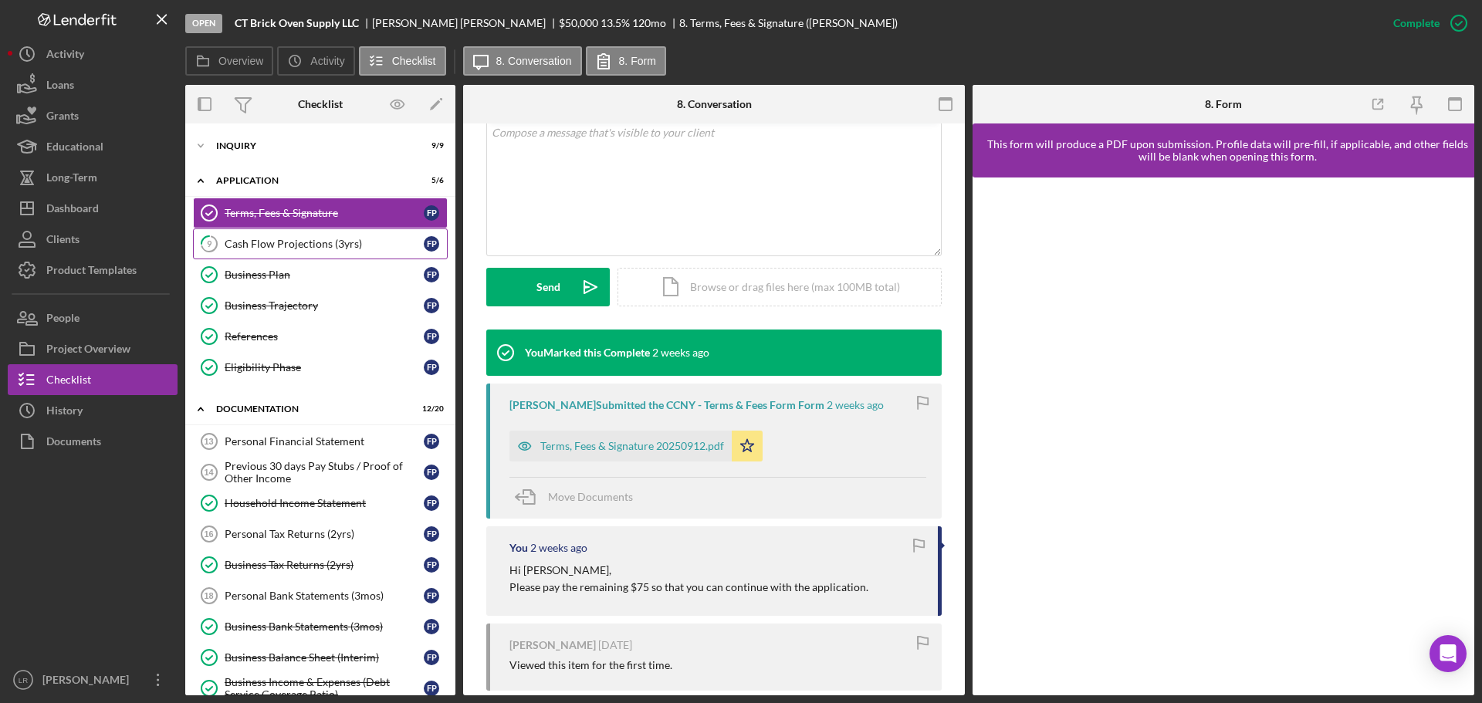
click at [262, 242] on div "Cash Flow Projections (3yrs)" at bounding box center [324, 244] width 199 height 12
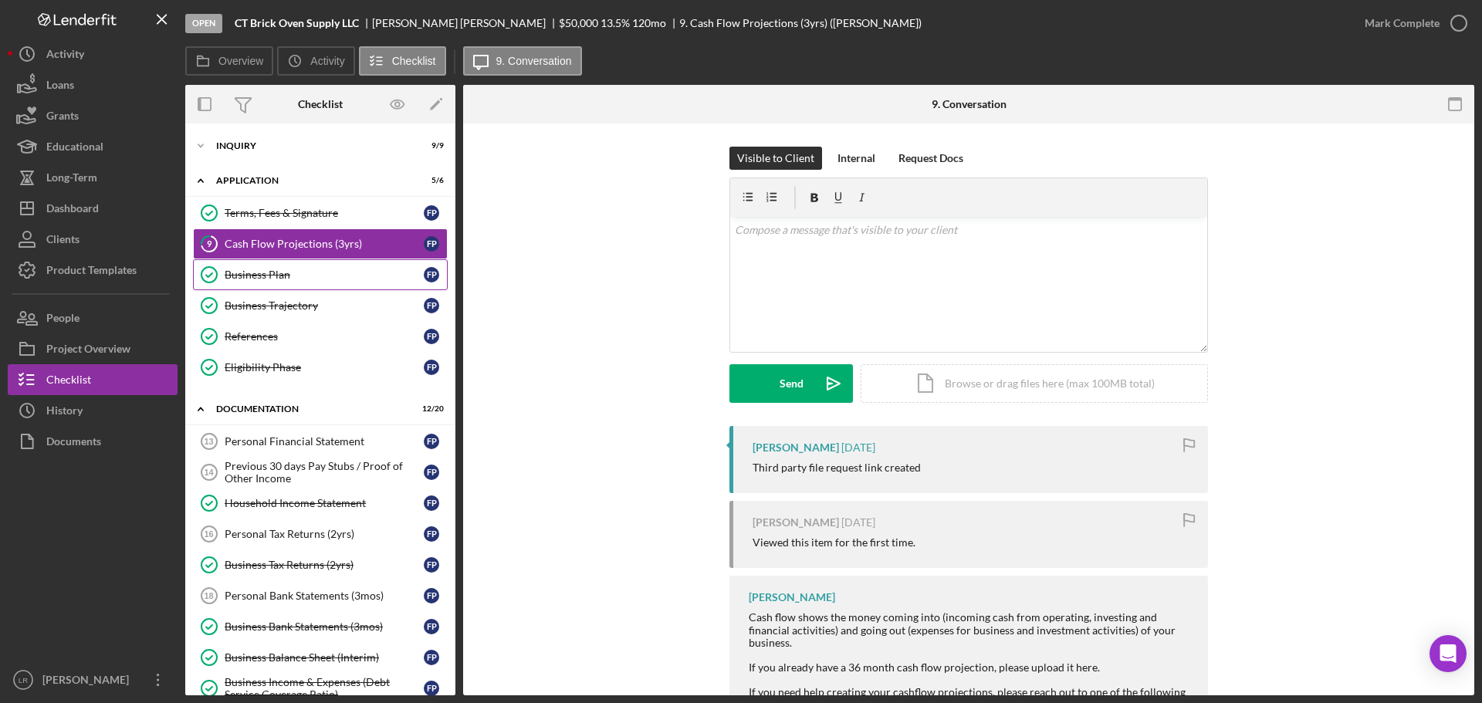
click at [248, 279] on div "Business Plan" at bounding box center [324, 275] width 199 height 12
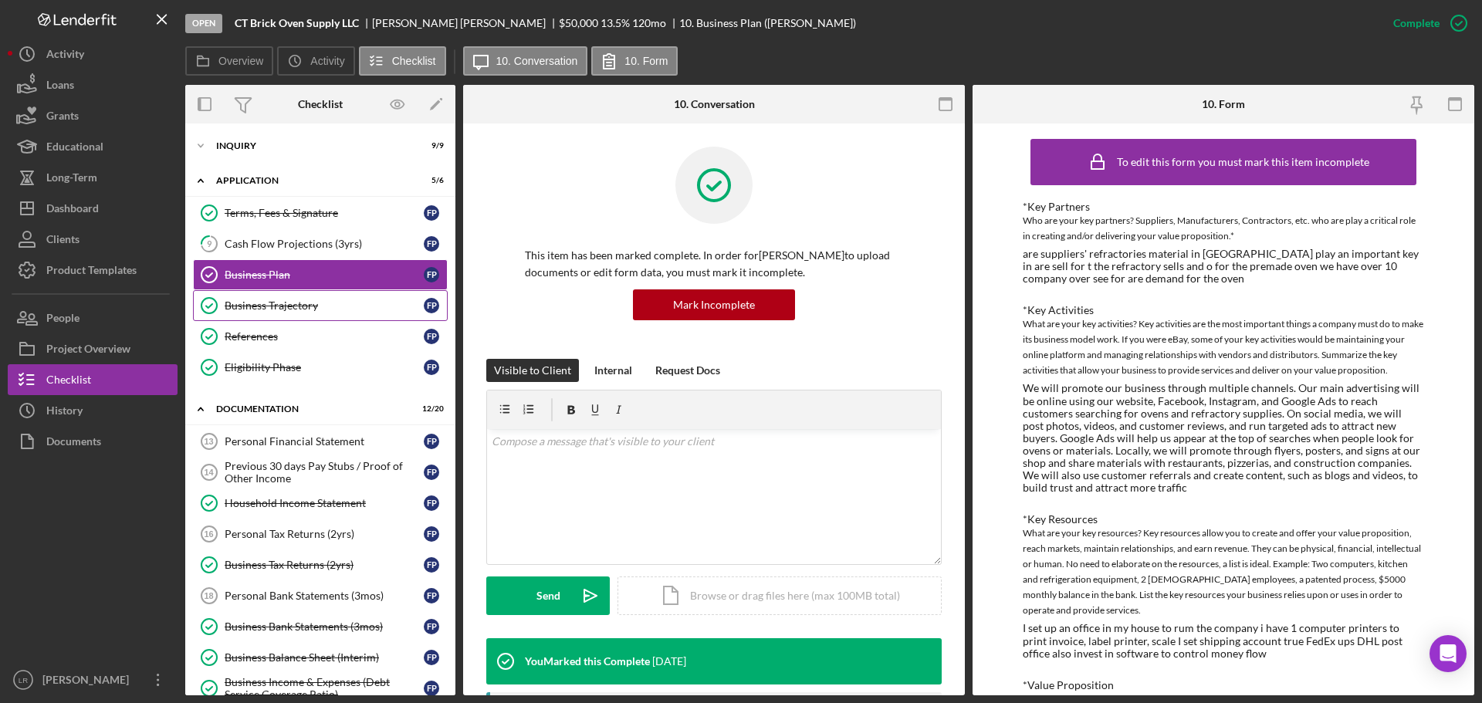
click at [272, 303] on div "Business Trajectory" at bounding box center [324, 305] width 199 height 12
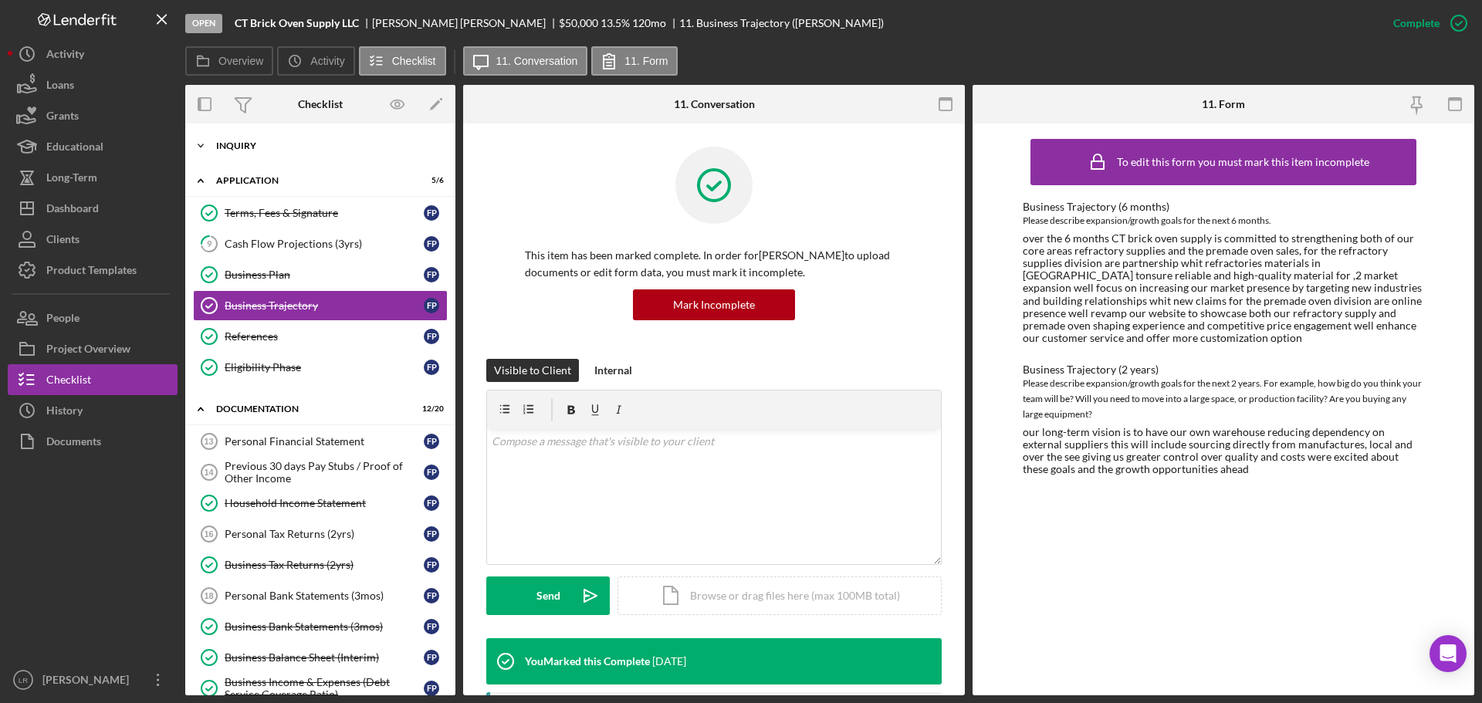
click at [240, 145] on div "Inquiry" at bounding box center [326, 145] width 220 height 9
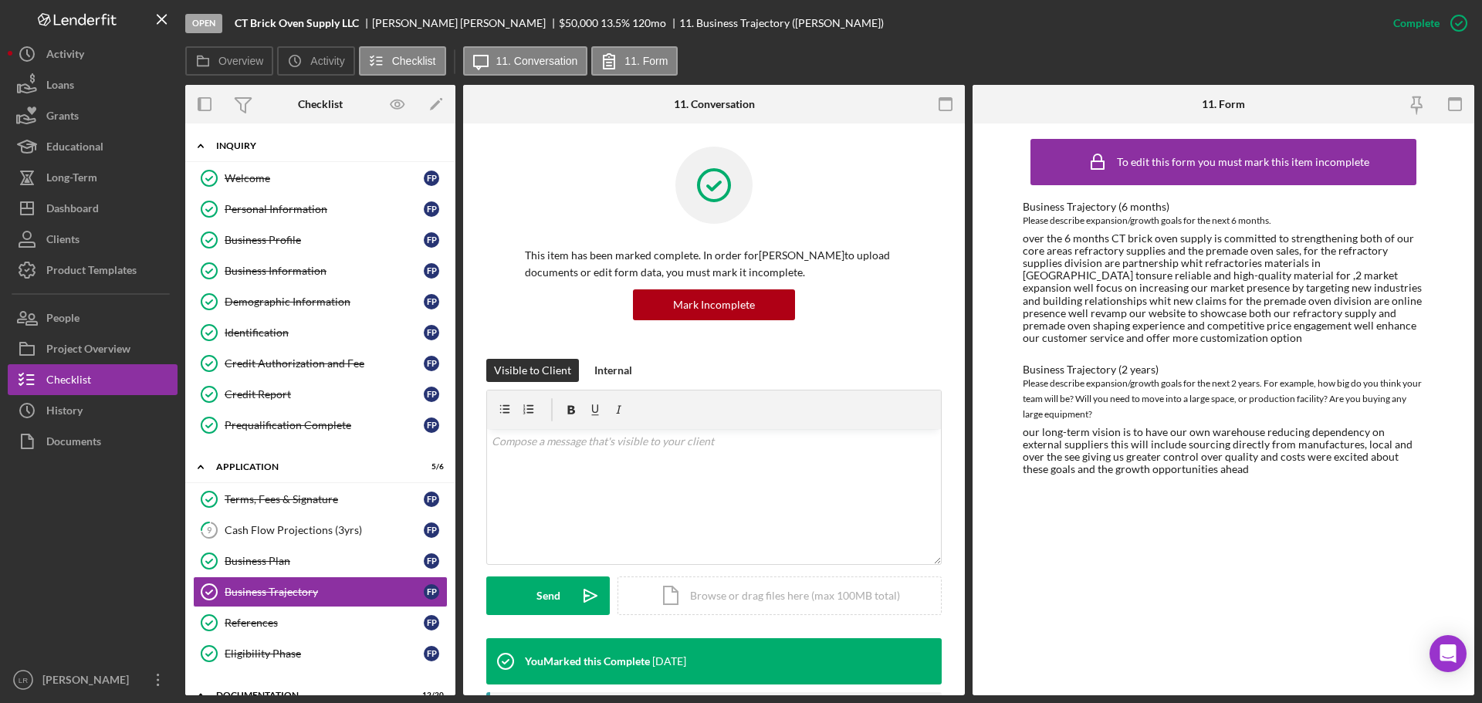
click at [251, 150] on div "Icon/Expander Inquiry 9 / 9" at bounding box center [320, 146] width 270 height 32
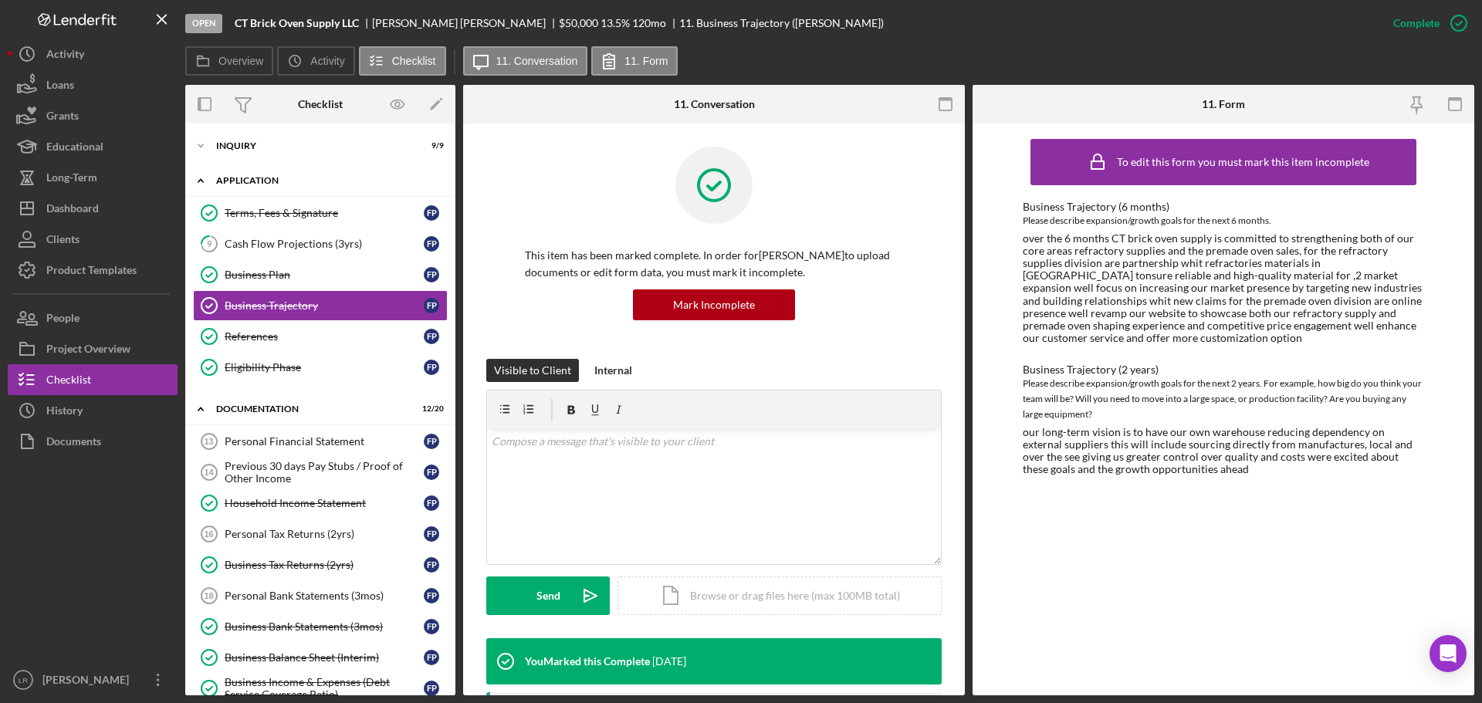
click at [257, 178] on div "Application" at bounding box center [326, 180] width 220 height 9
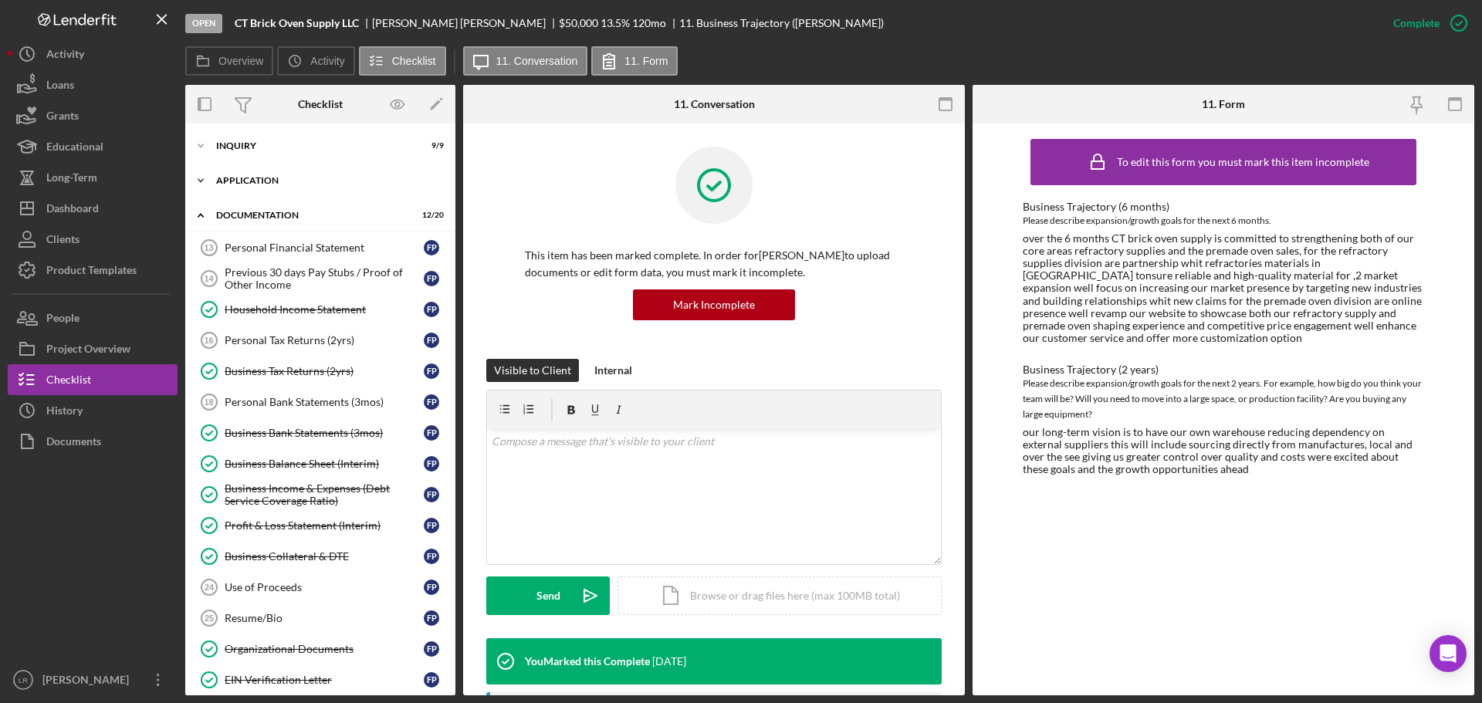
click at [263, 179] on div "Application" at bounding box center [326, 180] width 220 height 9
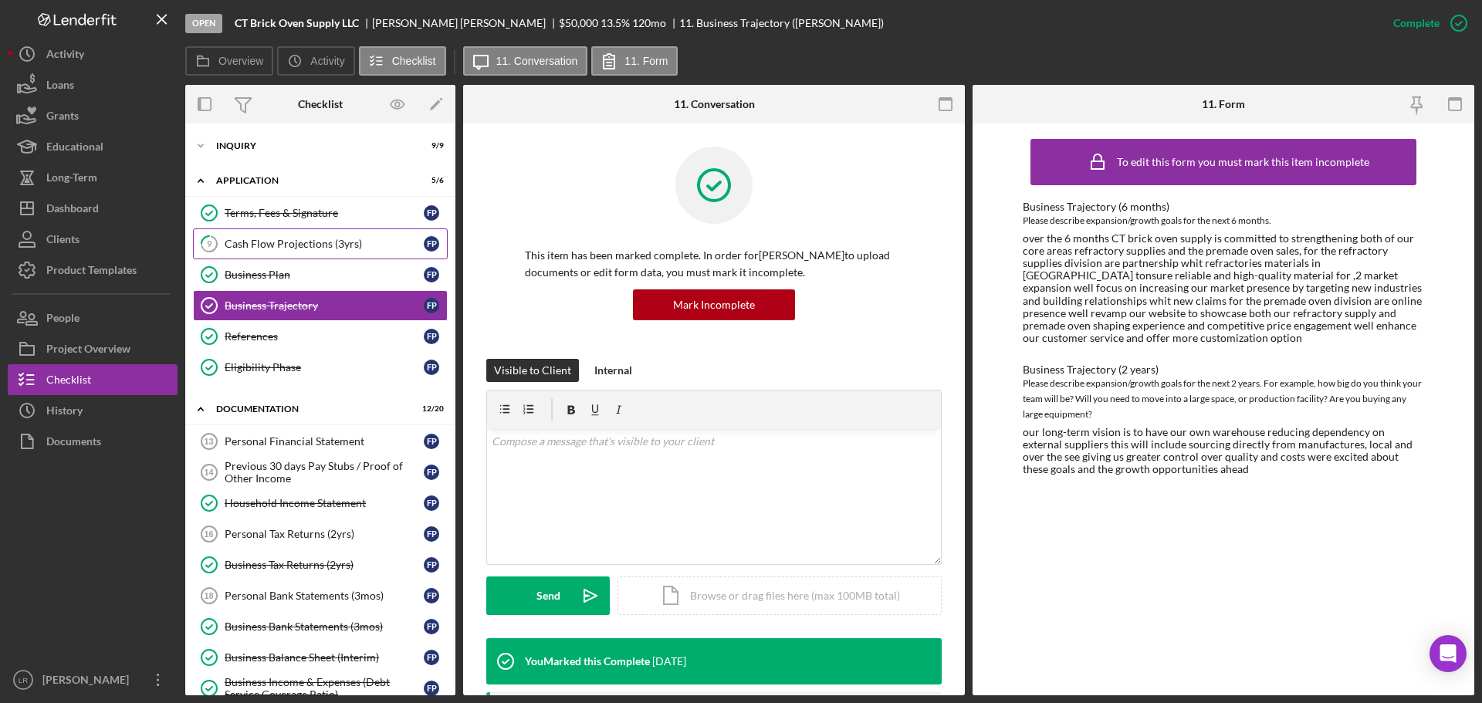
click at [313, 246] on div "Cash Flow Projections (3yrs)" at bounding box center [324, 244] width 199 height 12
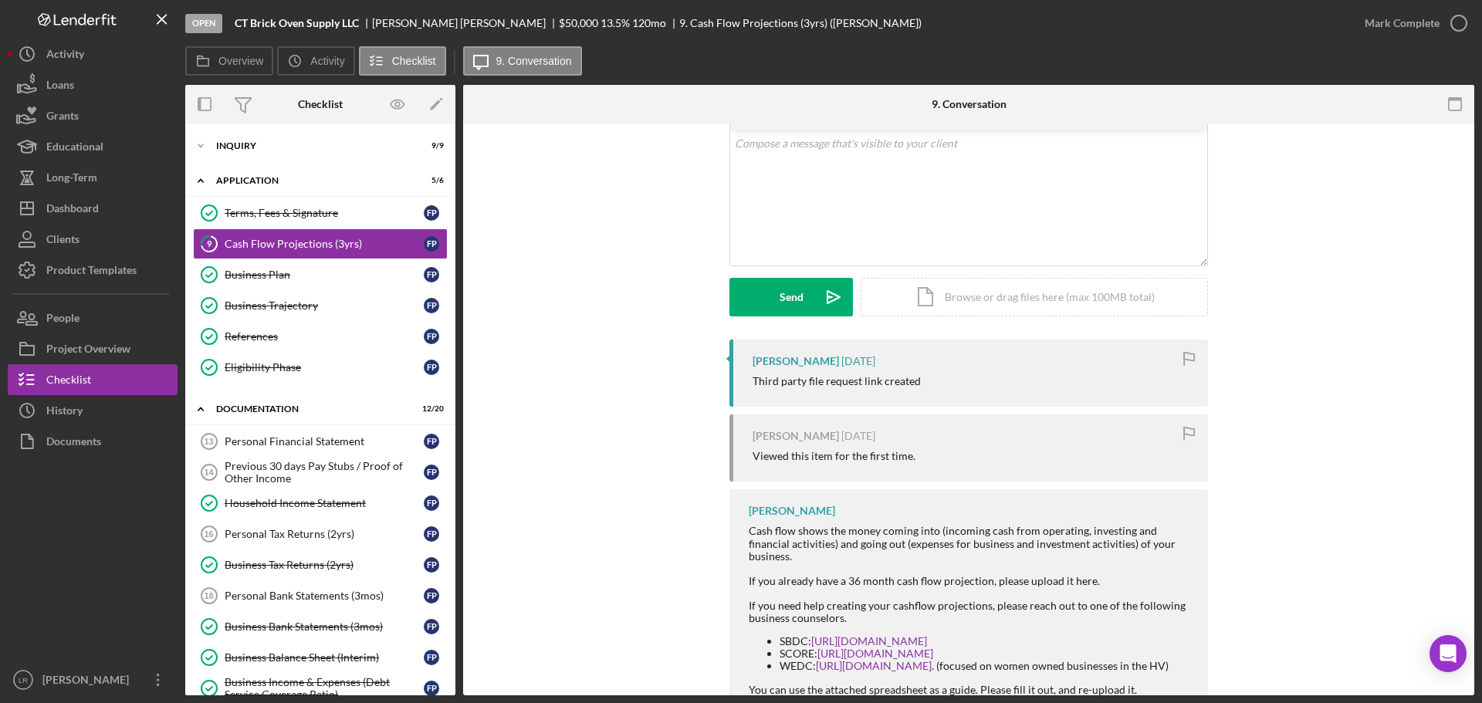
scroll to position [201, 0]
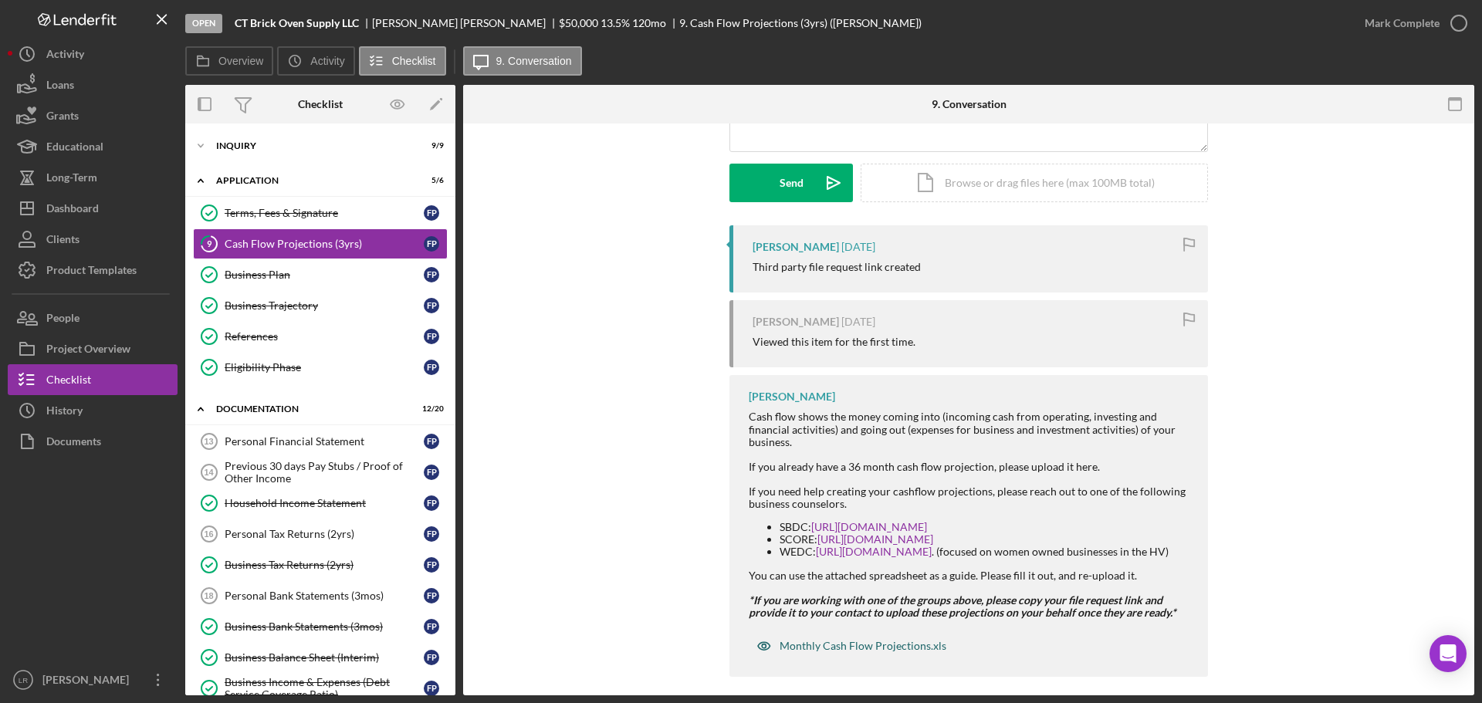
click at [803, 640] on div "Monthly Cash Flow Projections.xls" at bounding box center [862, 646] width 167 height 12
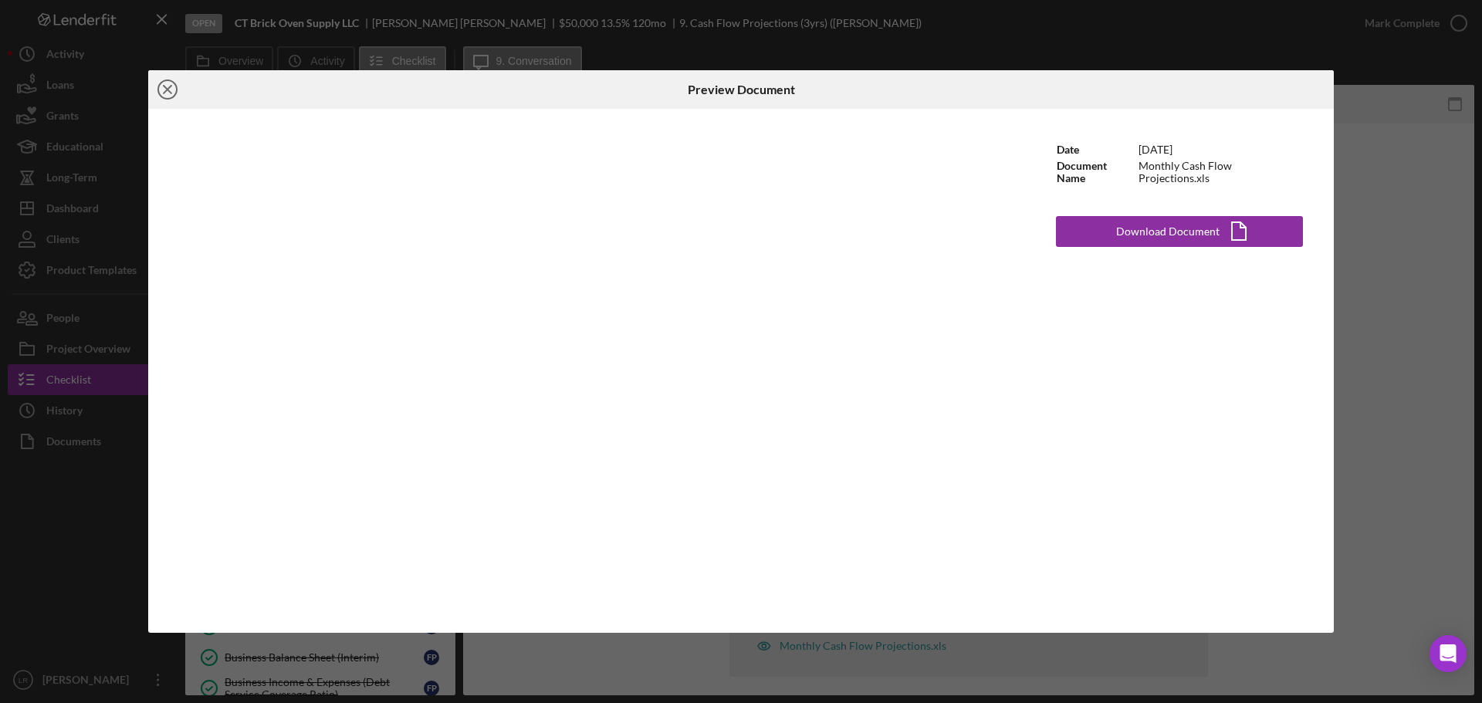
click at [173, 90] on icon "Icon/Close" at bounding box center [167, 89] width 39 height 39
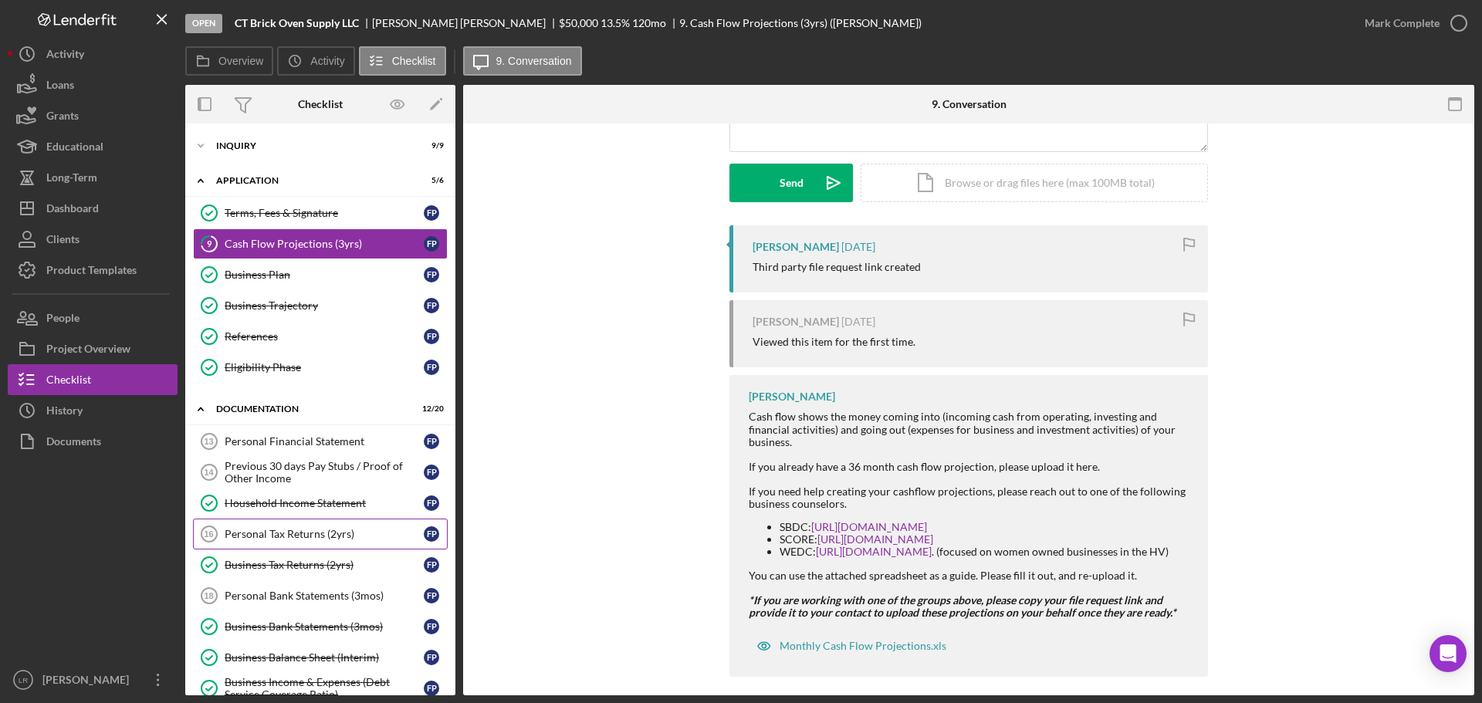
click at [298, 536] on div "Personal Tax Returns (2yrs)" at bounding box center [324, 534] width 199 height 12
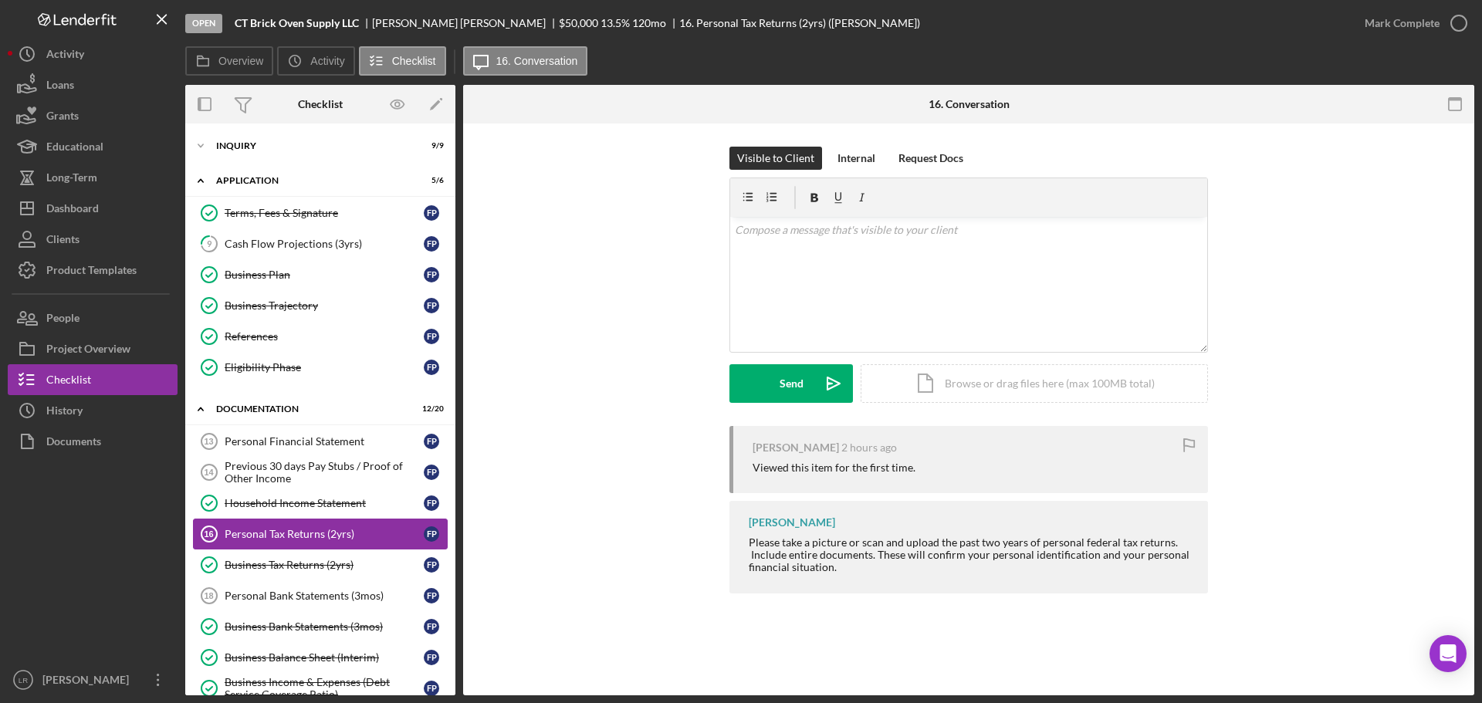
scroll to position [77, 0]
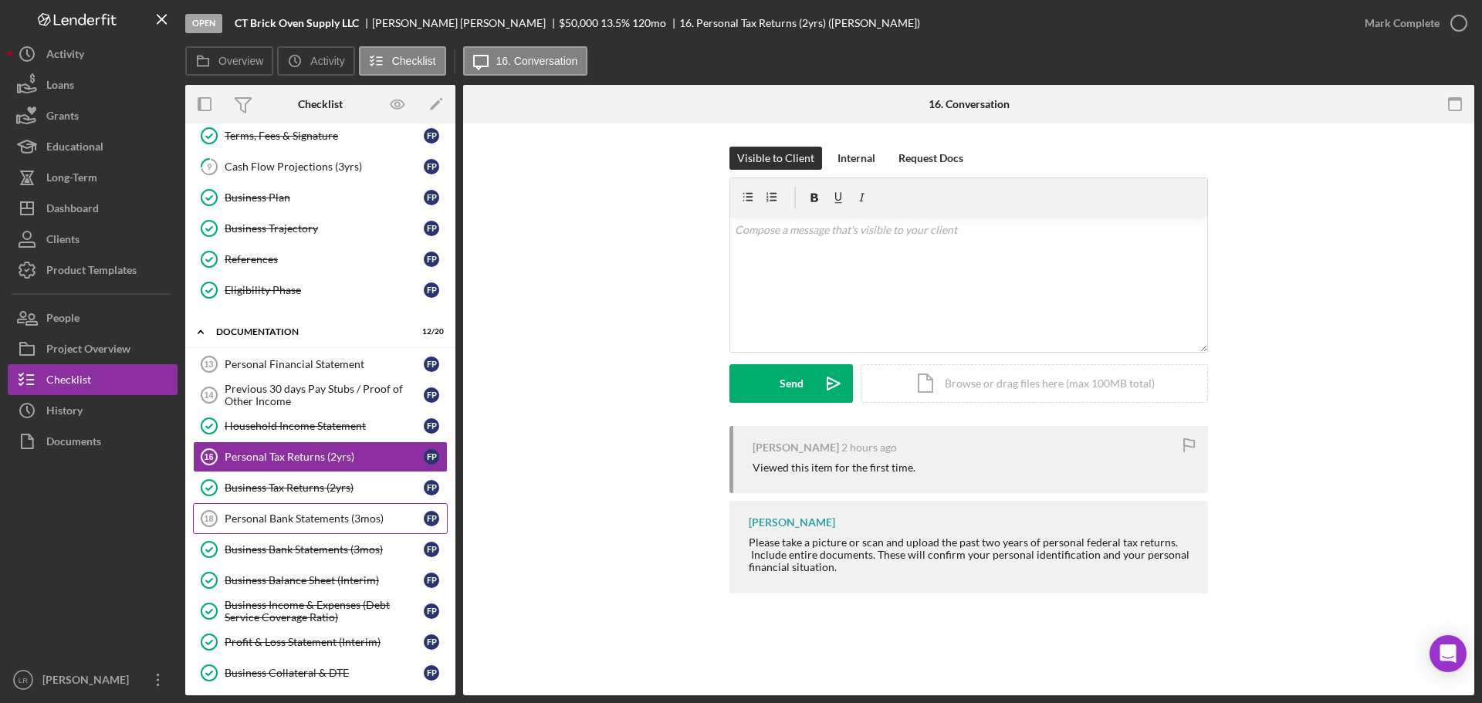
click at [364, 516] on div "Personal Bank Statements (3mos)" at bounding box center [324, 518] width 199 height 12
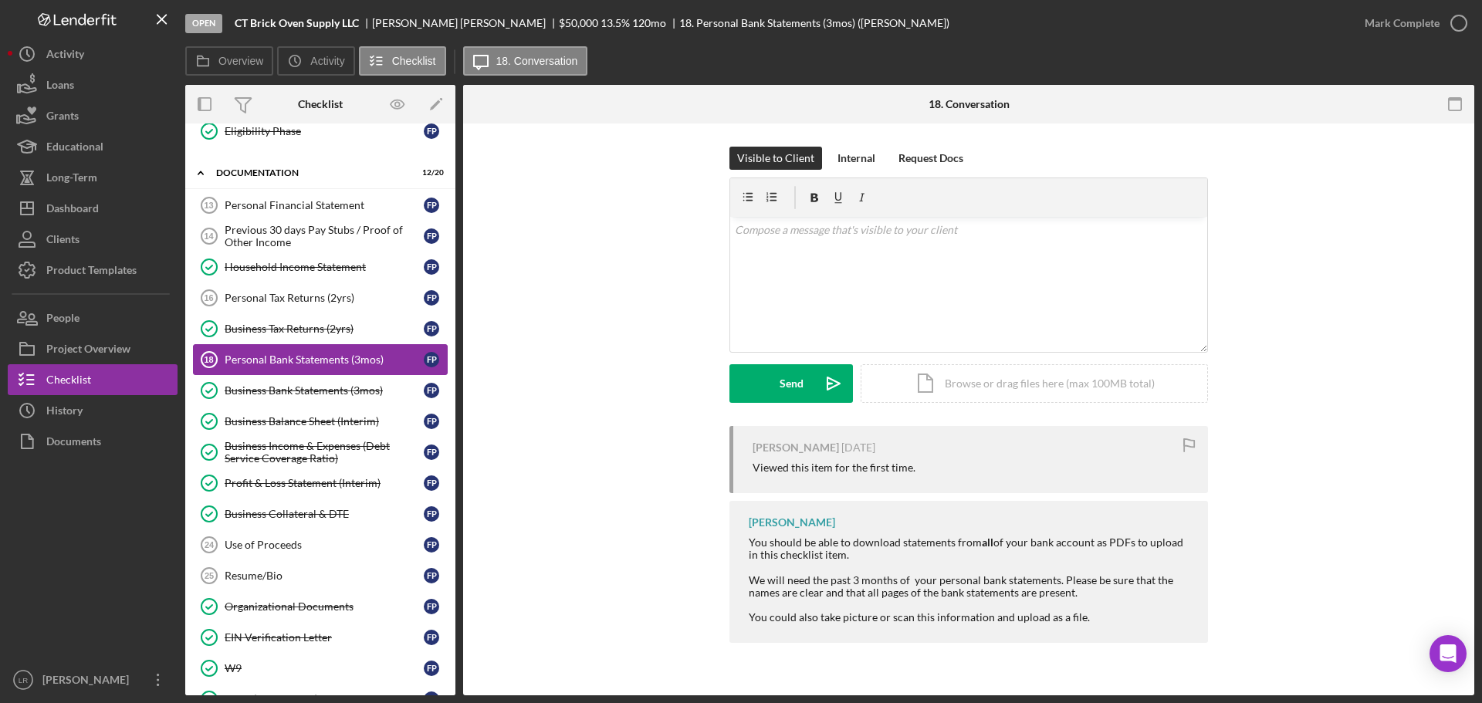
scroll to position [386, 0]
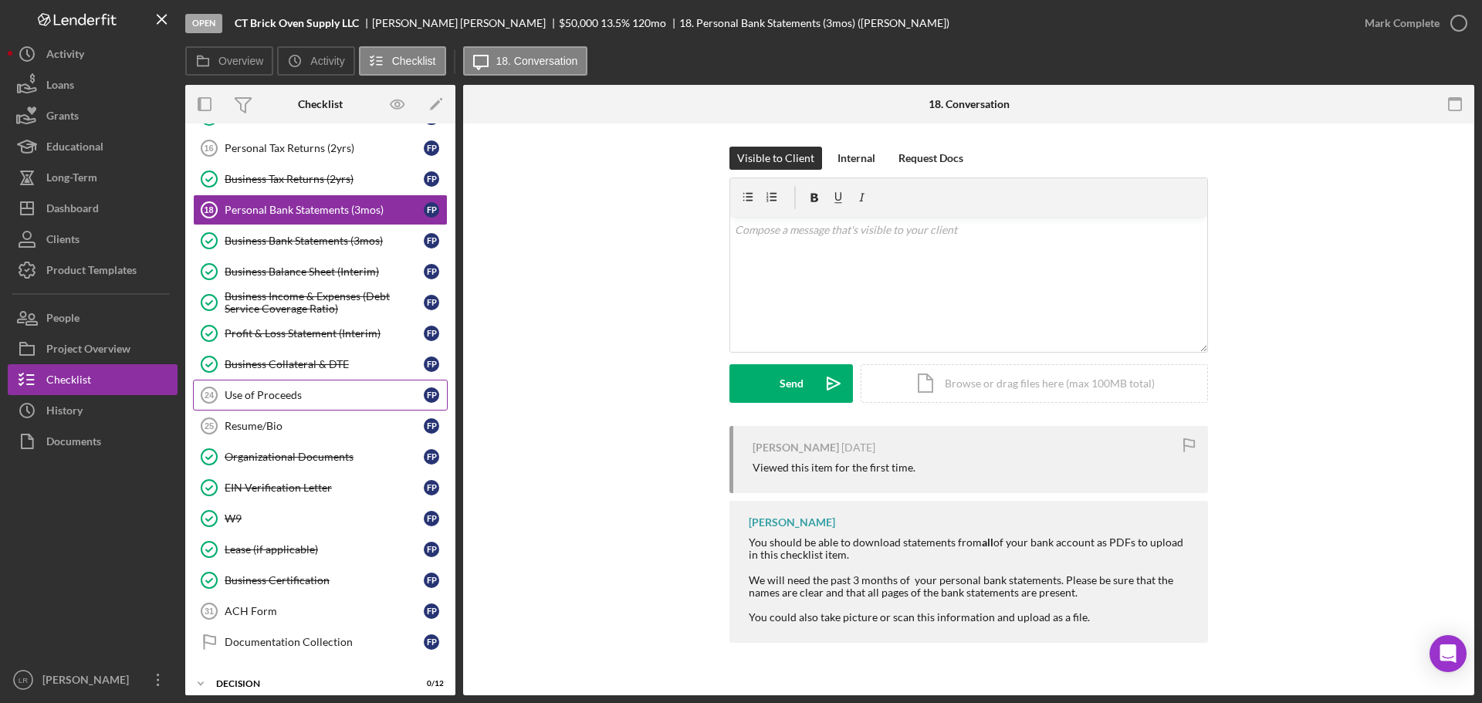
click at [312, 393] on div "Use of Proceeds" at bounding box center [324, 395] width 199 height 12
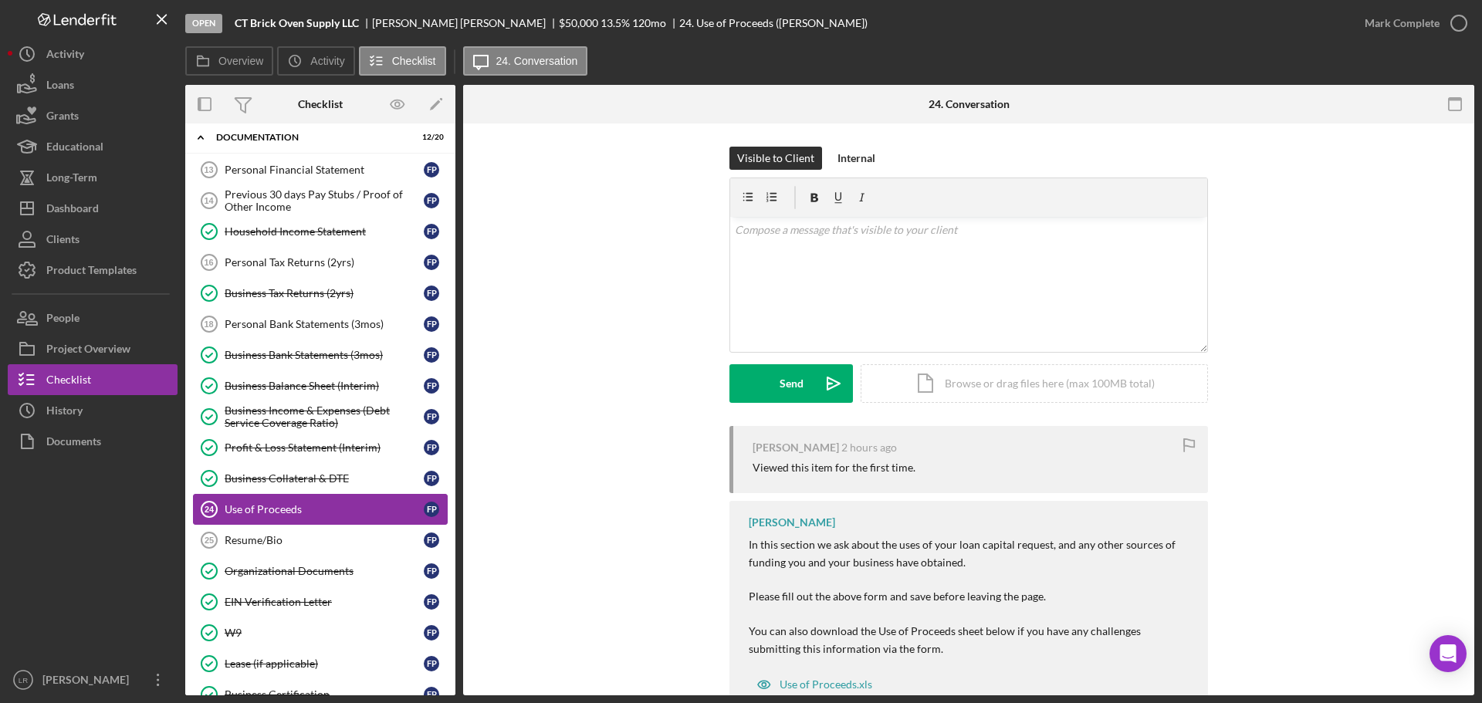
scroll to position [232, 0]
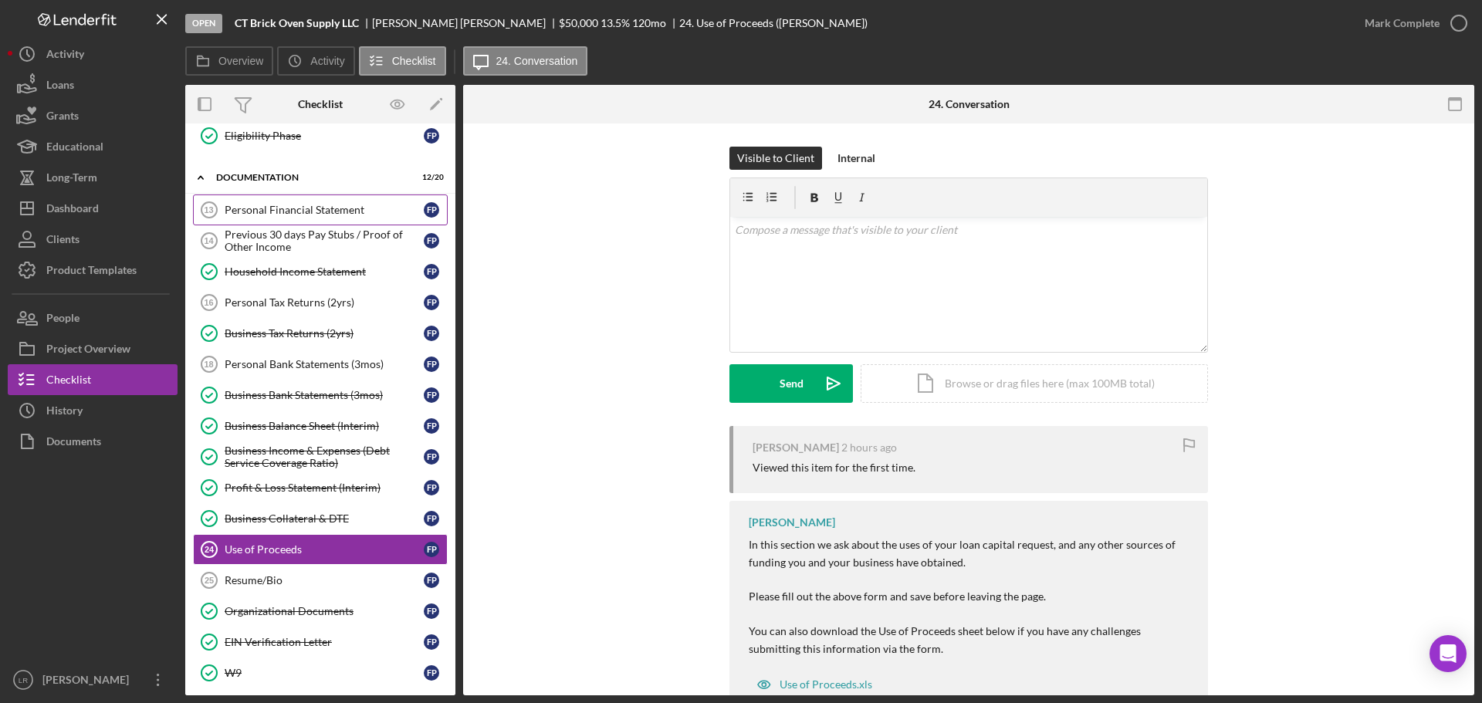
click at [305, 212] on div "Personal Financial Statement" at bounding box center [324, 210] width 199 height 12
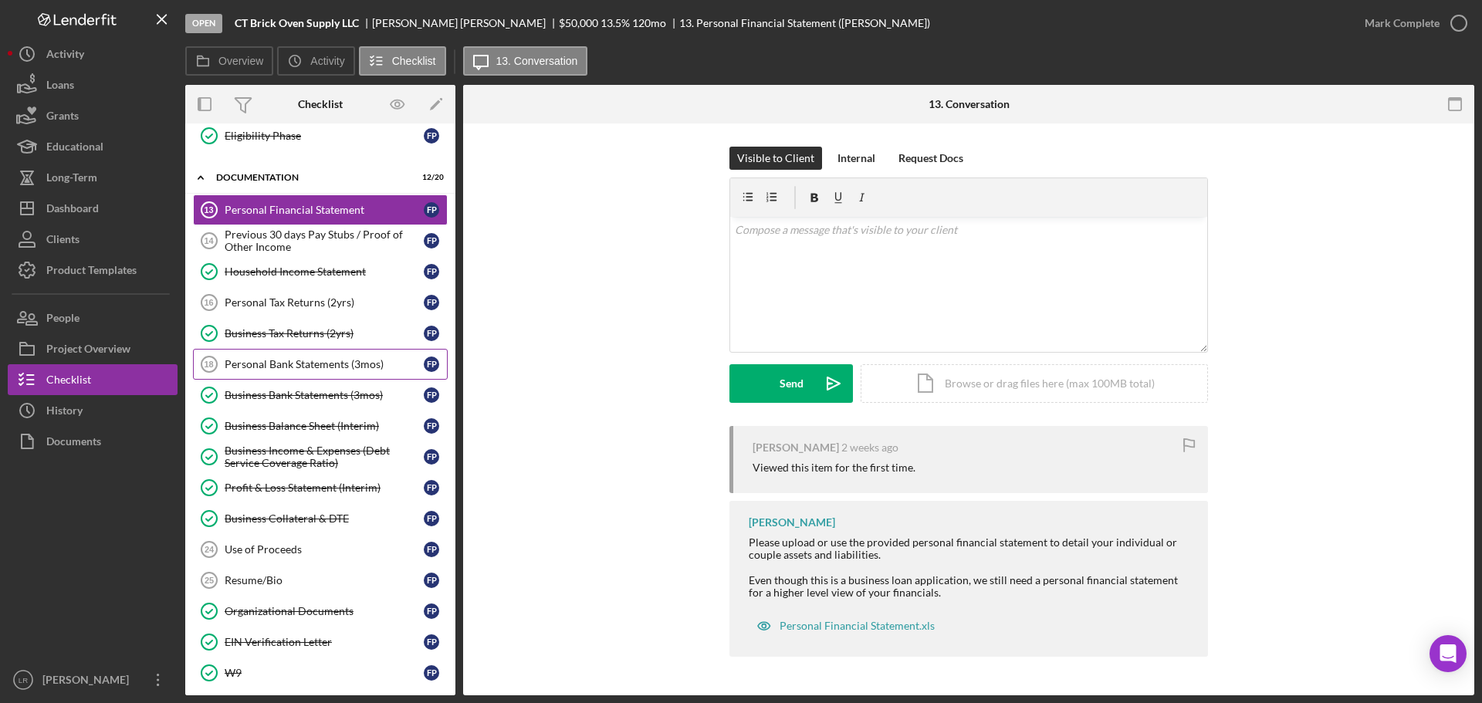
click at [293, 364] on div "Personal Bank Statements (3mos)" at bounding box center [324, 364] width 199 height 12
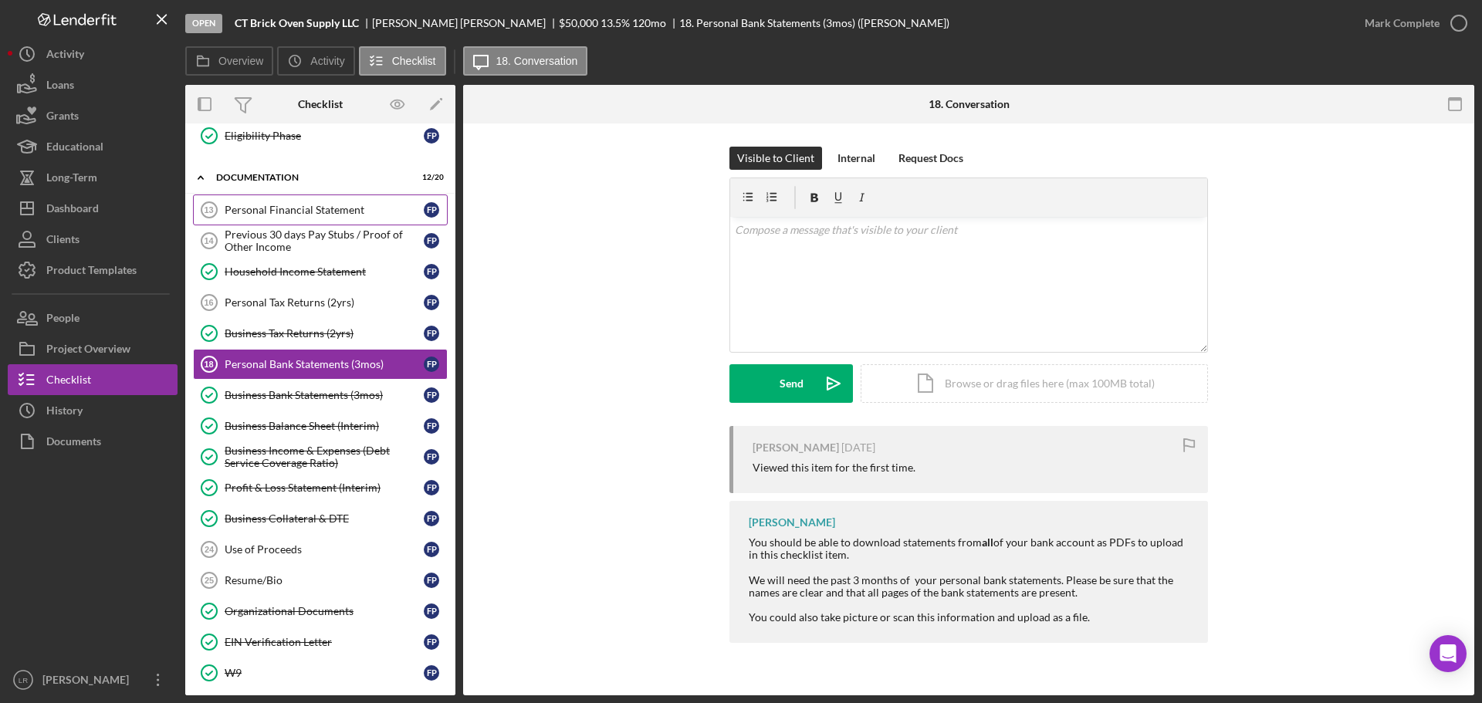
click at [306, 211] on div "Personal Financial Statement" at bounding box center [324, 210] width 199 height 12
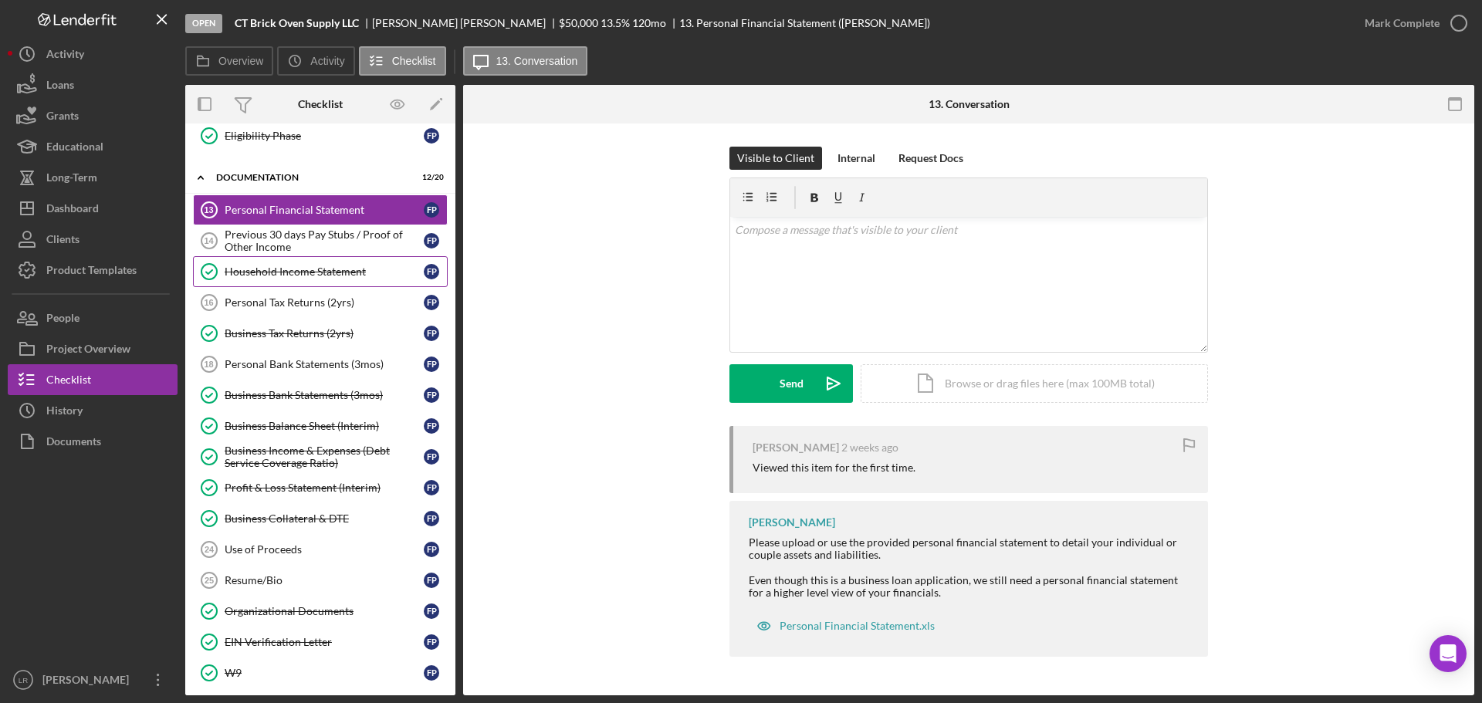
click at [303, 280] on link "Household Income Statement Household Income Statement F P" at bounding box center [320, 271] width 255 height 31
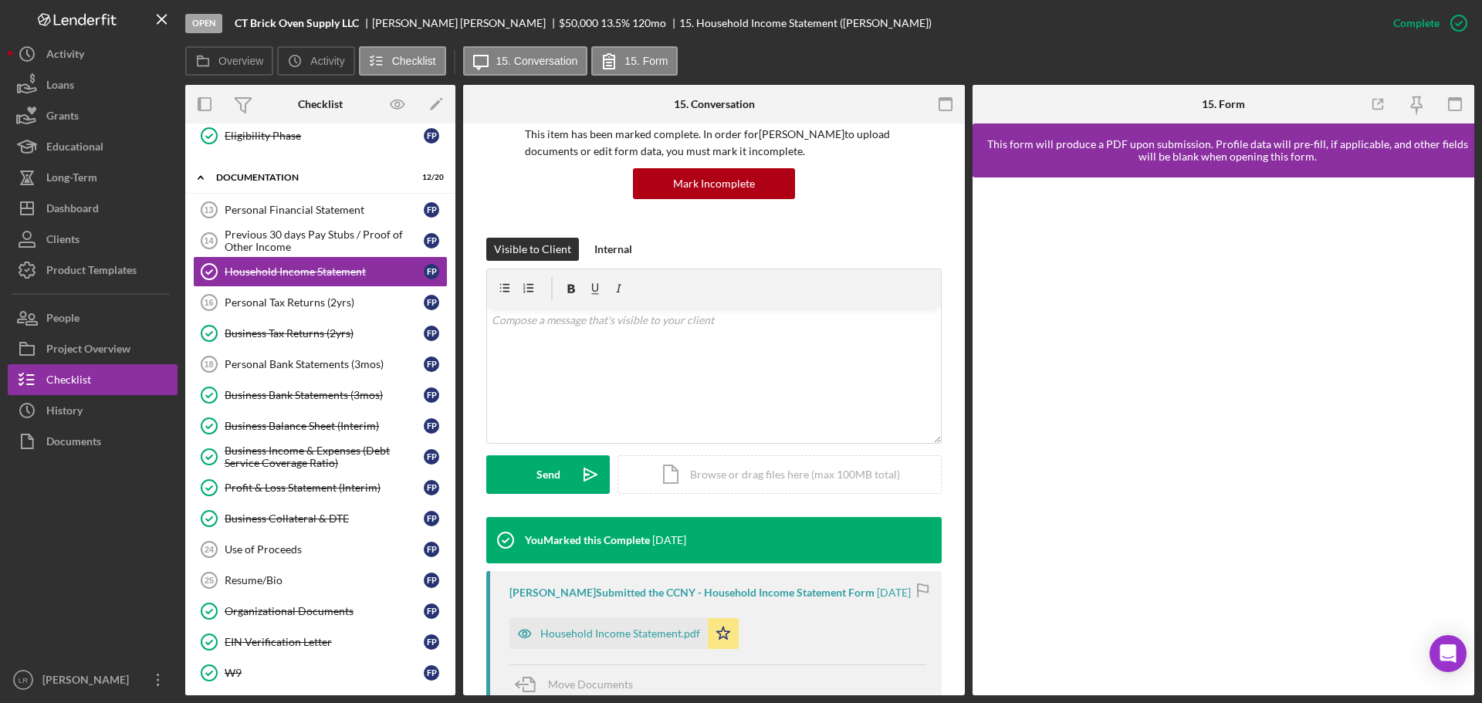
scroll to position [309, 0]
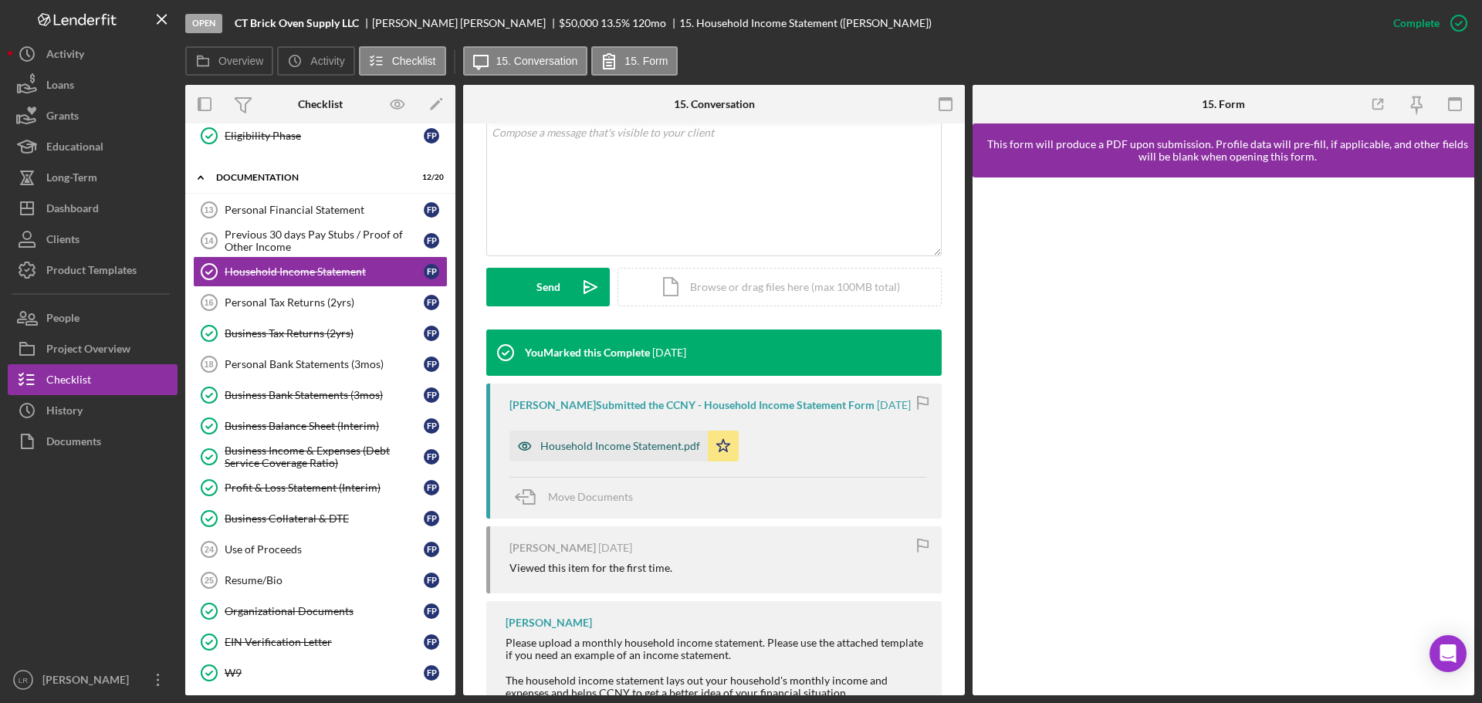
click at [659, 452] on div "Household Income Statement.pdf" at bounding box center [620, 446] width 160 height 12
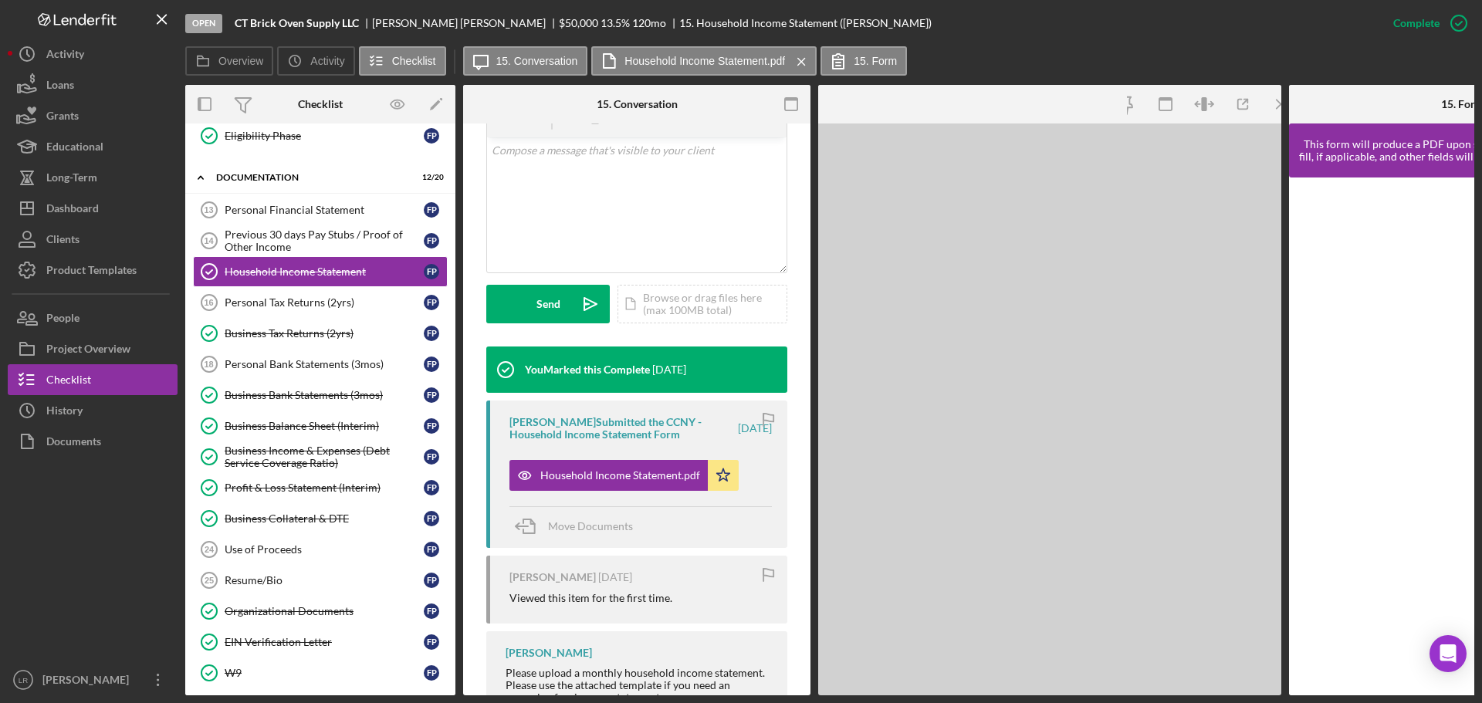
scroll to position [343, 0]
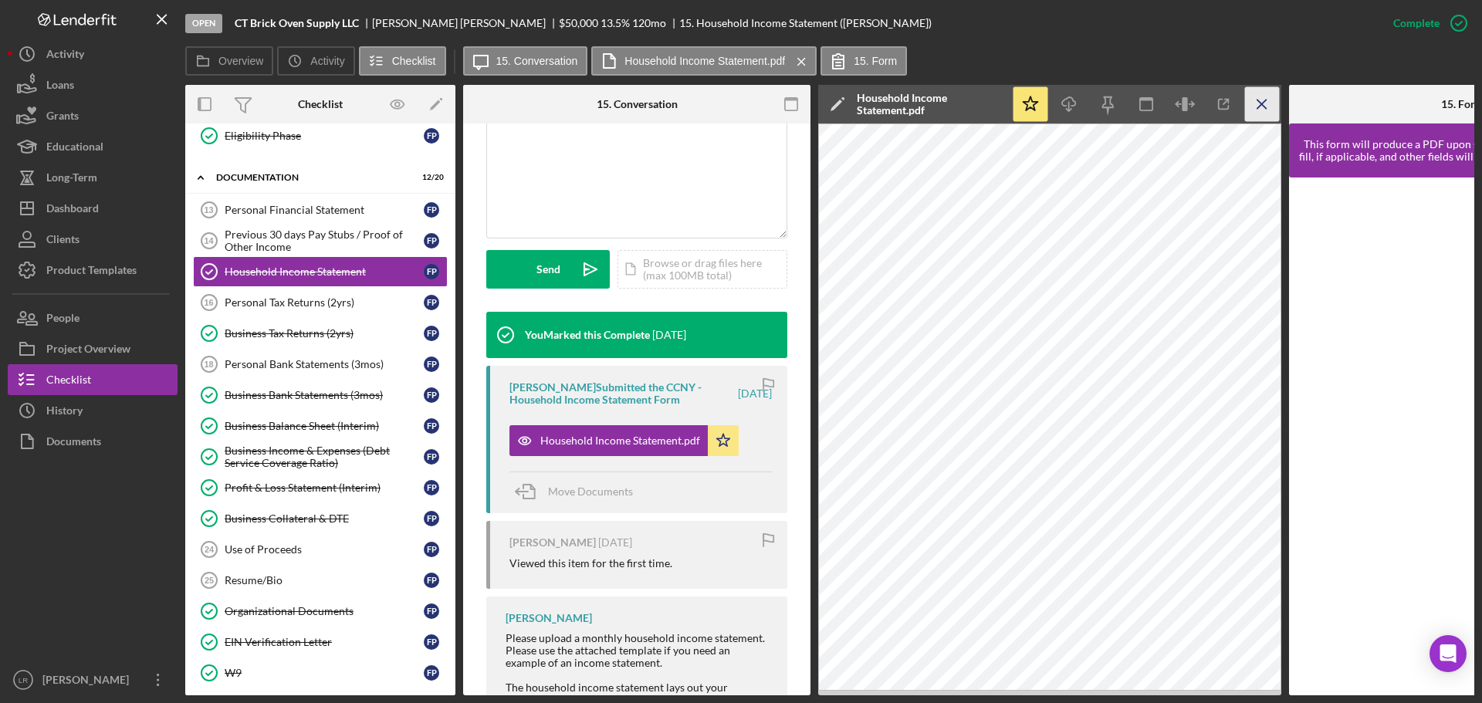
click at [1260, 109] on icon "Icon/Menu Close" at bounding box center [1262, 104] width 35 height 35
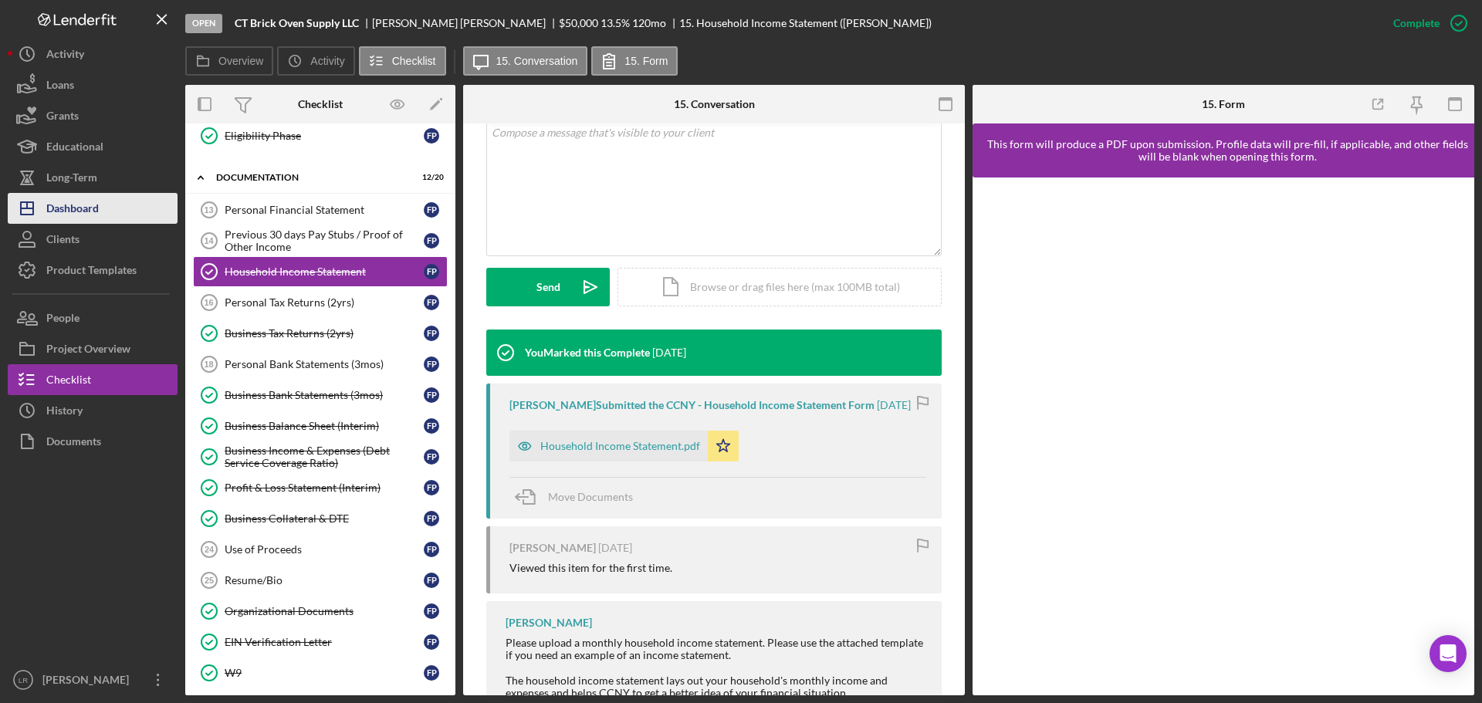
click at [76, 202] on div "Dashboard" at bounding box center [72, 210] width 52 height 35
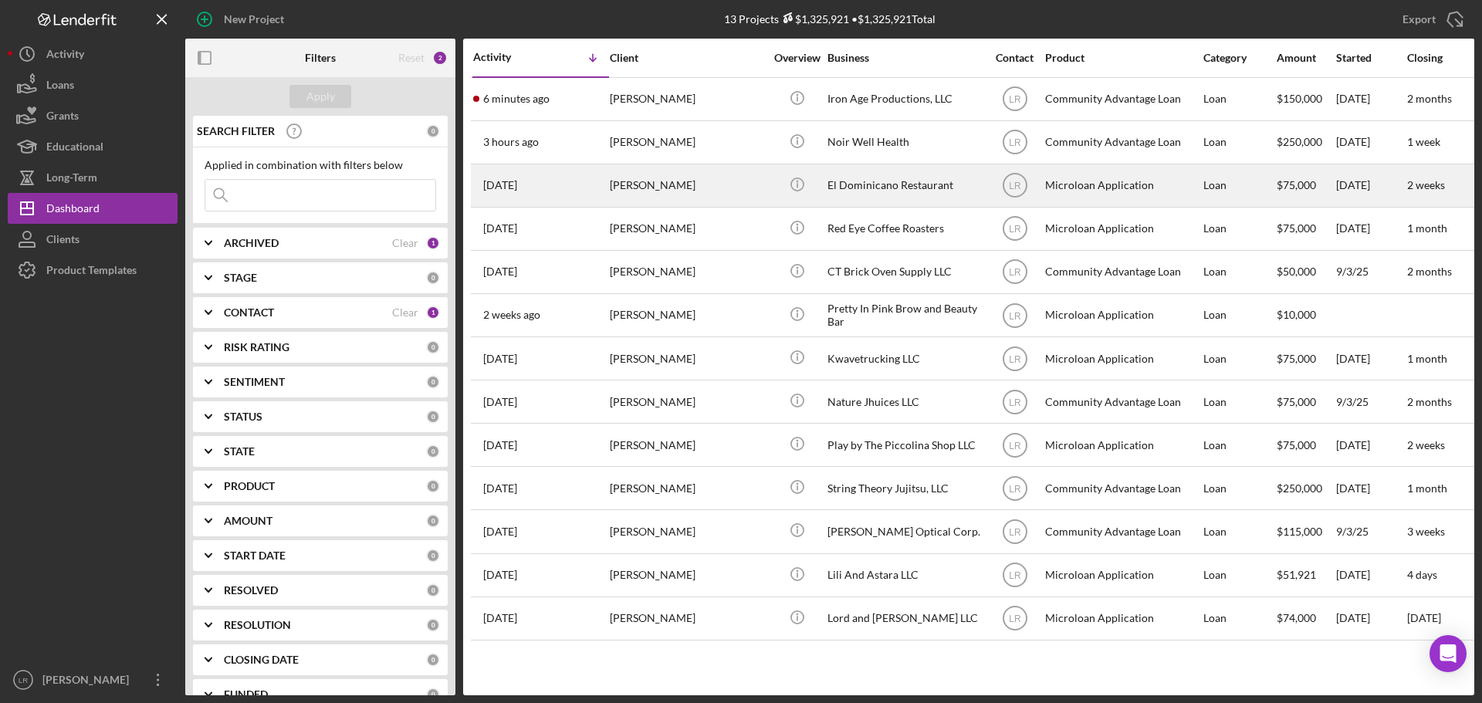
click at [684, 181] on div "[PERSON_NAME]" at bounding box center [687, 185] width 154 height 41
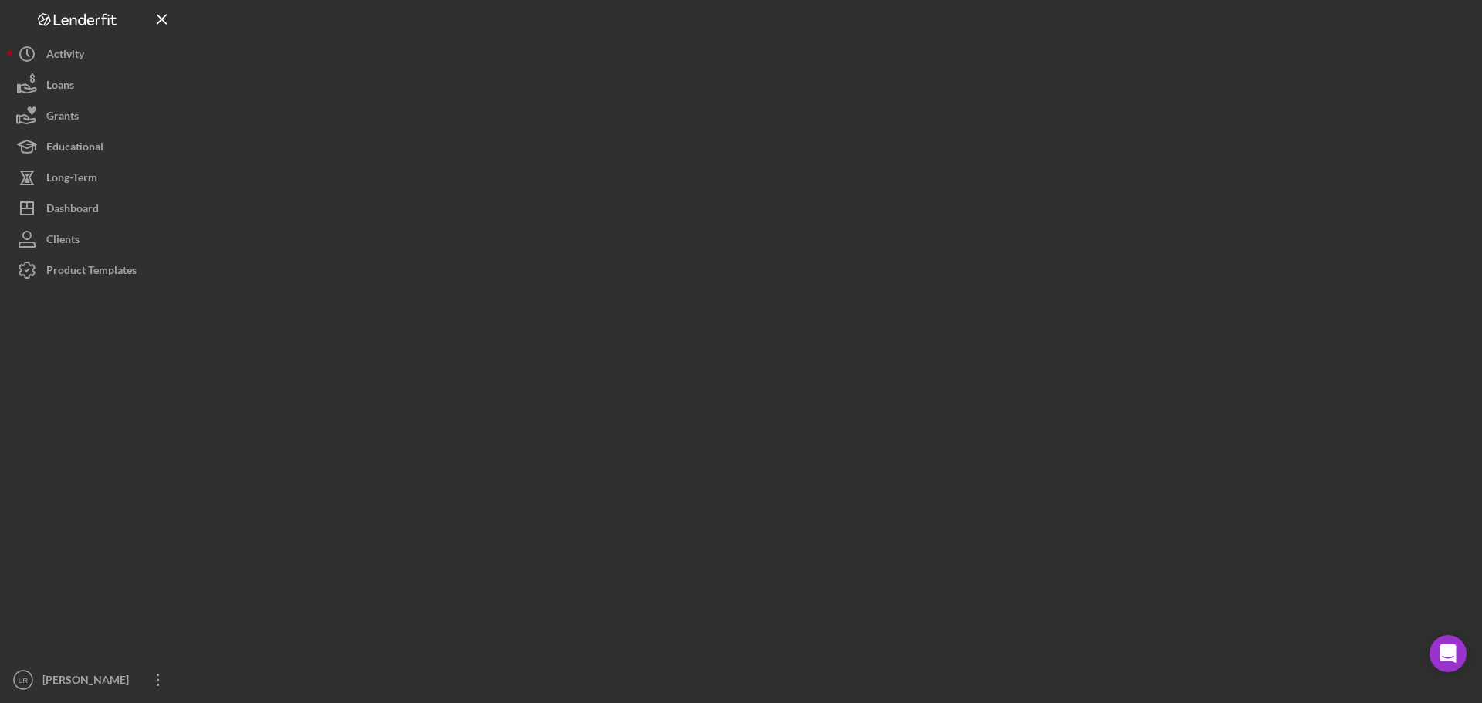
click at [684, 181] on div at bounding box center [829, 347] width 1289 height 695
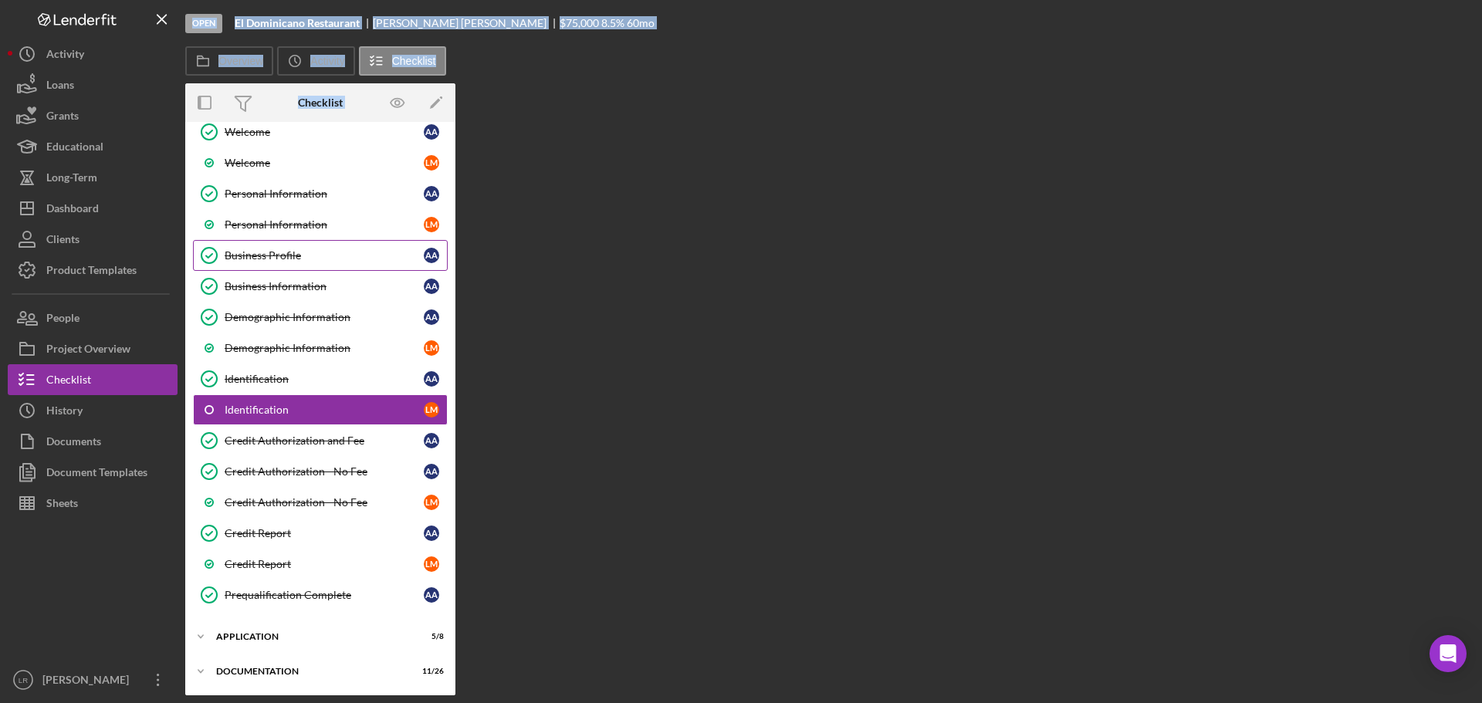
scroll to position [80, 0]
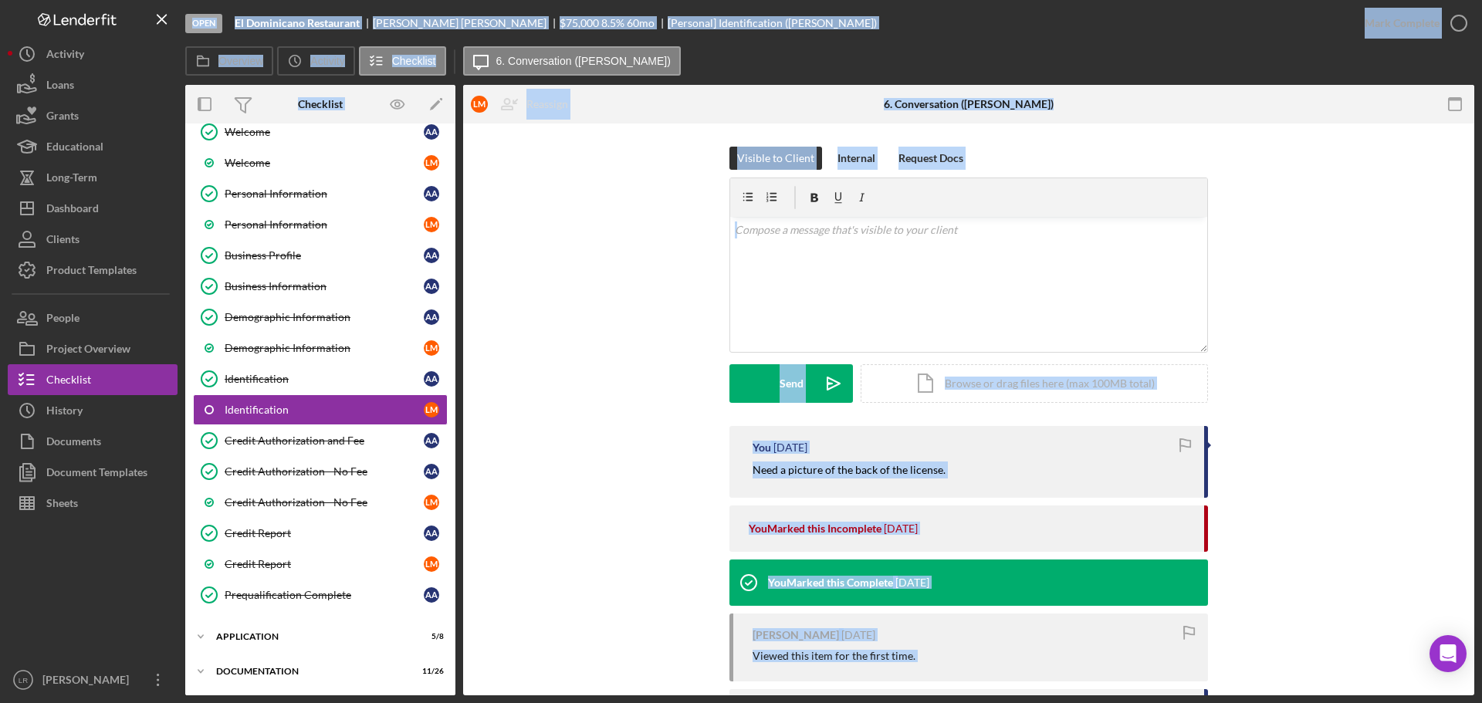
click at [1298, 413] on div "Visible to Client Internal Request Docs v Color teal Color pink Remove color Ad…" at bounding box center [968, 286] width 965 height 279
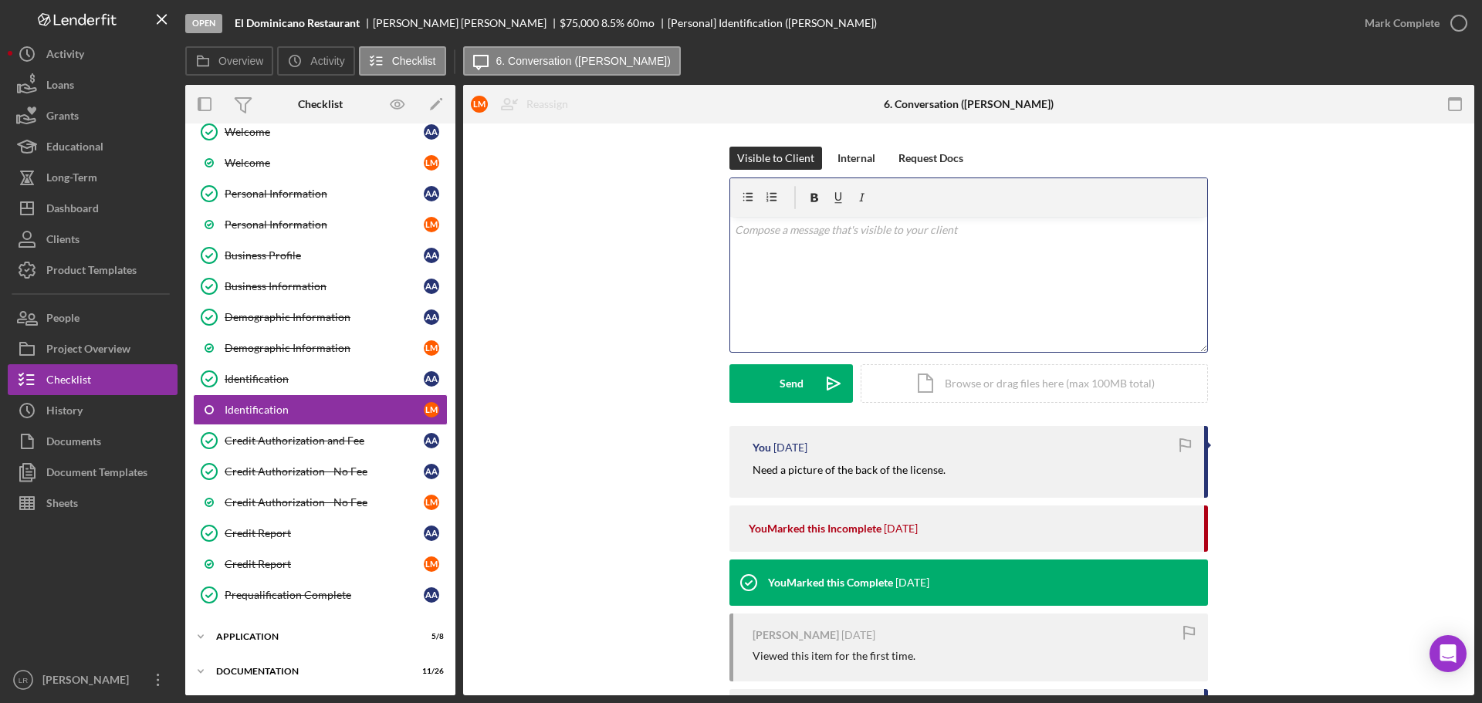
drag, startPoint x: 911, startPoint y: 274, endPoint x: 979, endPoint y: 264, distance: 68.6
click at [911, 271] on div "v Color teal Color pink Remove color Add row above Add row below Add column bef…" at bounding box center [968, 284] width 477 height 135
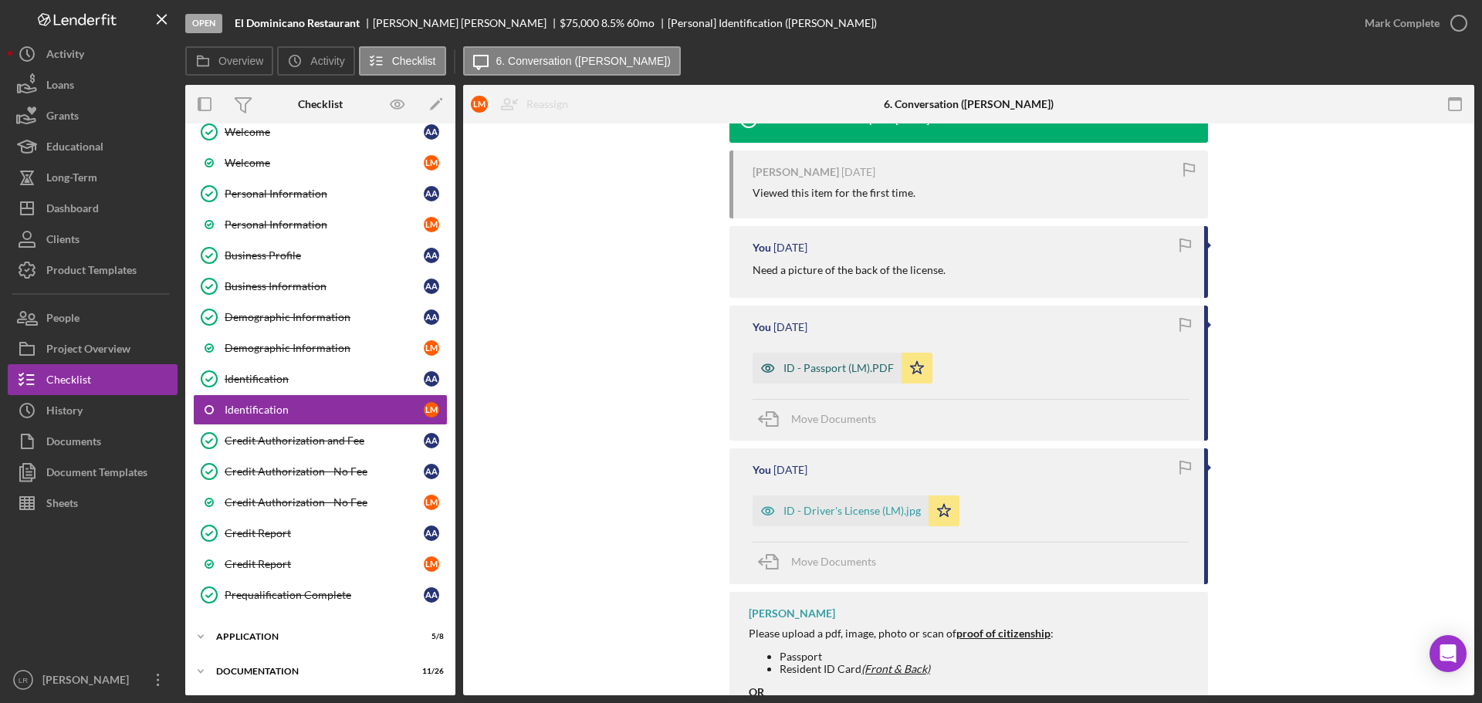
click at [859, 369] on div "ID - Passport (LM).PDF" at bounding box center [838, 368] width 110 height 12
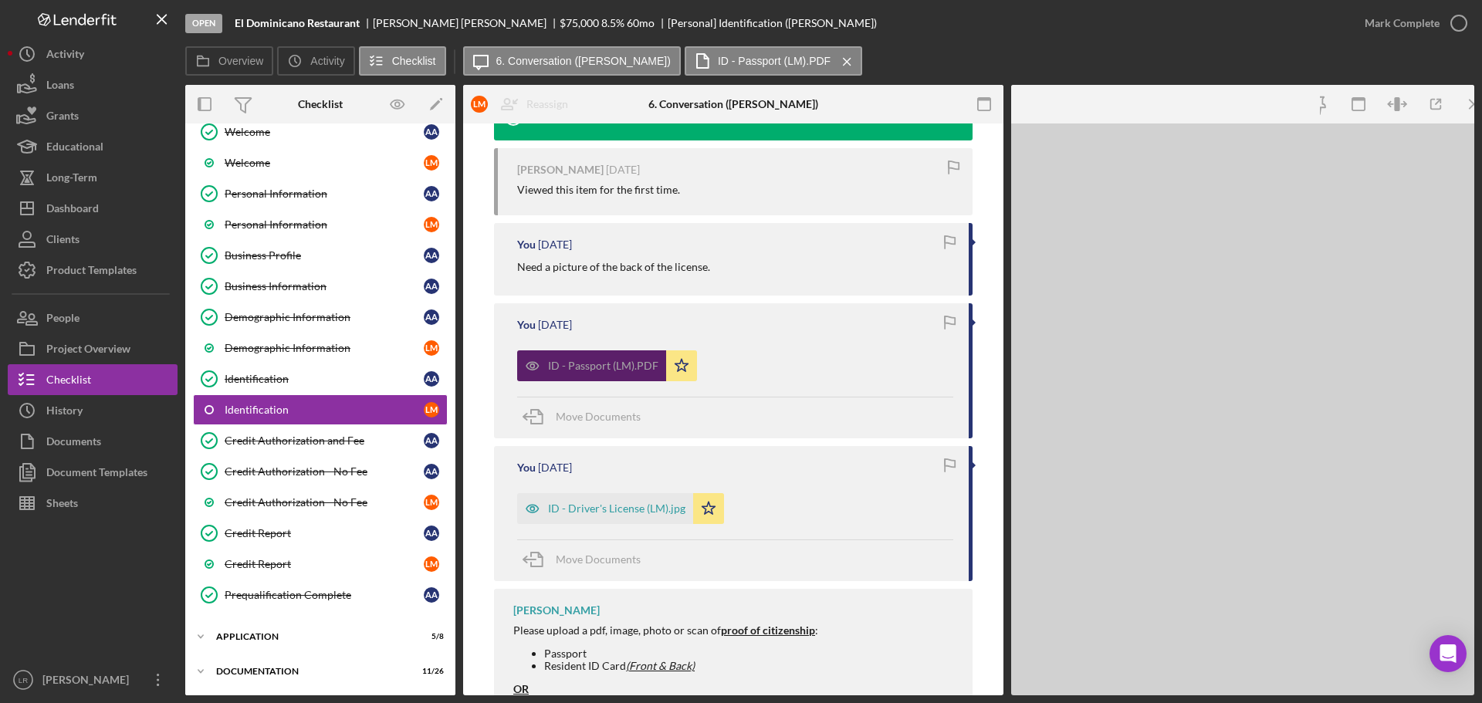
scroll to position [461, 0]
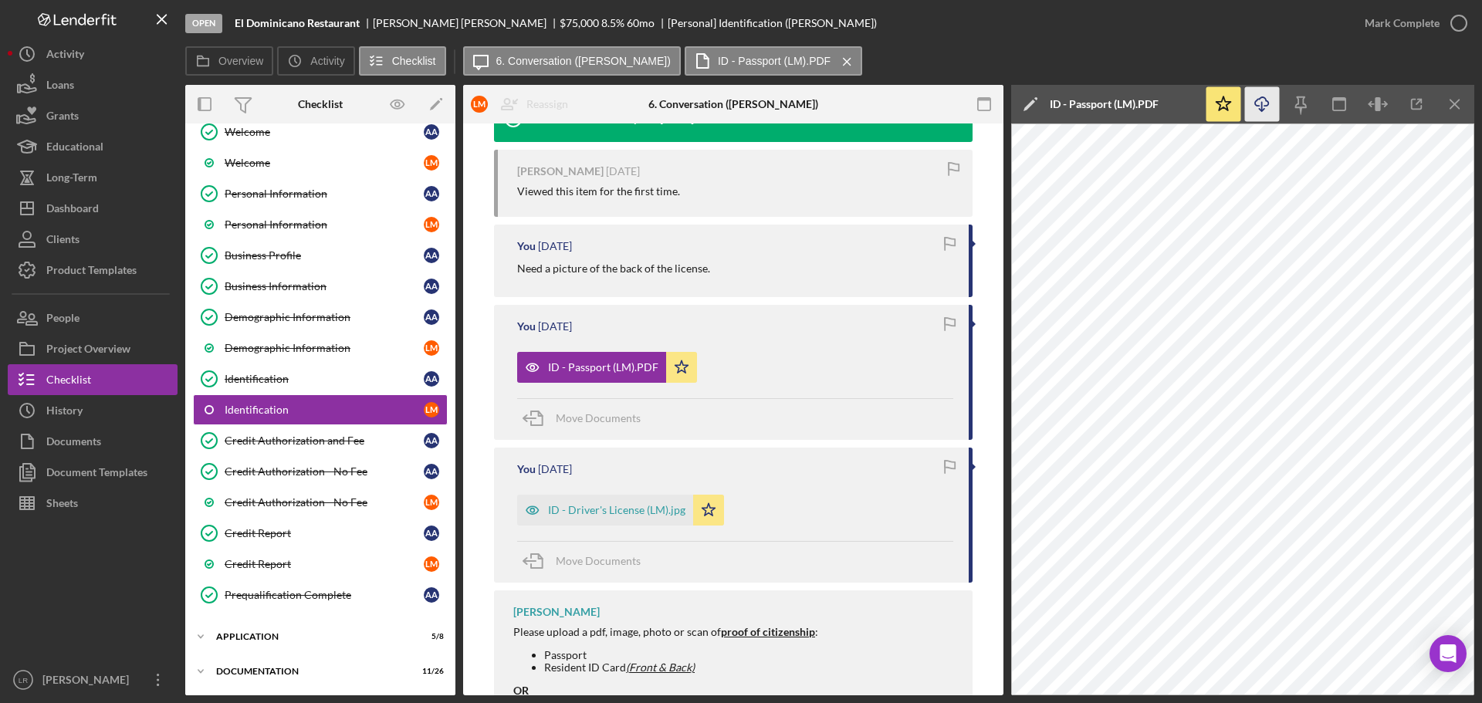
click at [1260, 101] on icon "Icon/Download" at bounding box center [1262, 104] width 35 height 35
drag, startPoint x: 955, startPoint y: 55, endPoint x: 874, endPoint y: 171, distance: 141.5
click at [955, 55] on div "Overview Icon/History Activity Checklist Icon/Message 6. Conversation ([PERSON_…" at bounding box center [829, 61] width 1289 height 31
click at [597, 516] on div "ID - Driver's License (LM).jpg" at bounding box center [616, 510] width 137 height 12
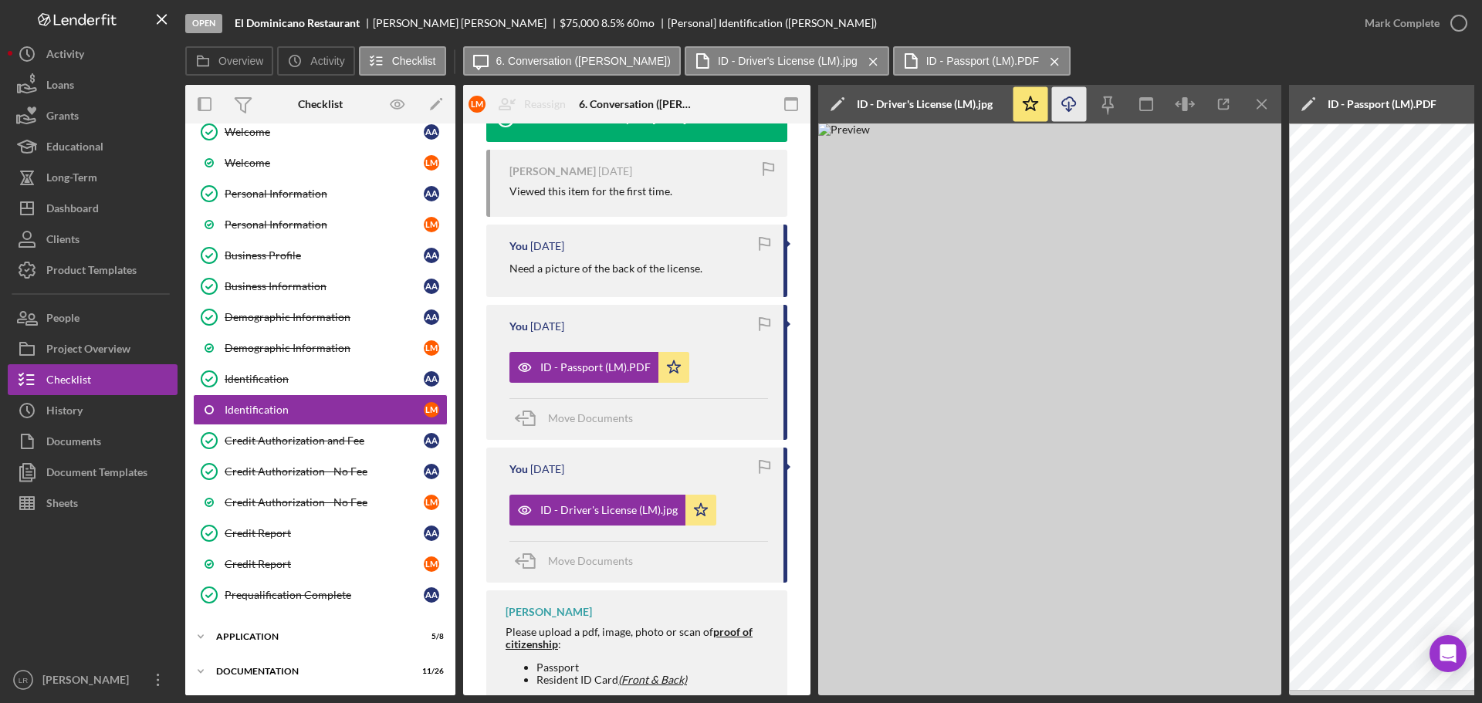
click at [1077, 103] on icon "Icon/Download" at bounding box center [1069, 104] width 35 height 35
click at [1257, 103] on icon "Icon/Menu Close" at bounding box center [1262, 104] width 35 height 35
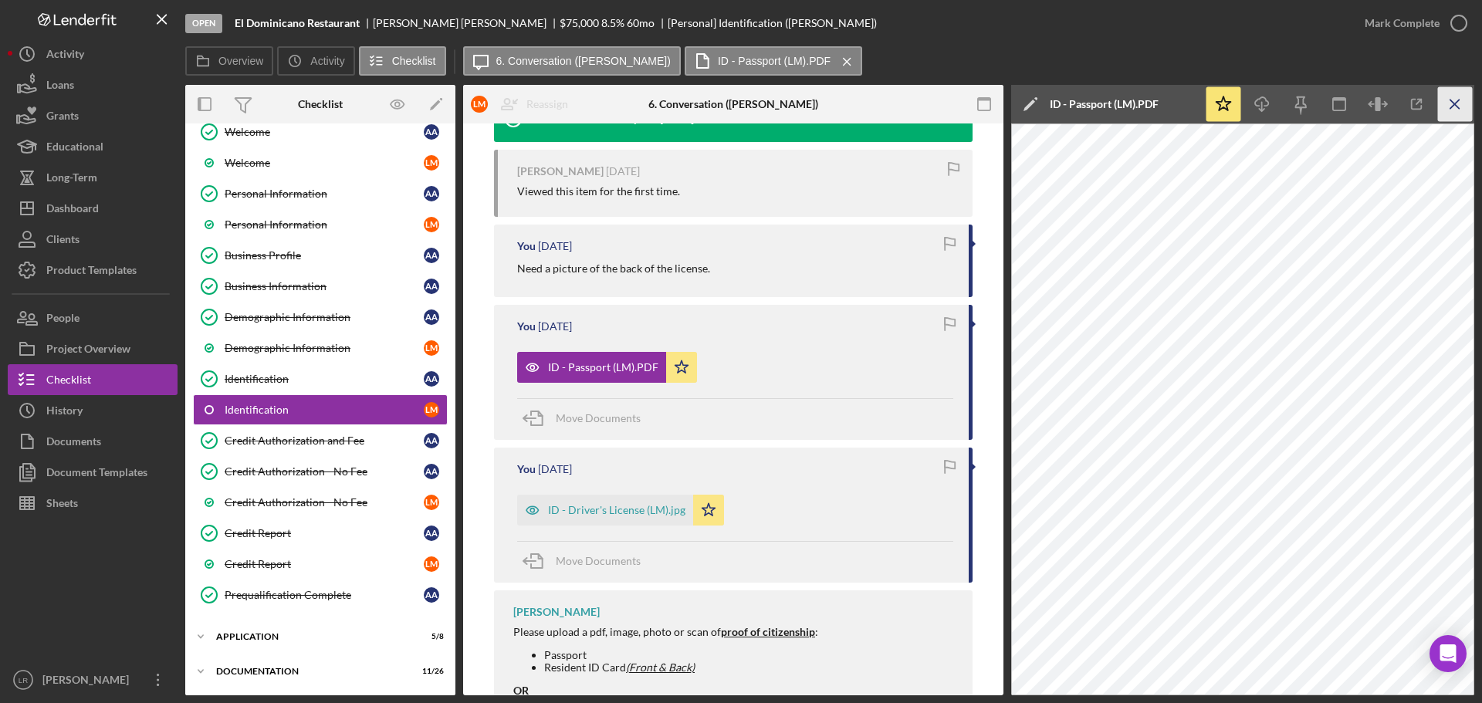
click at [1453, 103] on line "button" at bounding box center [1454, 104] width 8 height 8
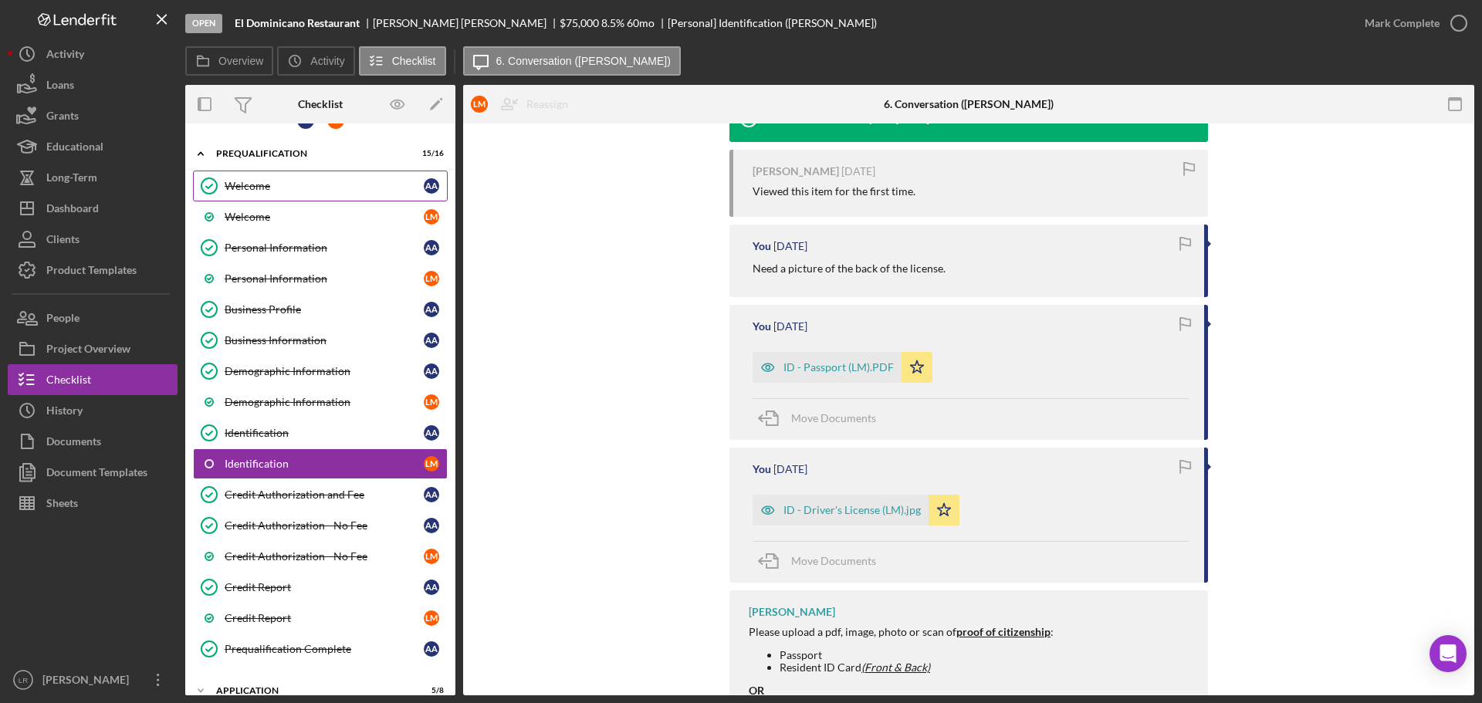
scroll to position [3, 0]
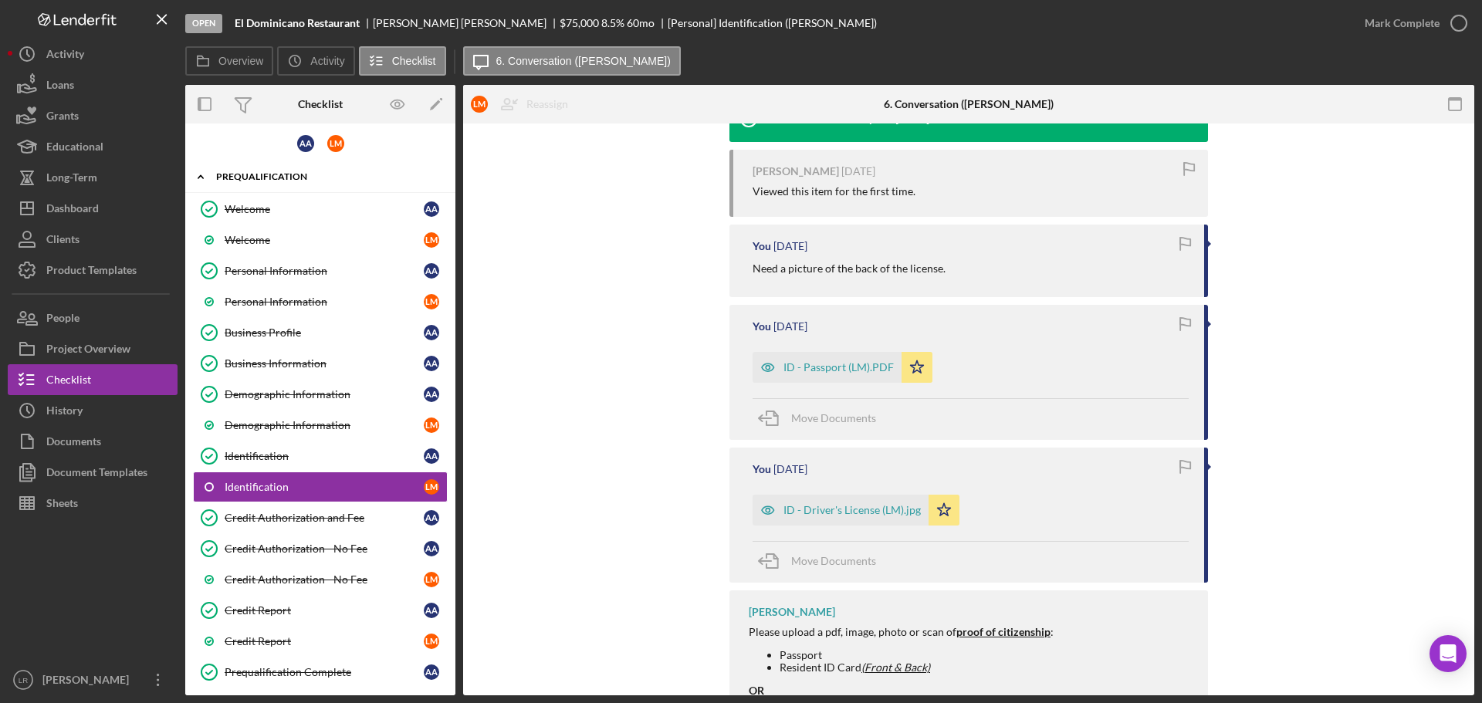
click at [232, 176] on div "Prequalification" at bounding box center [326, 176] width 220 height 9
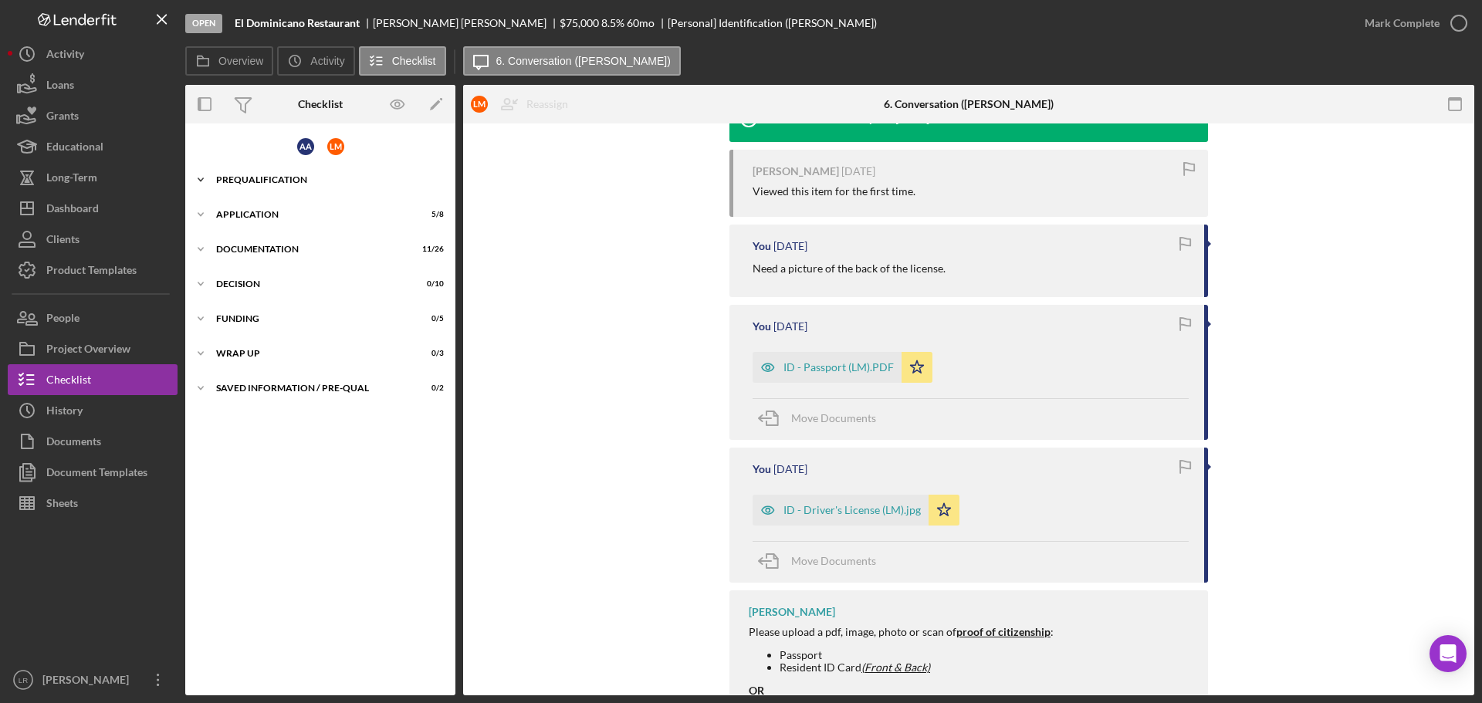
scroll to position [0, 0]
click at [265, 219] on div "Icon/Expander Application 5 / 8" at bounding box center [320, 214] width 270 height 31
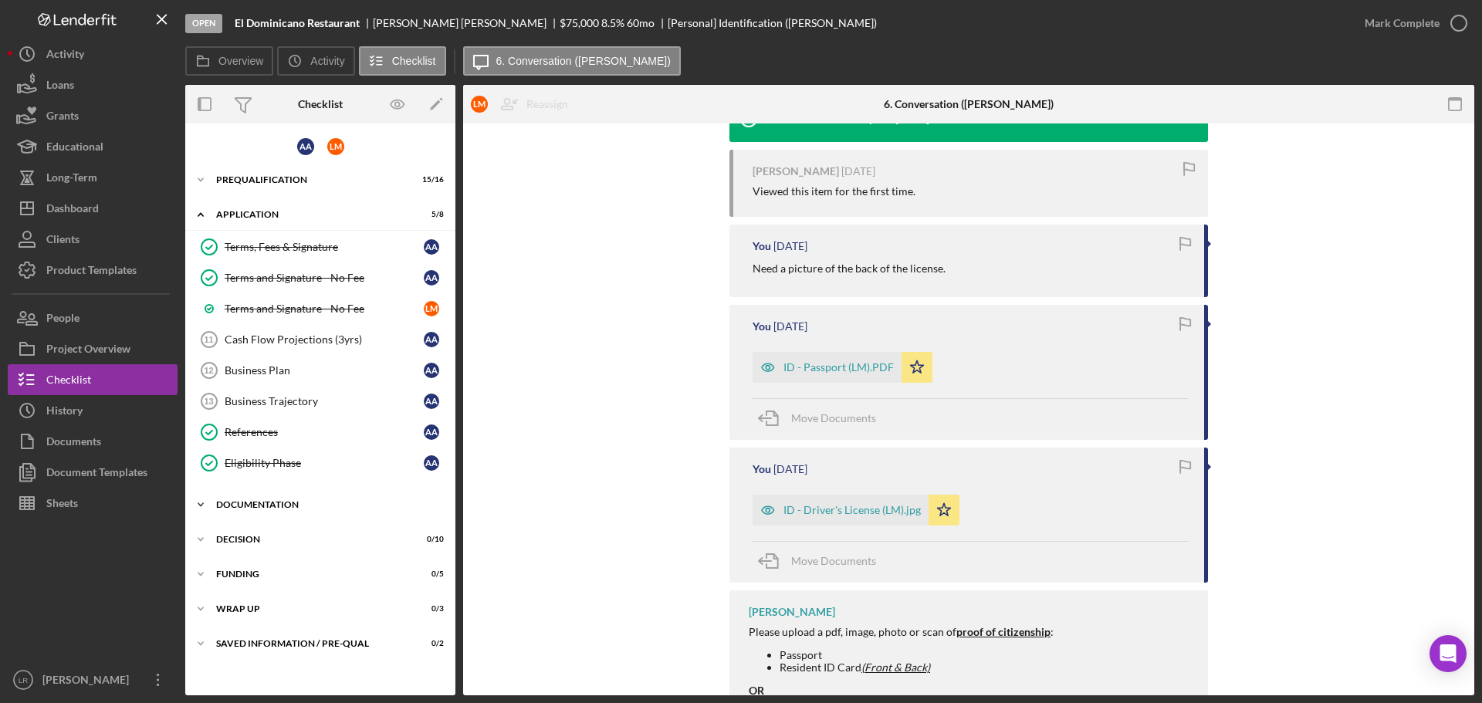
click at [246, 509] on div "Documentation" at bounding box center [326, 504] width 220 height 9
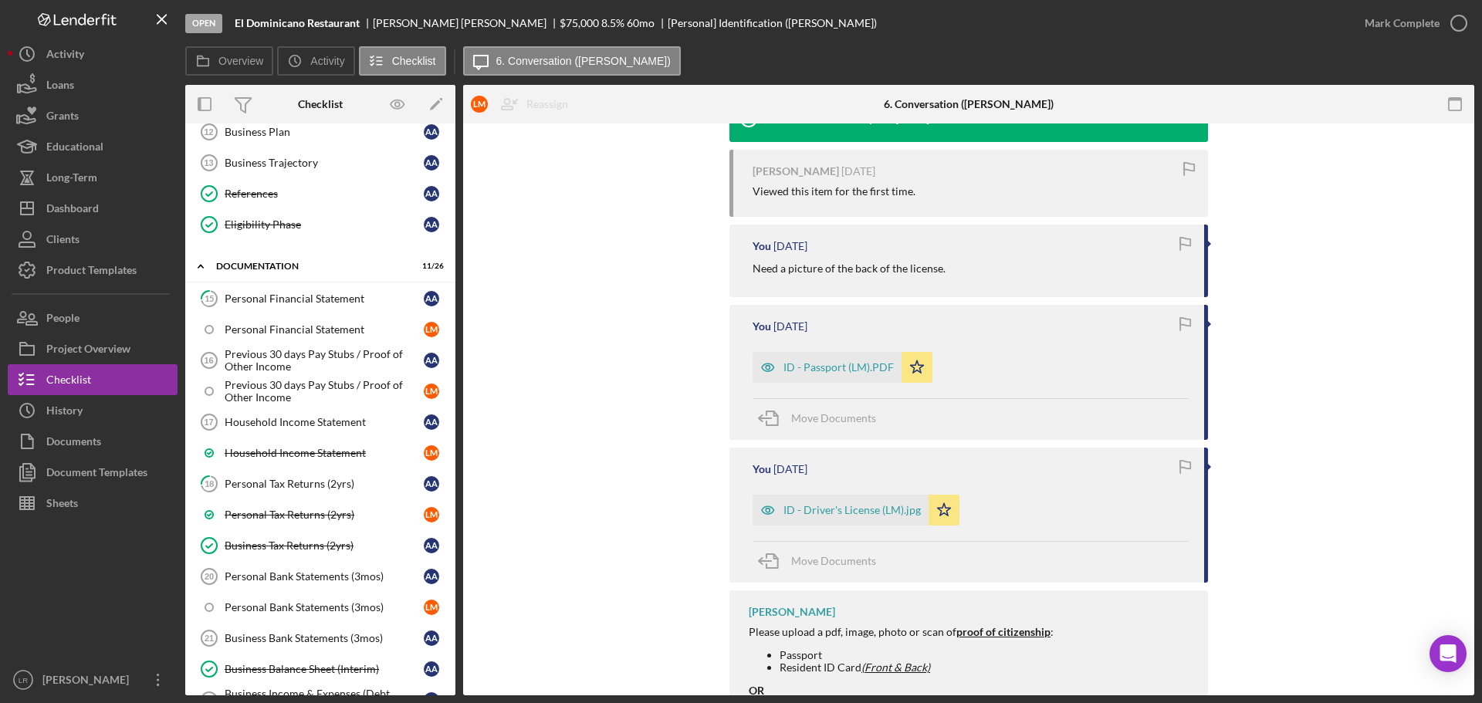
scroll to position [215, 0]
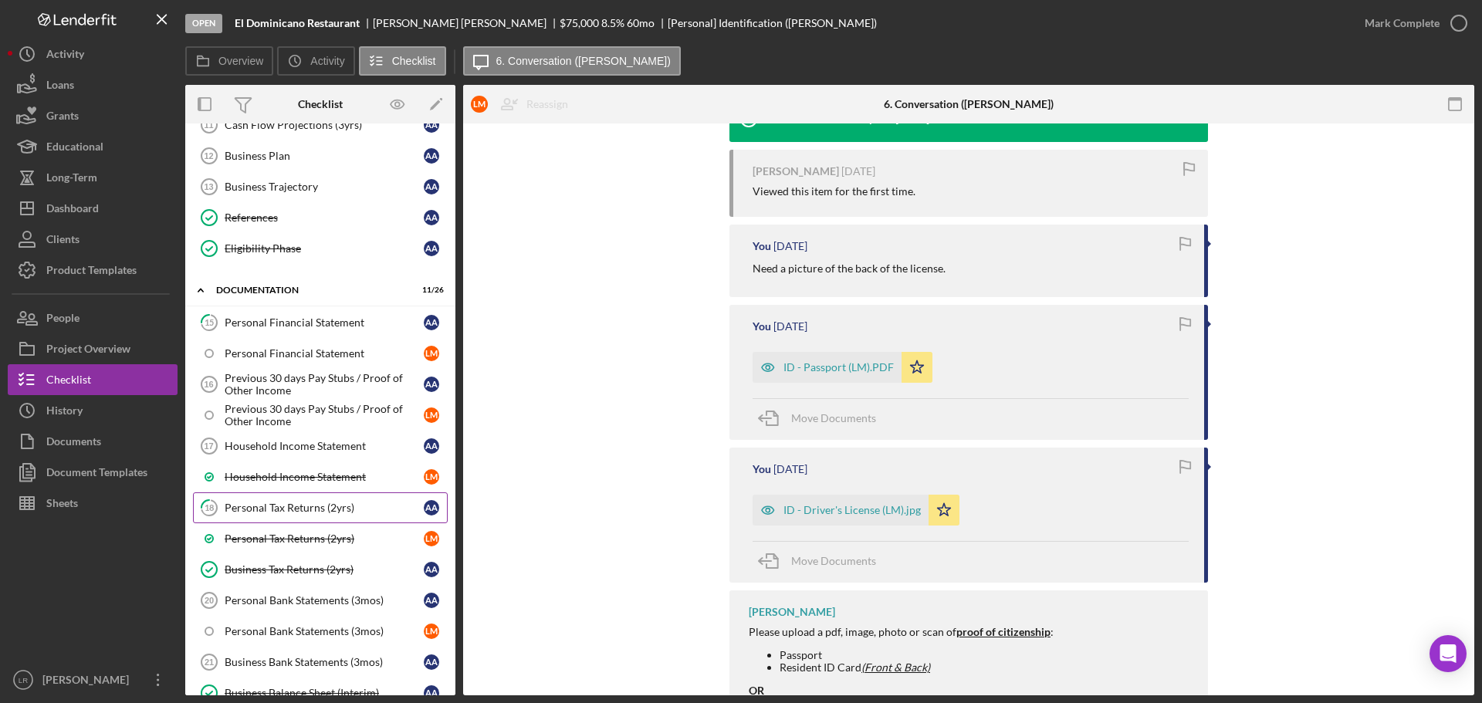
click at [270, 505] on div "Personal Tax Returns (2yrs)" at bounding box center [324, 508] width 199 height 12
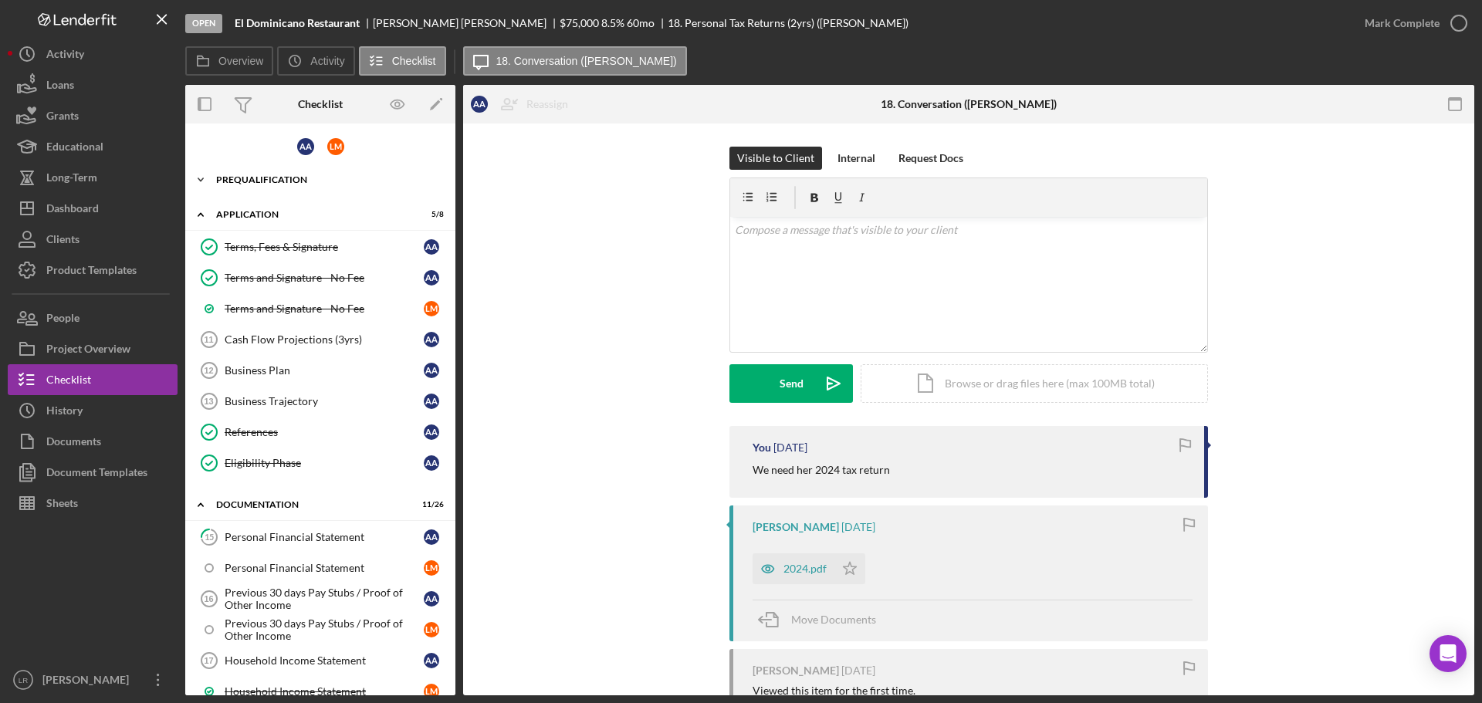
click at [290, 185] on div "Icon/Expander Prequalification 15 / 16" at bounding box center [320, 179] width 270 height 31
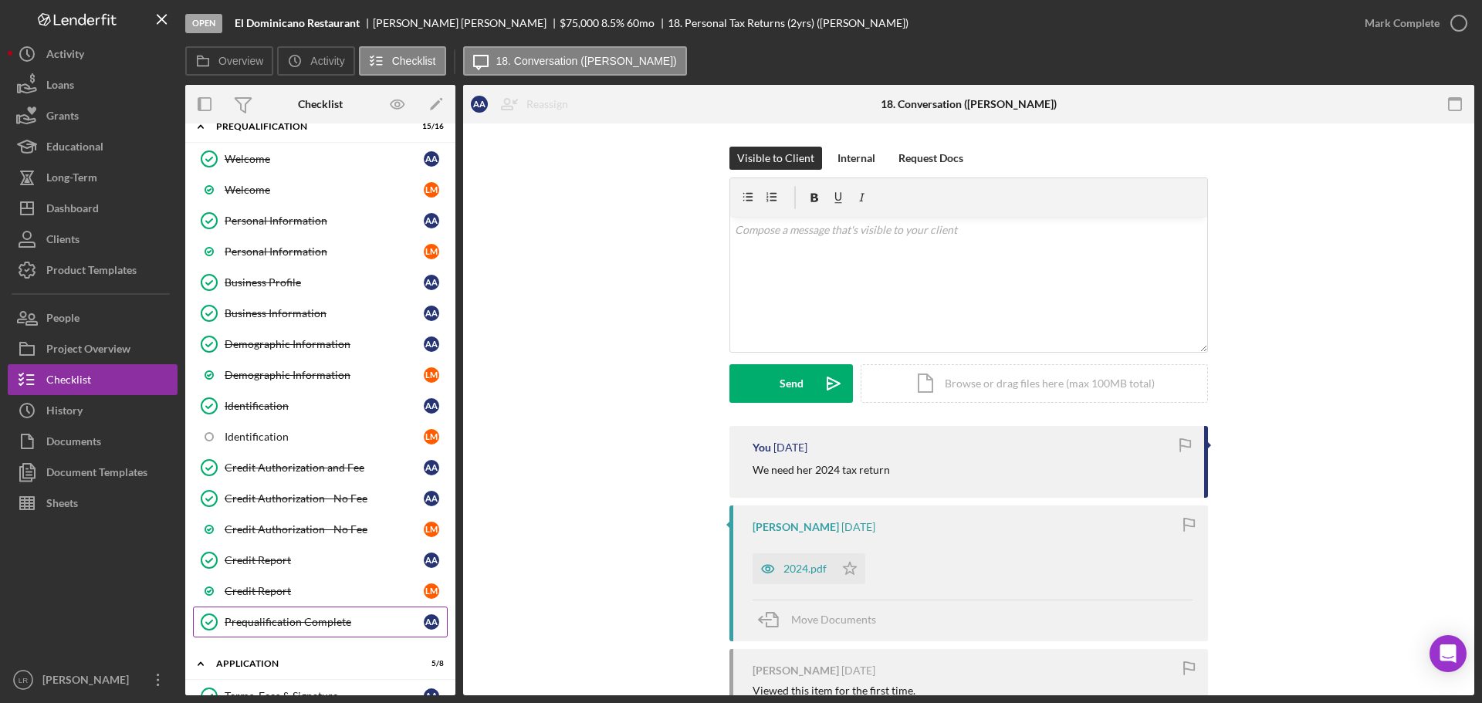
scroll to position [77, 0]
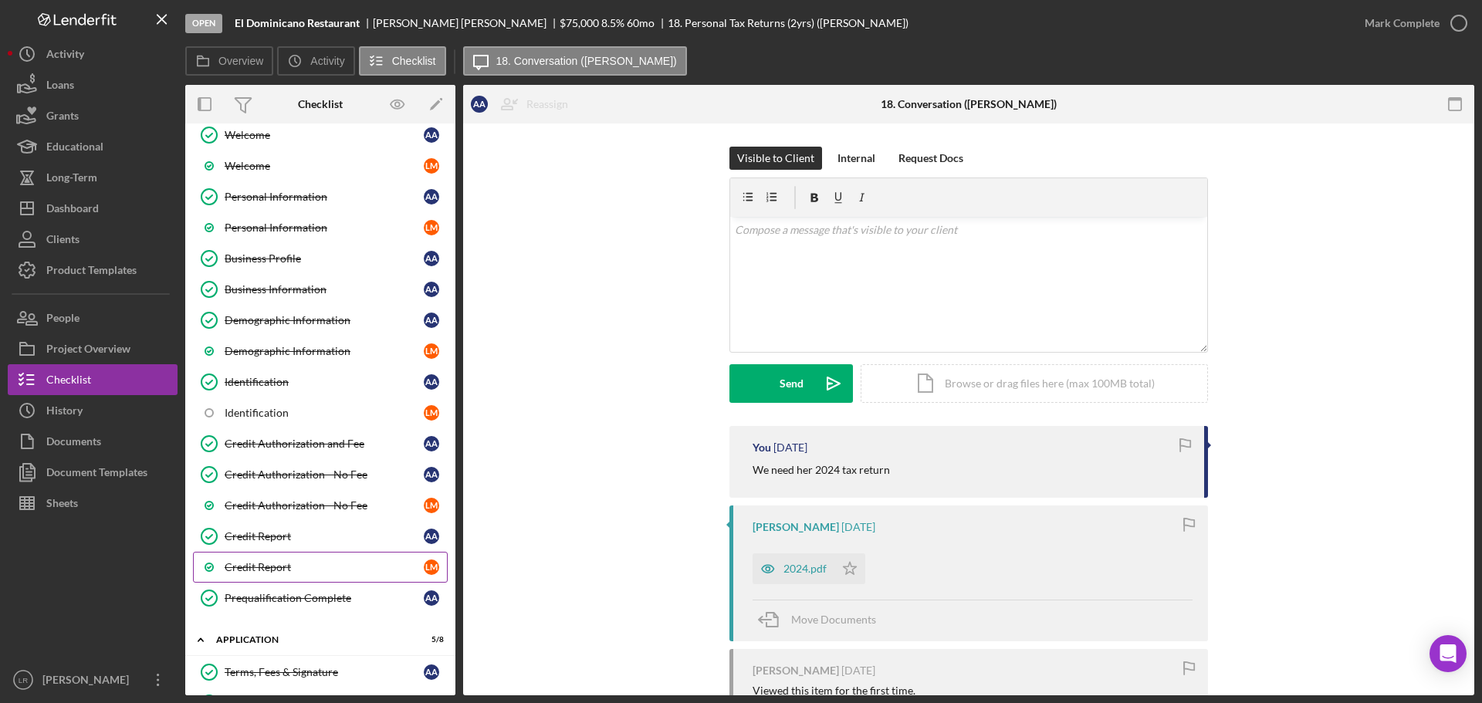
click at [351, 568] on div "Credit Report" at bounding box center [324, 567] width 199 height 12
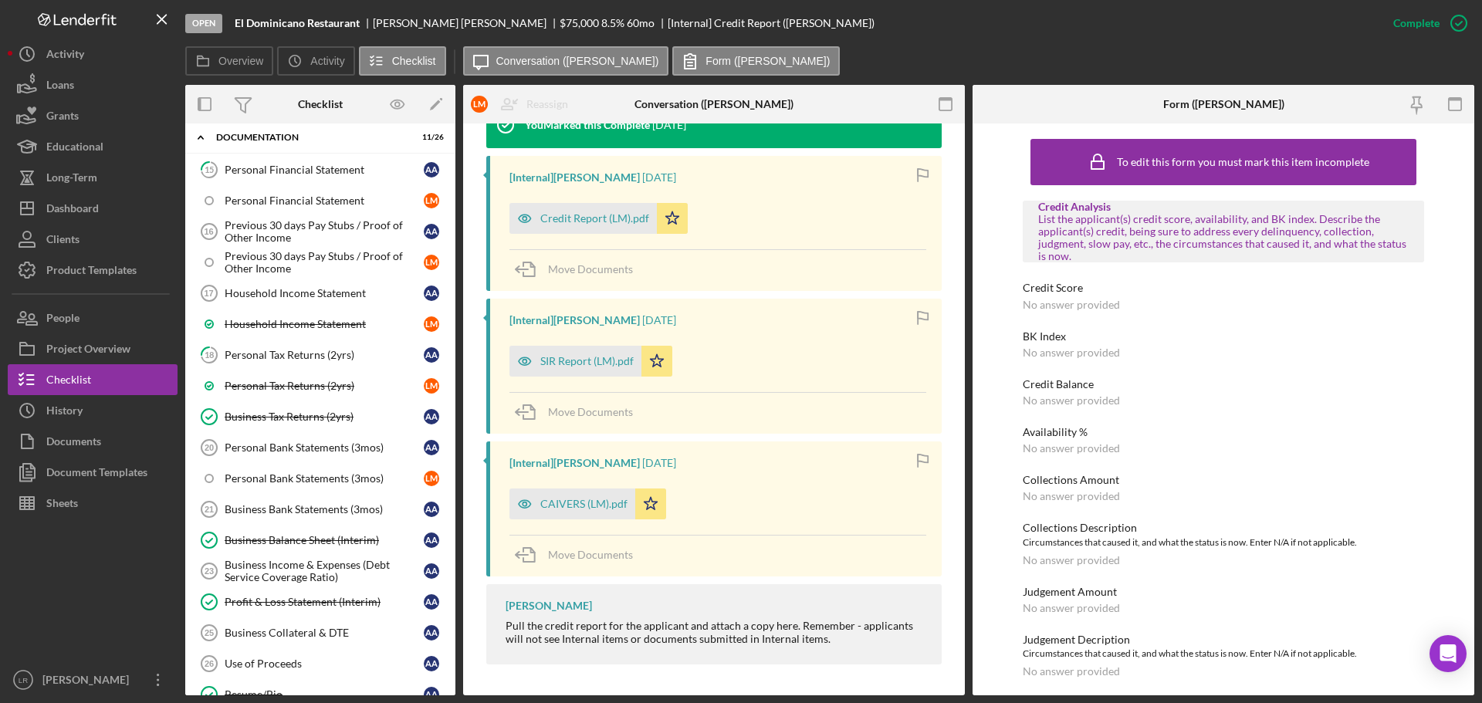
scroll to position [926, 0]
